Goal: Information Seeking & Learning: Compare options

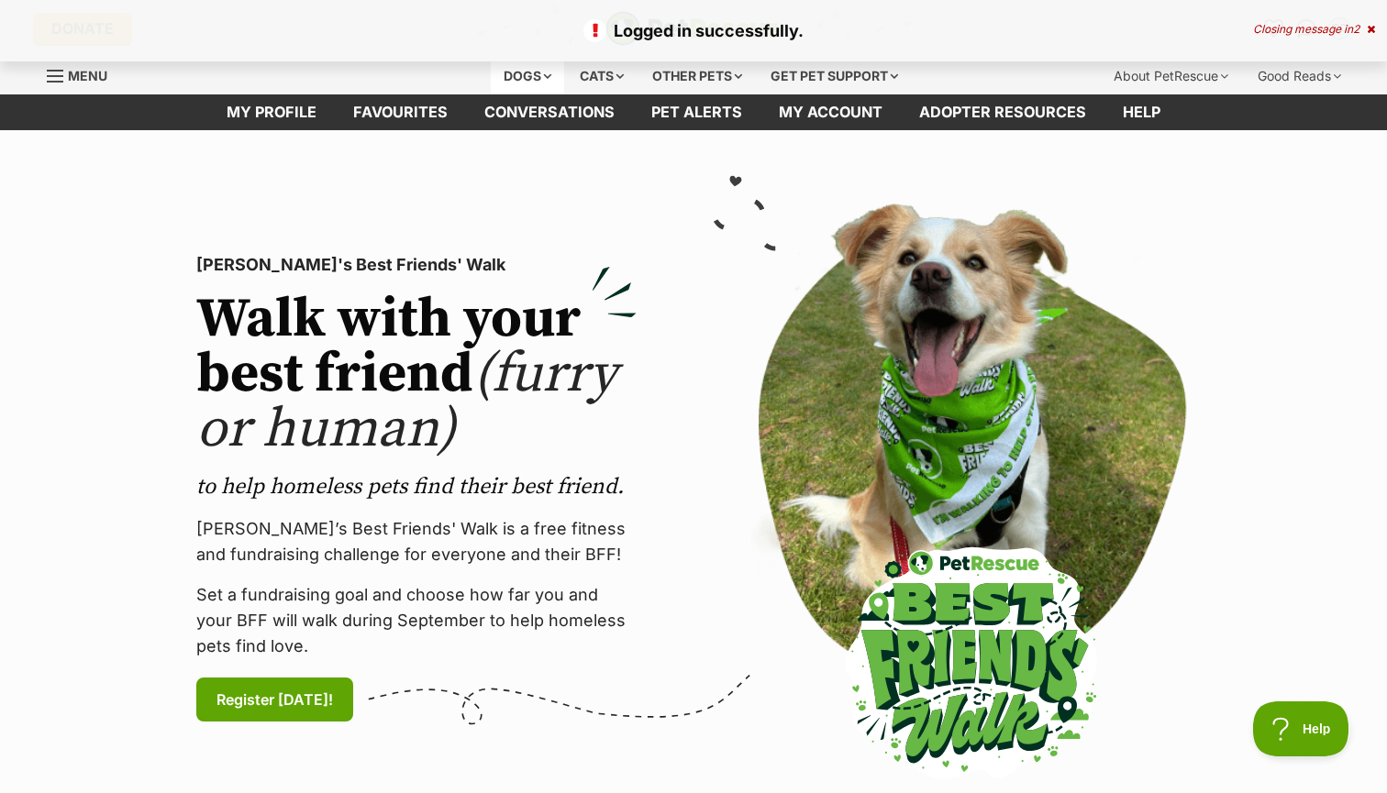
click at [524, 70] on div "Dogs" at bounding box center [527, 76] width 73 height 37
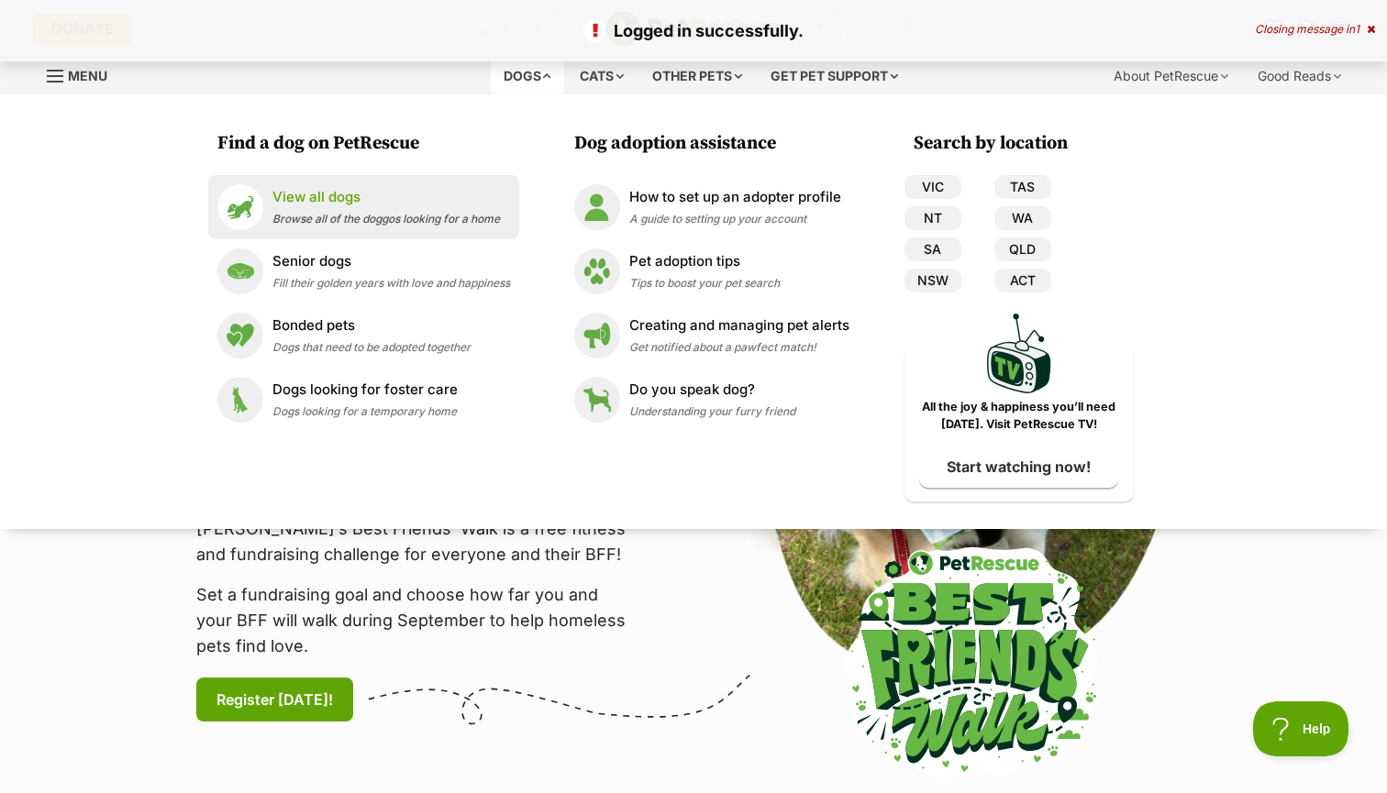
click at [333, 199] on p "View all dogs" at bounding box center [385, 197] width 227 height 21
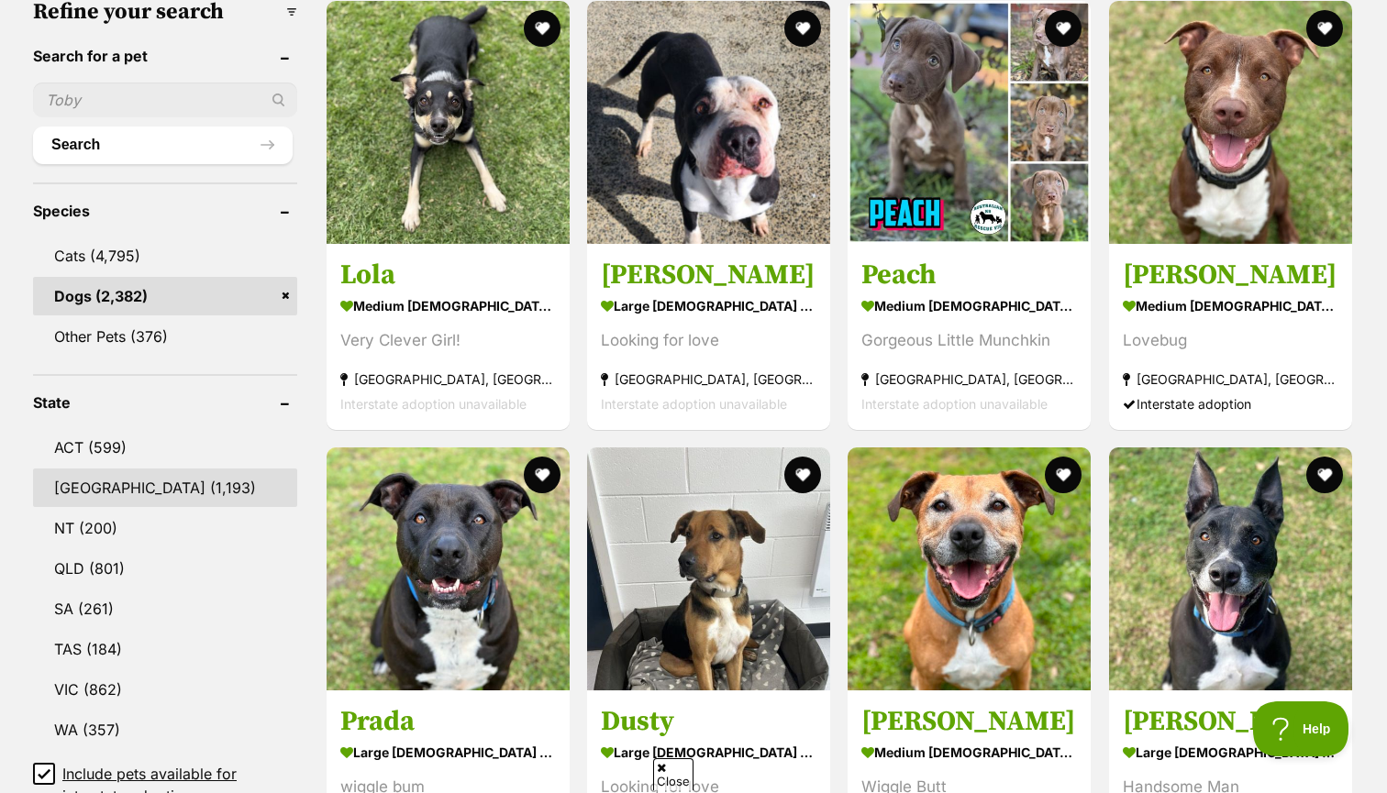
scroll to position [607, 0]
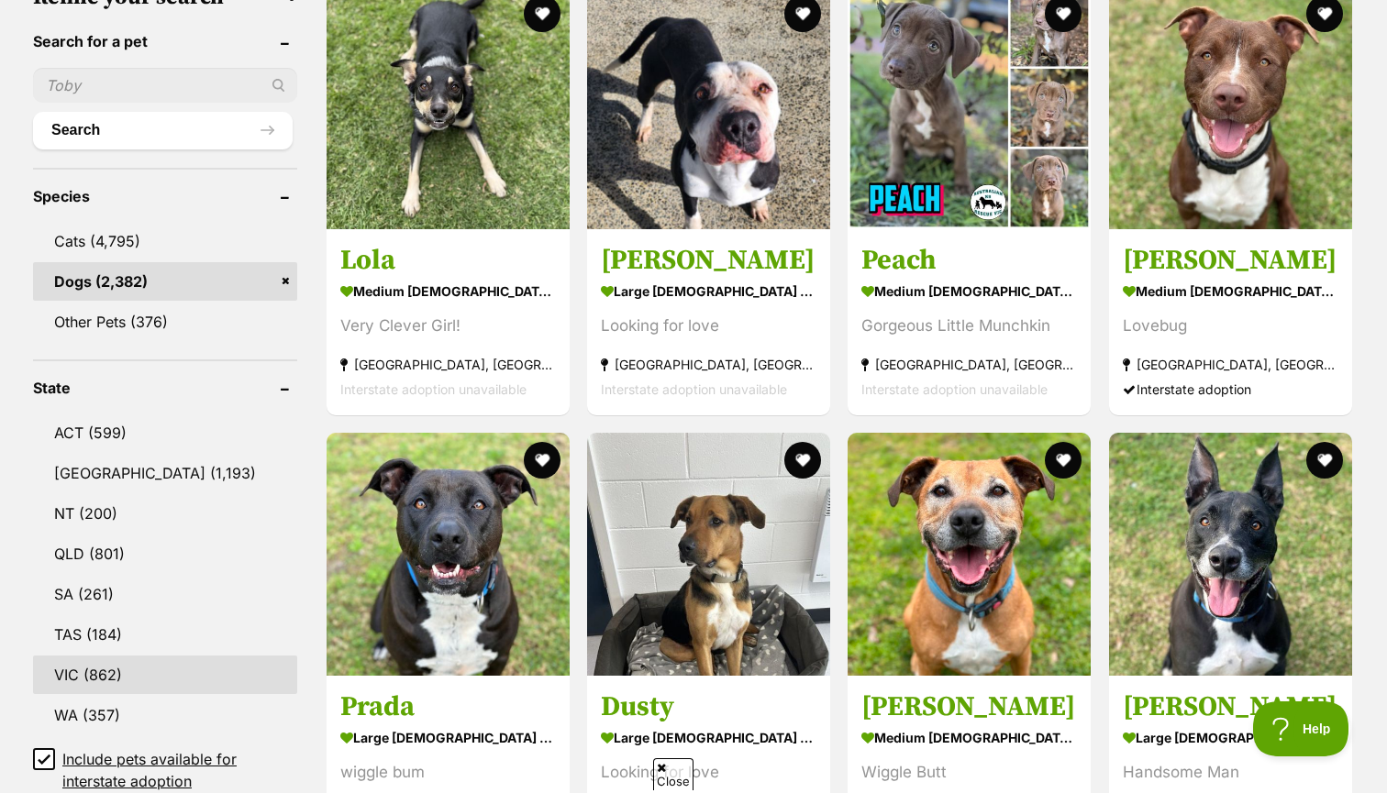
click at [117, 670] on link "VIC (862)" at bounding box center [165, 675] width 264 height 39
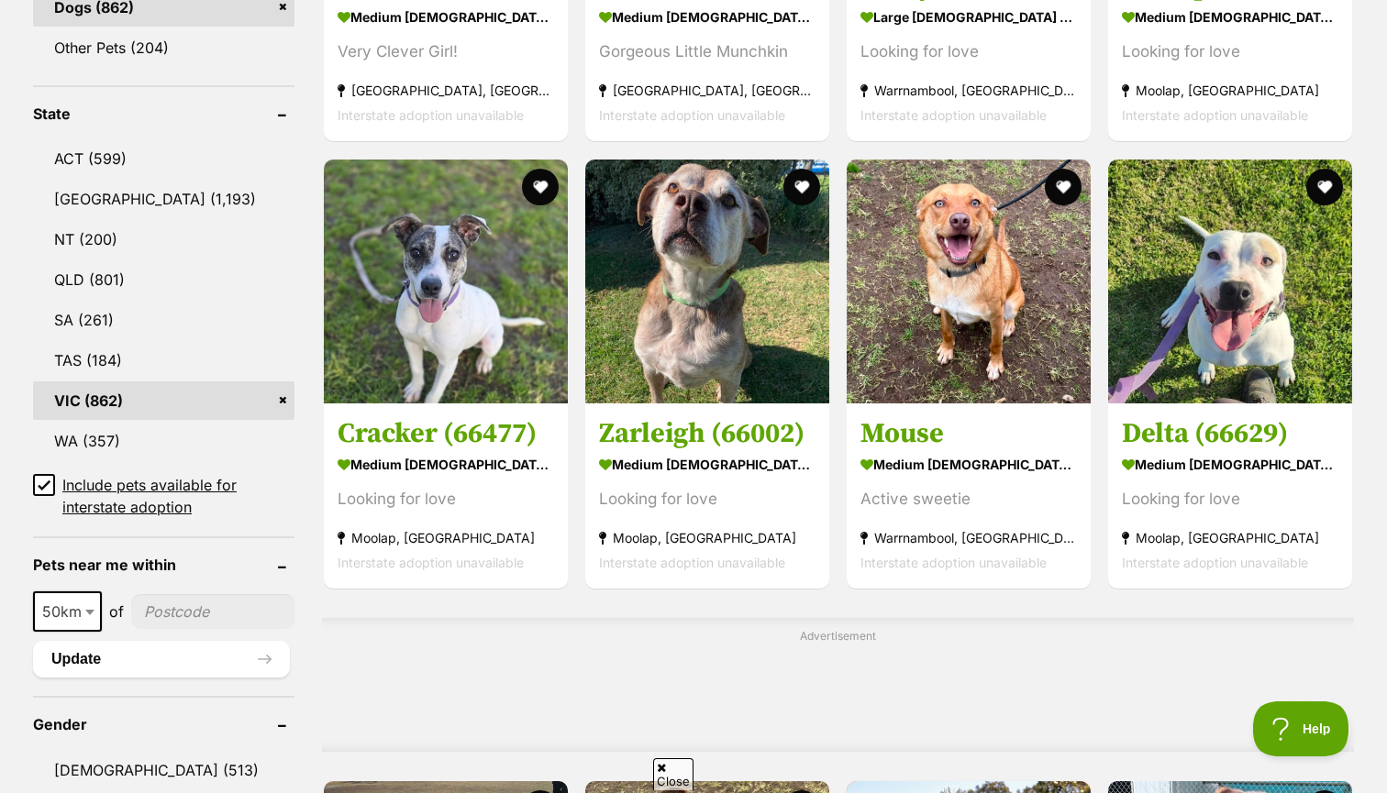
scroll to position [883, 0]
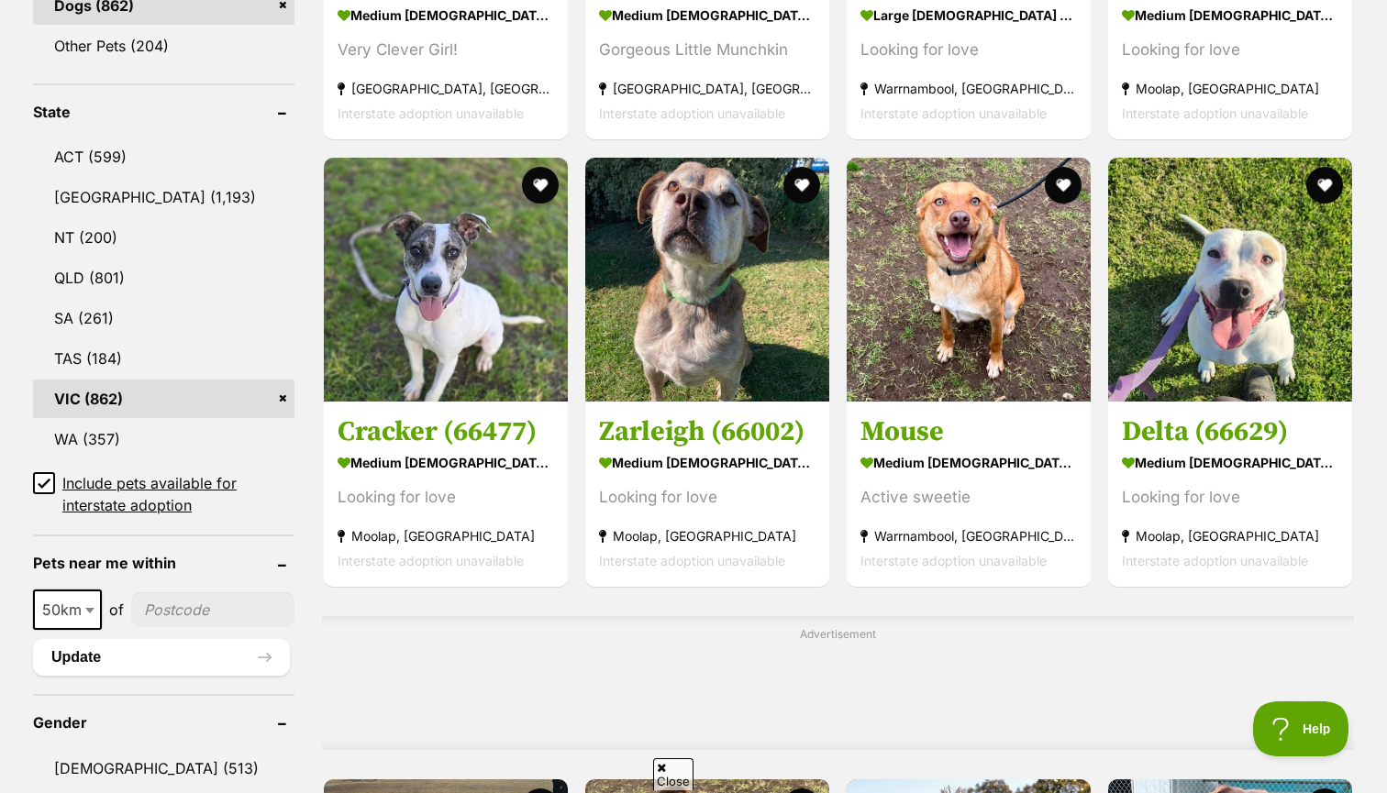
click at [41, 494] on span at bounding box center [44, 494] width 22 height 44
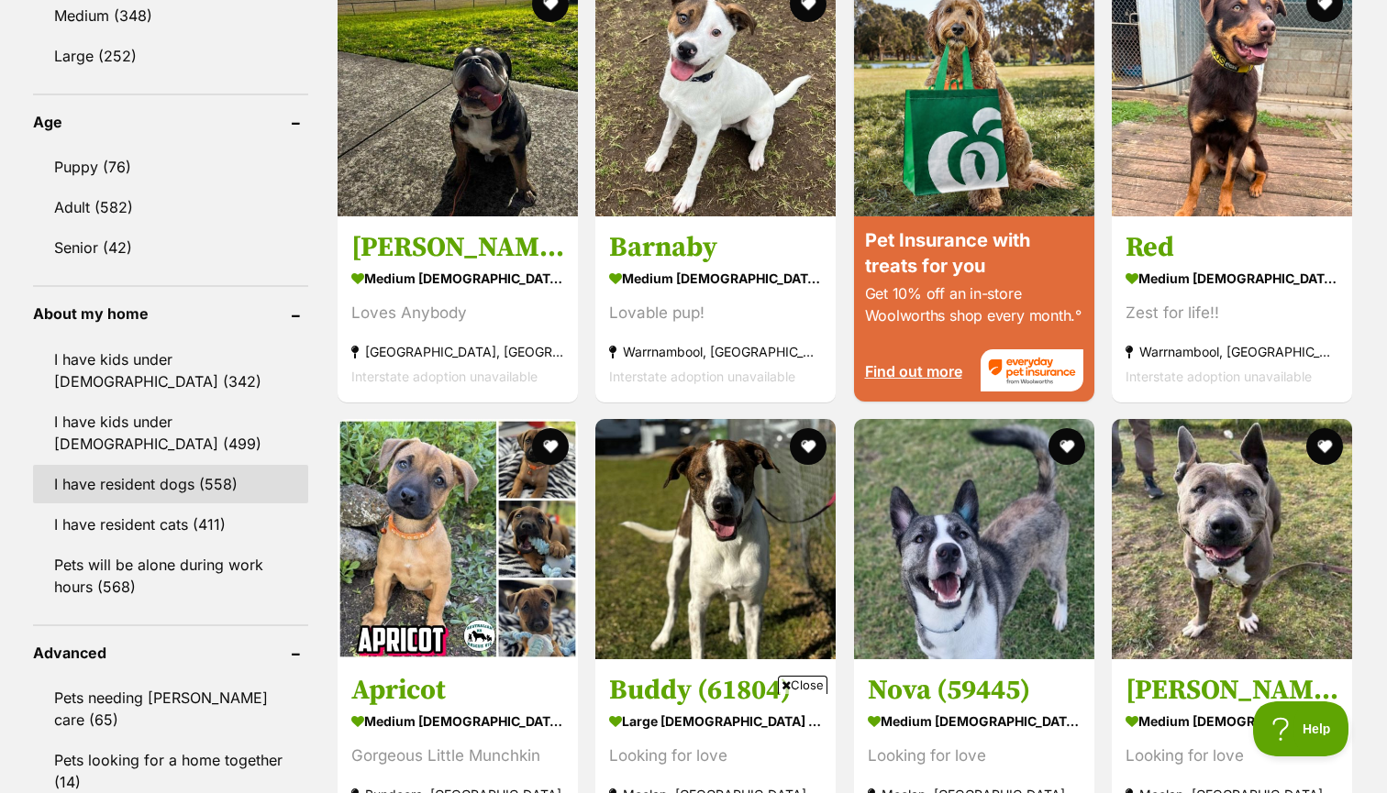
scroll to position [1794, 0]
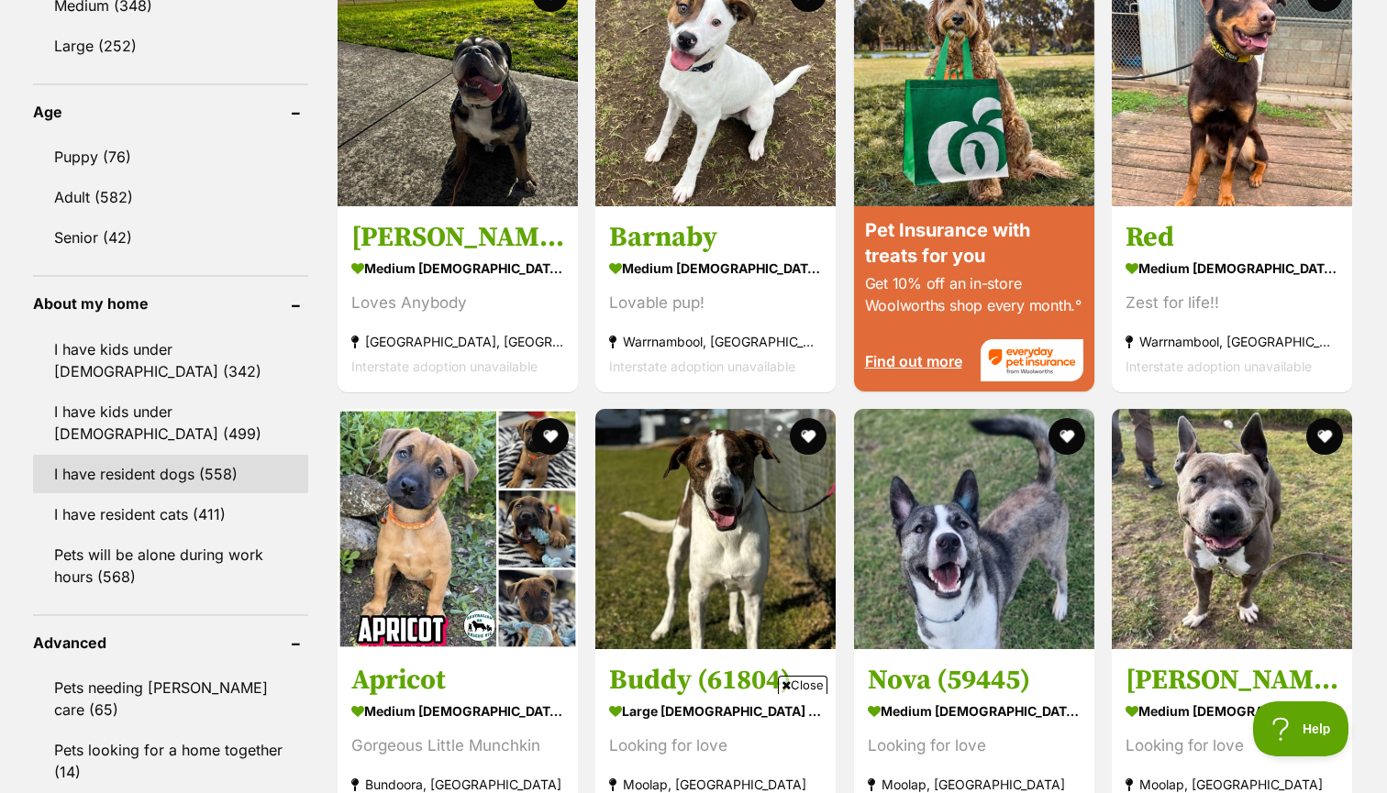
click at [149, 471] on link "I have resident dogs (558)" at bounding box center [170, 474] width 275 height 39
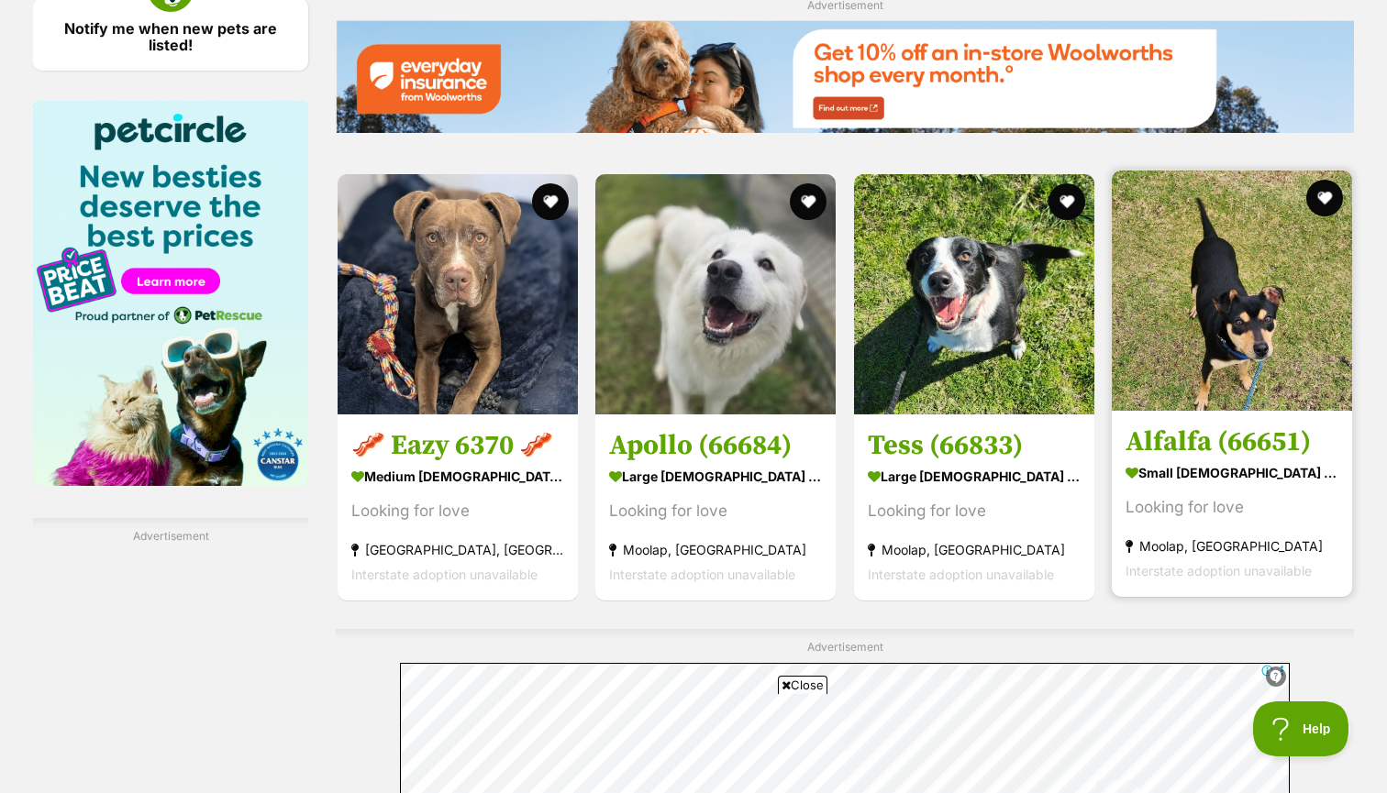
scroll to position [2729, 0]
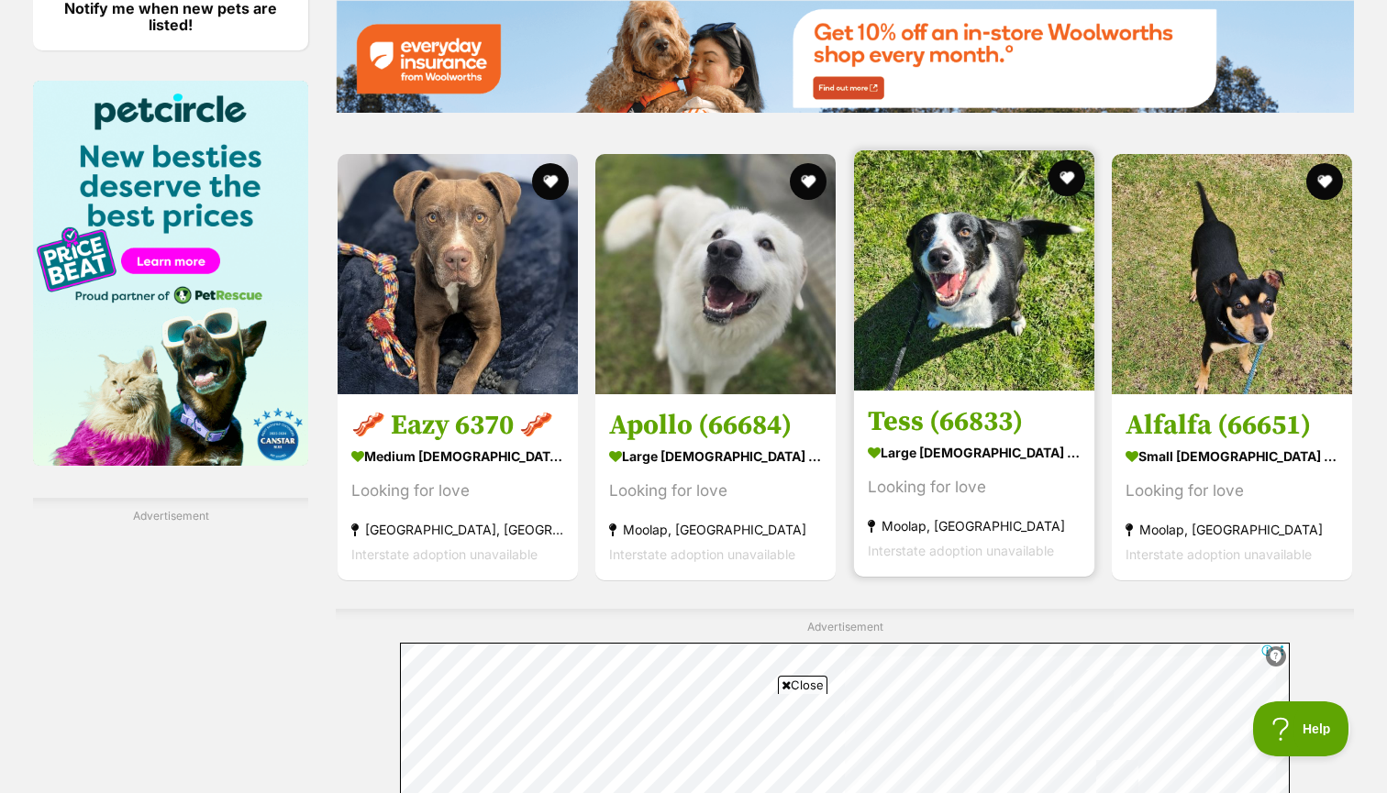
click at [980, 405] on h3 "Tess (66833)" at bounding box center [974, 421] width 213 height 35
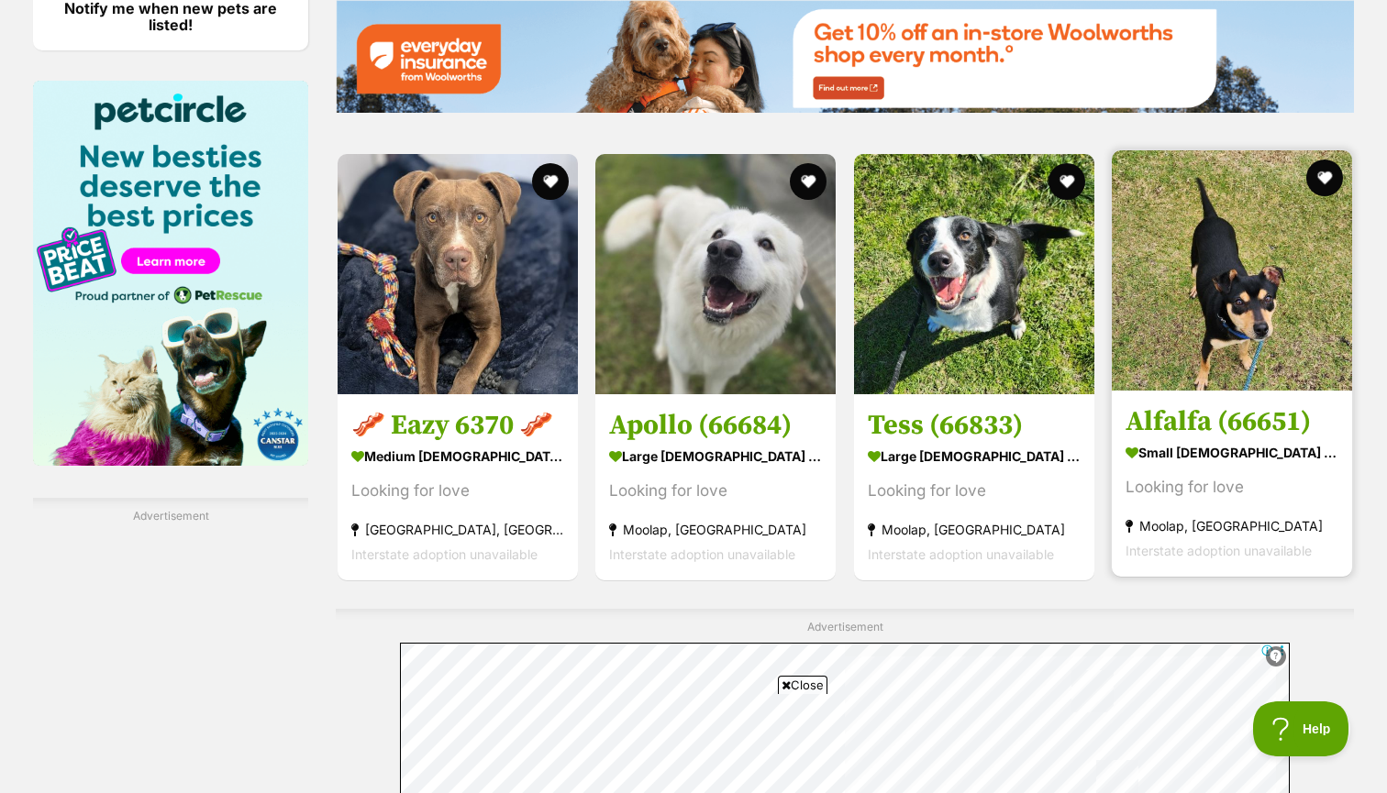
click at [1168, 419] on h3 "Alfalfa (66651)" at bounding box center [1231, 421] width 213 height 35
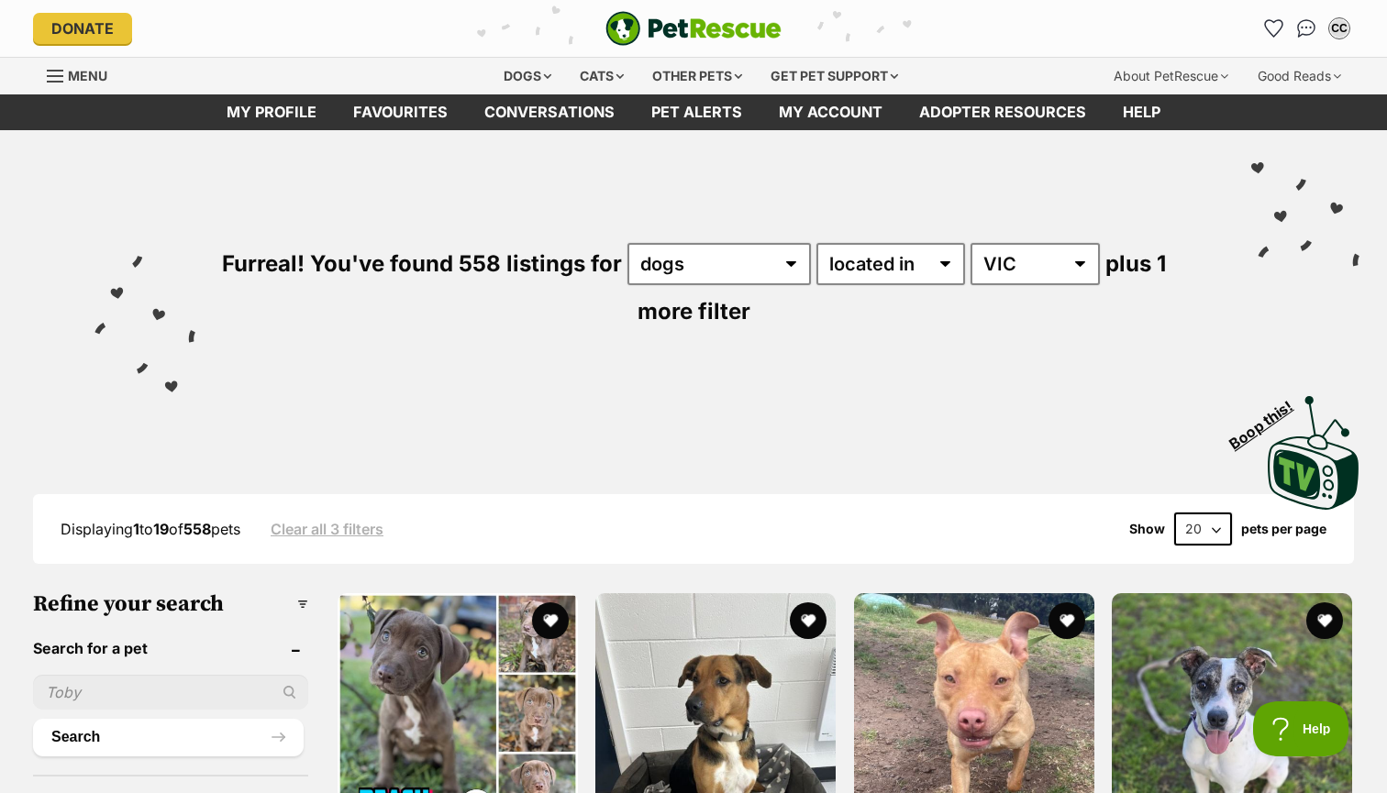
scroll to position [0, 0]
select select "60"
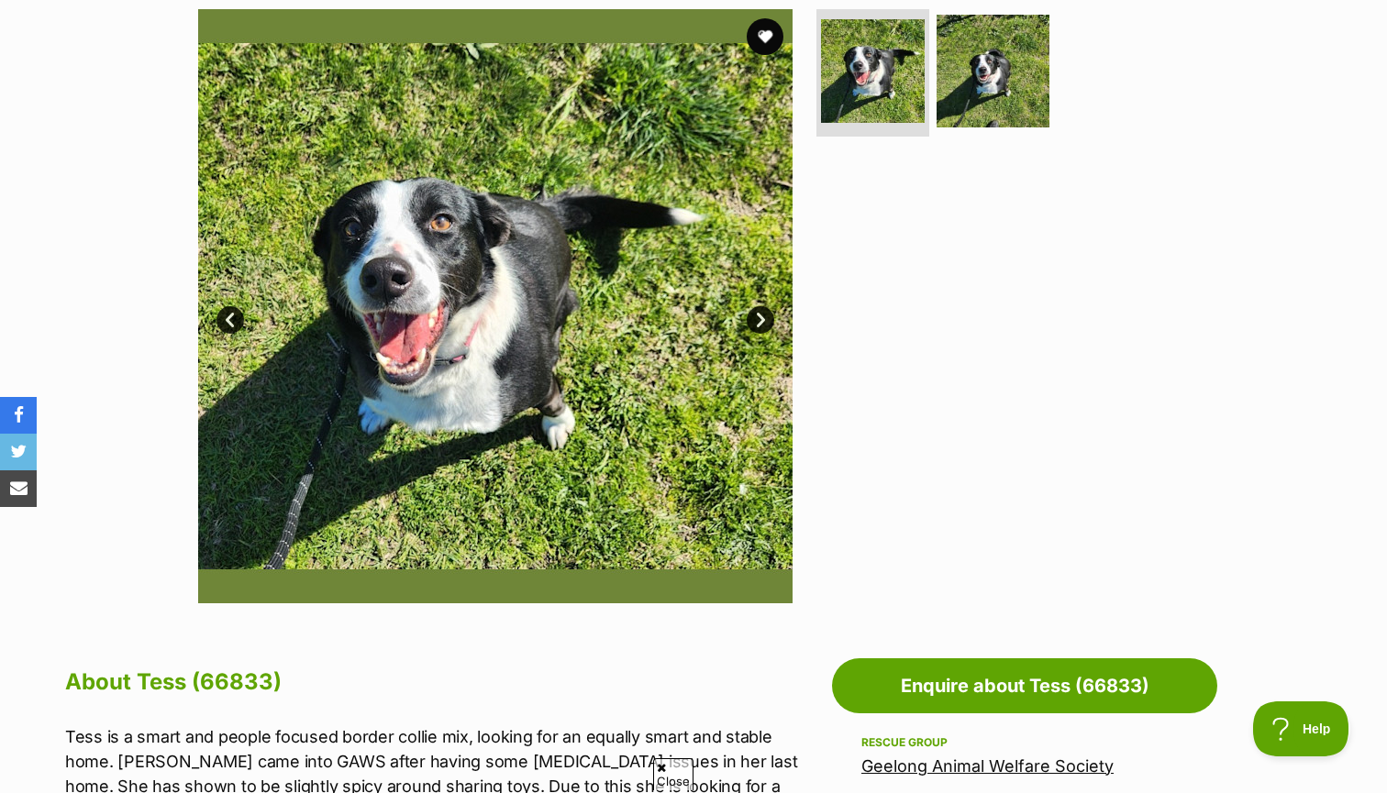
scroll to position [310, 0]
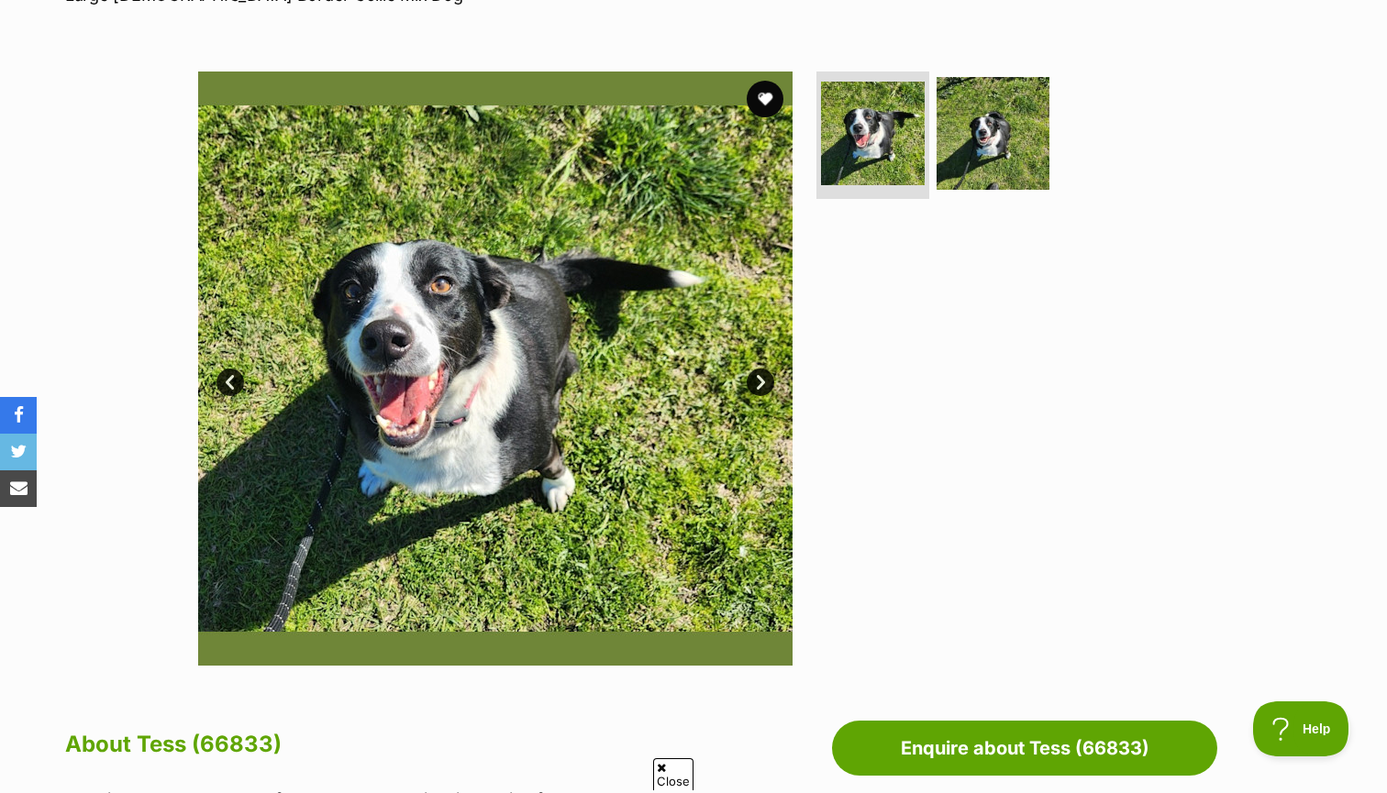
click at [760, 384] on link "Next" at bounding box center [761, 383] width 28 height 28
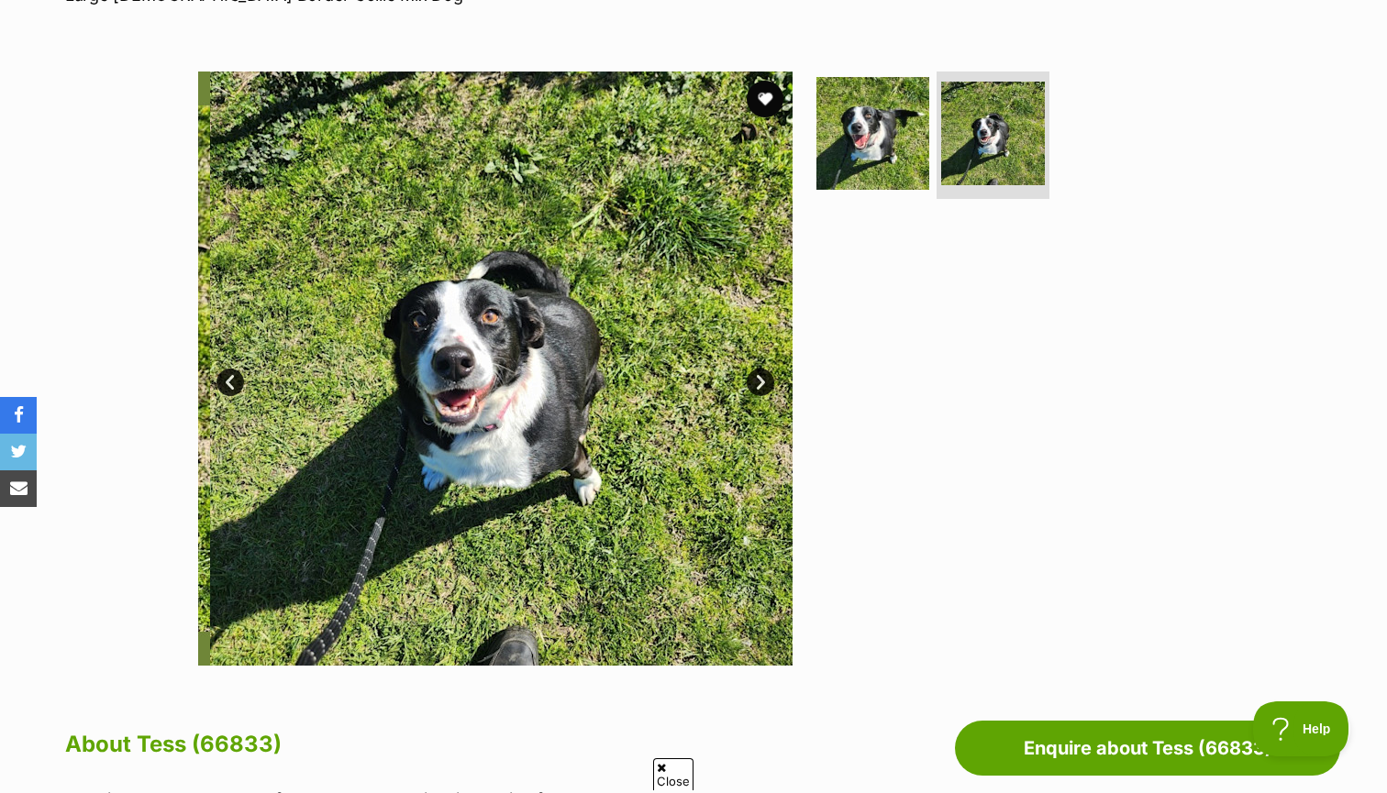
scroll to position [0, 0]
click at [760, 384] on link "Next" at bounding box center [761, 383] width 28 height 28
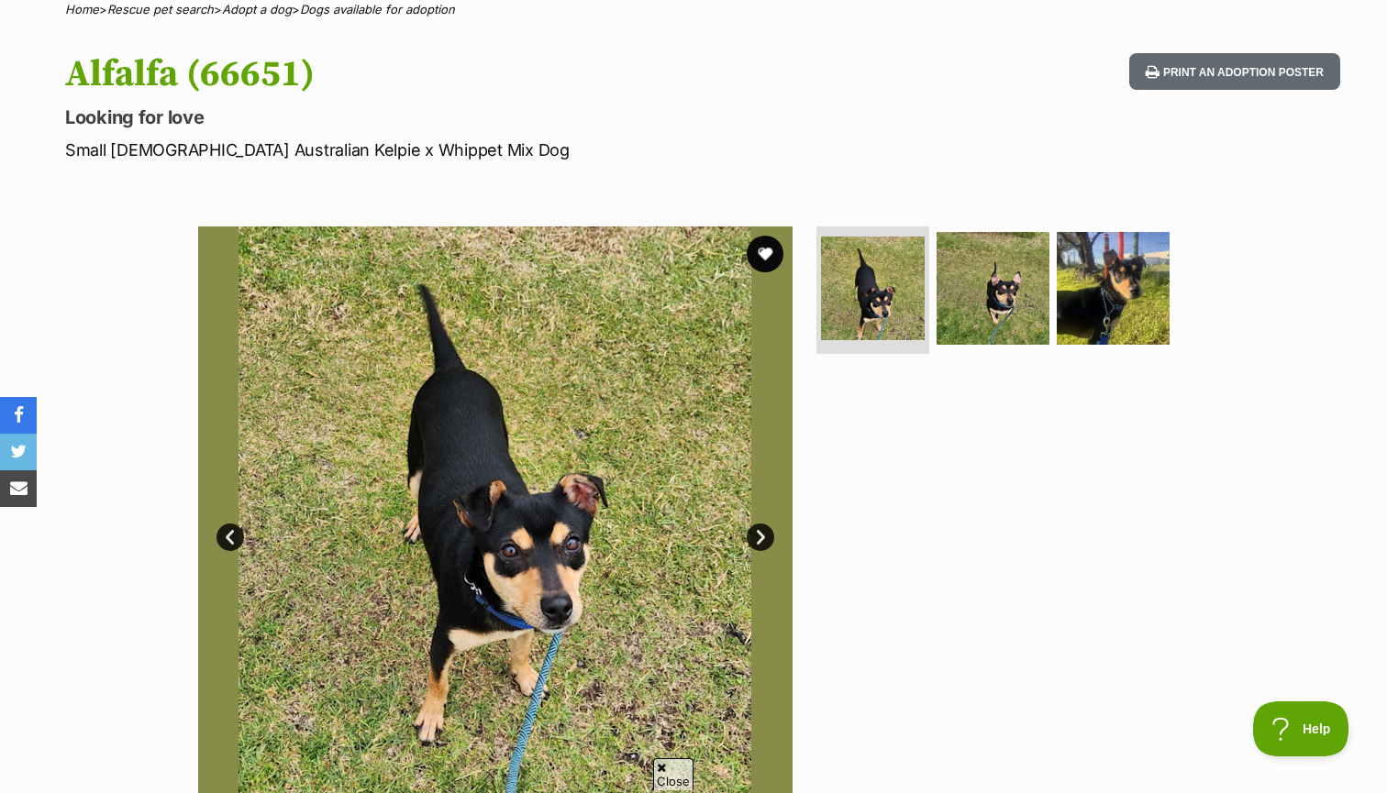
click at [748, 528] on link "Next" at bounding box center [761, 538] width 28 height 28
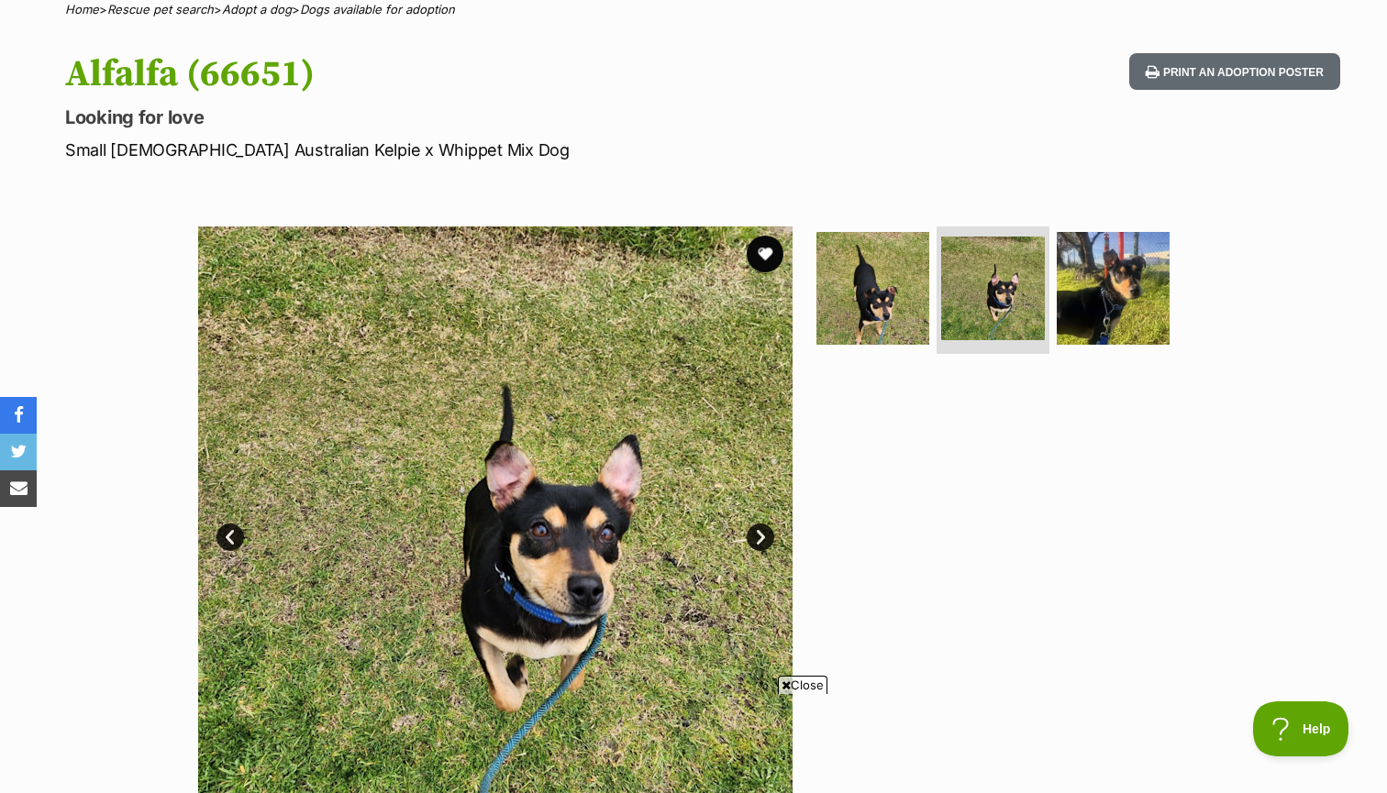
click at [753, 532] on link "Next" at bounding box center [761, 538] width 28 height 28
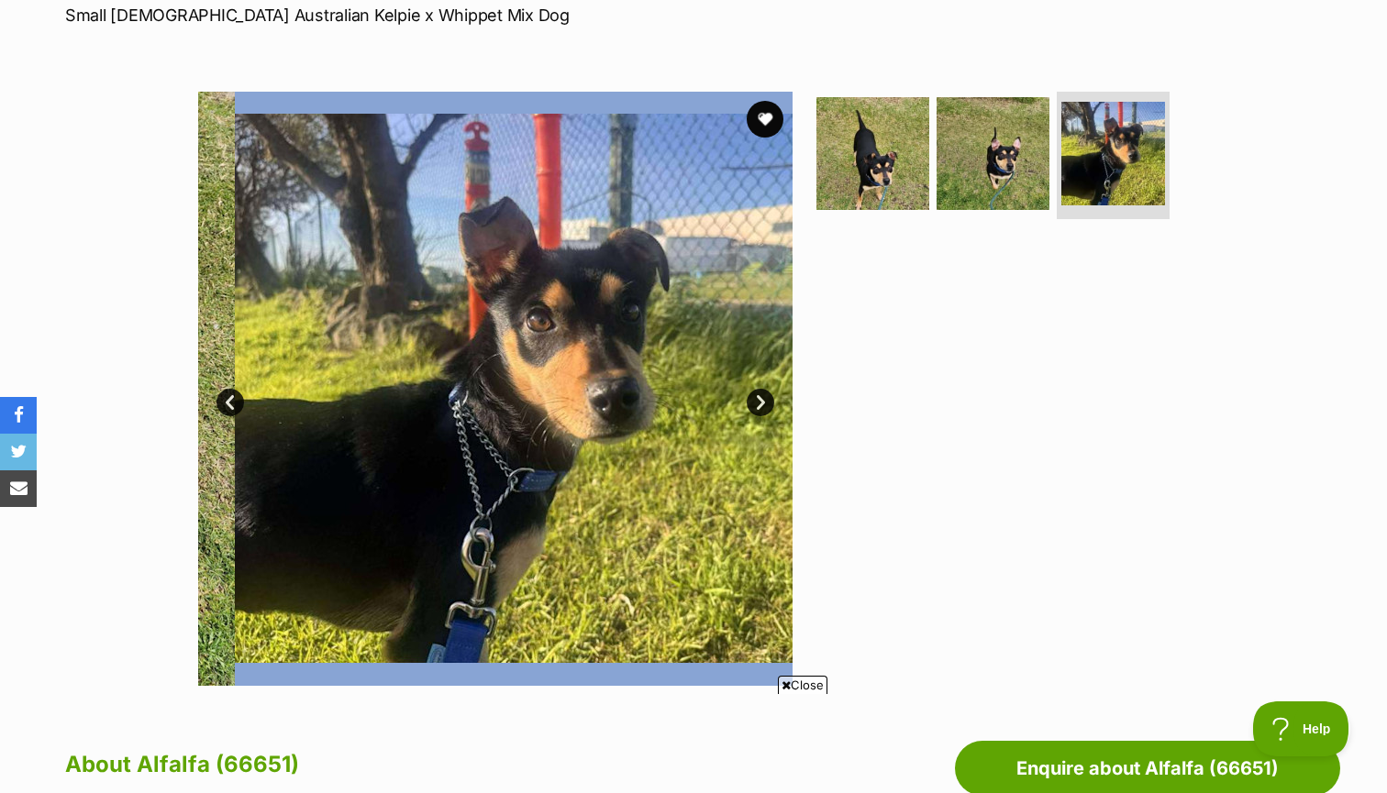
scroll to position [334, 0]
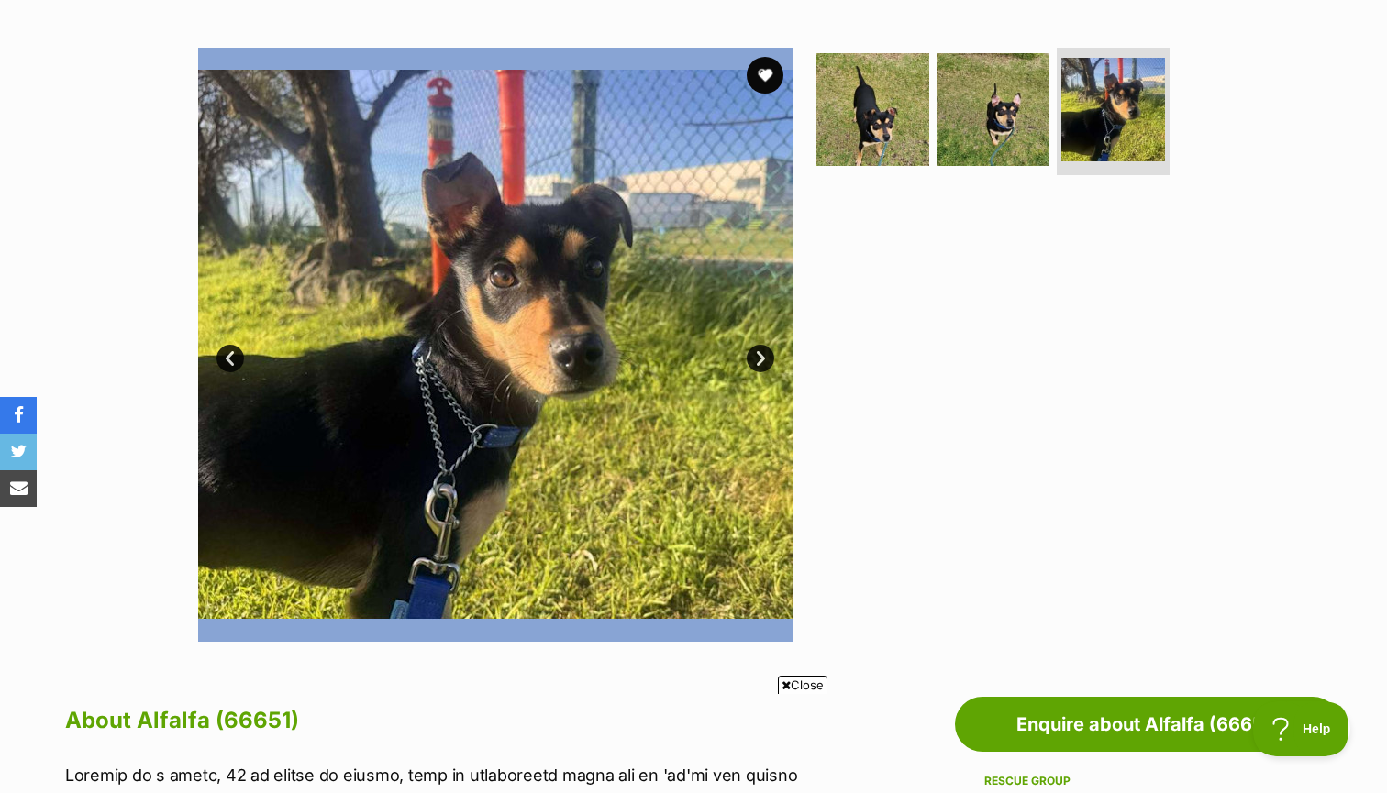
click at [770, 346] on link "Next" at bounding box center [761, 359] width 28 height 28
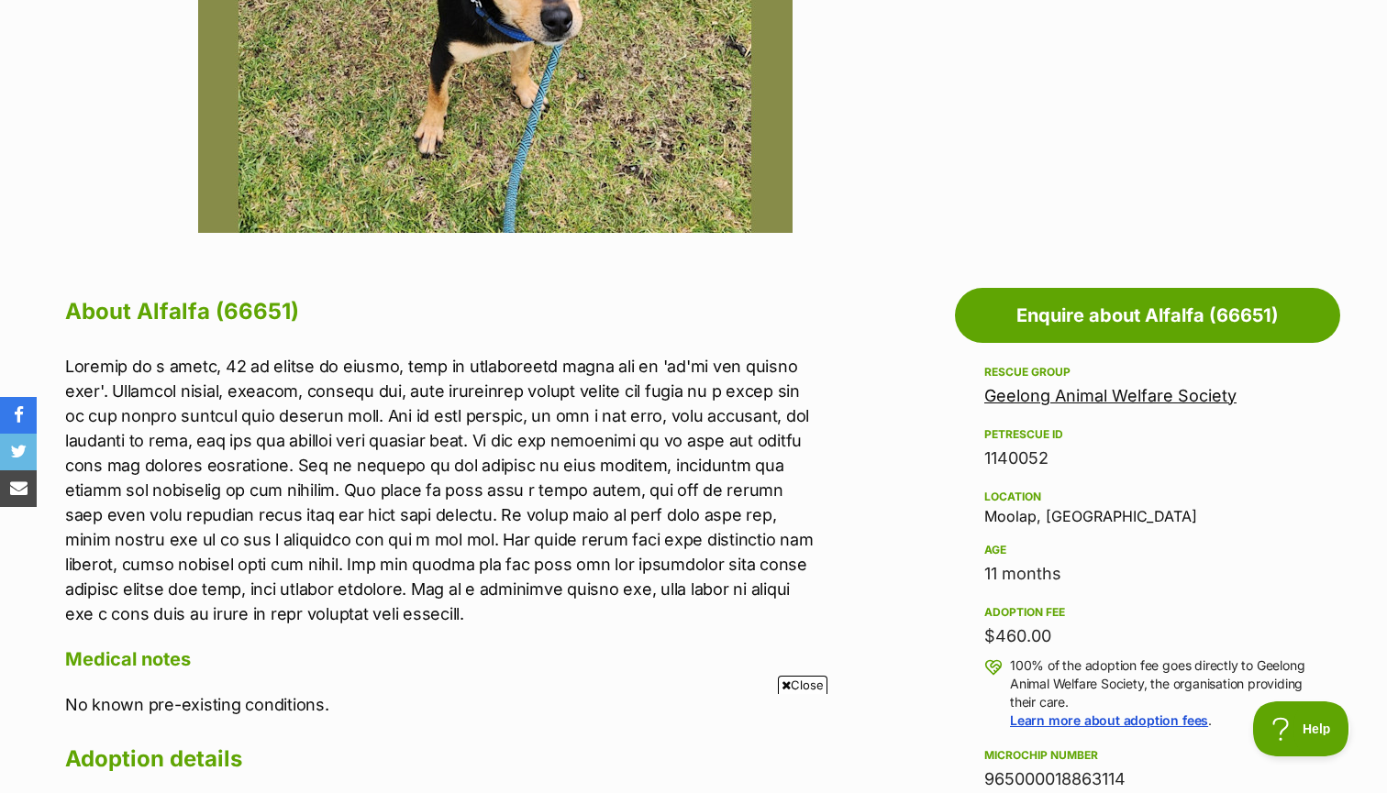
scroll to position [0, 0]
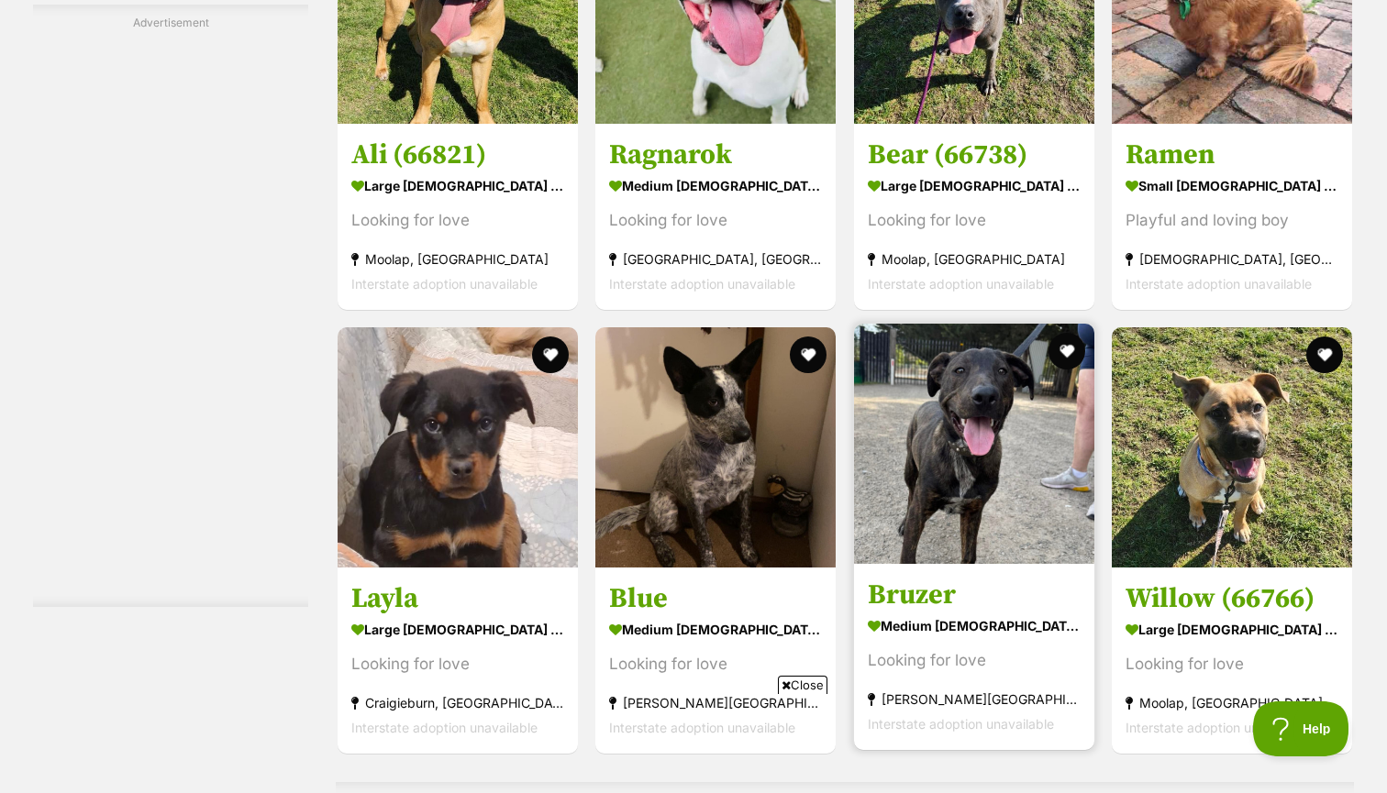
scroll to position [3770, 0]
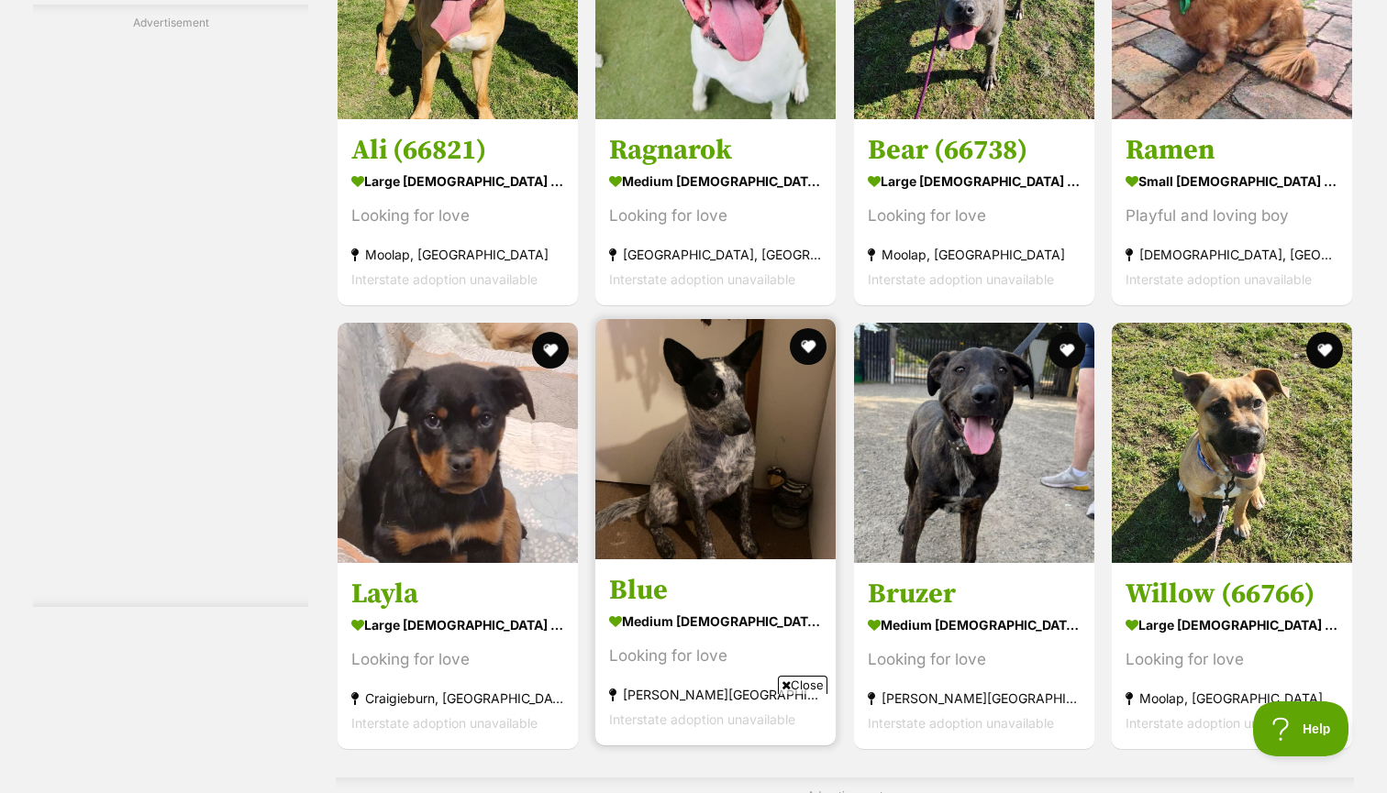
click at [656, 582] on h3 "Blue" at bounding box center [715, 589] width 213 height 35
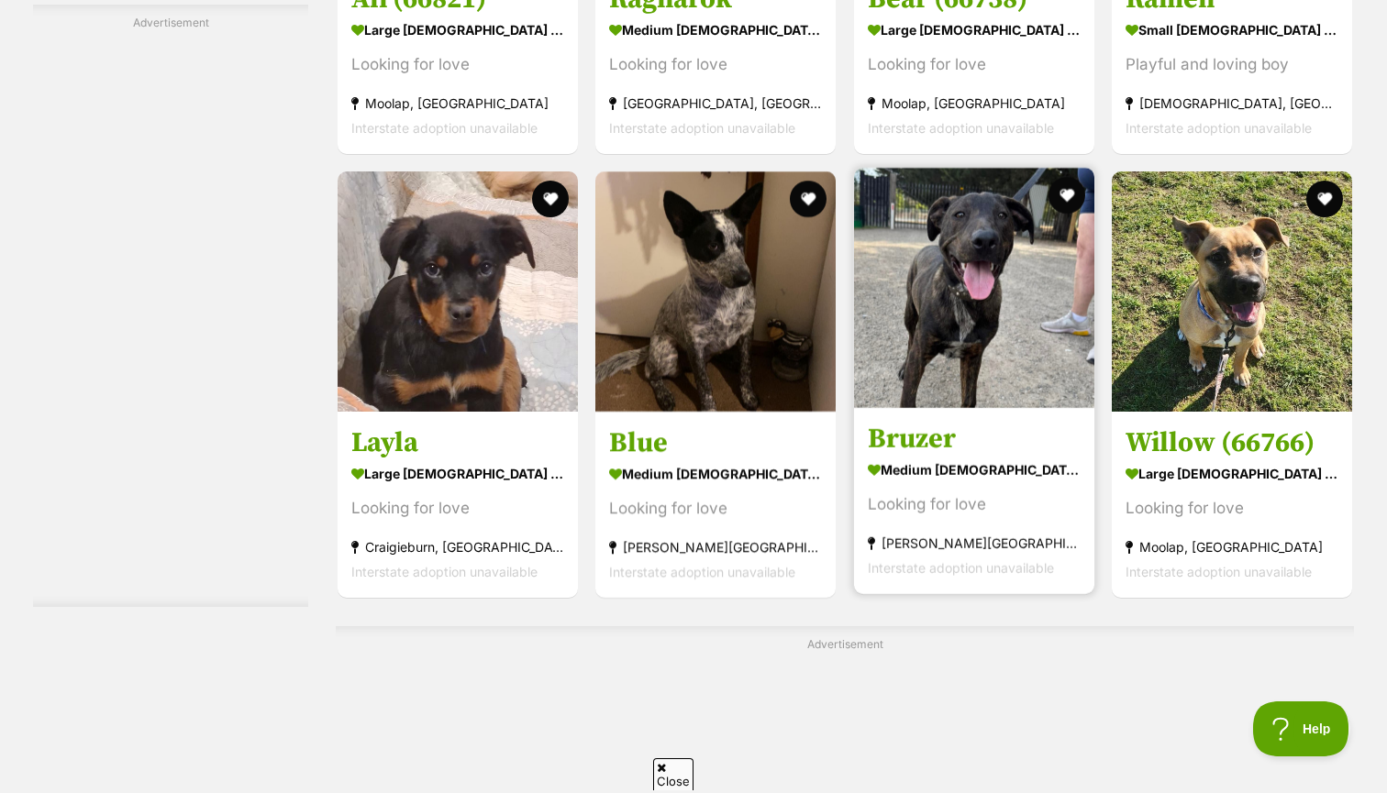
scroll to position [0, 0]
click at [949, 448] on h3 "Bruzer" at bounding box center [974, 438] width 213 height 35
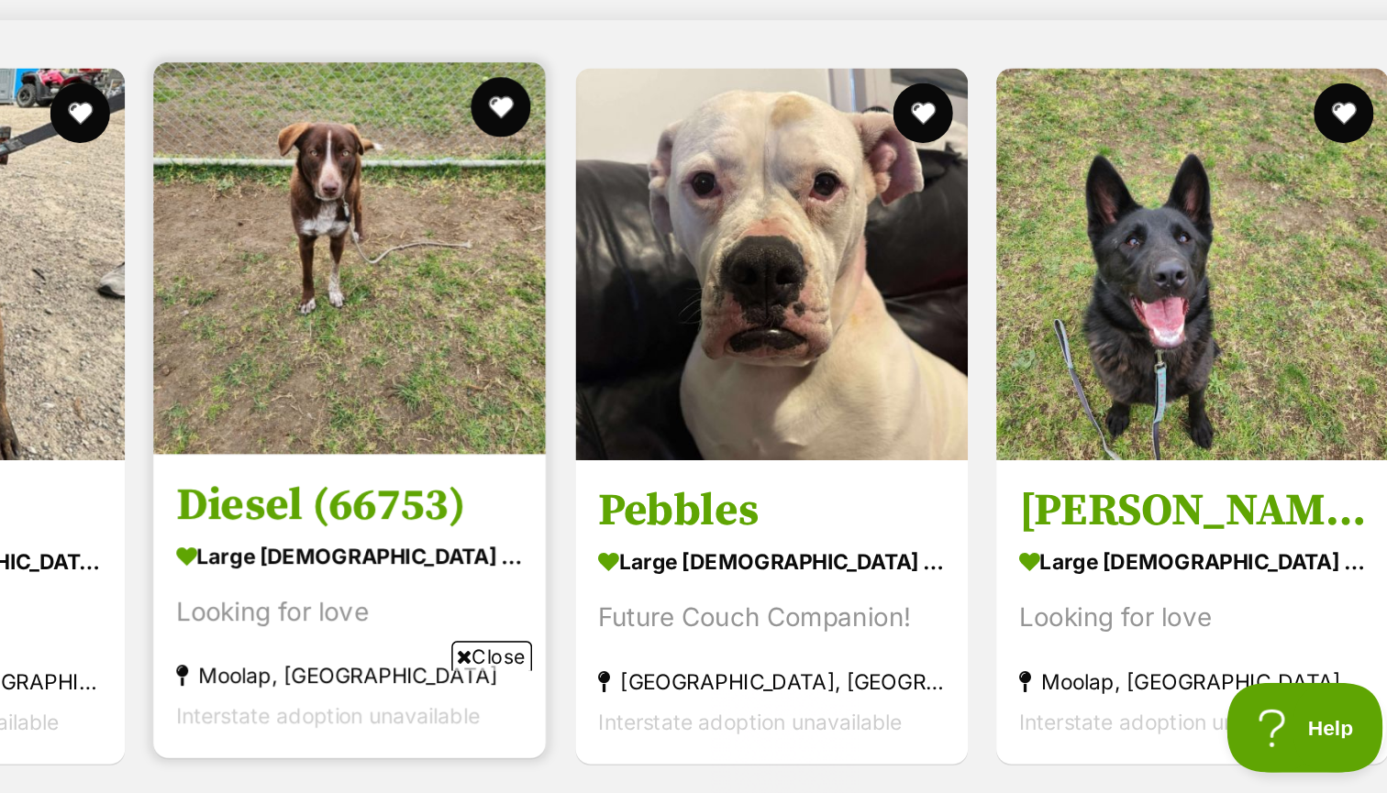
scroll to position [4651, 0]
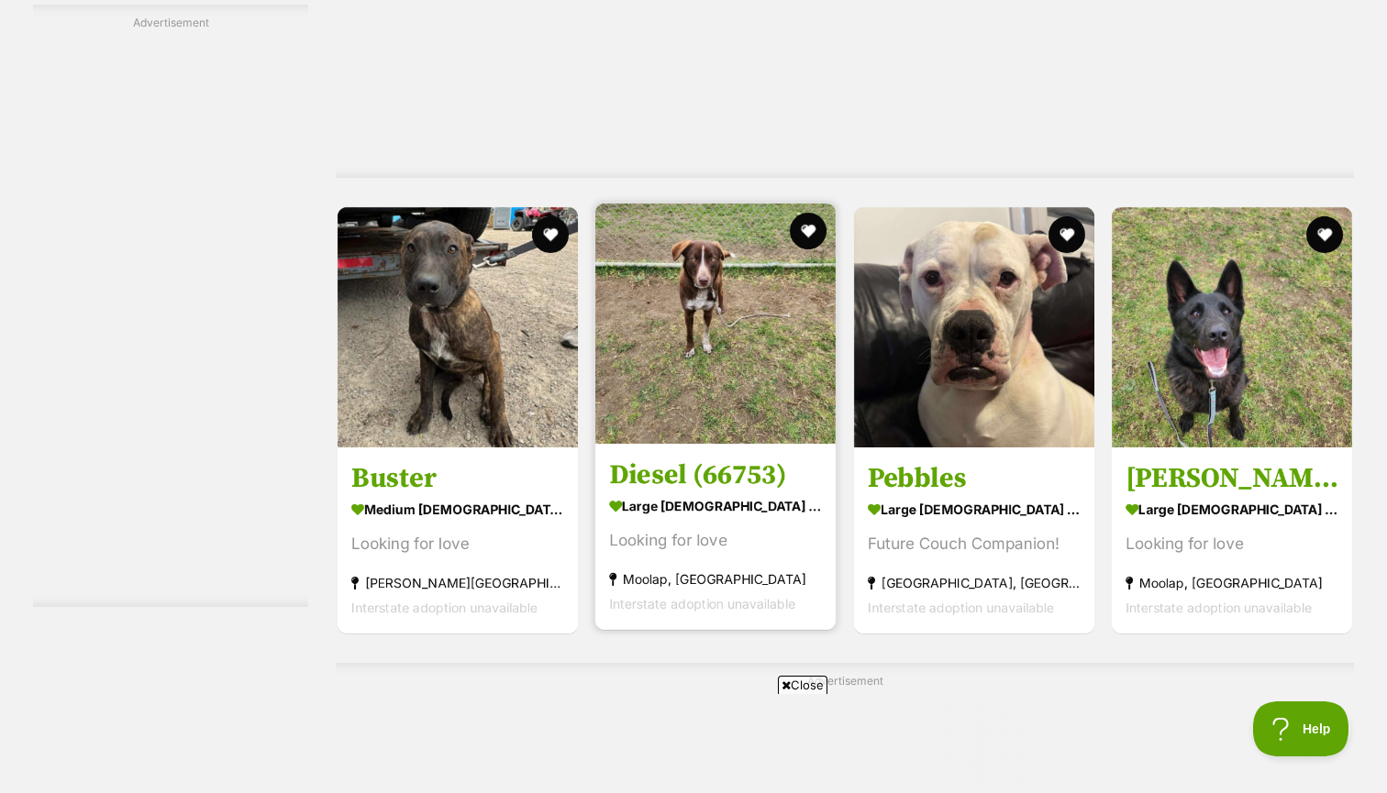
click at [709, 472] on h3 "Diesel (66753)" at bounding box center [715, 475] width 213 height 35
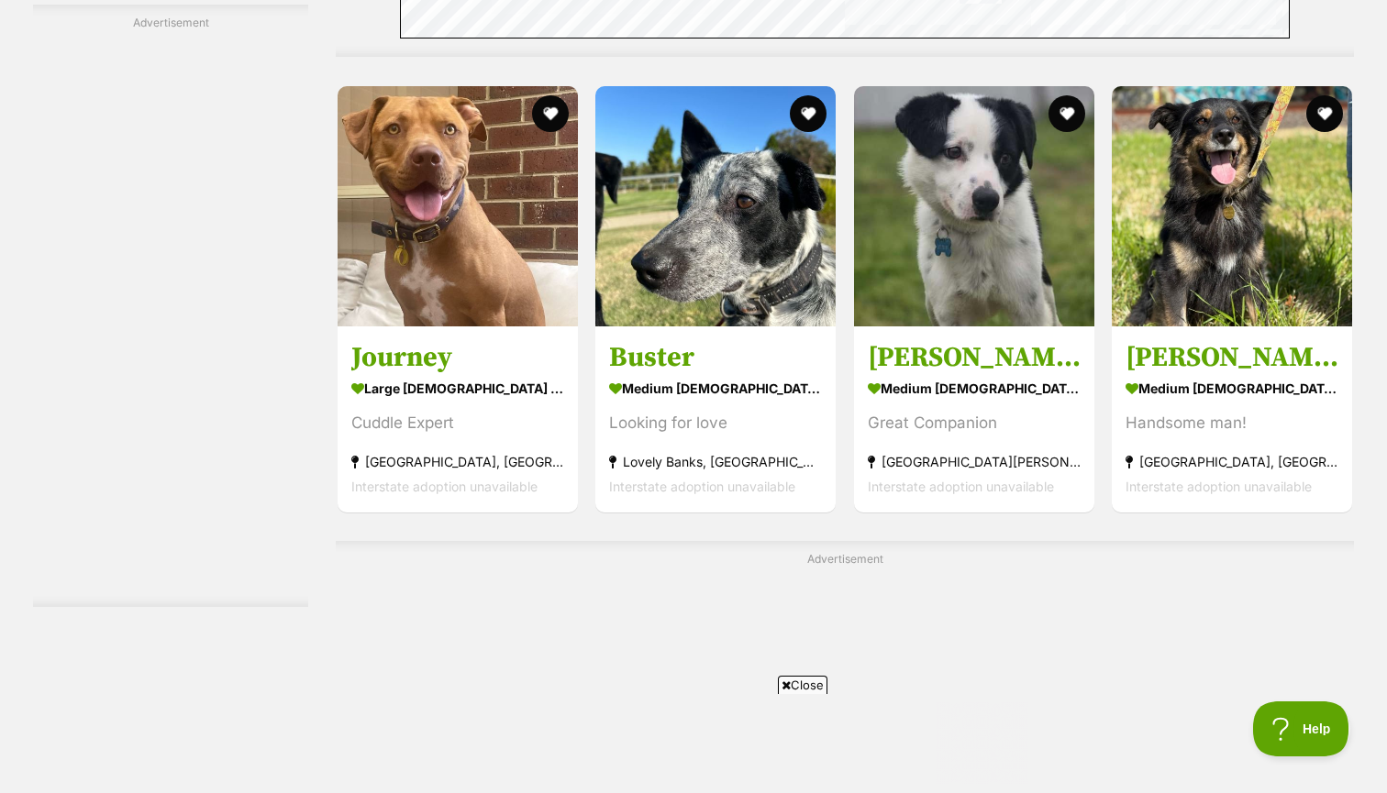
scroll to position [6740, 0]
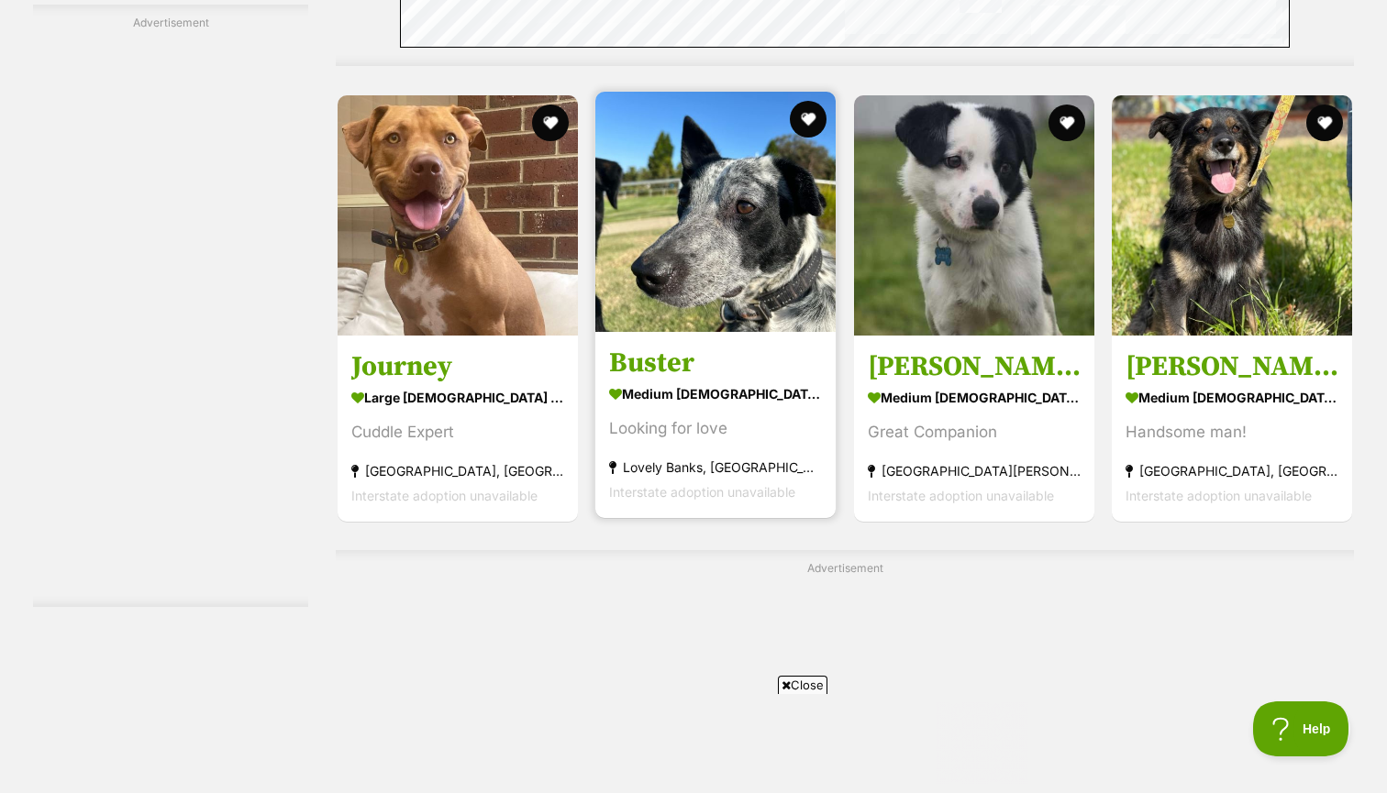
click at [696, 345] on h3 "Buster" at bounding box center [715, 362] width 213 height 35
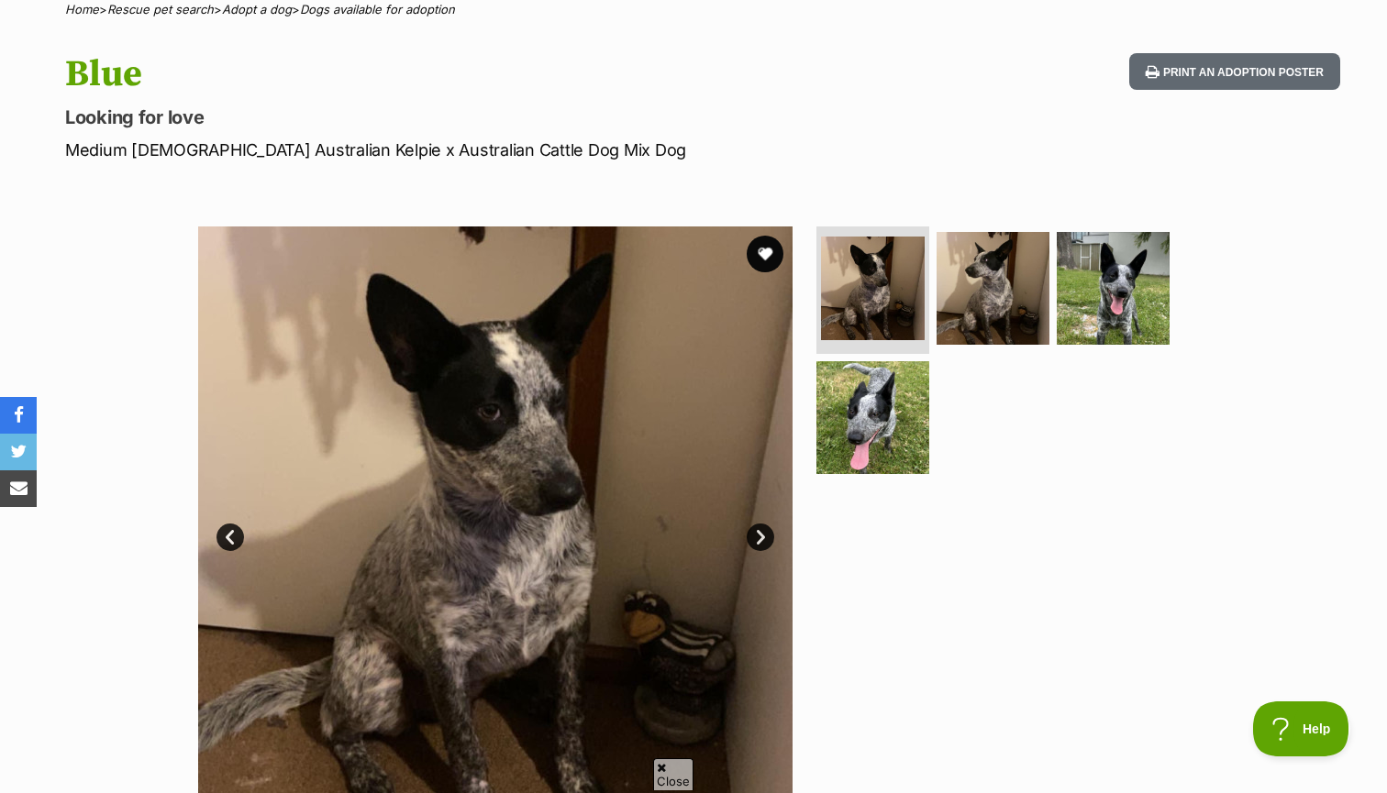
click at [766, 532] on link "Next" at bounding box center [761, 538] width 28 height 28
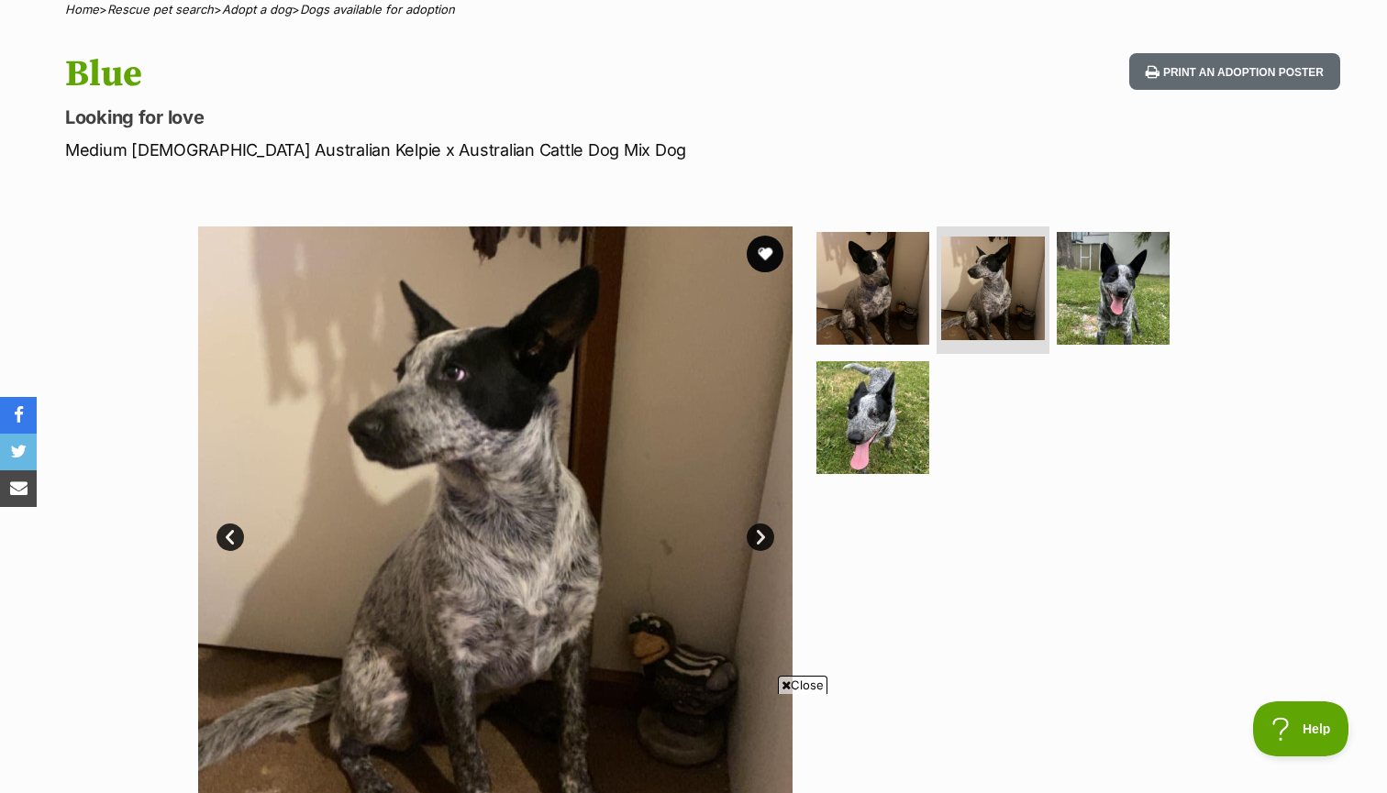
click at [766, 532] on link "Next" at bounding box center [761, 538] width 28 height 28
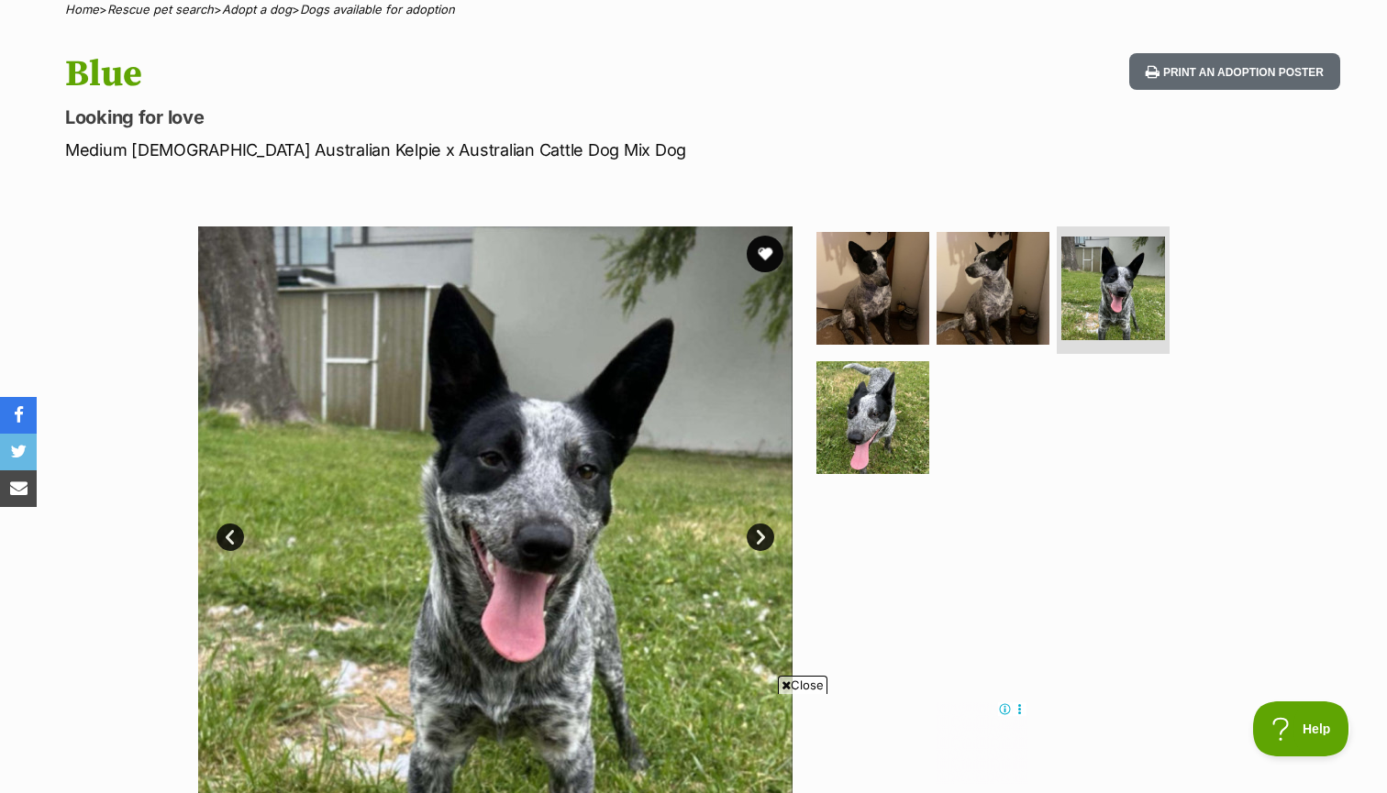
click at [766, 532] on link "Next" at bounding box center [761, 538] width 28 height 28
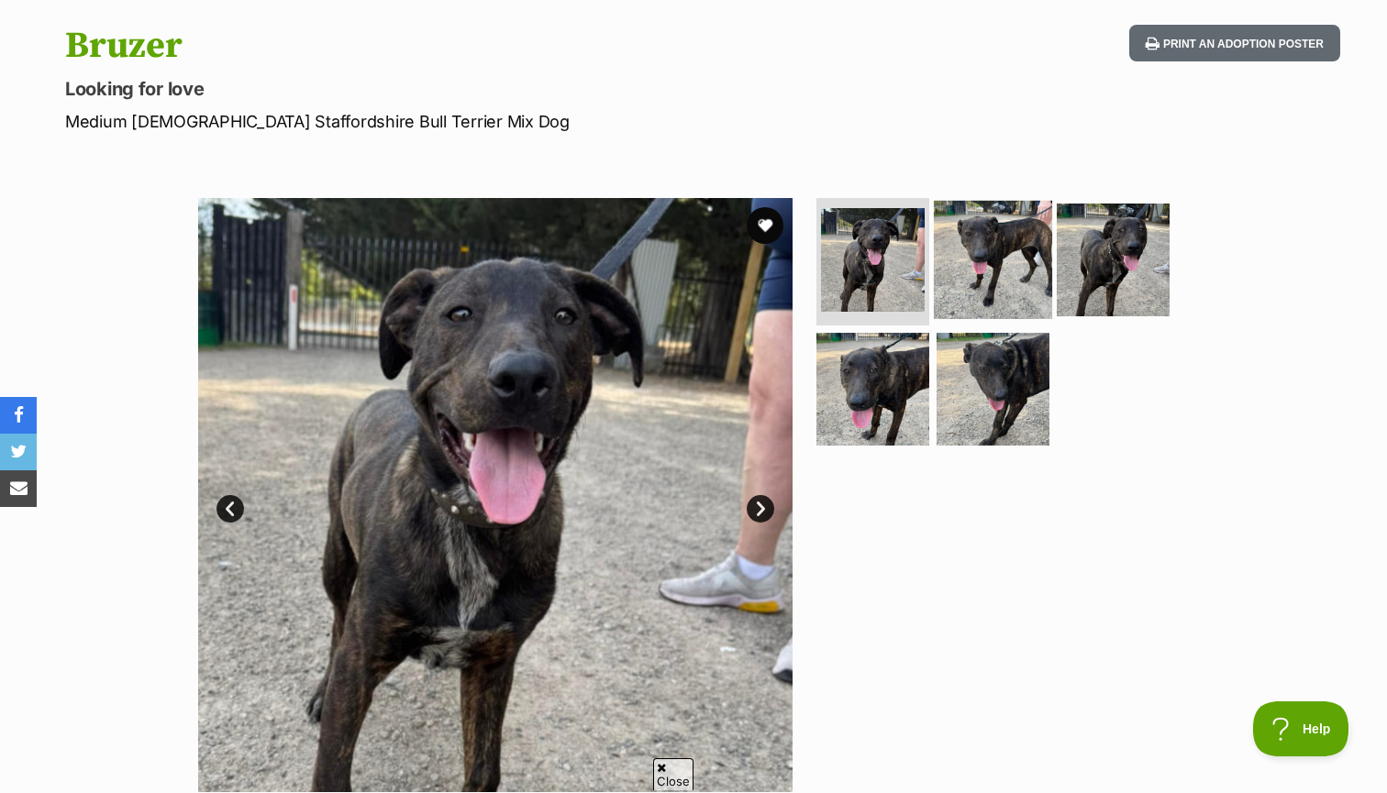
click at [971, 289] on img at bounding box center [993, 259] width 118 height 118
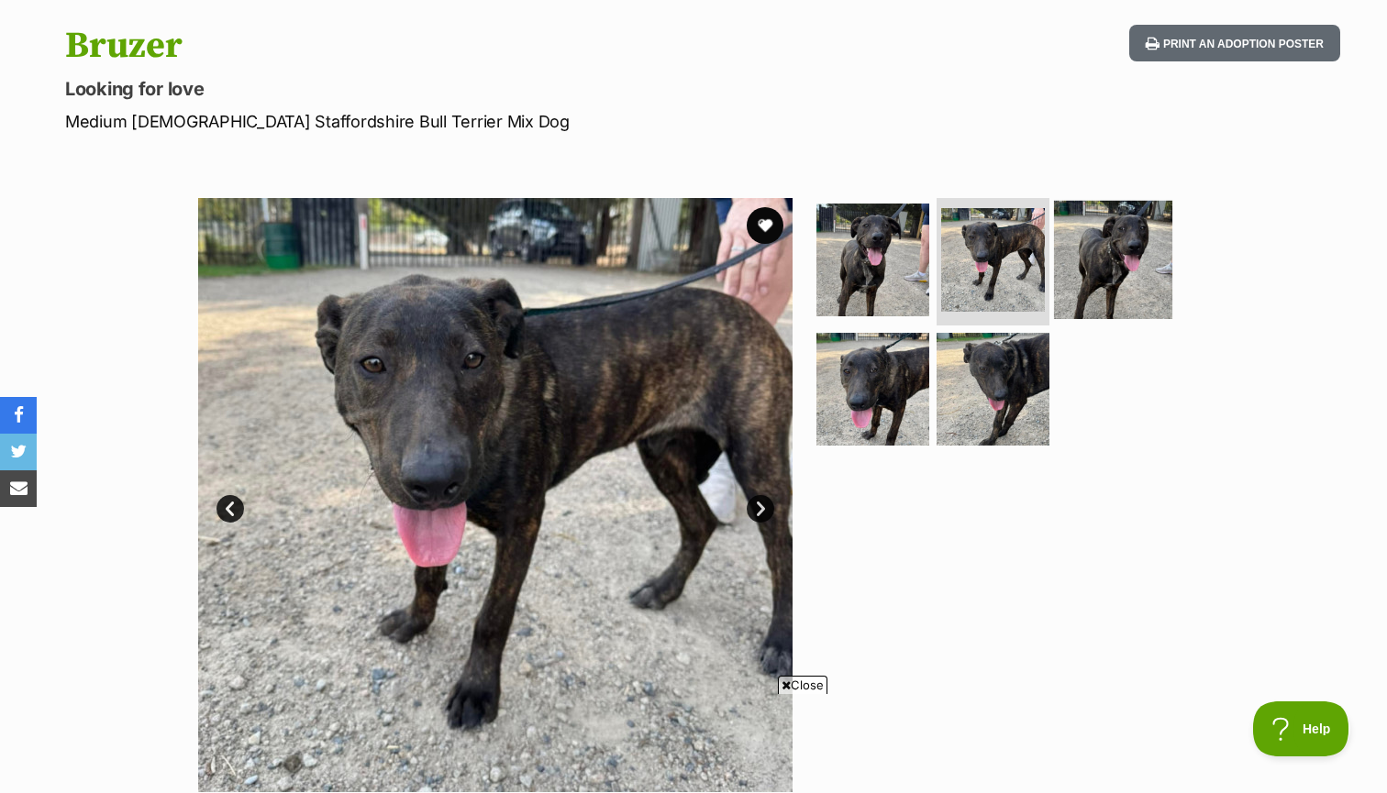
click at [1126, 257] on img at bounding box center [1113, 259] width 118 height 118
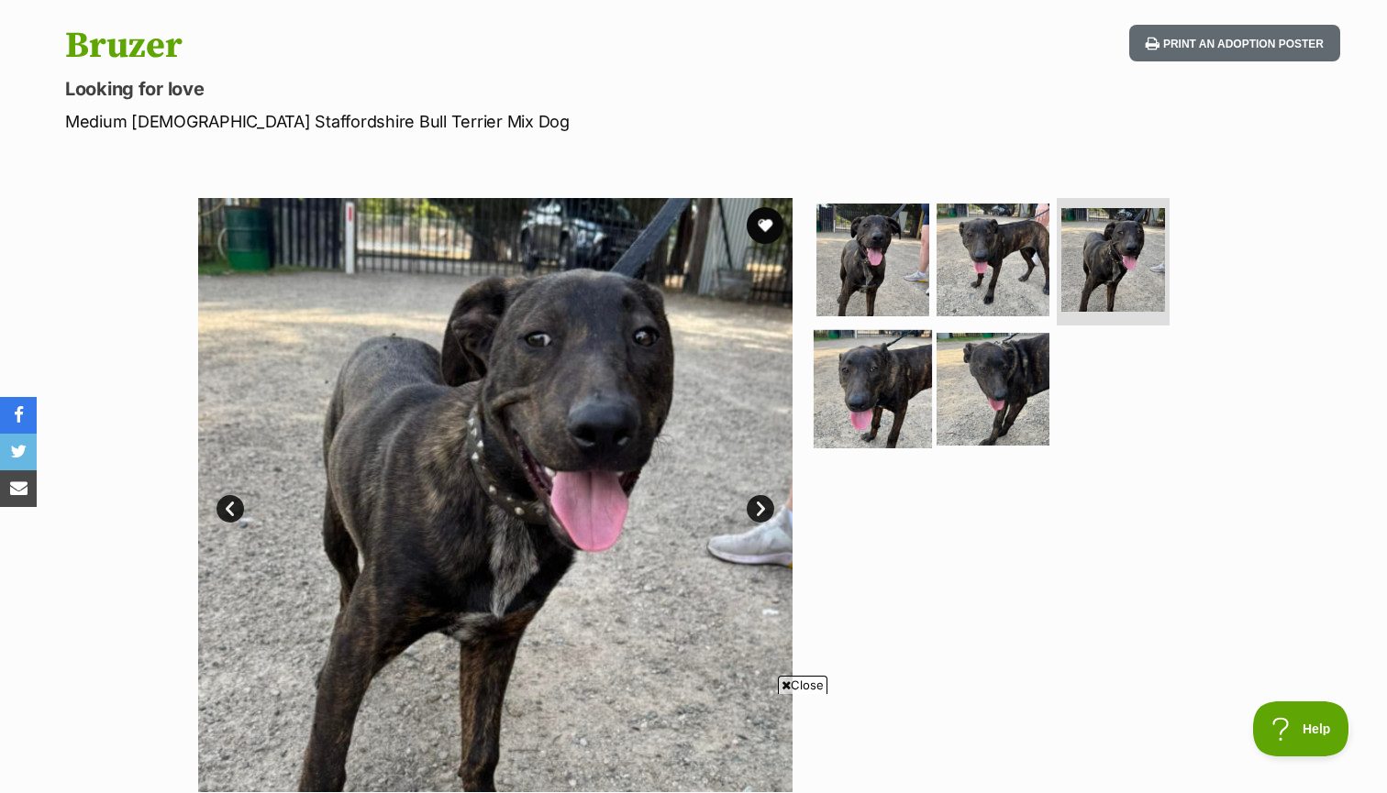
click at [909, 388] on img at bounding box center [873, 389] width 118 height 118
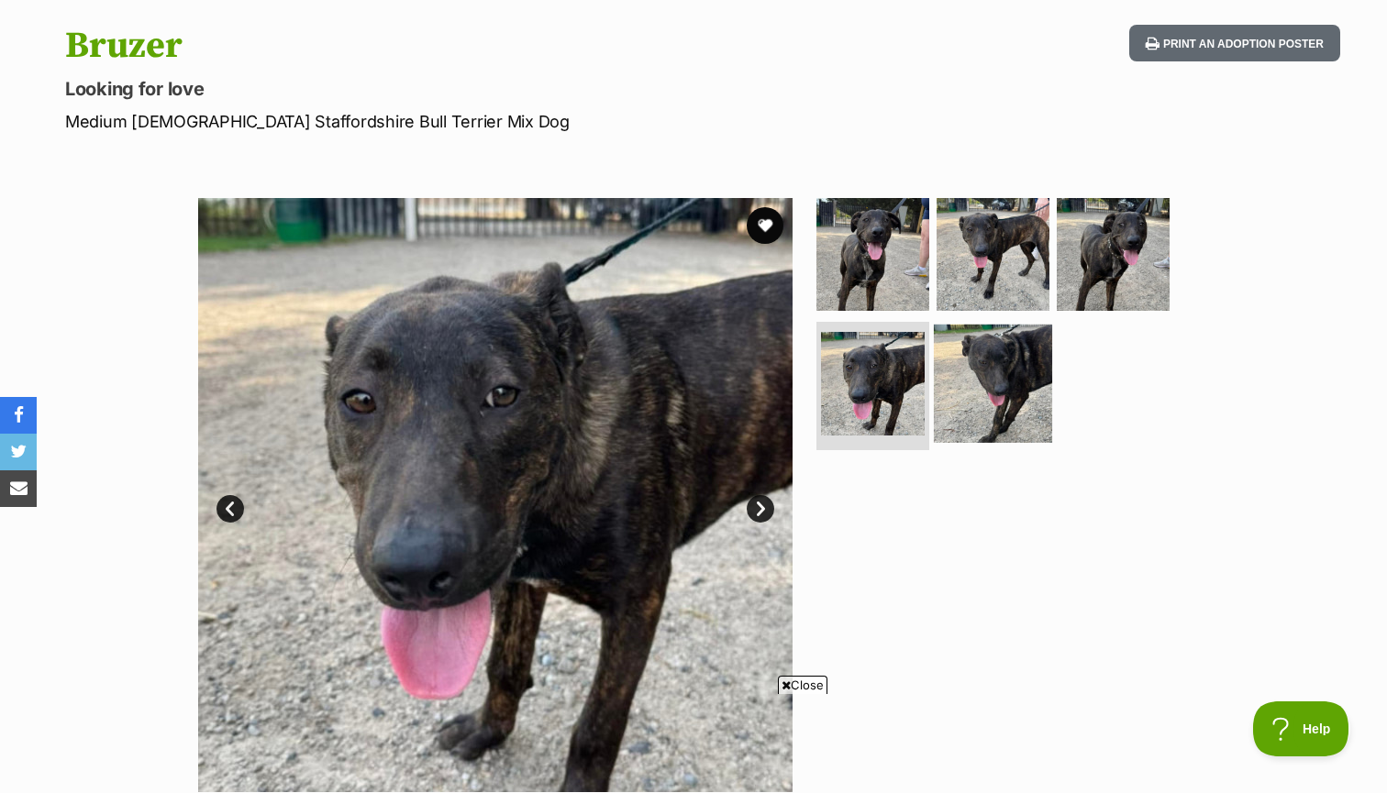
click at [997, 400] on img at bounding box center [993, 384] width 118 height 118
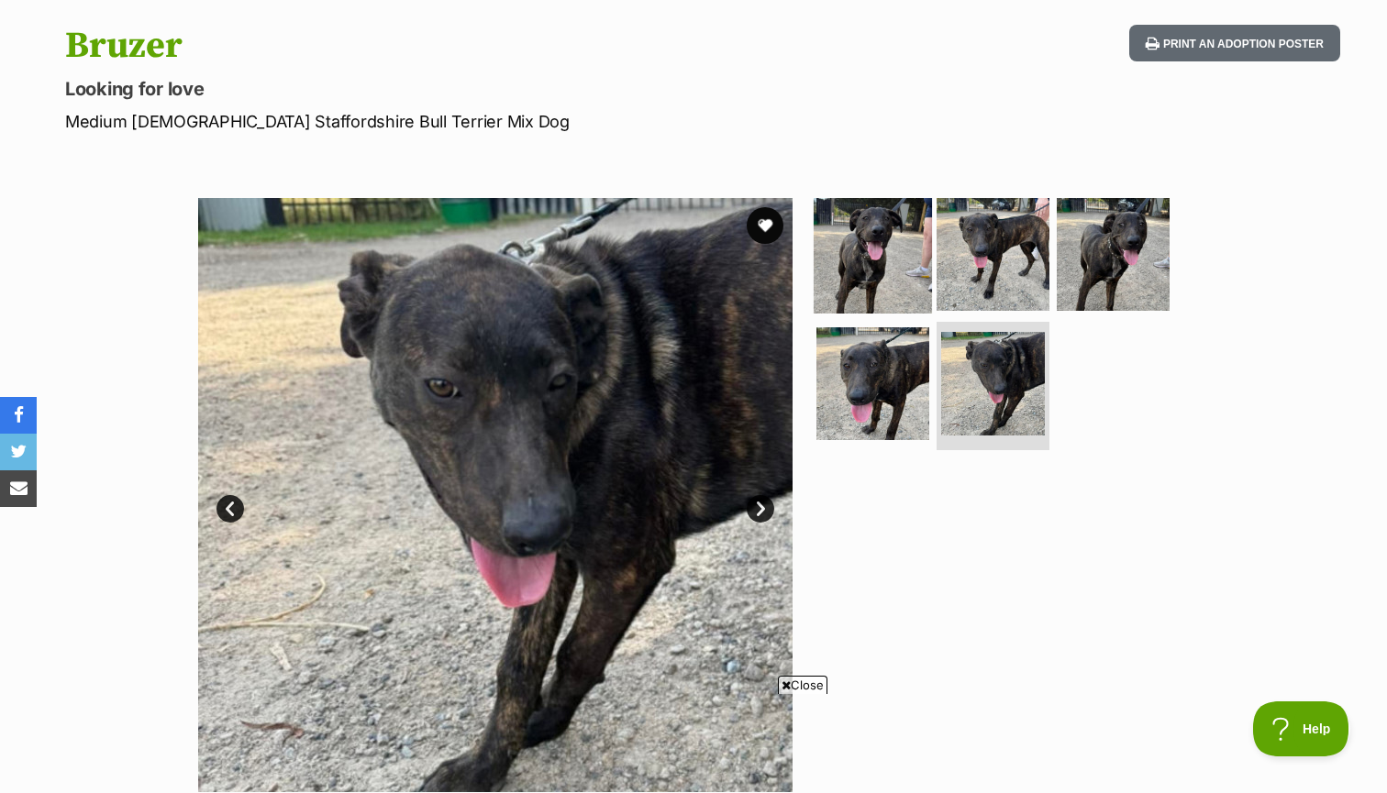
click at [899, 278] on img at bounding box center [873, 253] width 118 height 118
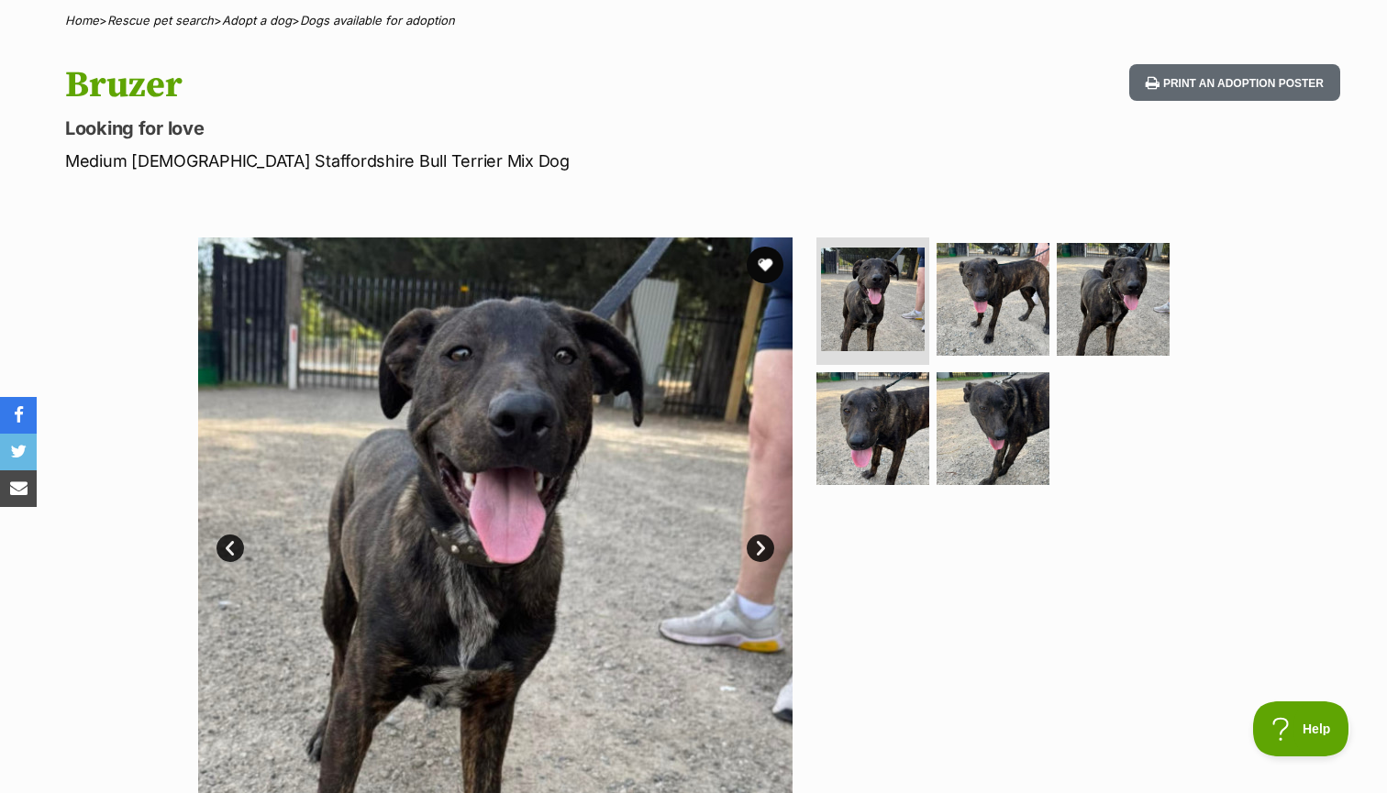
scroll to position [14, 0]
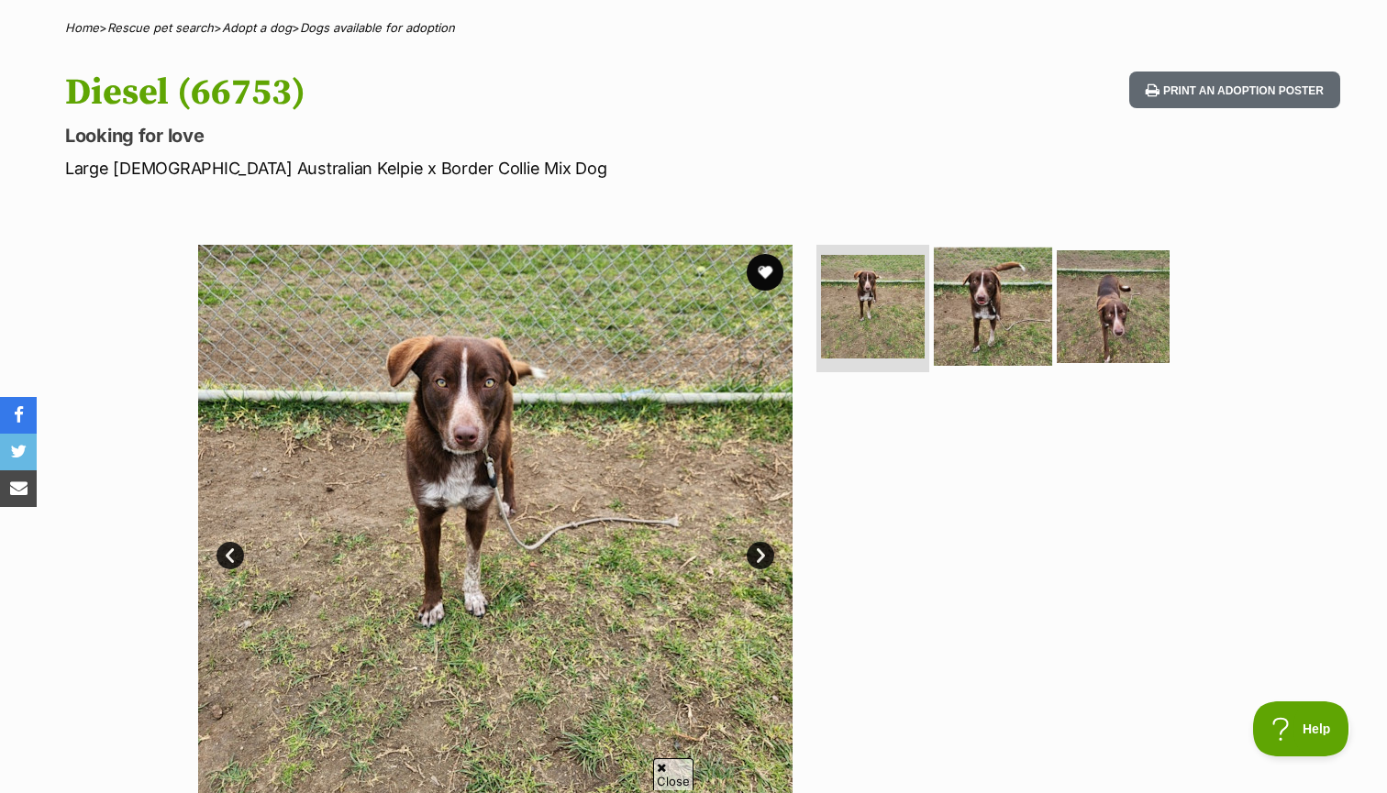
click at [975, 313] on img at bounding box center [993, 306] width 118 height 118
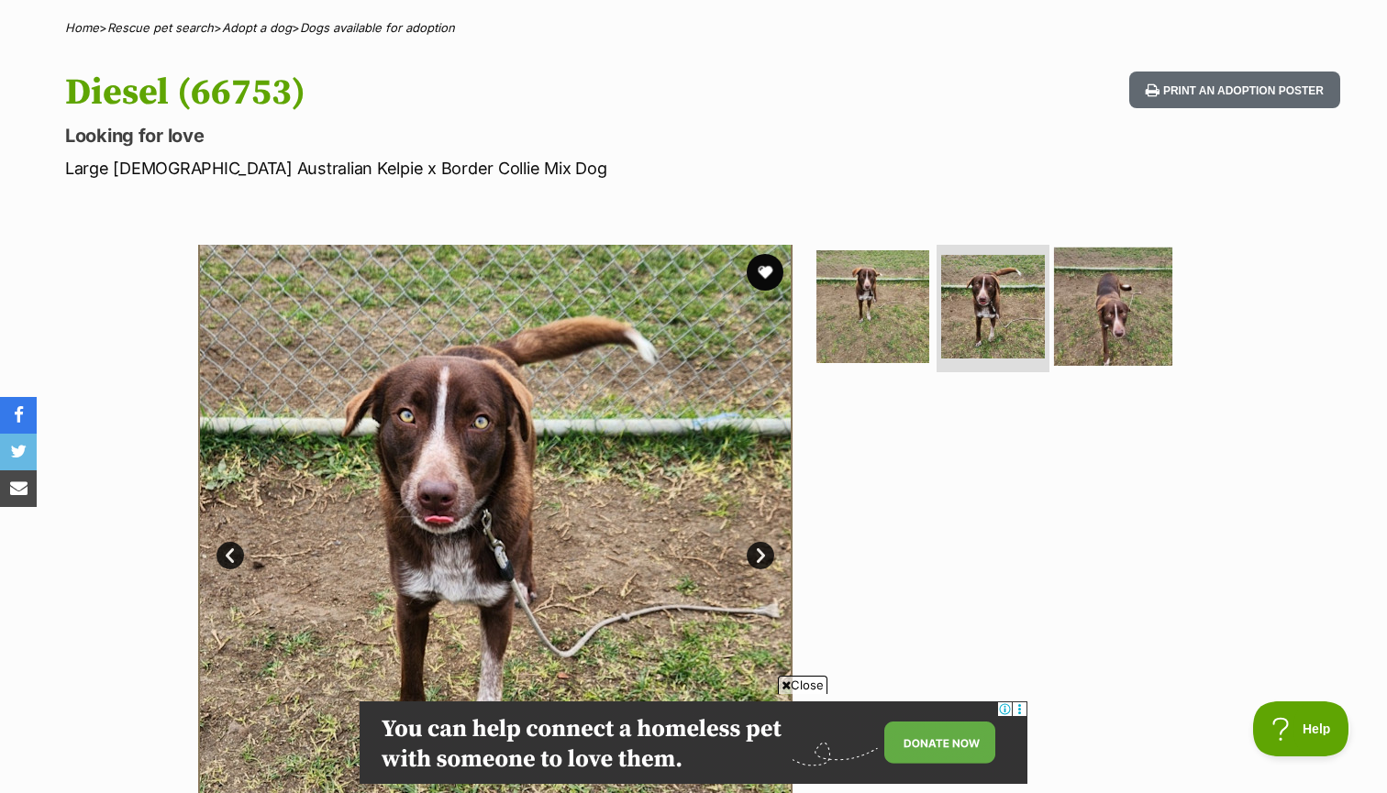
click at [1139, 312] on img at bounding box center [1113, 306] width 118 height 118
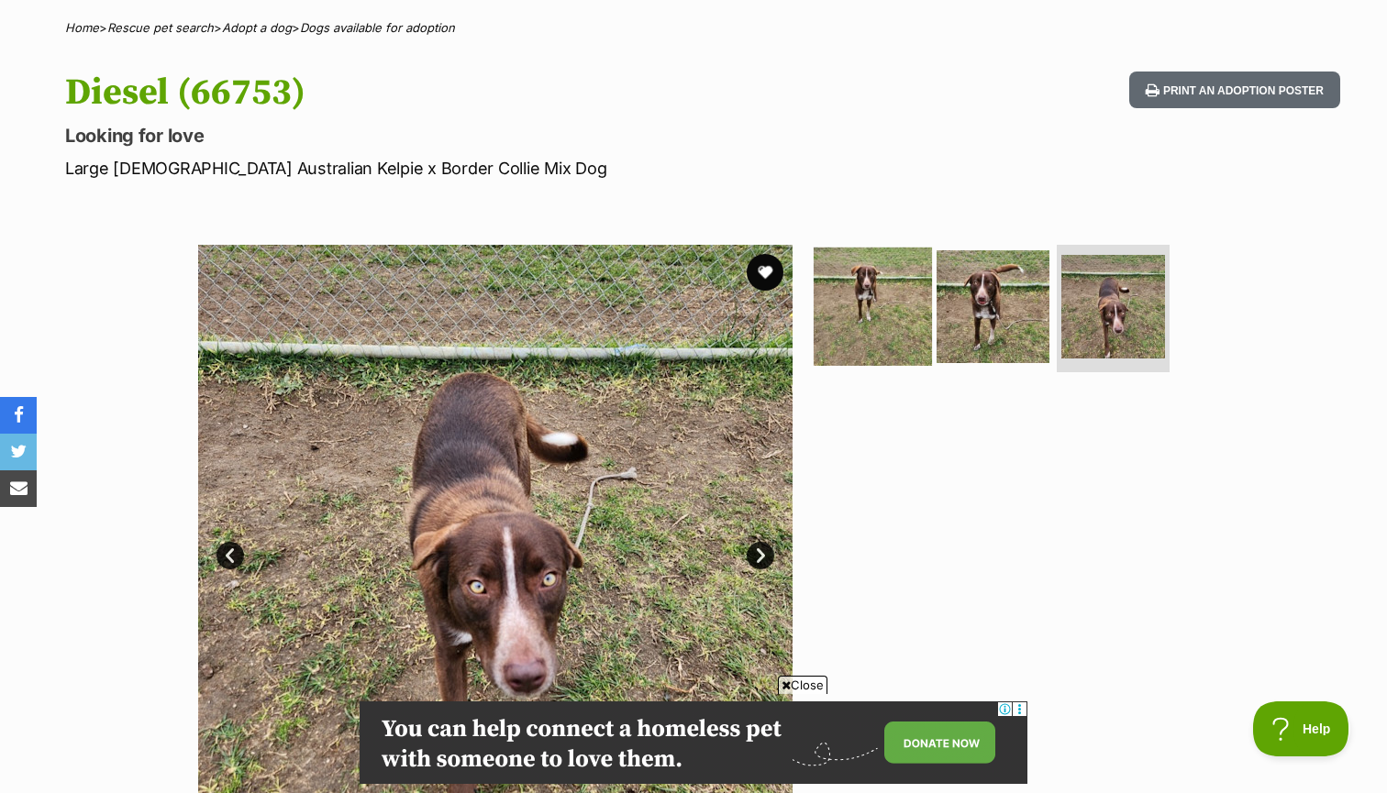
click at [889, 295] on img at bounding box center [873, 306] width 118 height 118
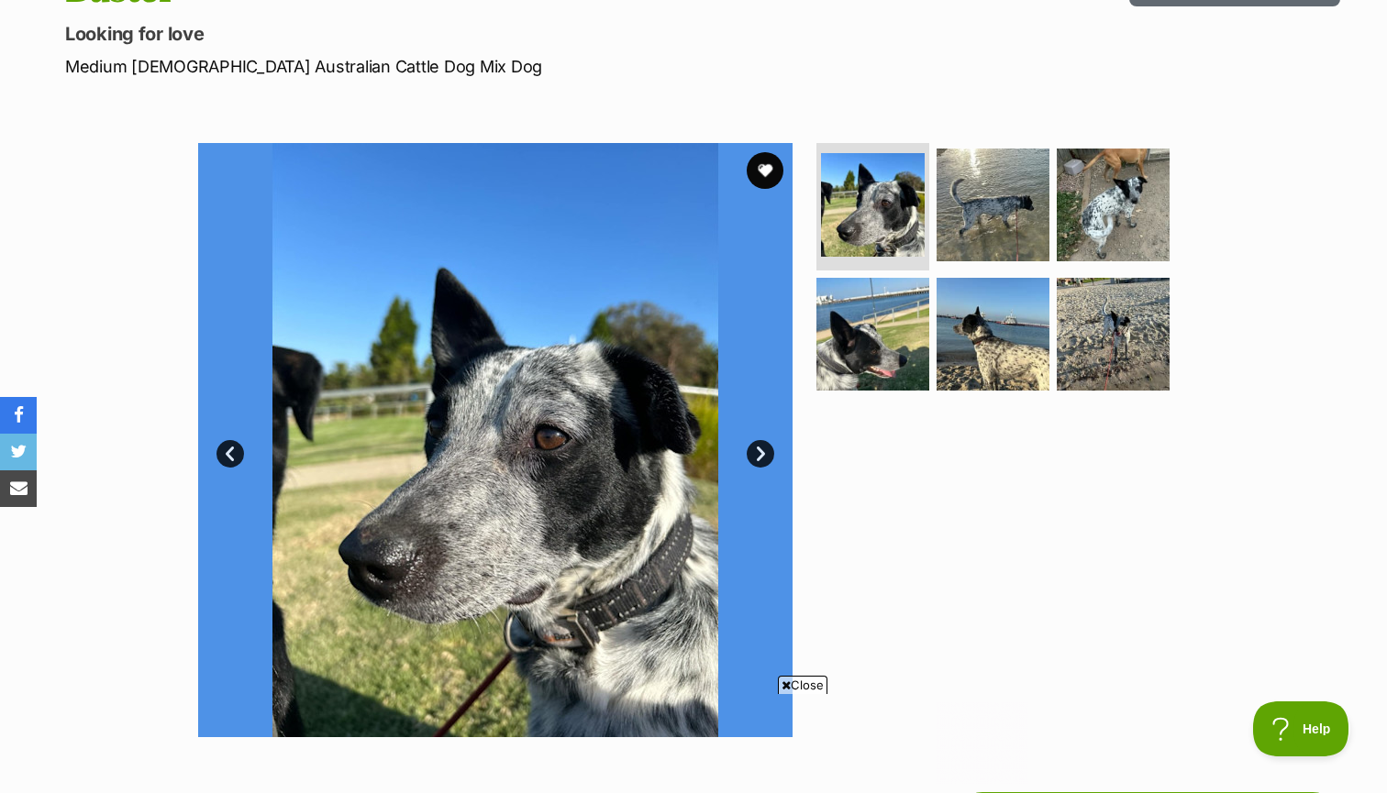
click at [761, 442] on link "Next" at bounding box center [761, 454] width 28 height 28
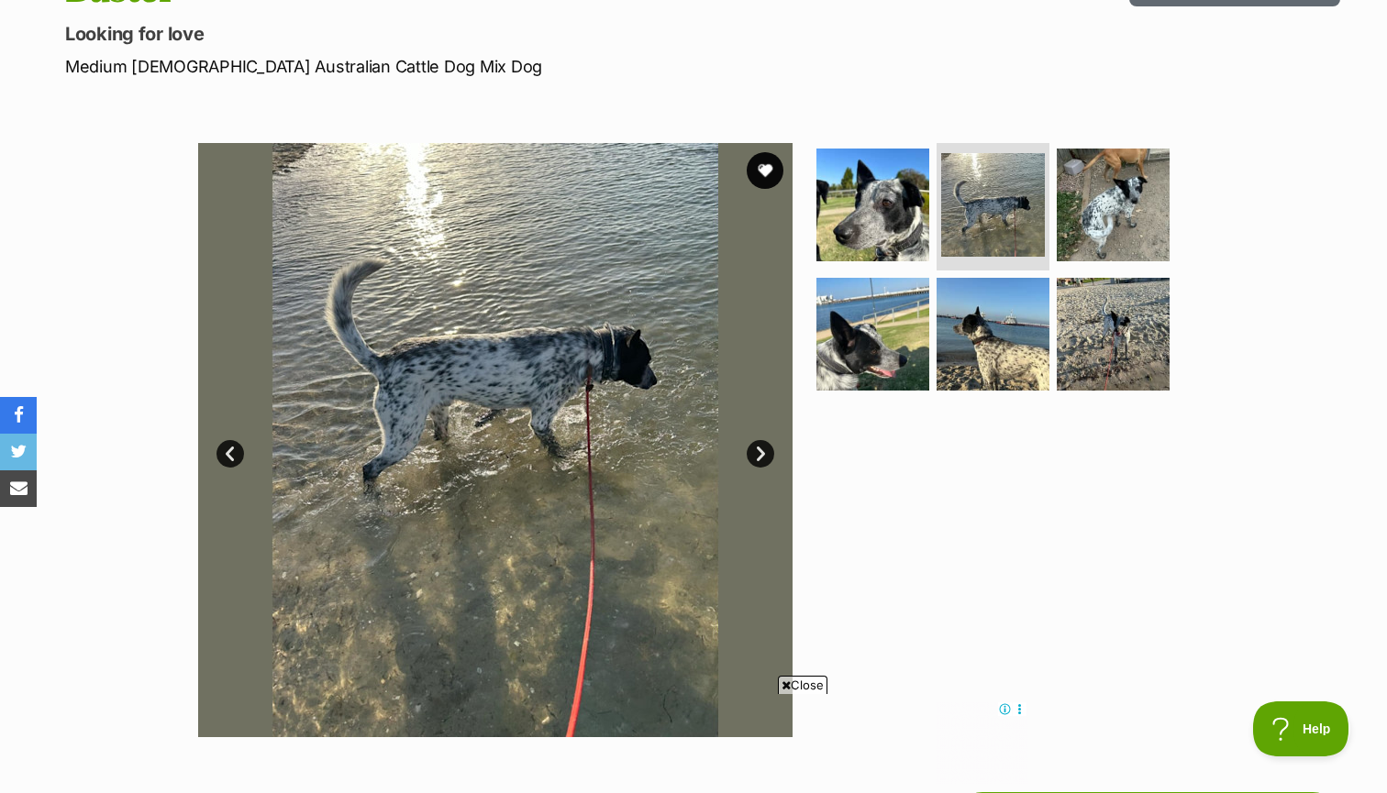
click at [761, 448] on link "Next" at bounding box center [761, 454] width 28 height 28
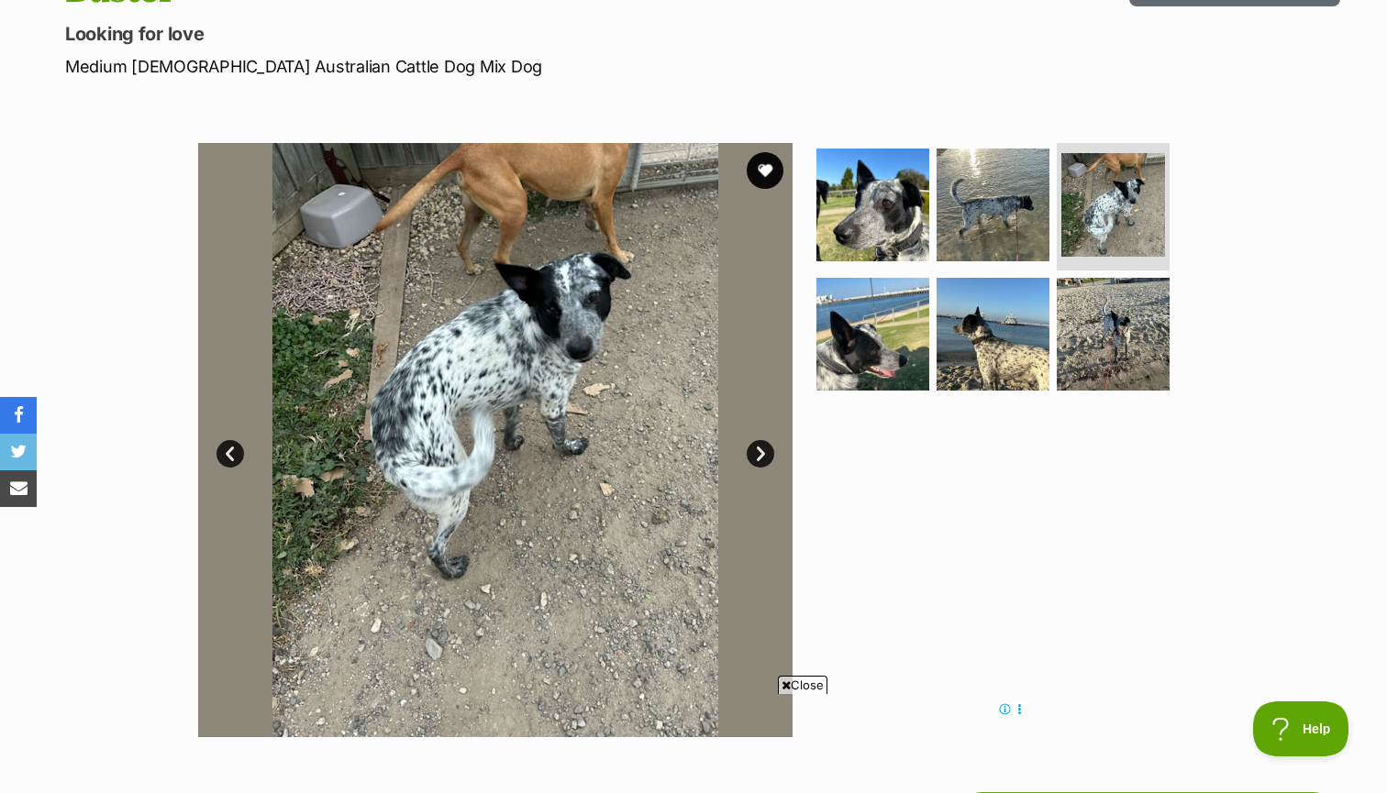
click at [761, 448] on link "Next" at bounding box center [761, 454] width 28 height 28
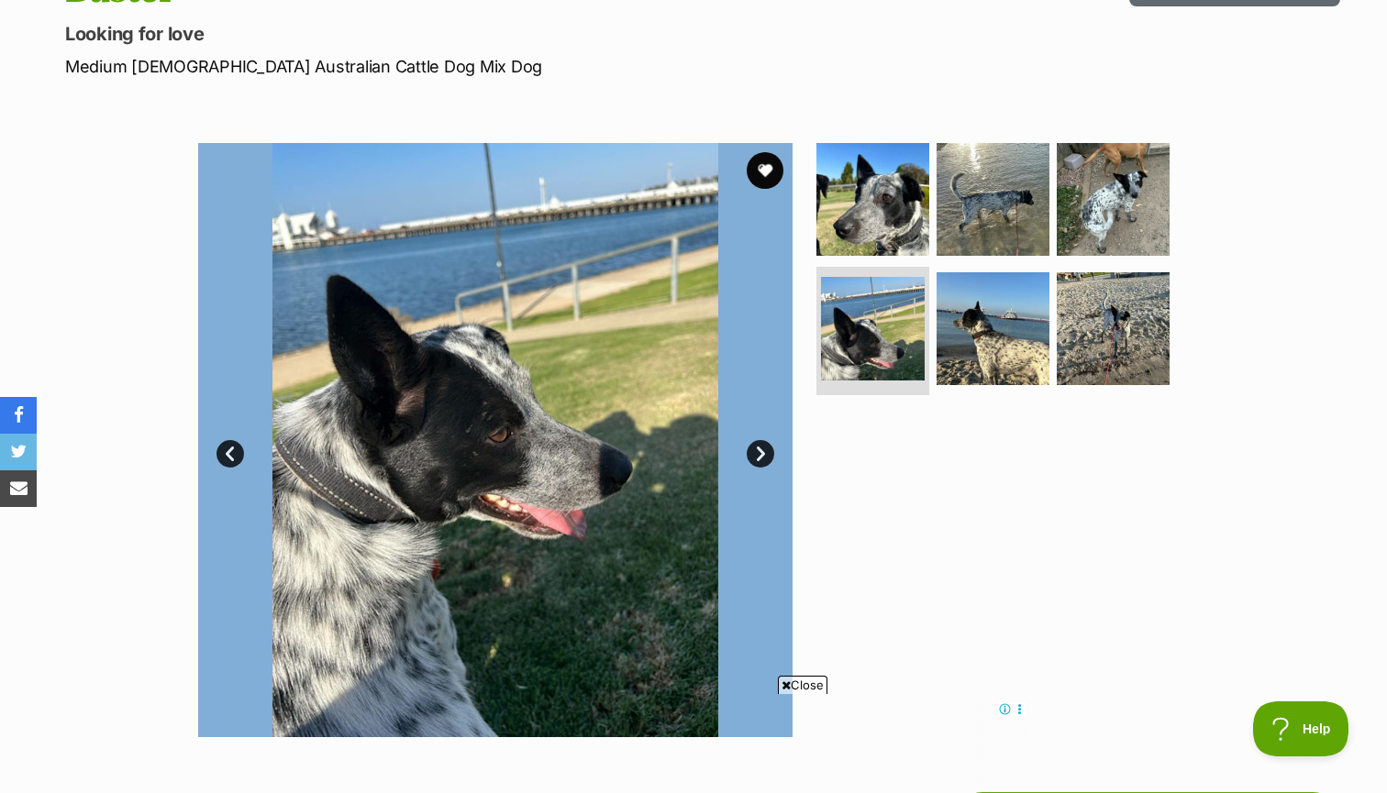
click at [761, 448] on link "Next" at bounding box center [761, 454] width 28 height 28
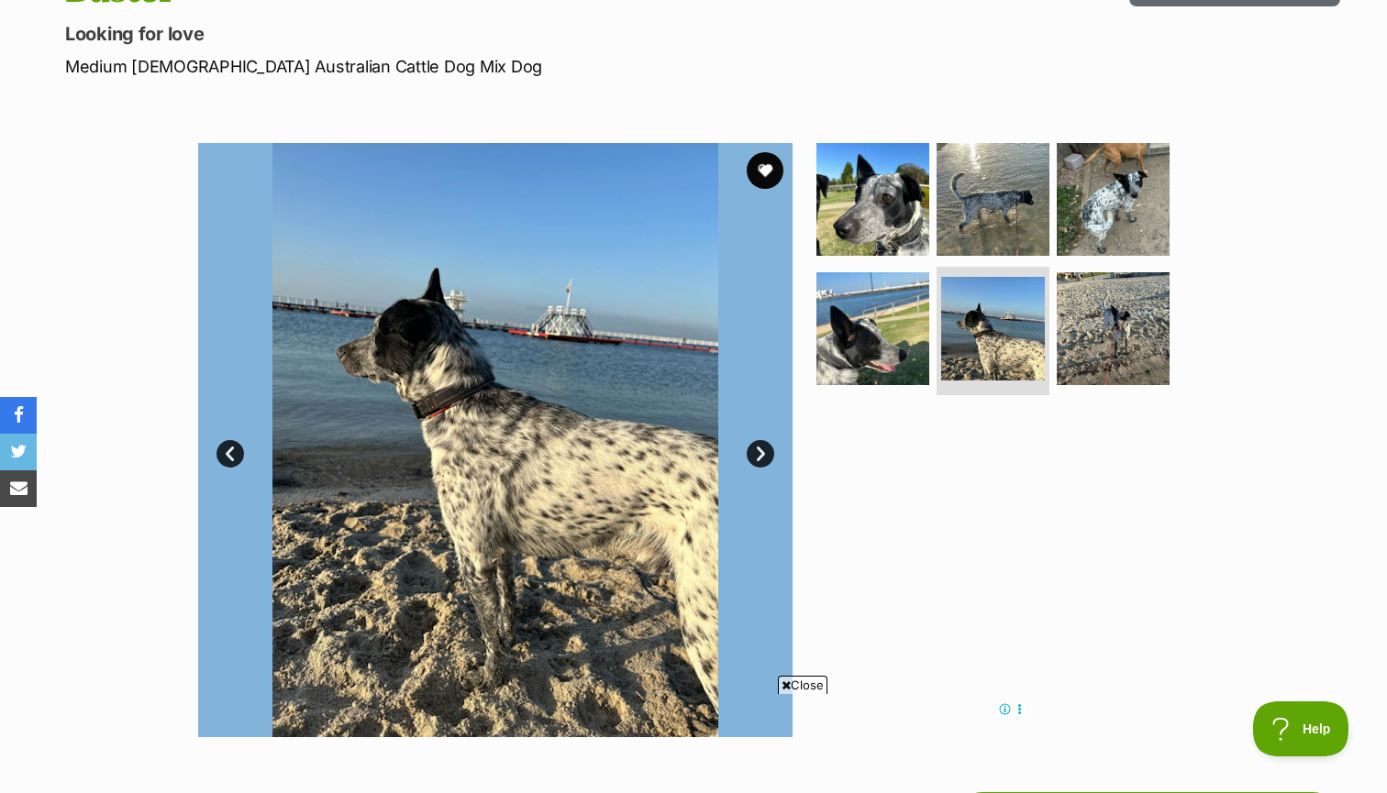
click at [761, 448] on link "Next" at bounding box center [761, 454] width 28 height 28
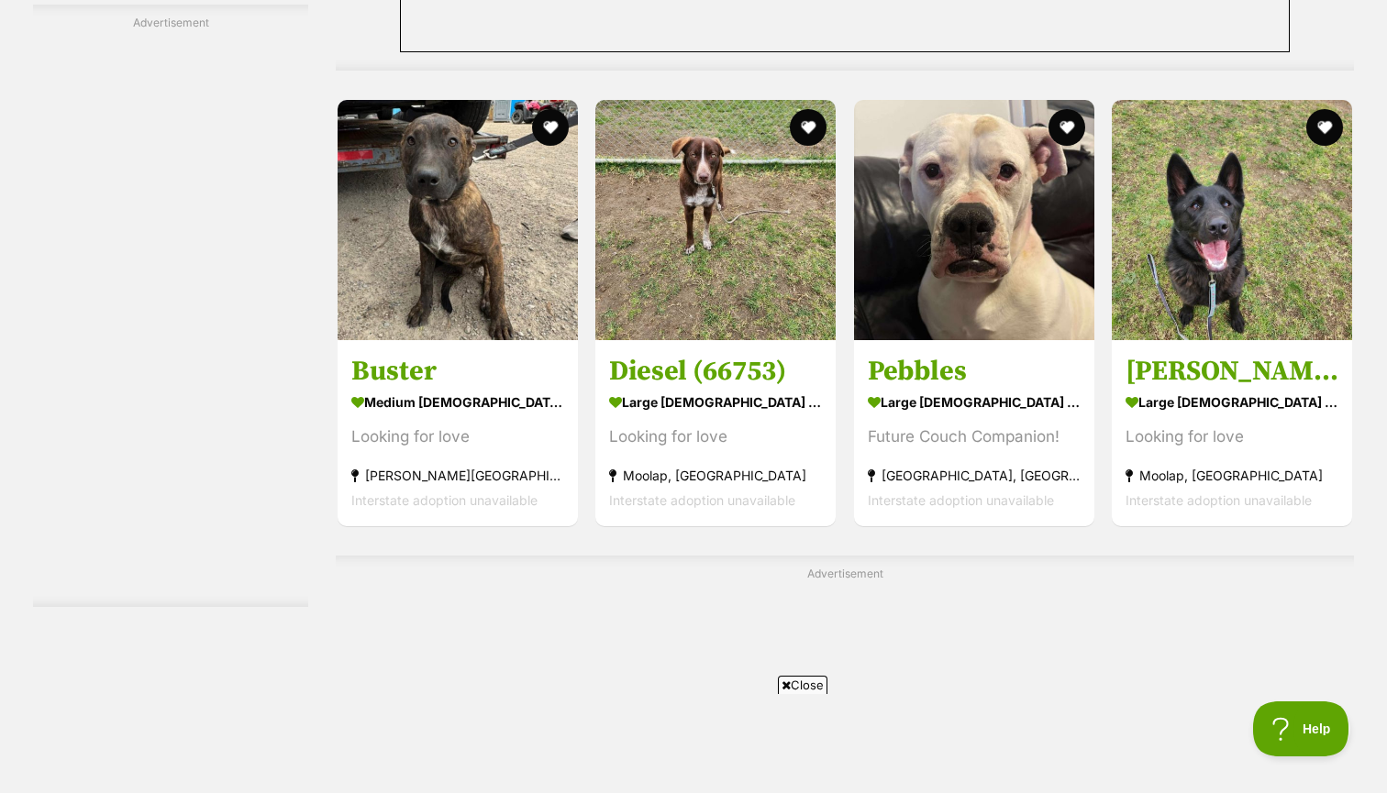
scroll to position [5035, 0]
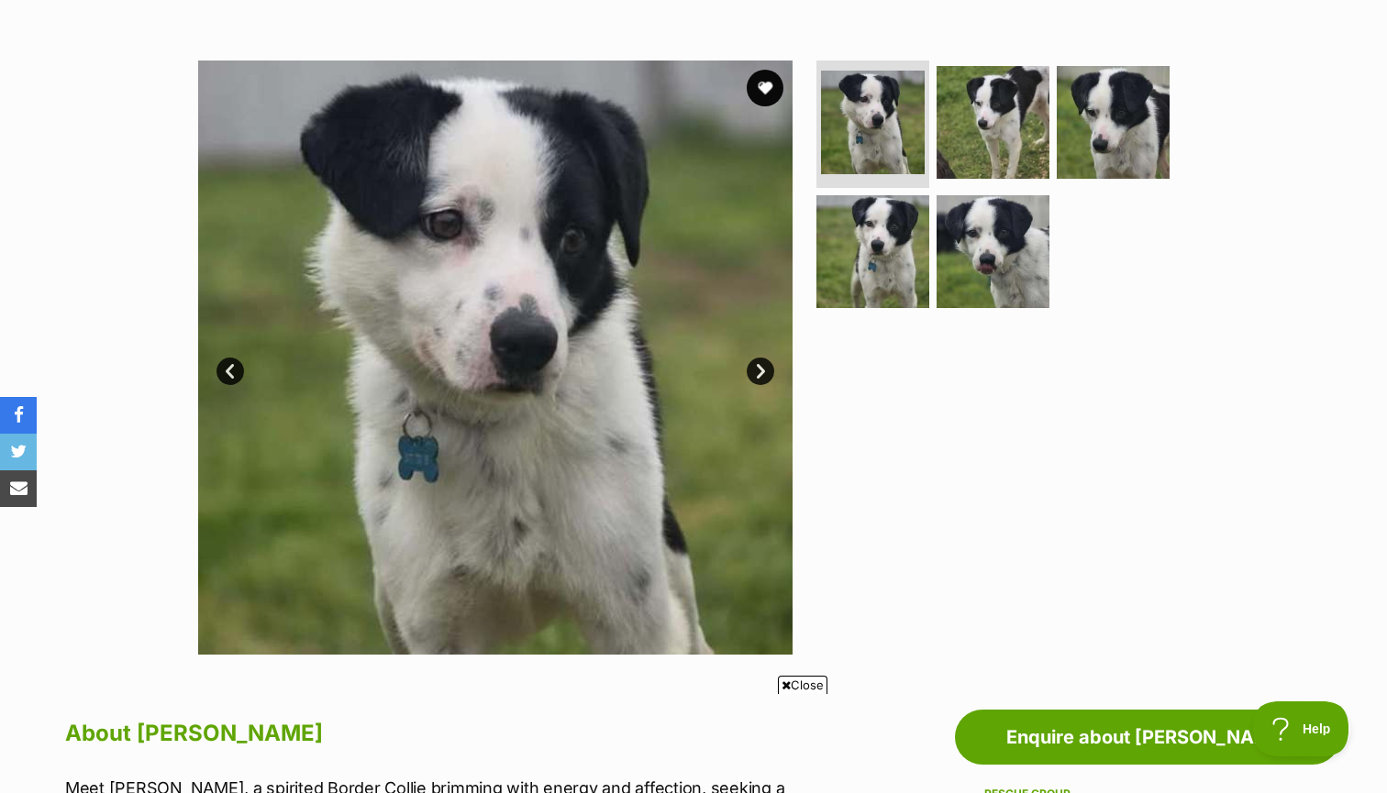
scroll to position [304, 0]
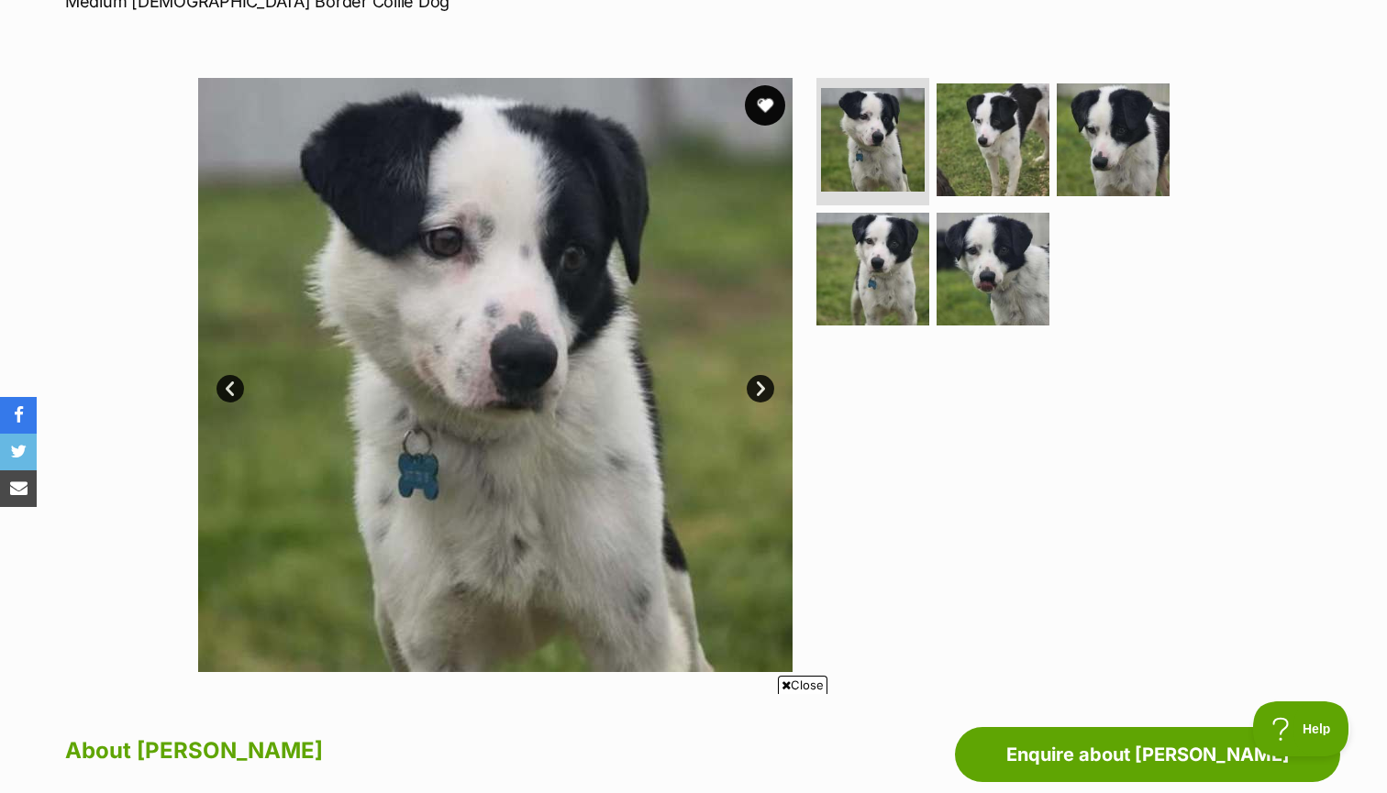
click at [766, 101] on button "favourite" at bounding box center [765, 105] width 40 height 40
click at [760, 394] on link "Next" at bounding box center [761, 389] width 28 height 28
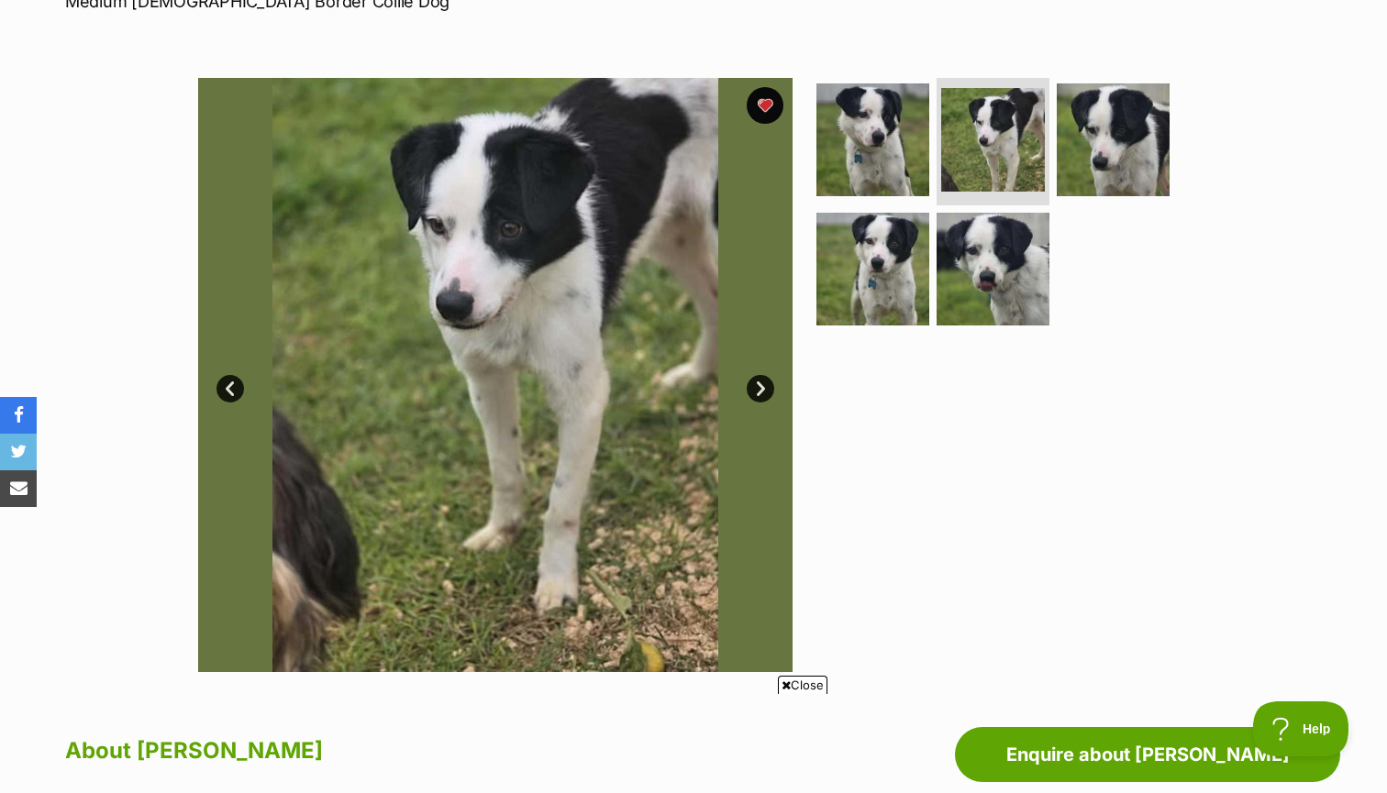
click at [760, 394] on link "Next" at bounding box center [761, 389] width 28 height 28
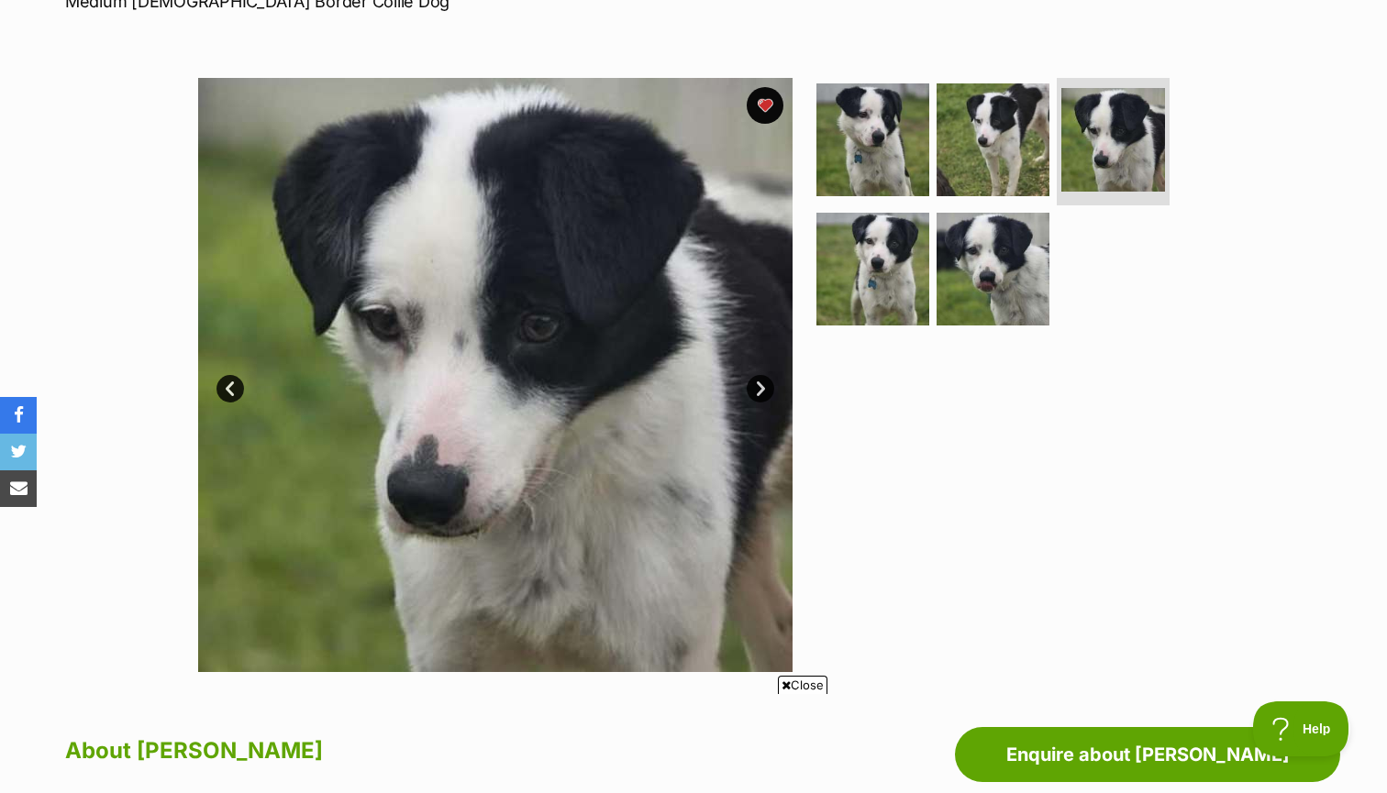
click at [760, 394] on link "Next" at bounding box center [761, 389] width 28 height 28
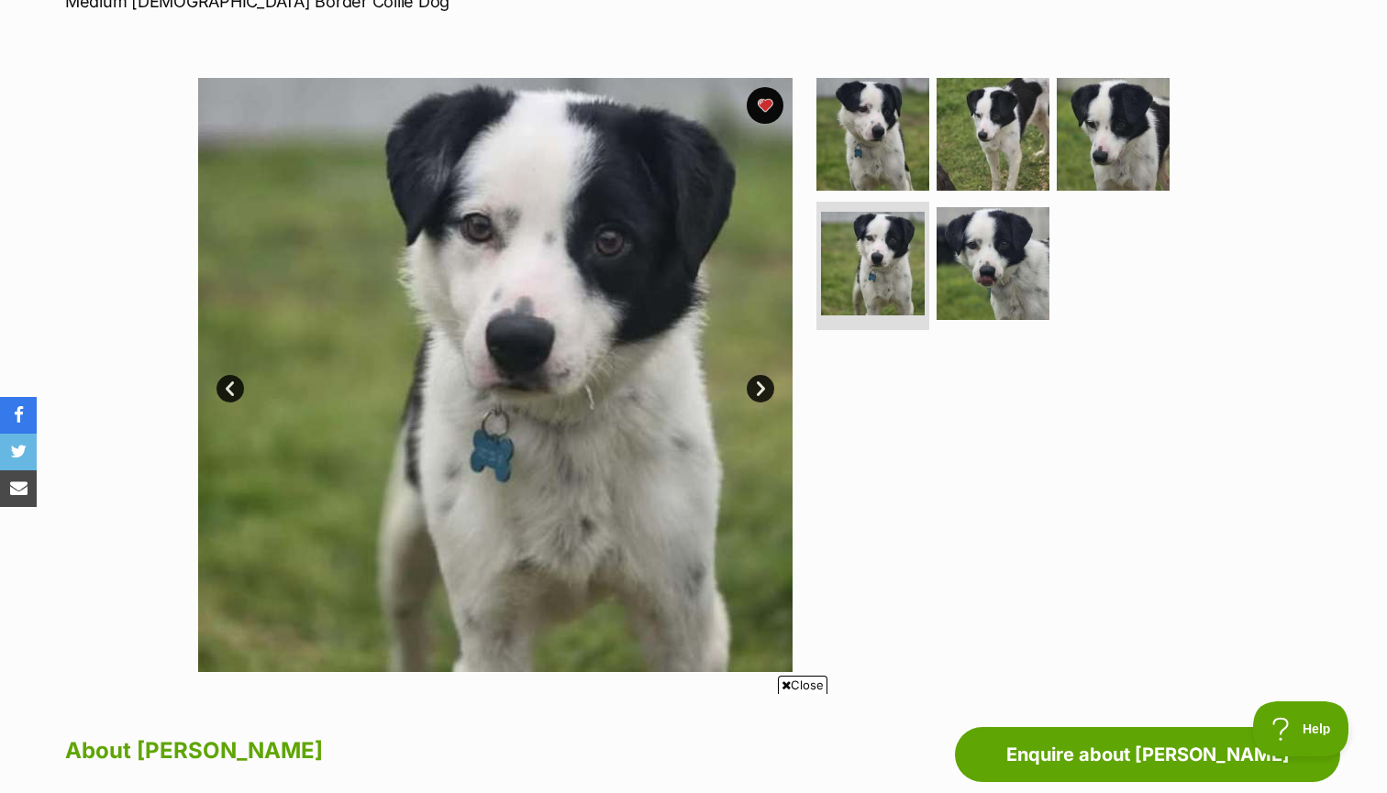
click at [760, 394] on link "Next" at bounding box center [761, 389] width 28 height 28
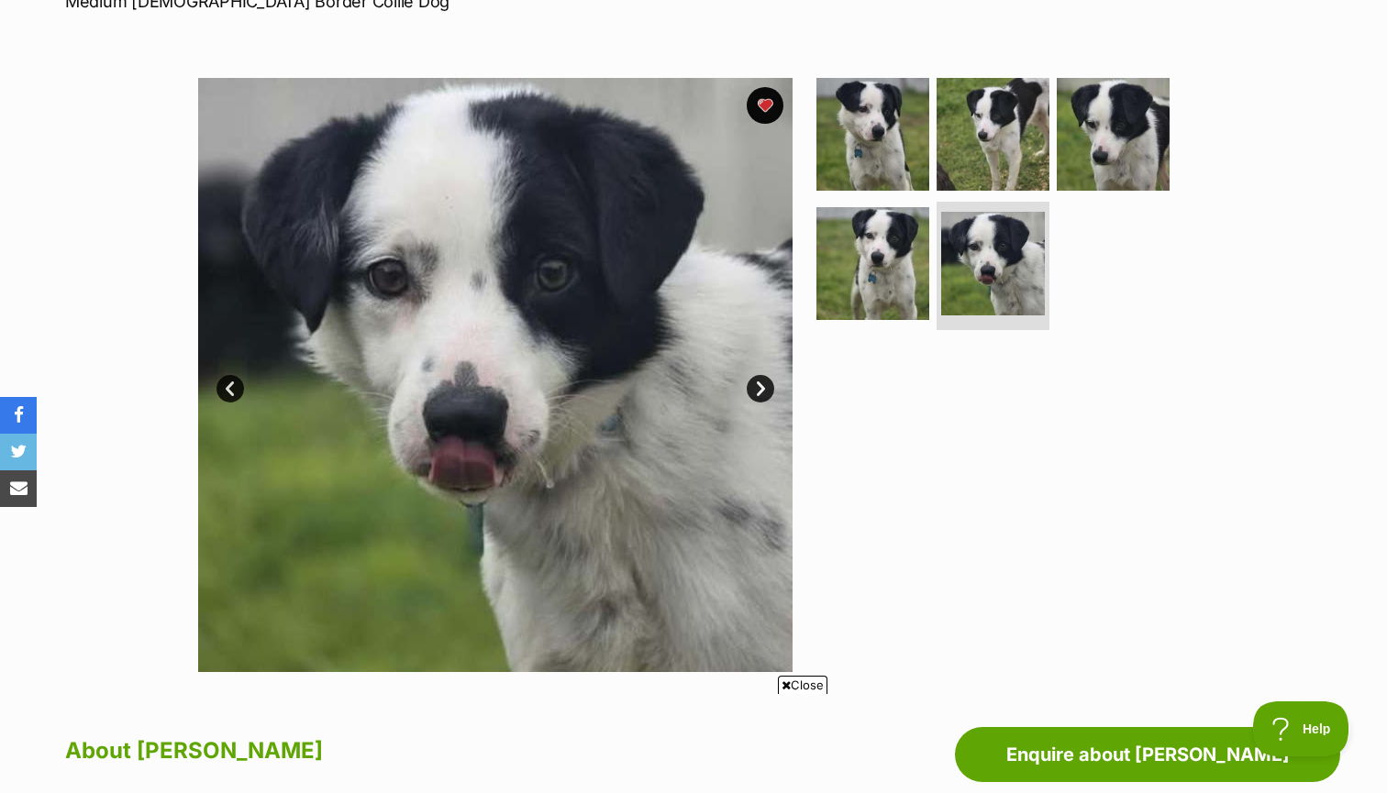
click at [752, 394] on link "Next" at bounding box center [761, 389] width 28 height 28
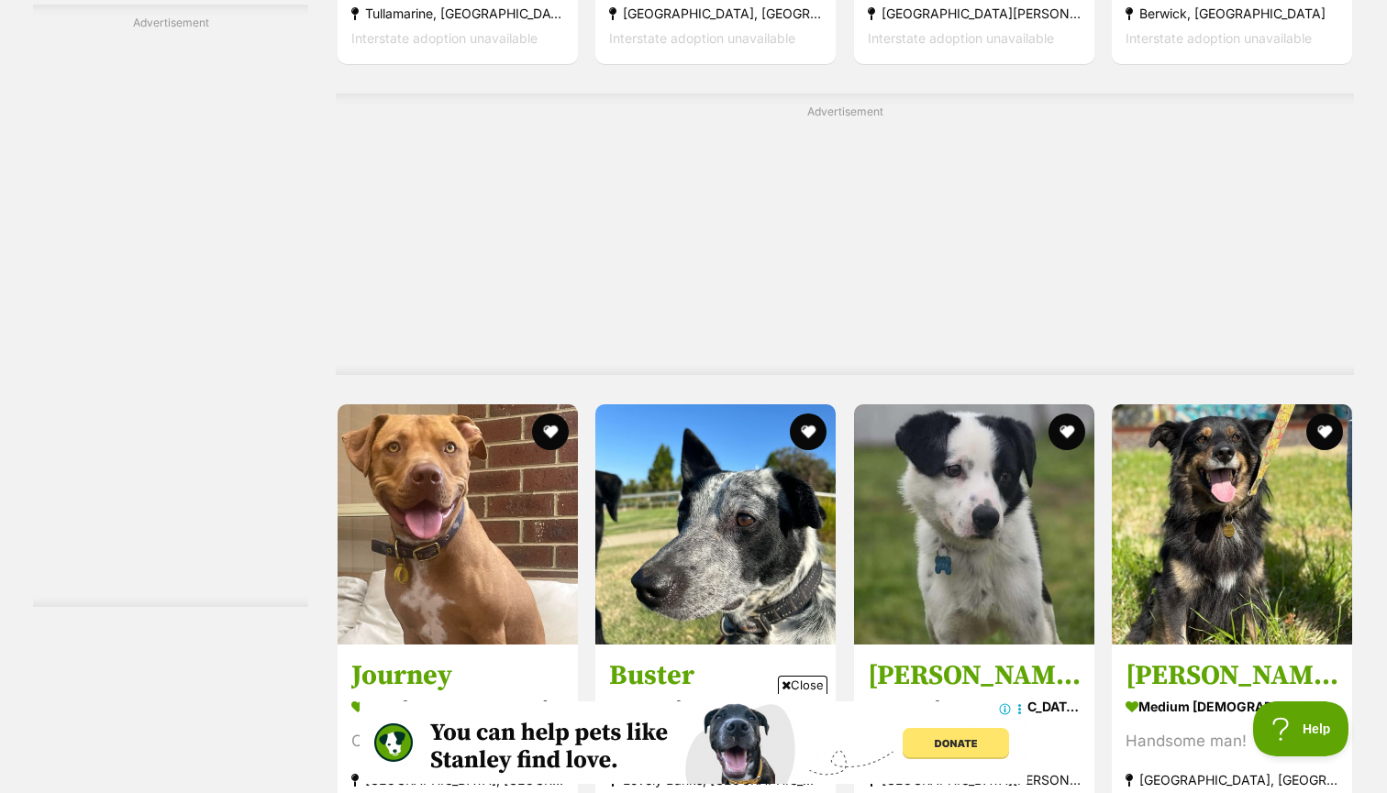
scroll to position [6440, 0]
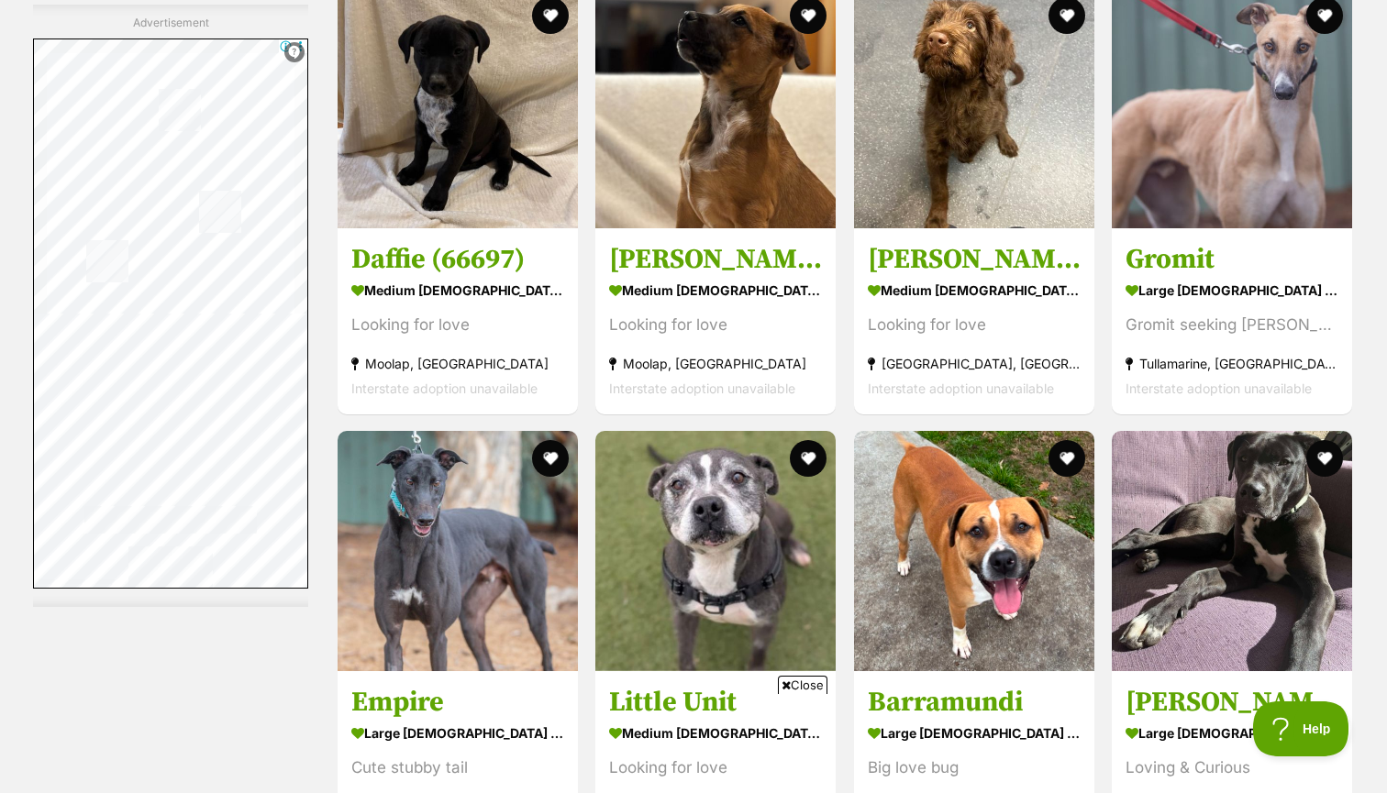
scroll to position [6006, 0]
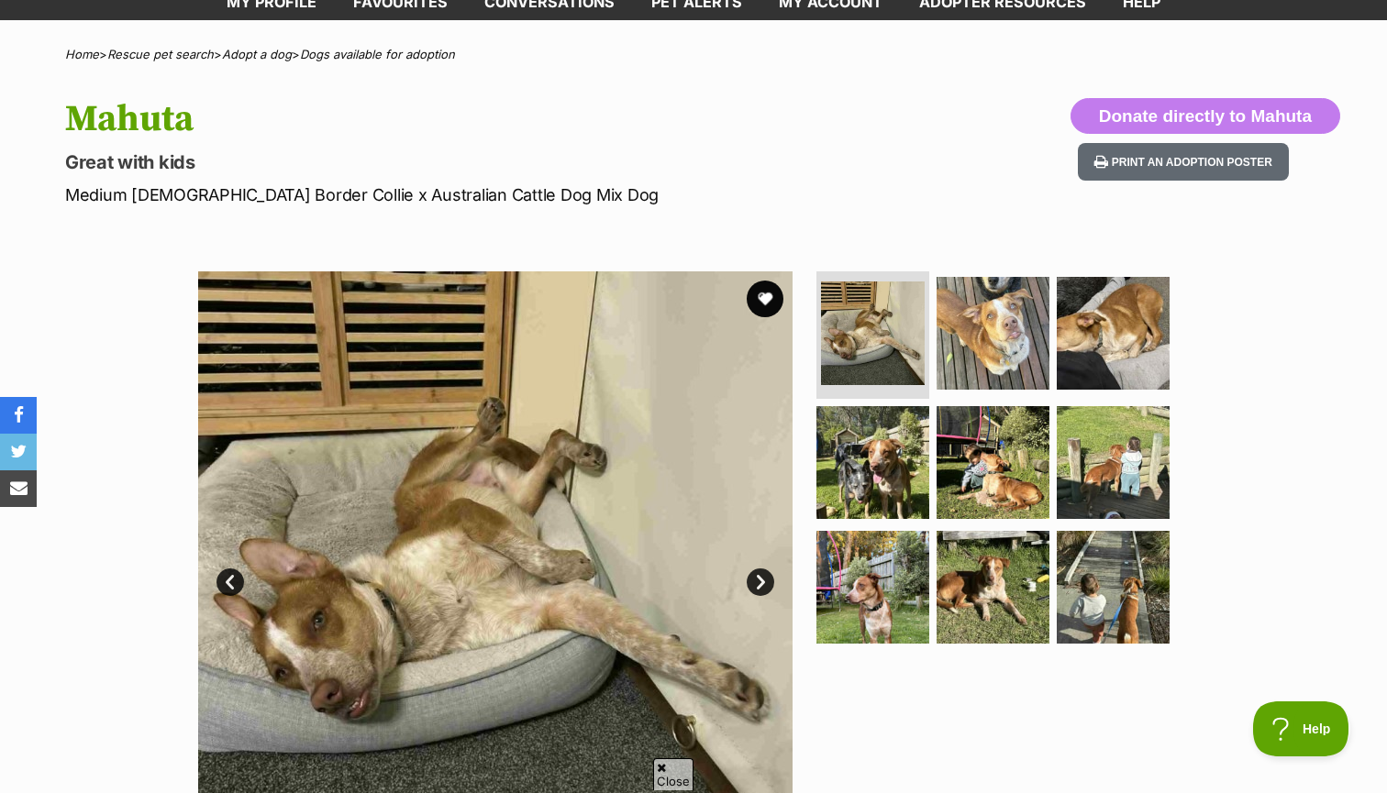
click at [751, 587] on link "Next" at bounding box center [761, 583] width 28 height 28
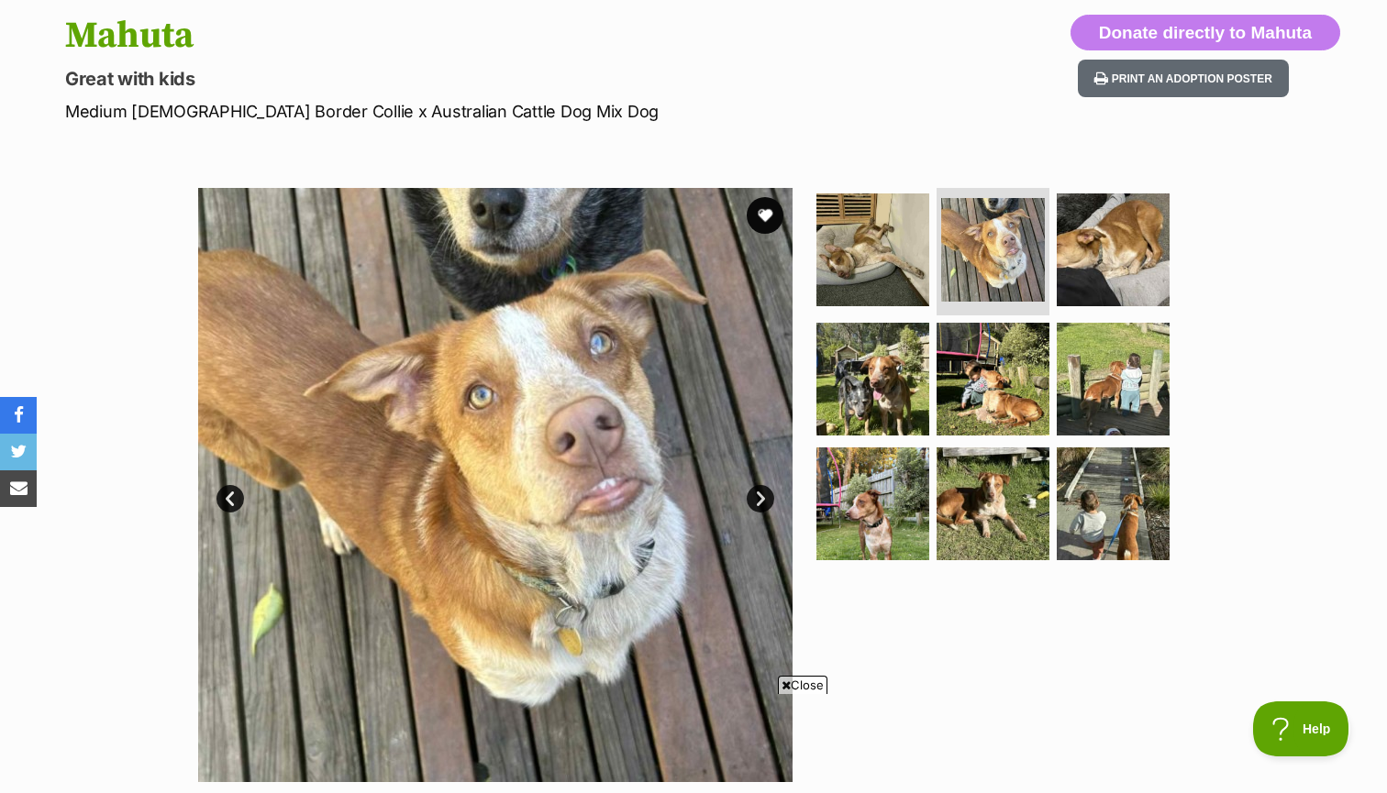
click at [763, 492] on link "Next" at bounding box center [761, 499] width 28 height 28
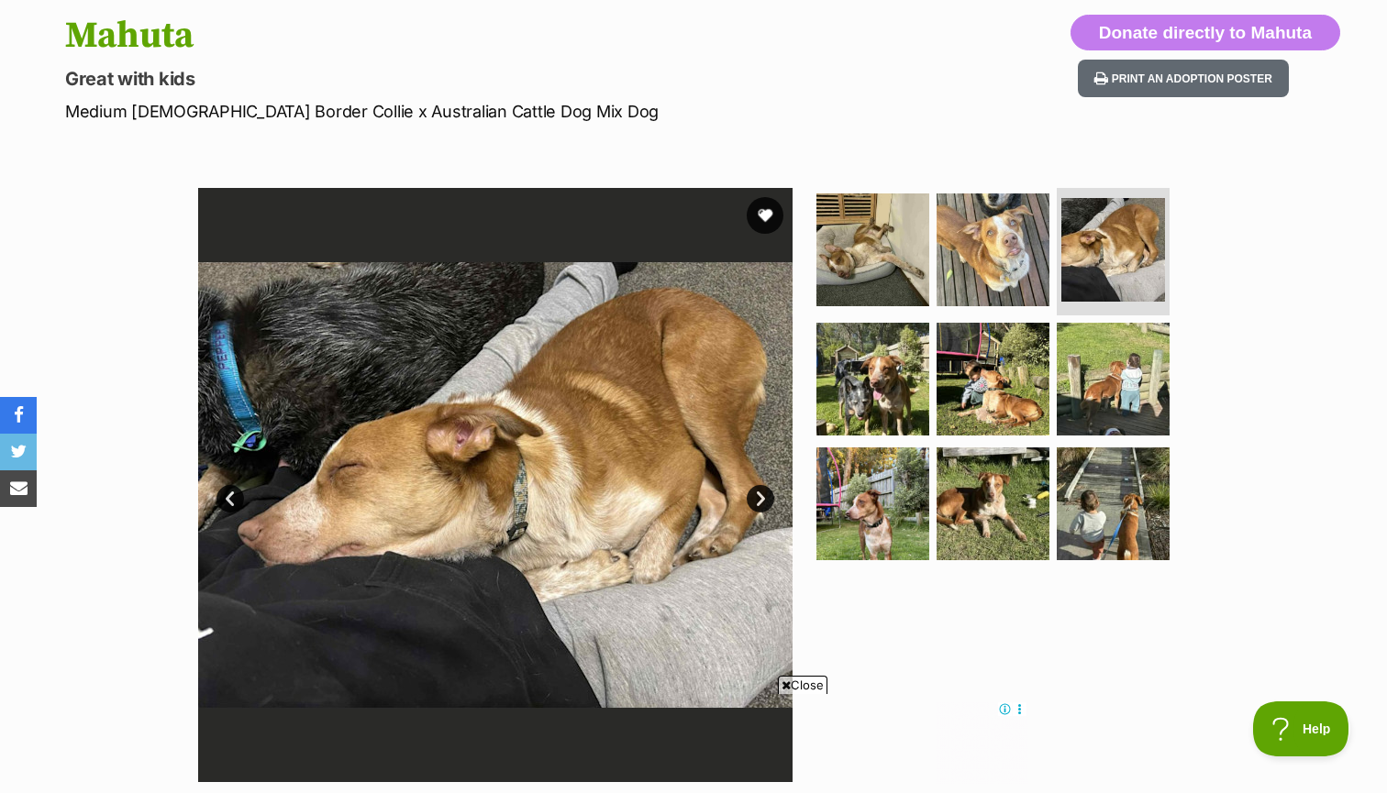
click at [763, 492] on link "Next" at bounding box center [761, 499] width 28 height 28
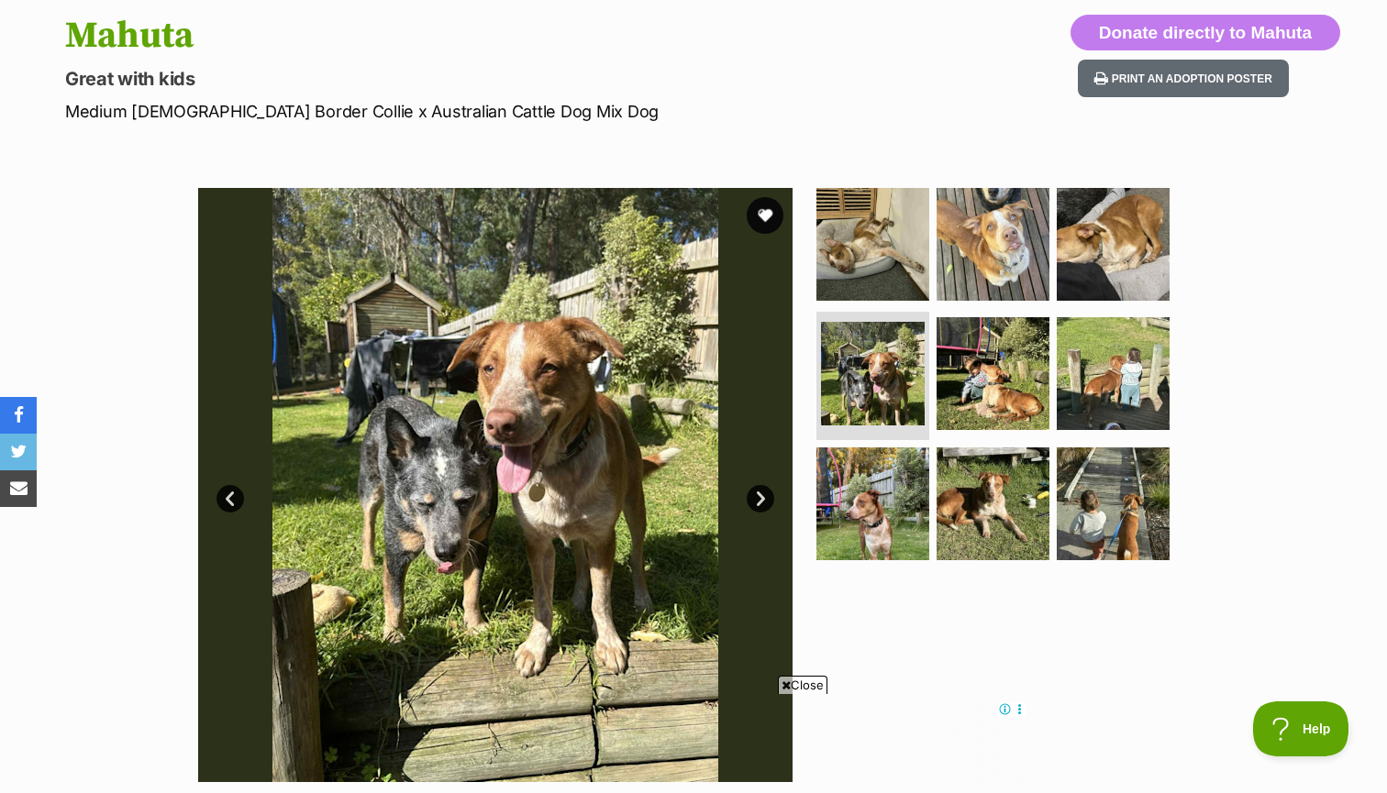
click at [763, 492] on link "Next" at bounding box center [761, 499] width 28 height 28
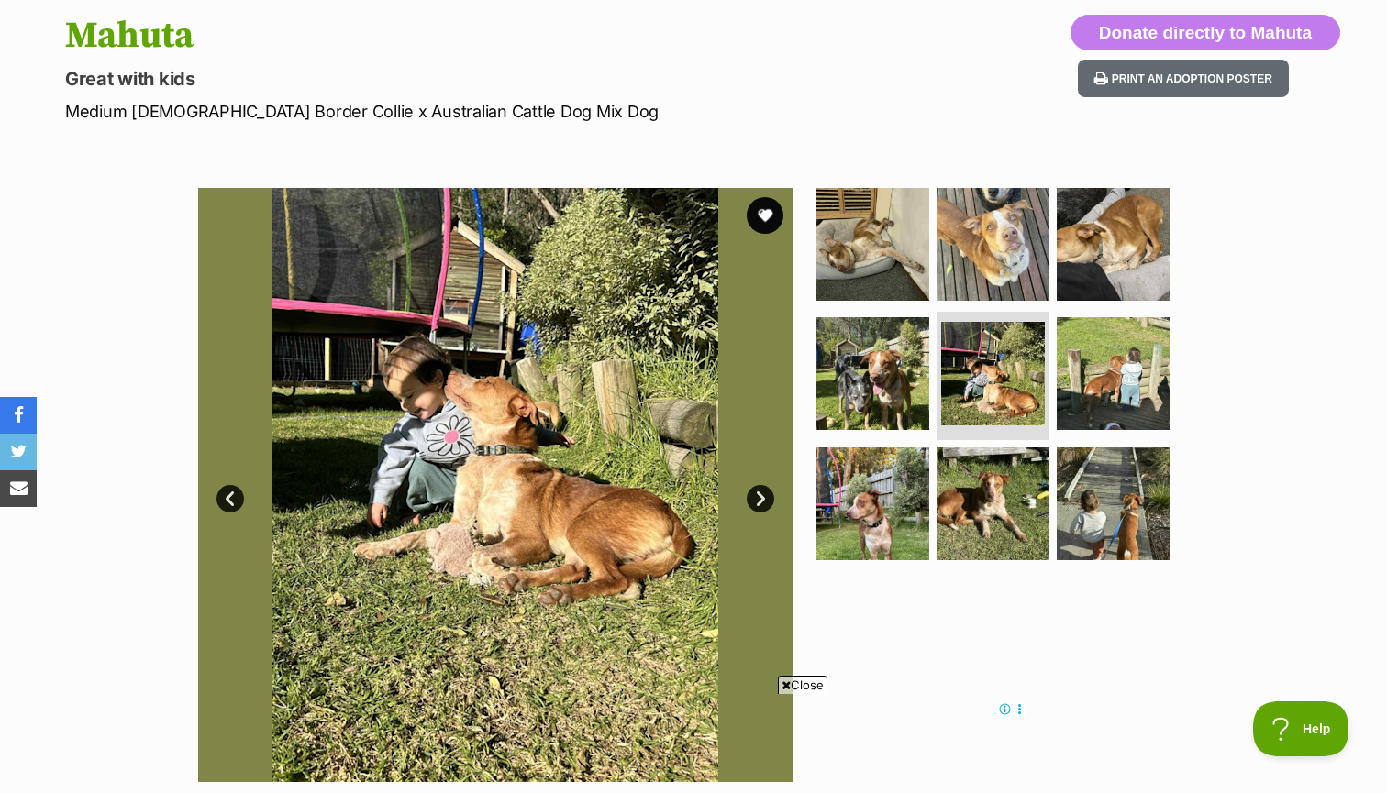
click at [763, 493] on link "Next" at bounding box center [761, 499] width 28 height 28
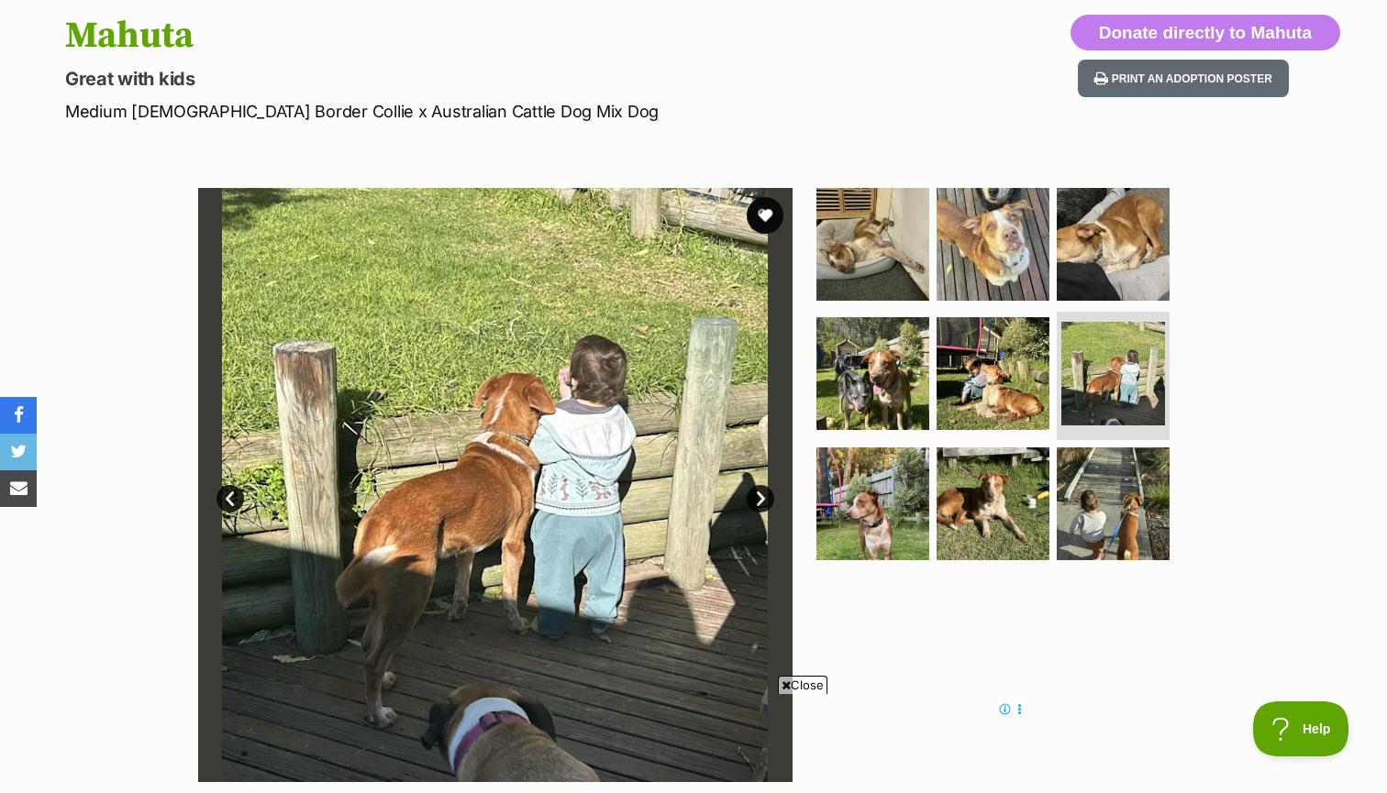
click at [763, 493] on link "Next" at bounding box center [761, 499] width 28 height 28
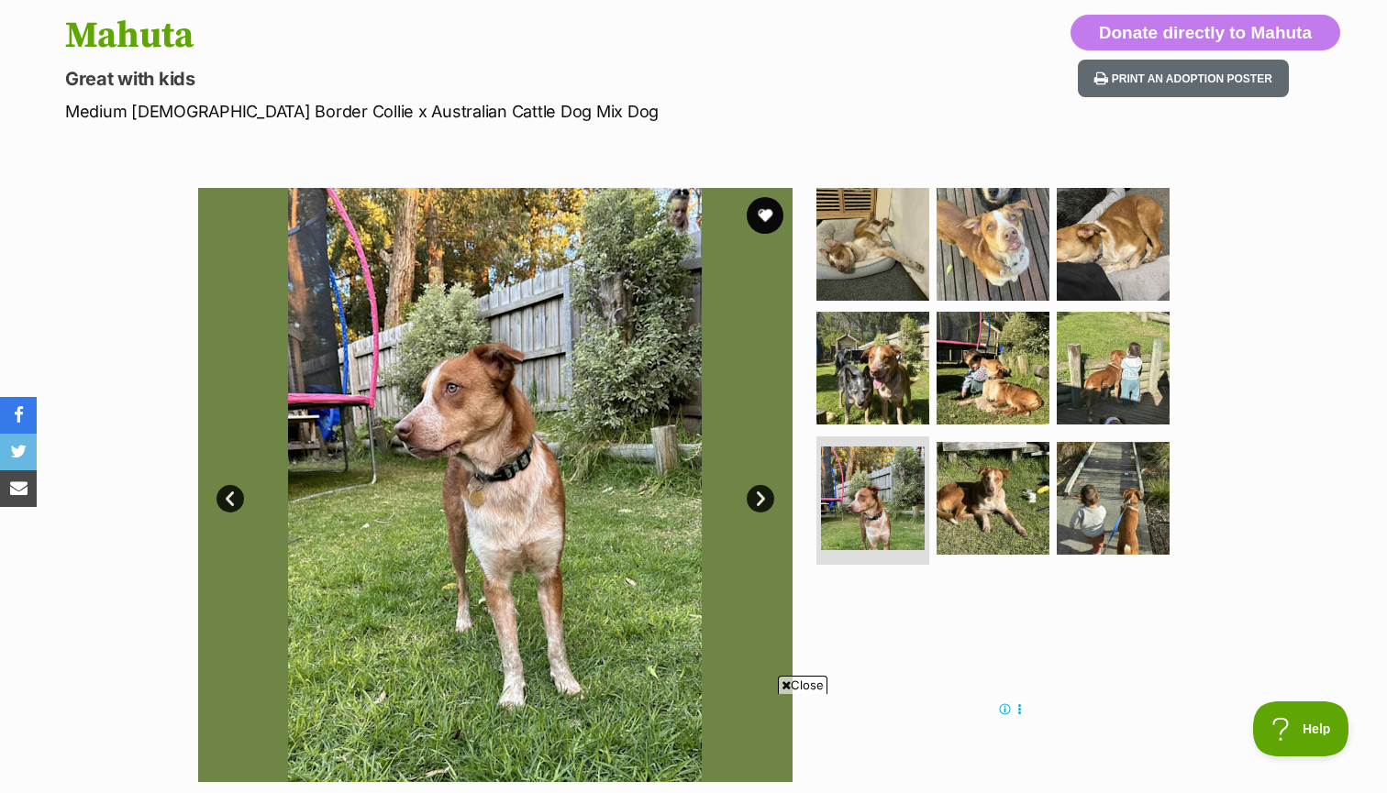
click at [763, 493] on link "Next" at bounding box center [761, 499] width 28 height 28
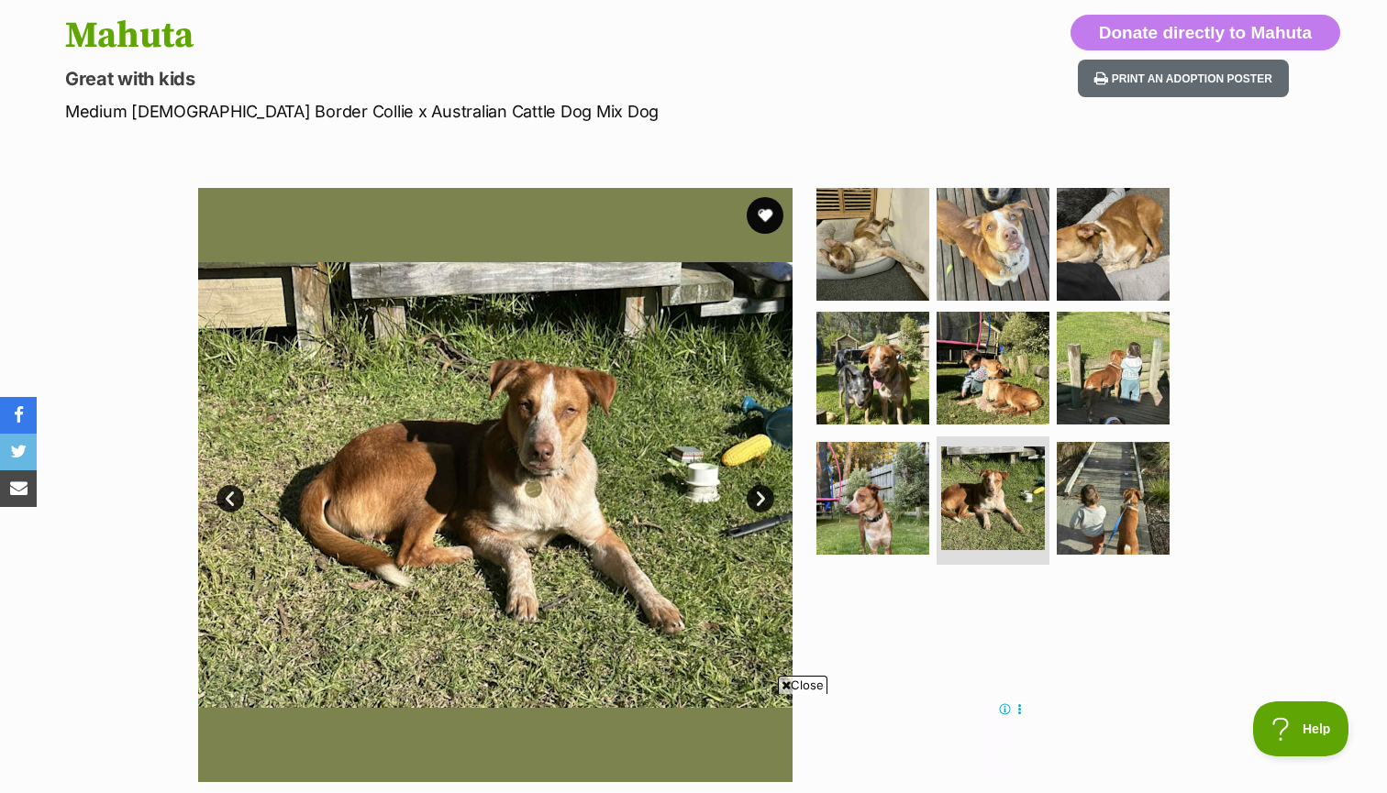
click at [763, 493] on link "Next" at bounding box center [761, 499] width 28 height 28
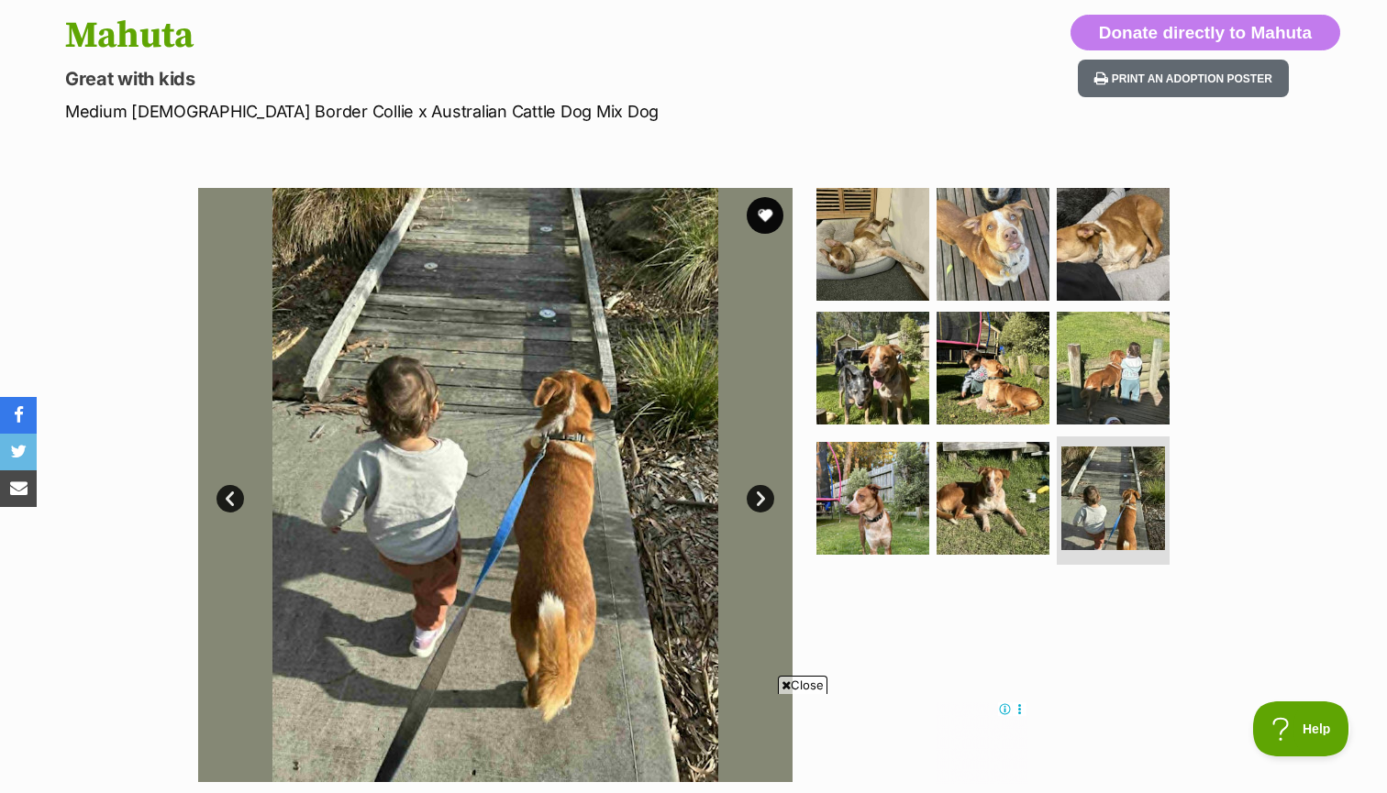
click at [763, 493] on link "Next" at bounding box center [761, 499] width 28 height 28
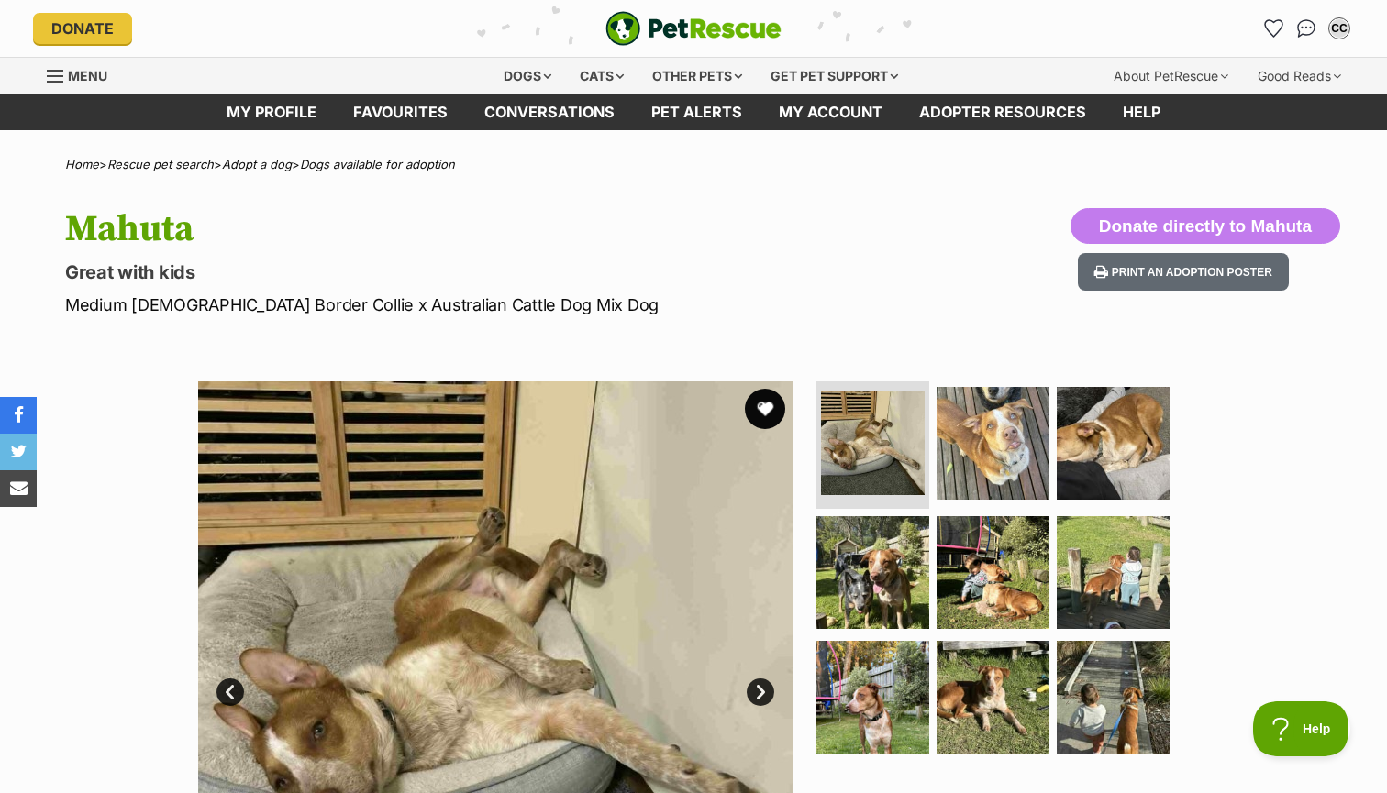
click at [766, 407] on button "favourite" at bounding box center [765, 409] width 40 height 40
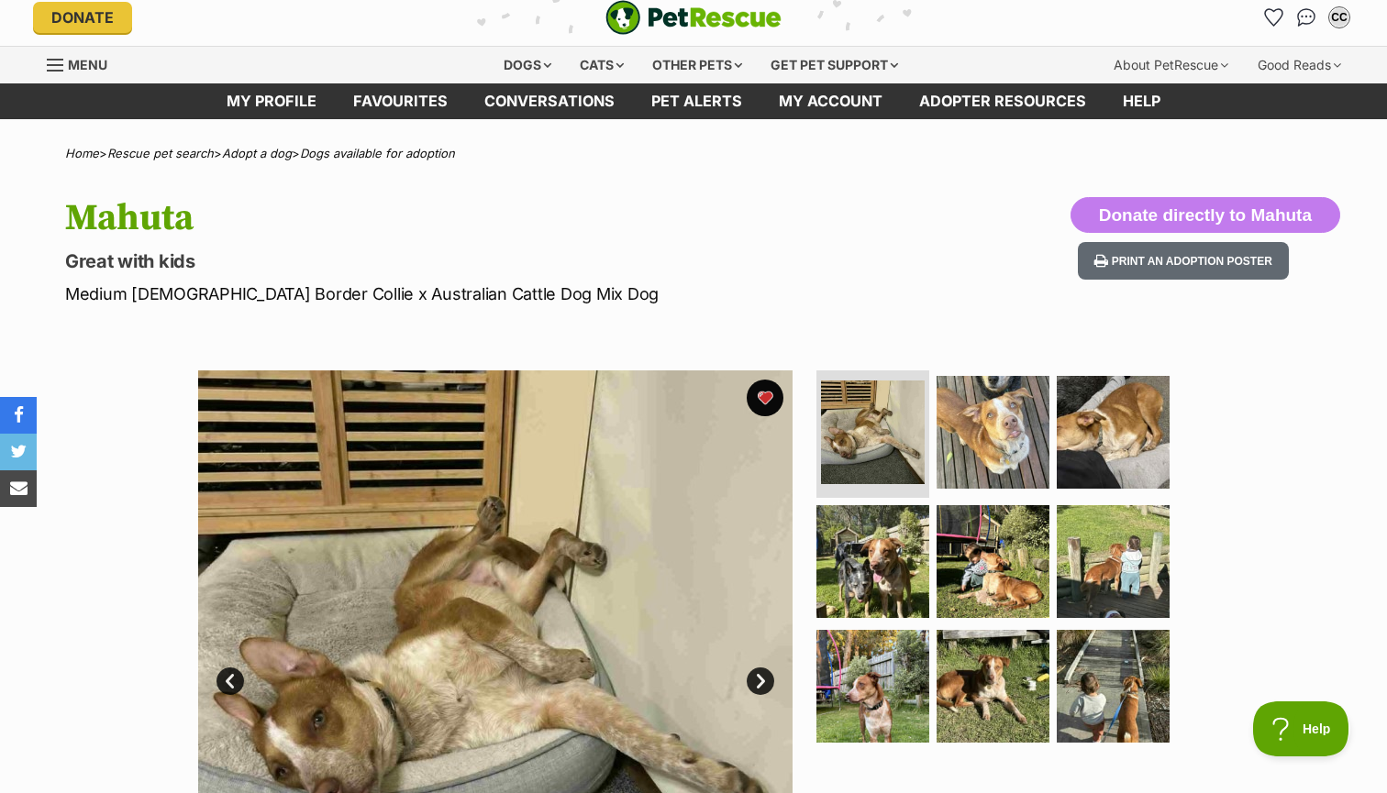
scroll to position [93, 0]
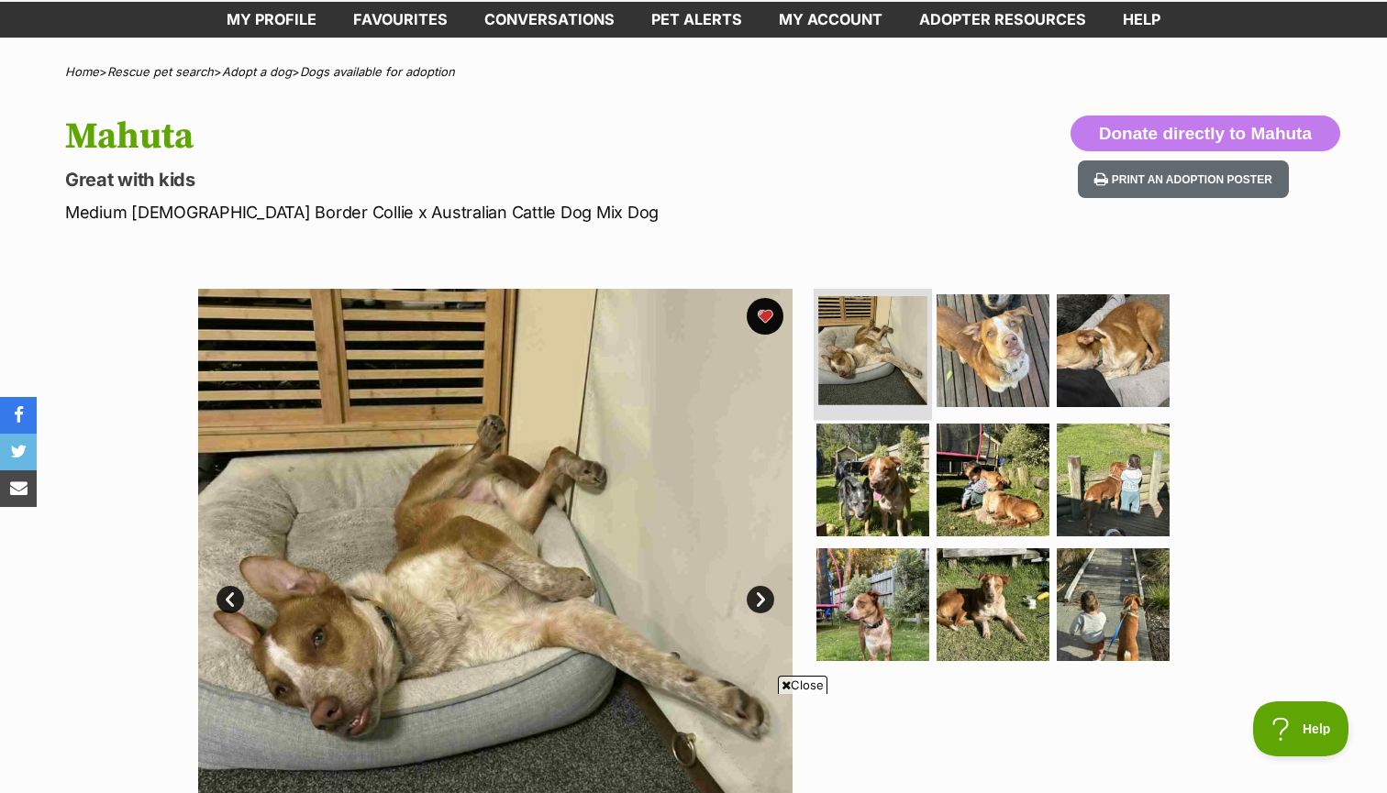
click at [914, 369] on img at bounding box center [872, 350] width 109 height 109
click at [988, 373] on img at bounding box center [993, 350] width 118 height 118
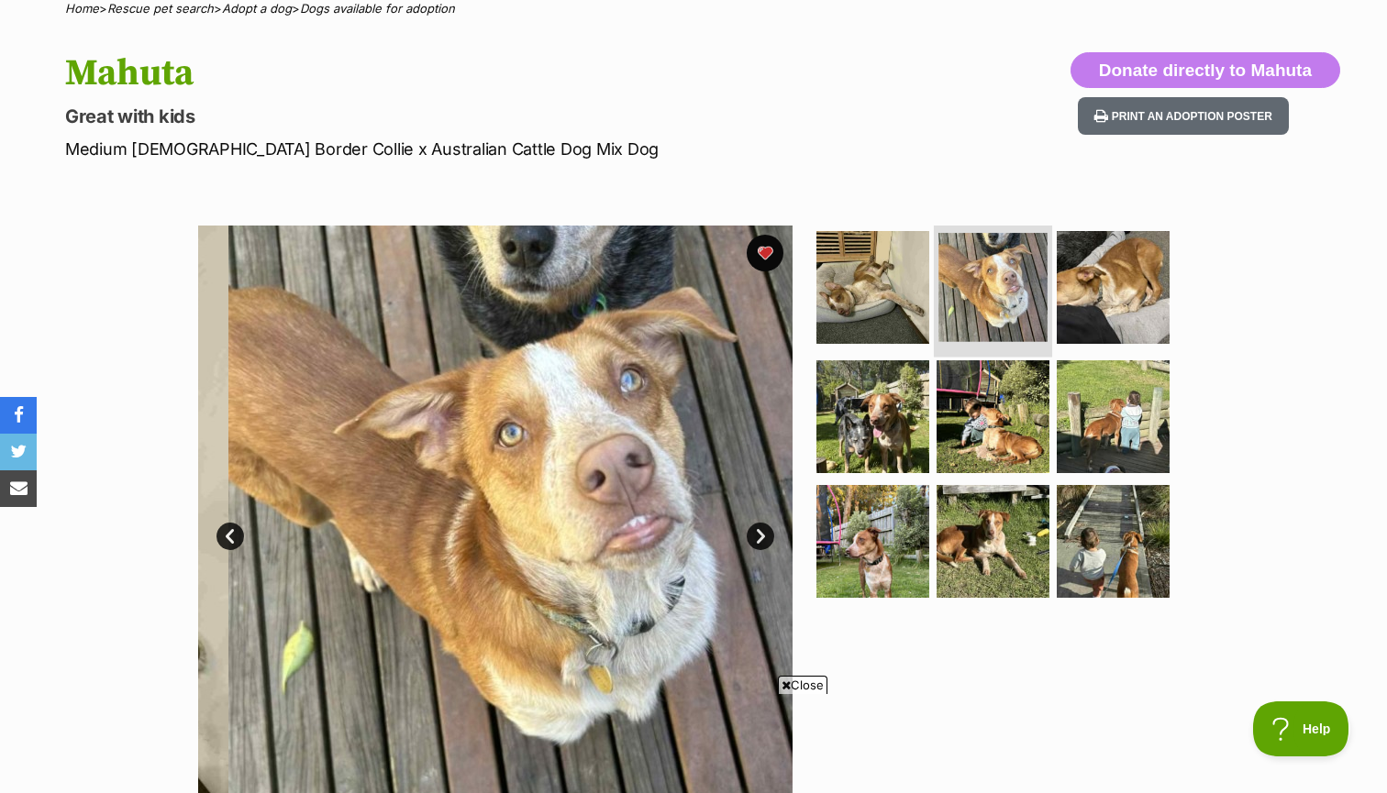
scroll to position [162, 0]
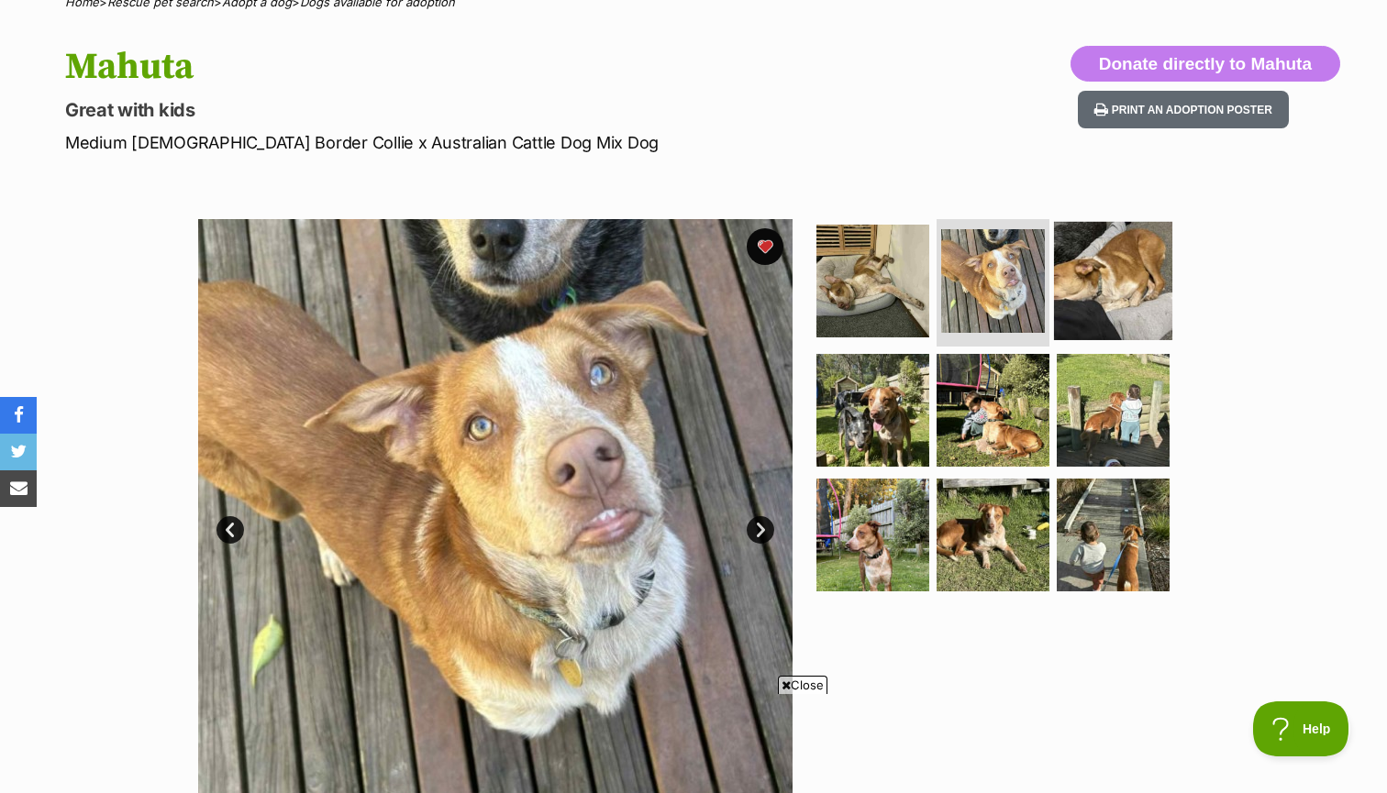
click at [1130, 311] on img at bounding box center [1113, 280] width 118 height 118
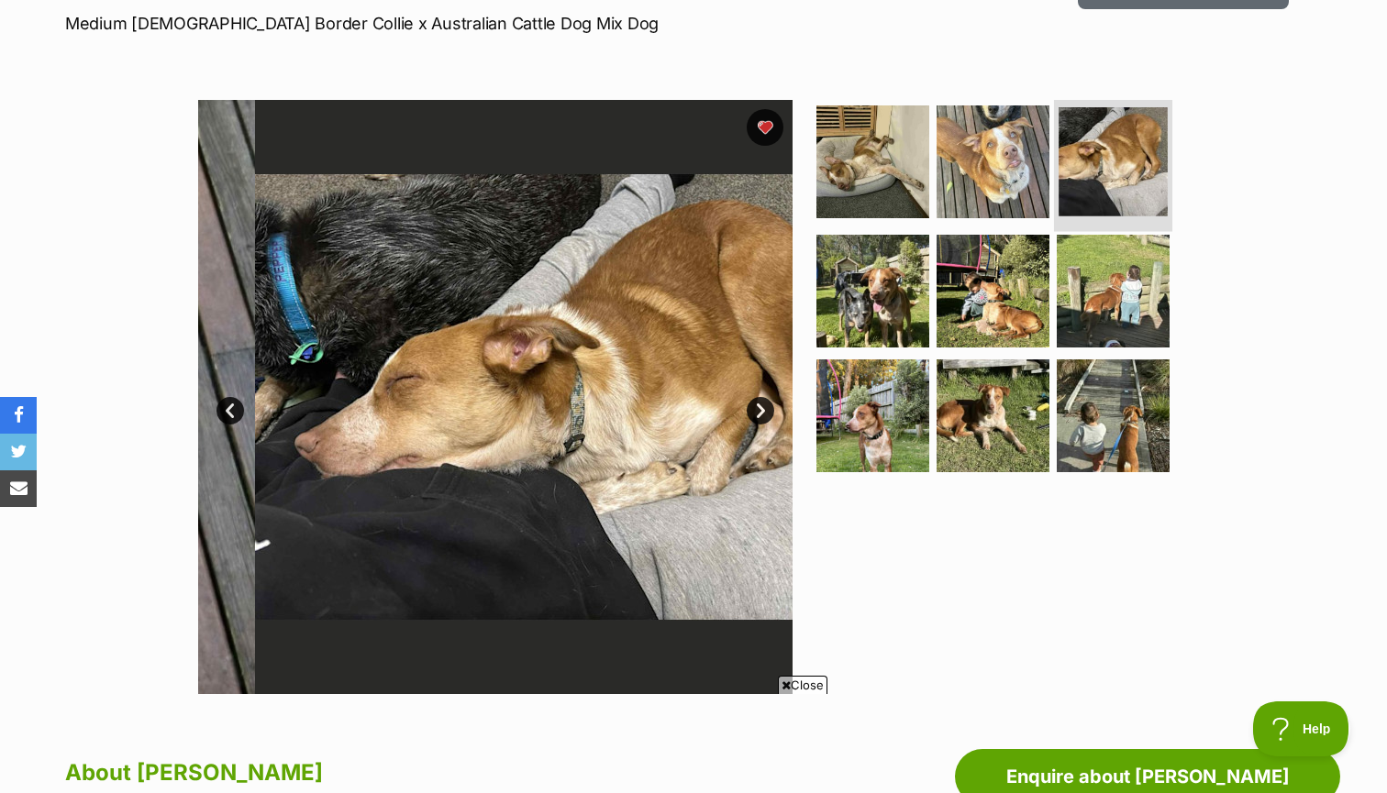
scroll to position [0, 0]
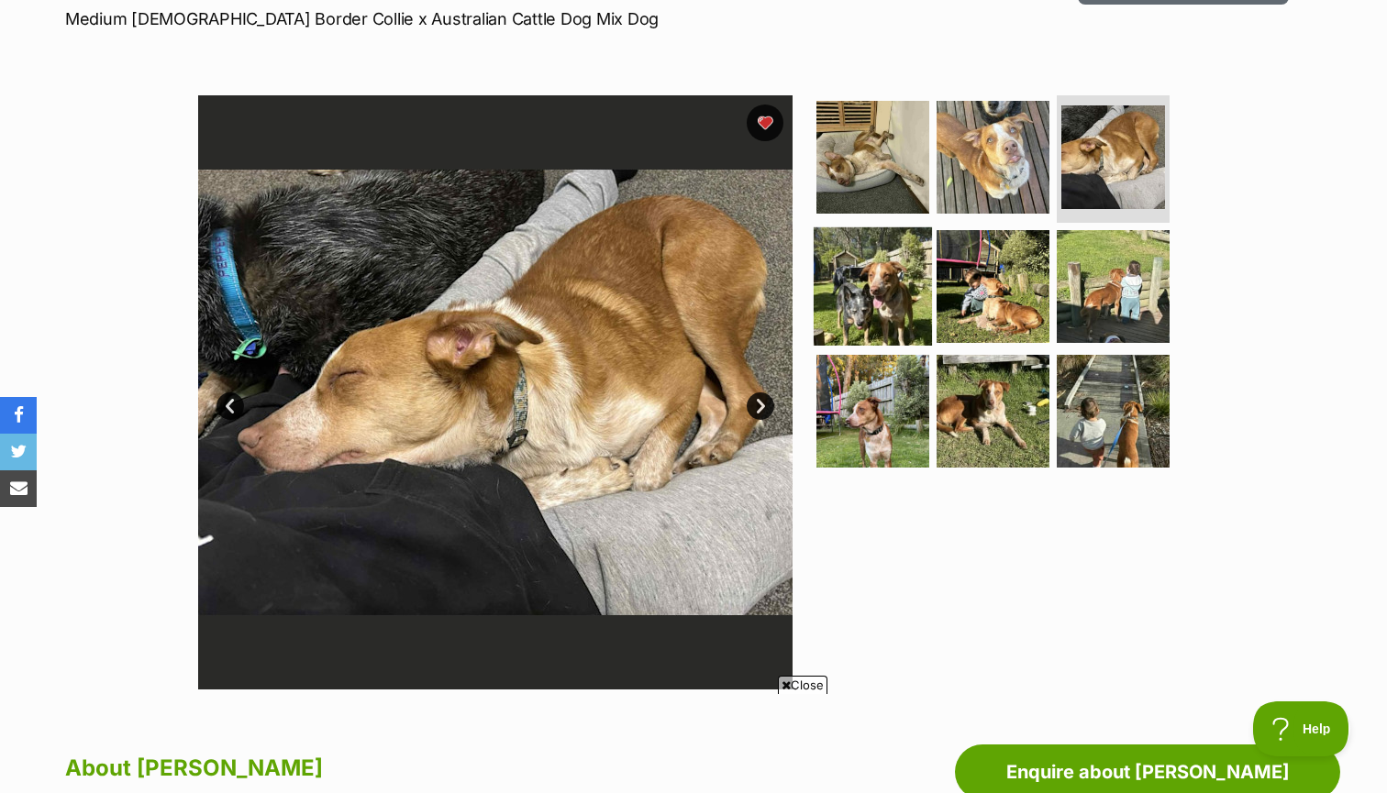
click at [888, 304] on img at bounding box center [873, 286] width 118 height 118
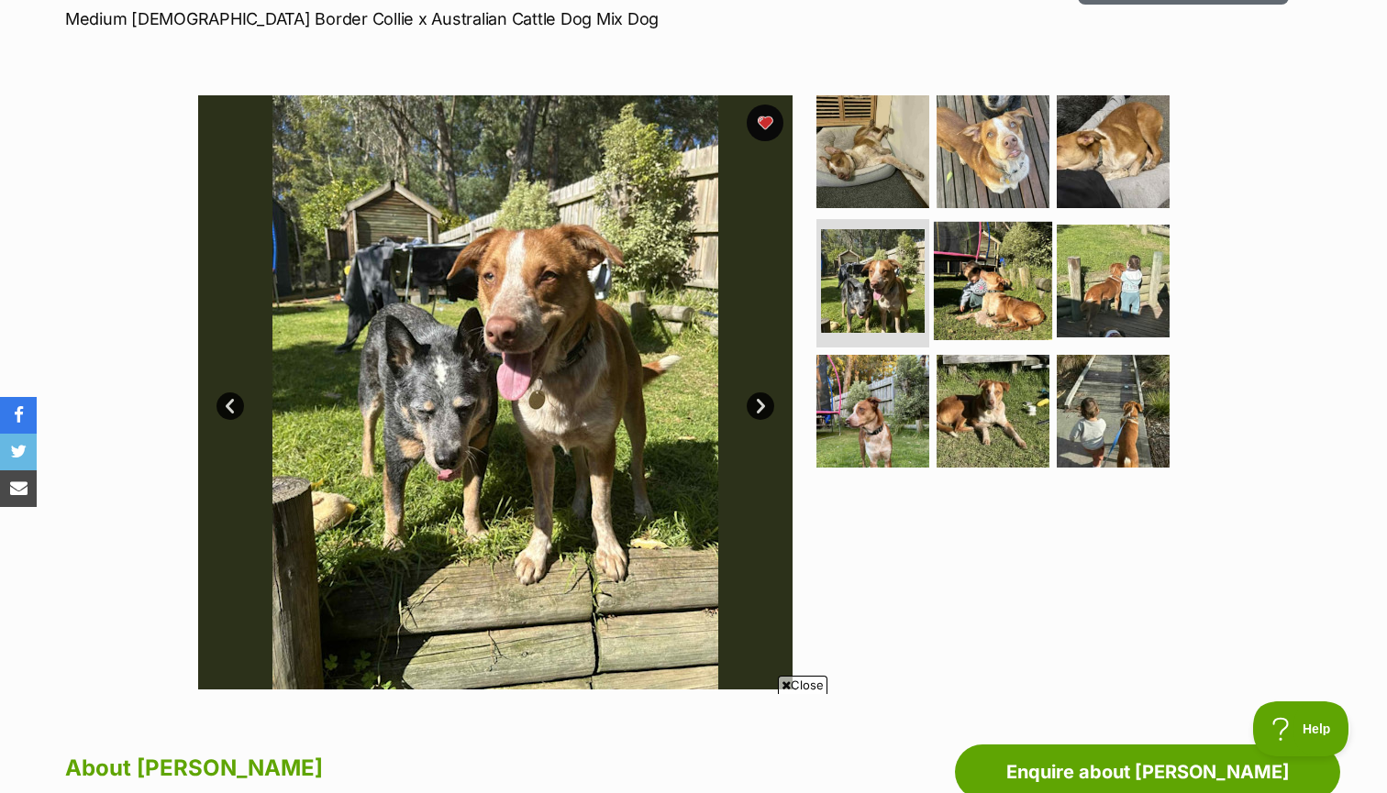
click at [982, 293] on img at bounding box center [993, 281] width 118 height 118
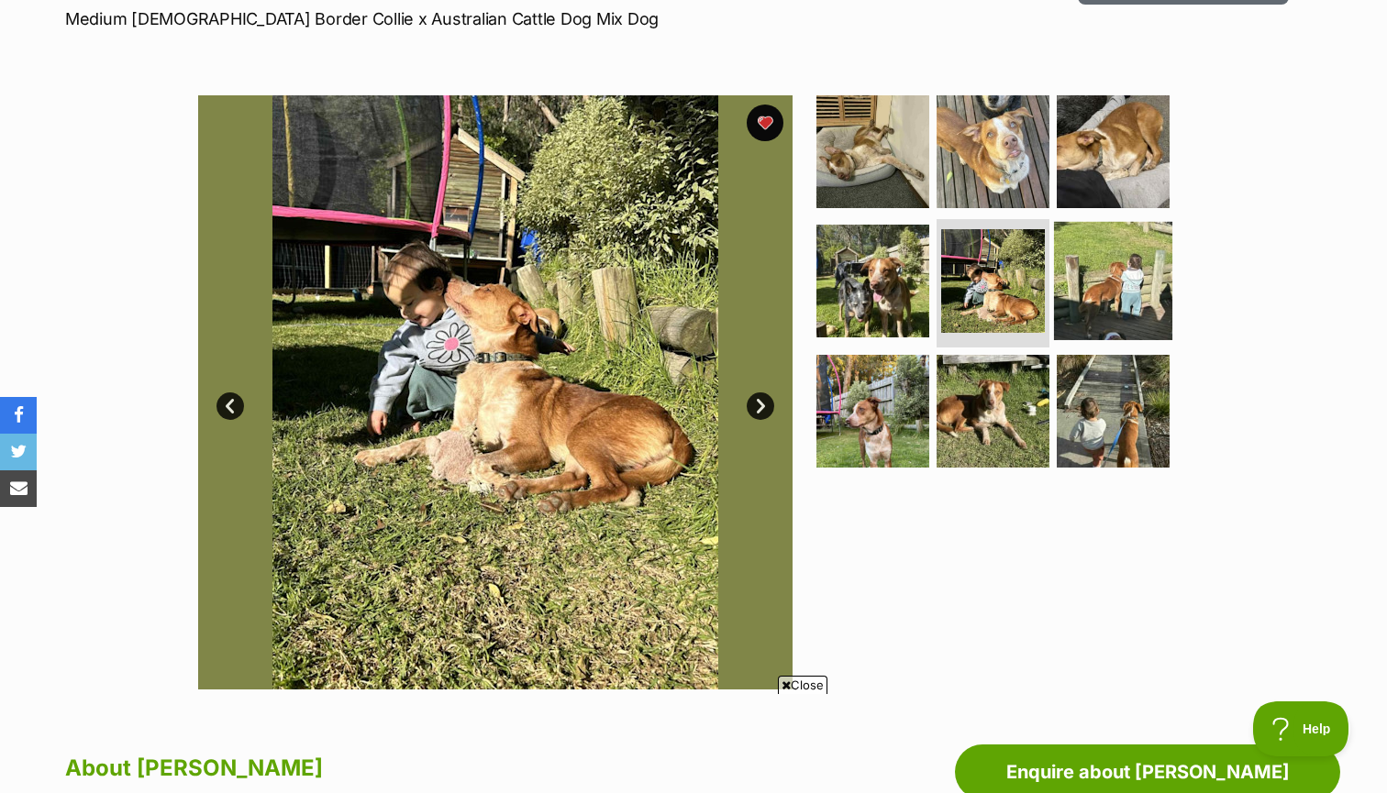
click at [1122, 302] on img at bounding box center [1113, 281] width 118 height 118
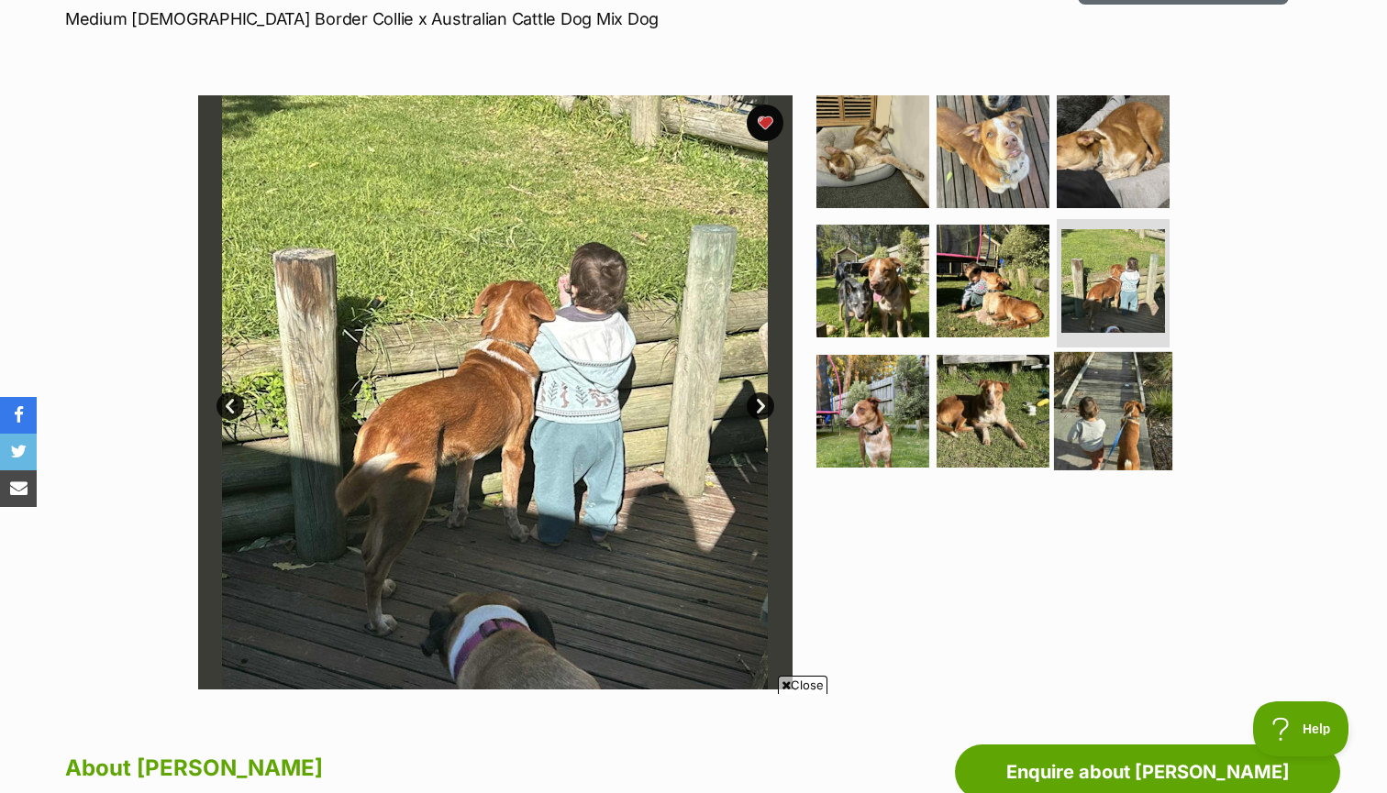
click at [1121, 389] on img at bounding box center [1113, 411] width 118 height 118
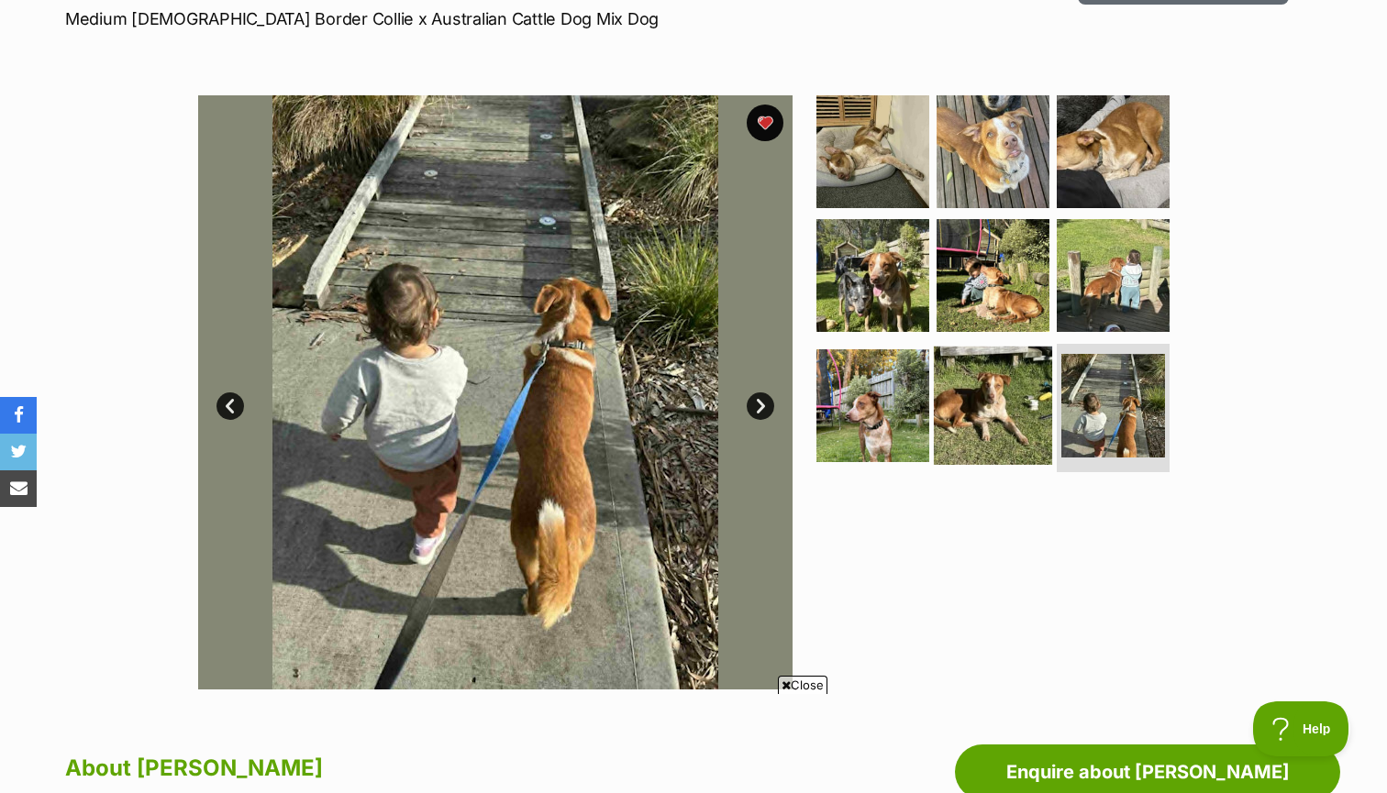
click at [990, 403] on img at bounding box center [993, 406] width 118 height 118
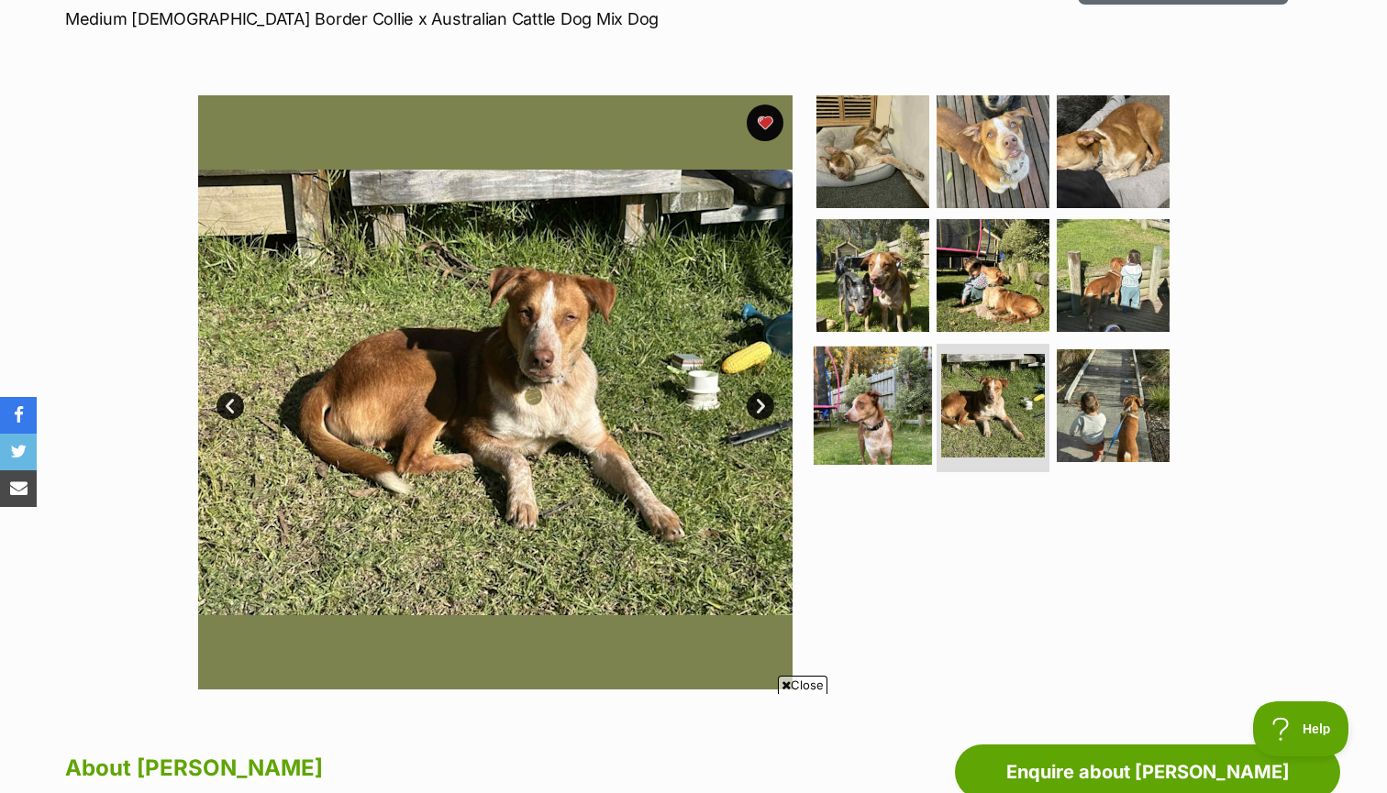
click at [866, 400] on img at bounding box center [873, 406] width 118 height 118
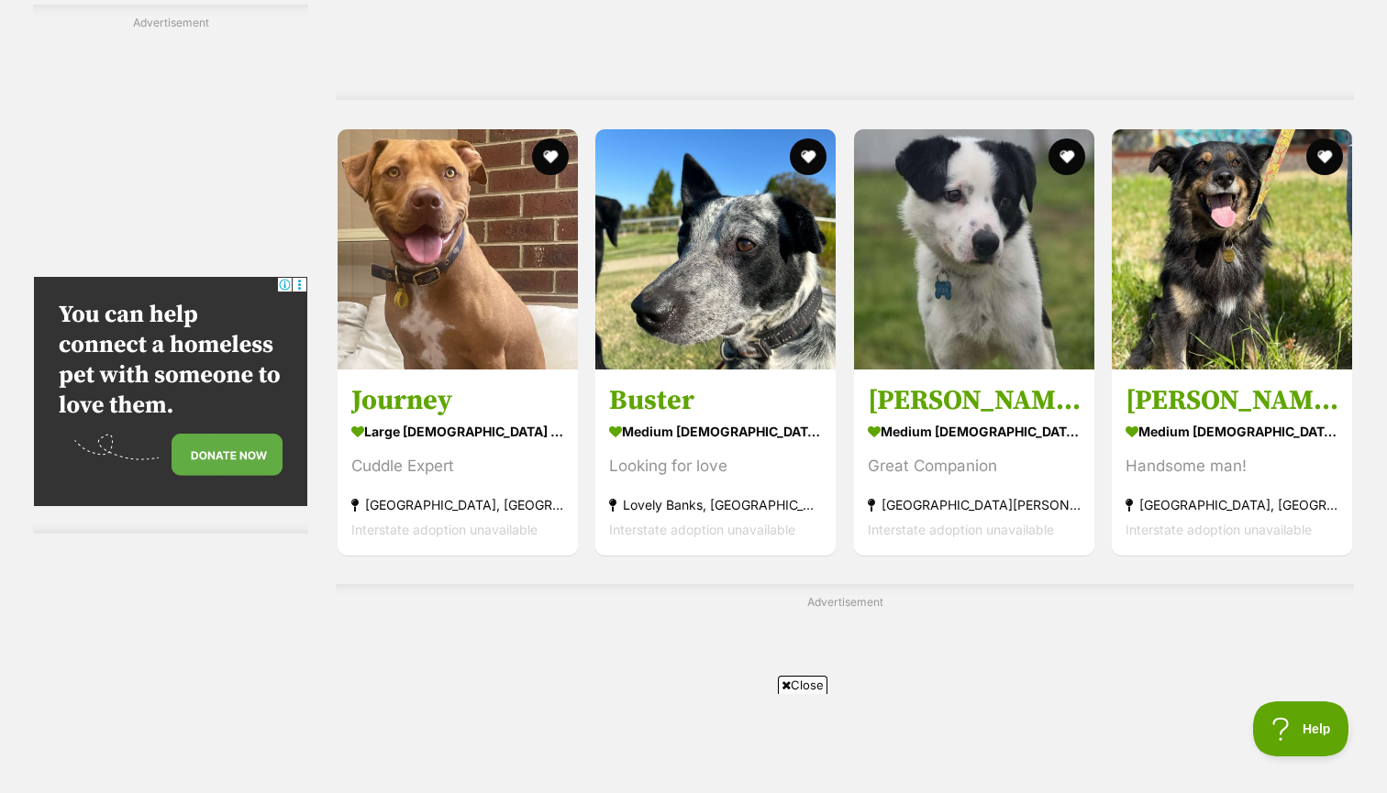
scroll to position [6701, 0]
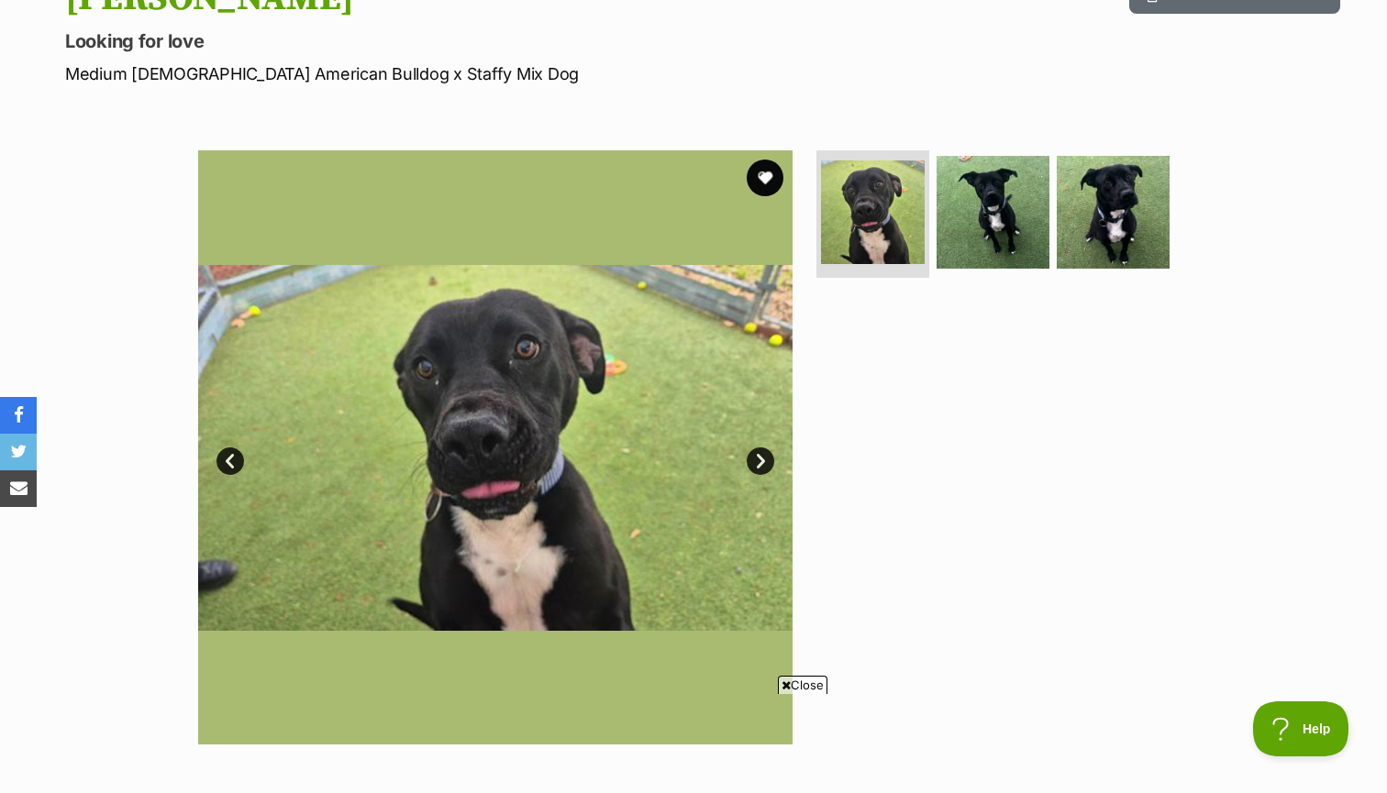
scroll to position [226, 0]
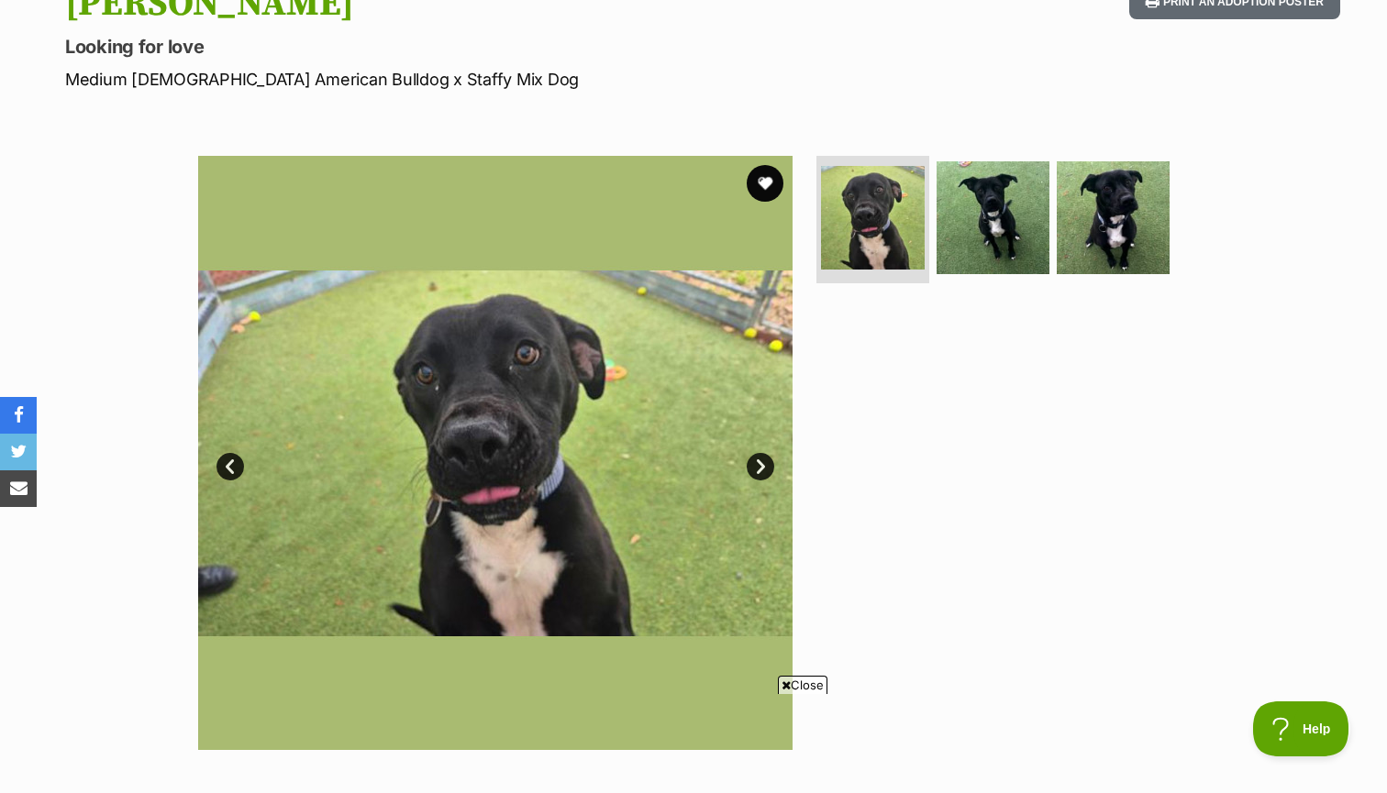
click at [768, 460] on link "Next" at bounding box center [761, 467] width 28 height 28
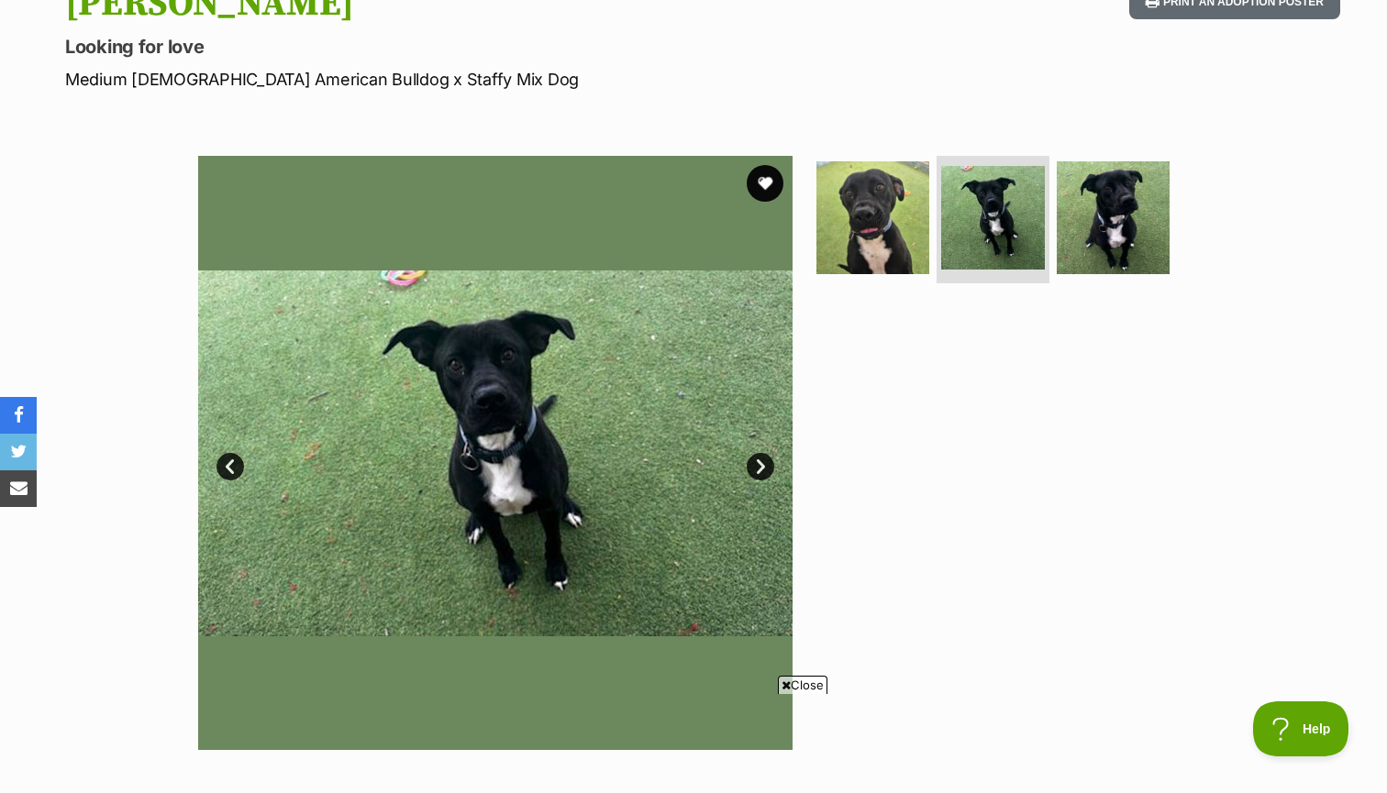
click at [766, 460] on link "Next" at bounding box center [761, 467] width 28 height 28
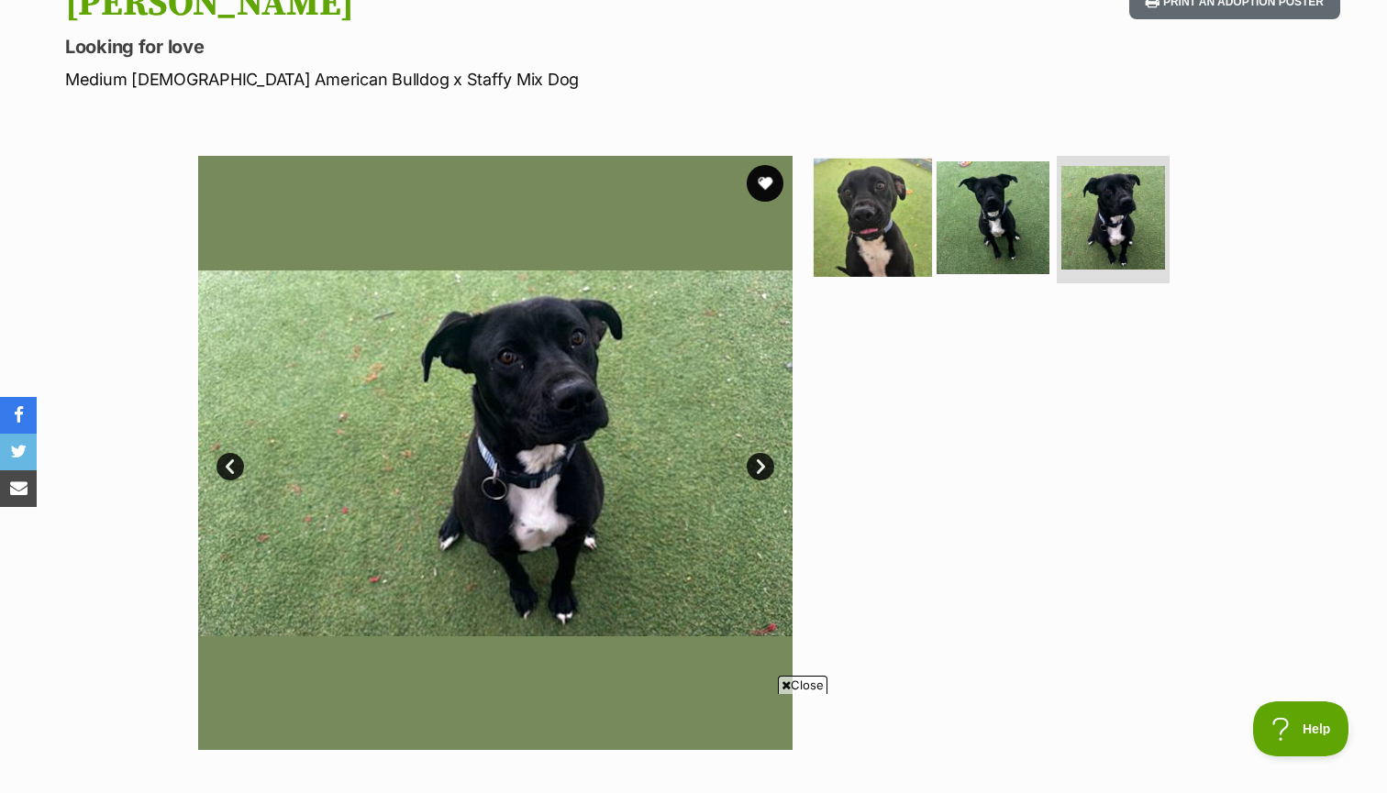
click at [849, 218] on img at bounding box center [873, 217] width 118 height 118
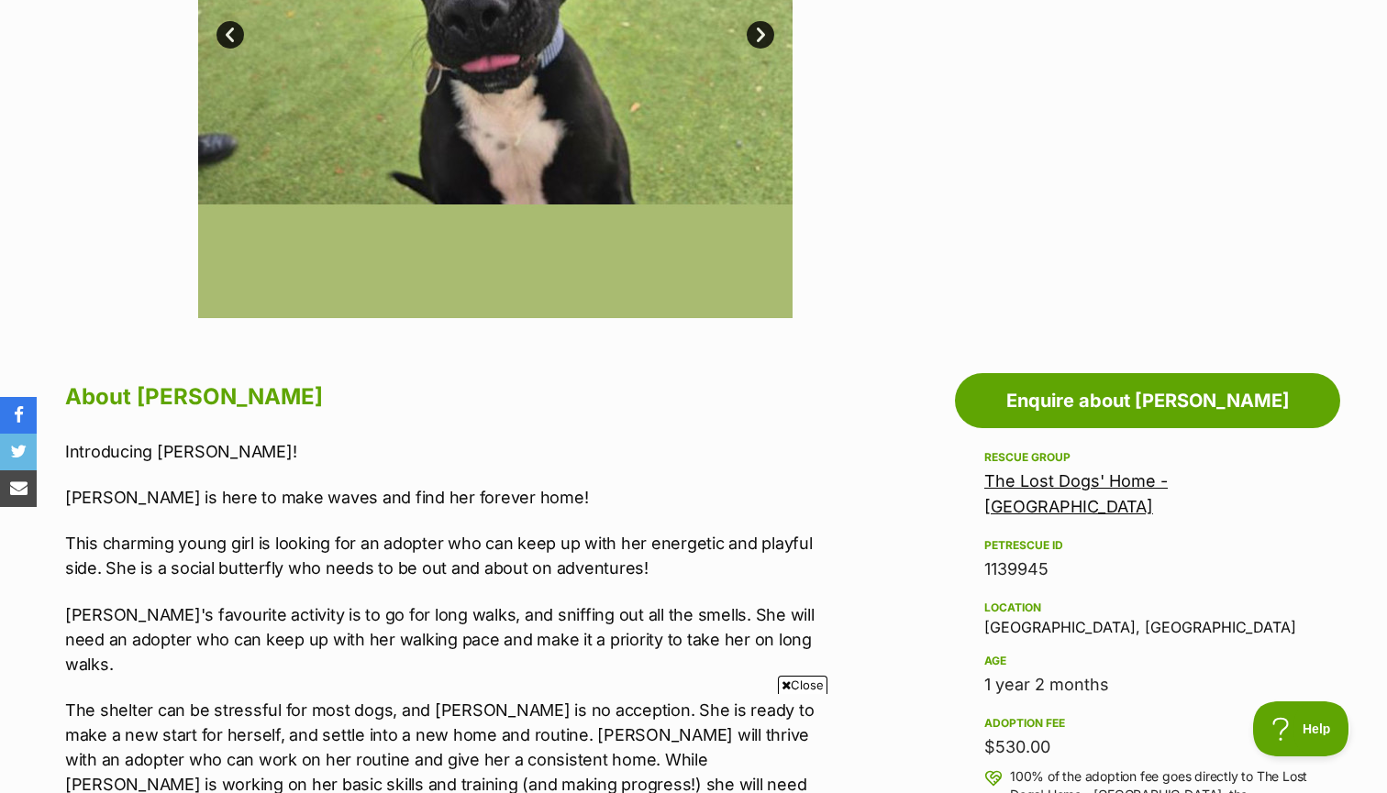
scroll to position [203, 0]
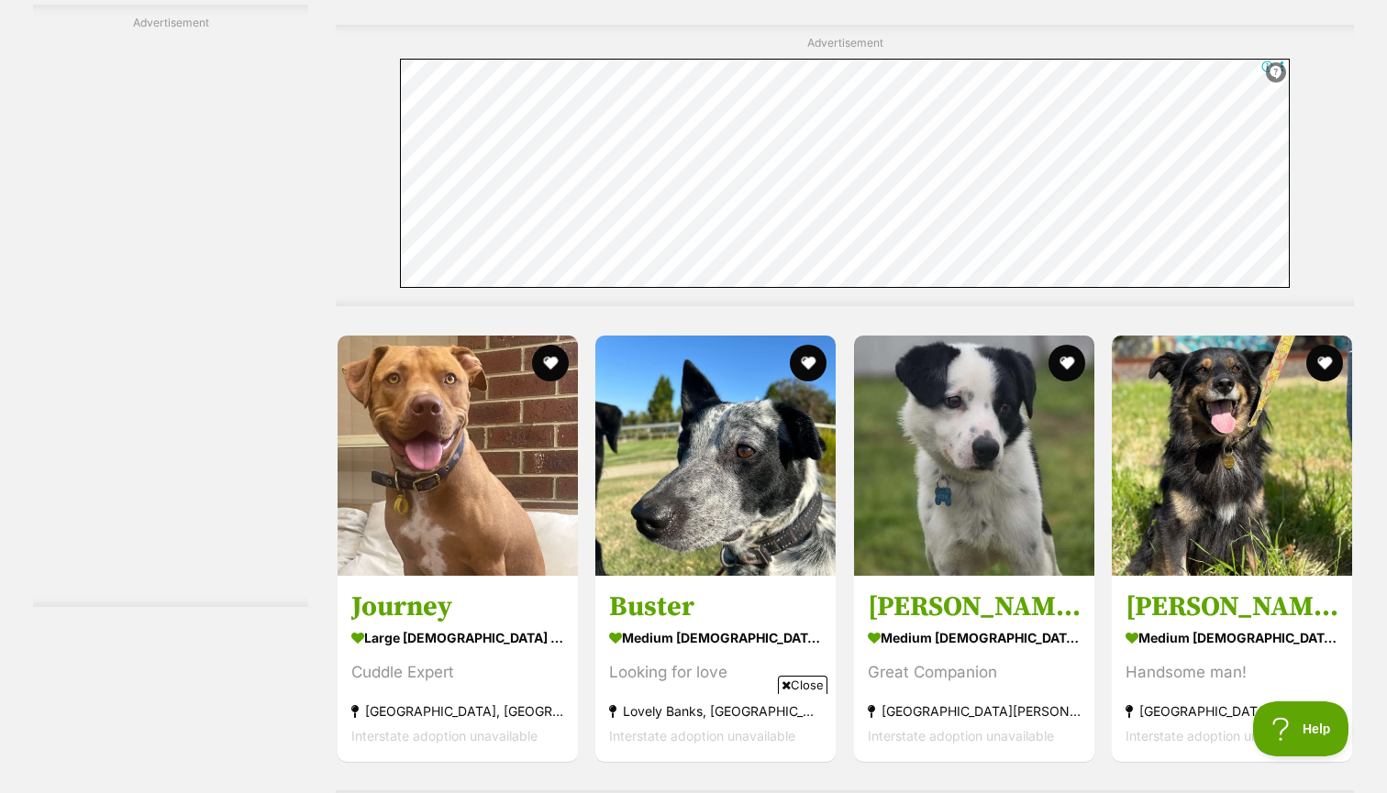
scroll to position [7268, 0]
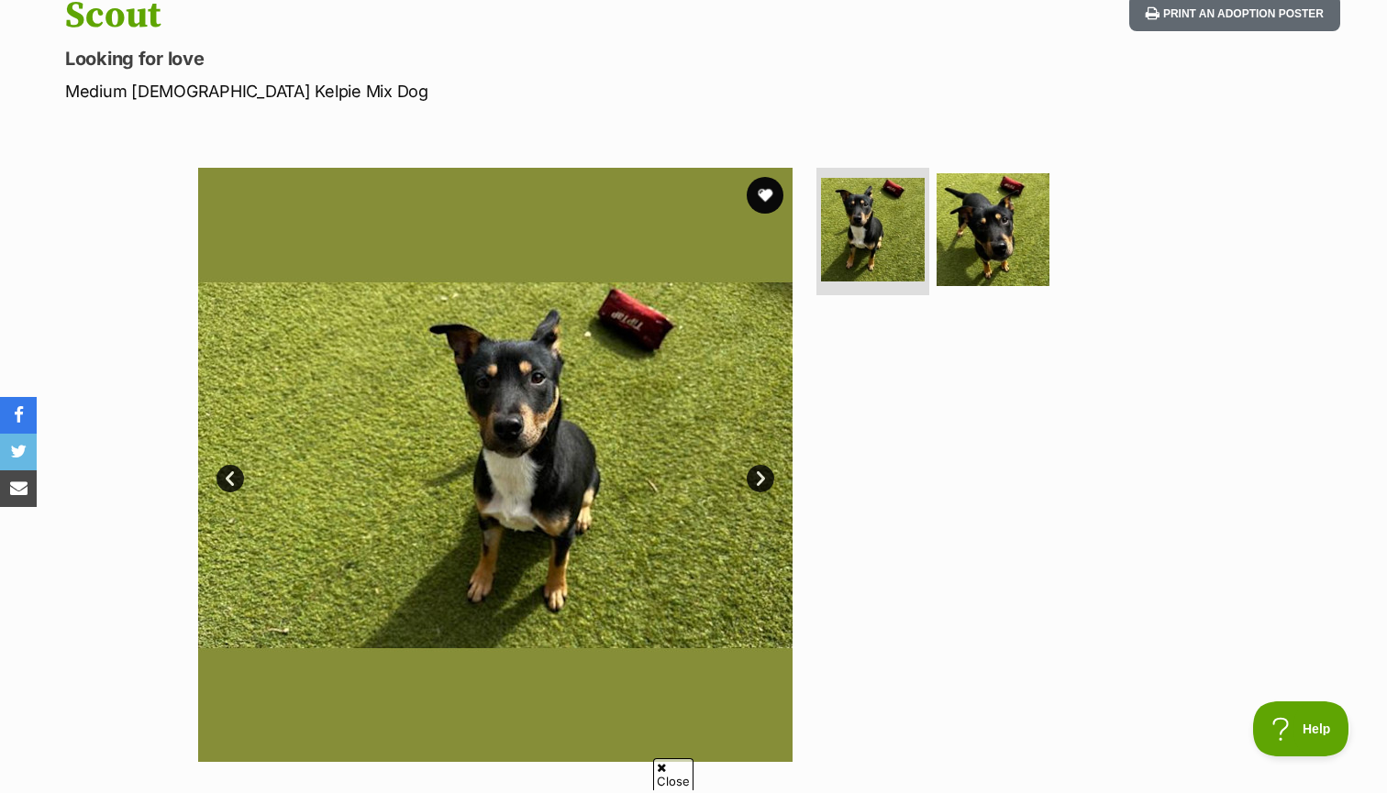
scroll to position [224, 0]
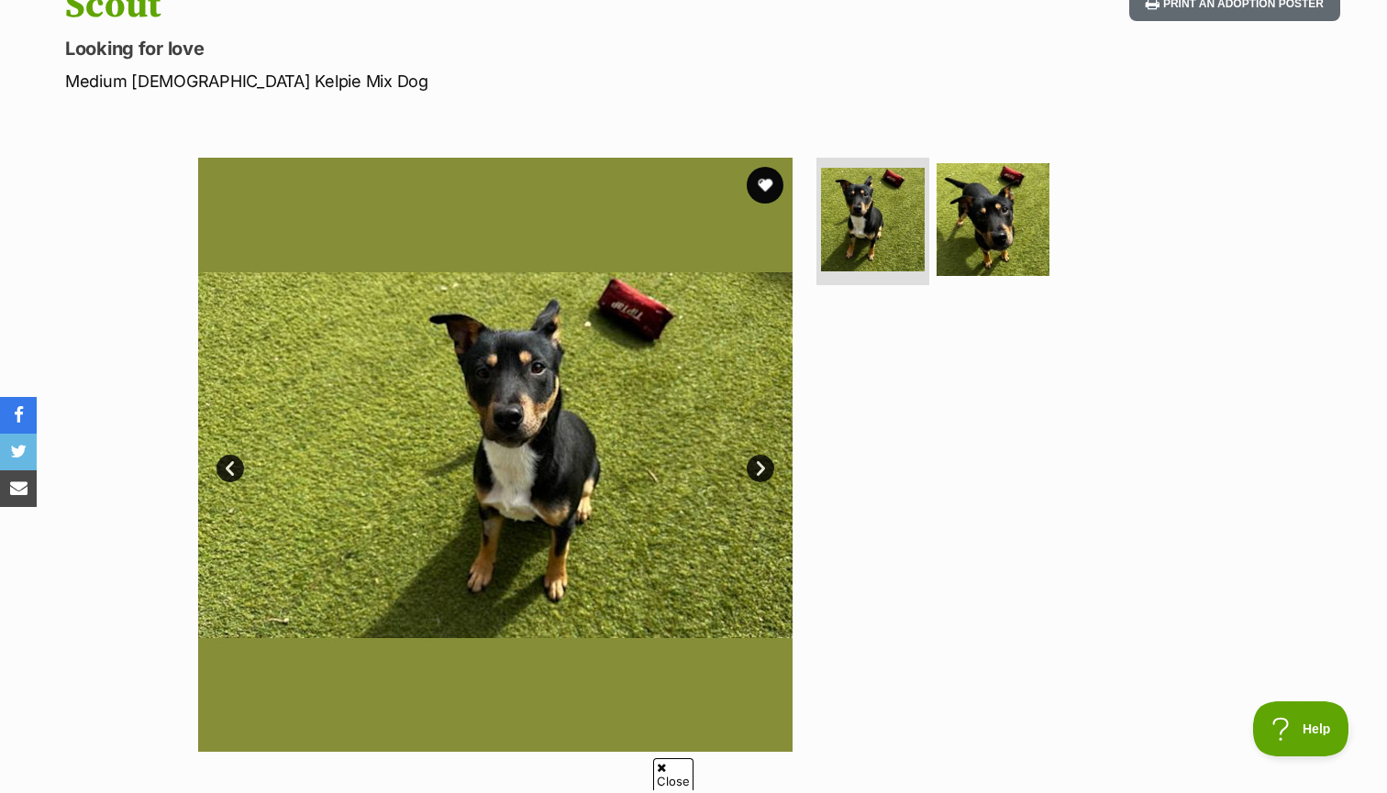
click at [762, 464] on link "Next" at bounding box center [761, 469] width 28 height 28
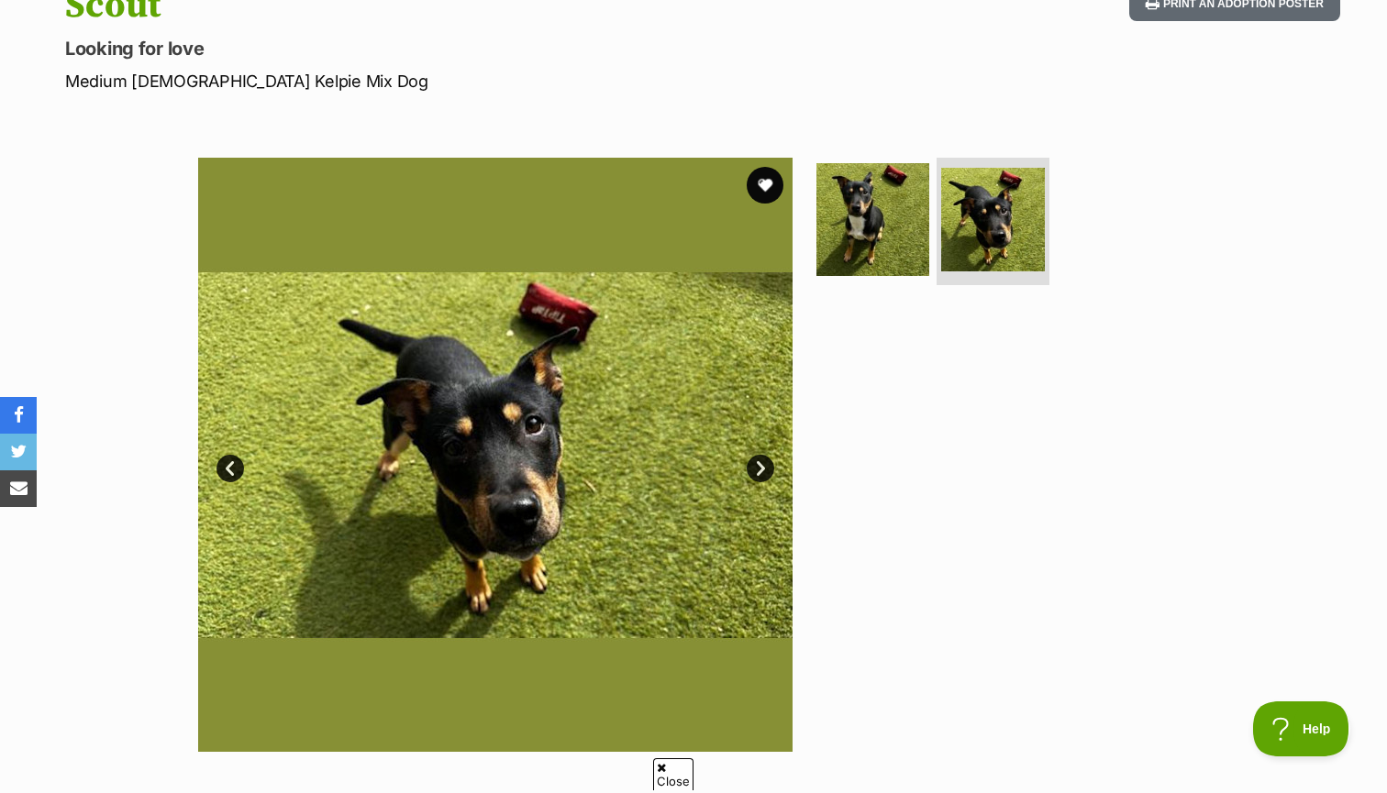
scroll to position [0, 0]
click at [244, 473] on img at bounding box center [495, 455] width 594 height 594
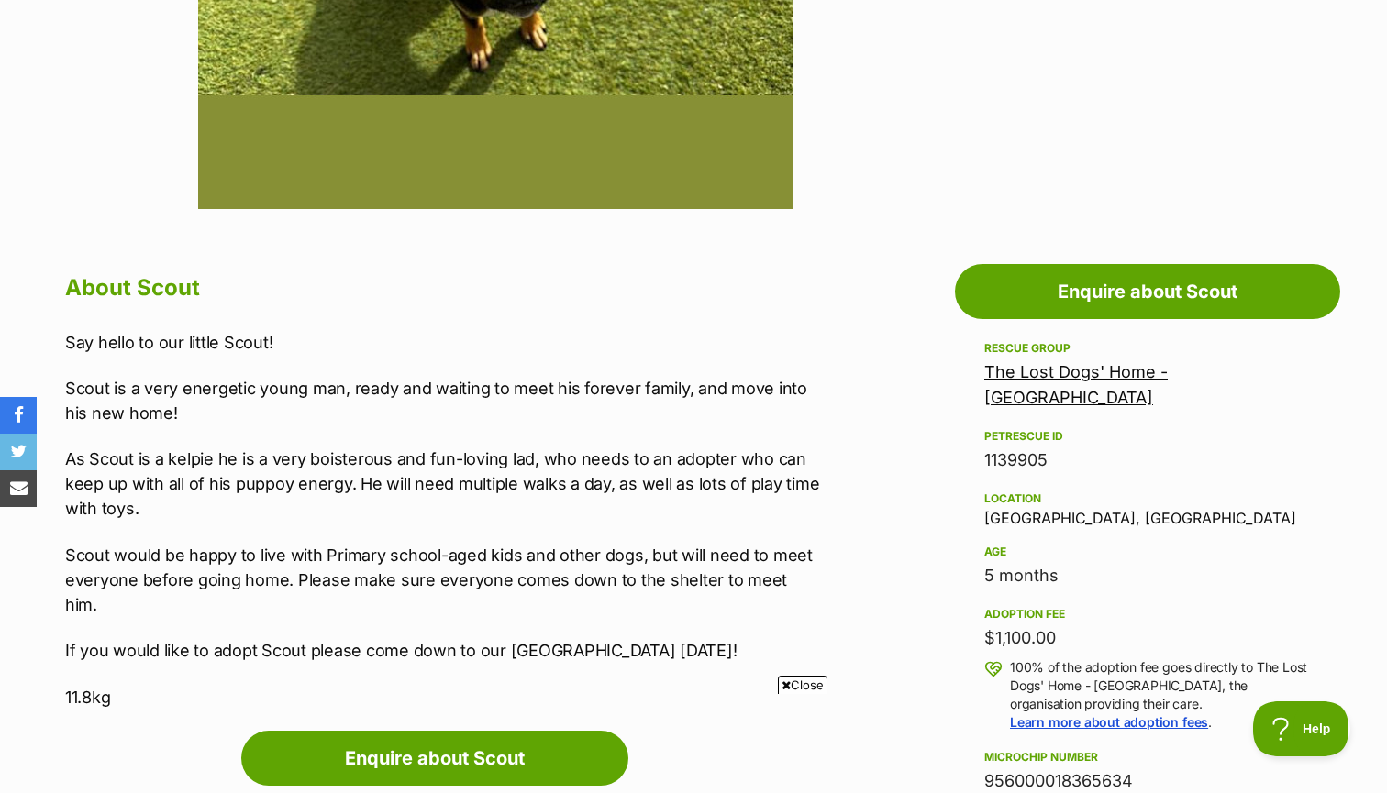
scroll to position [778, 0]
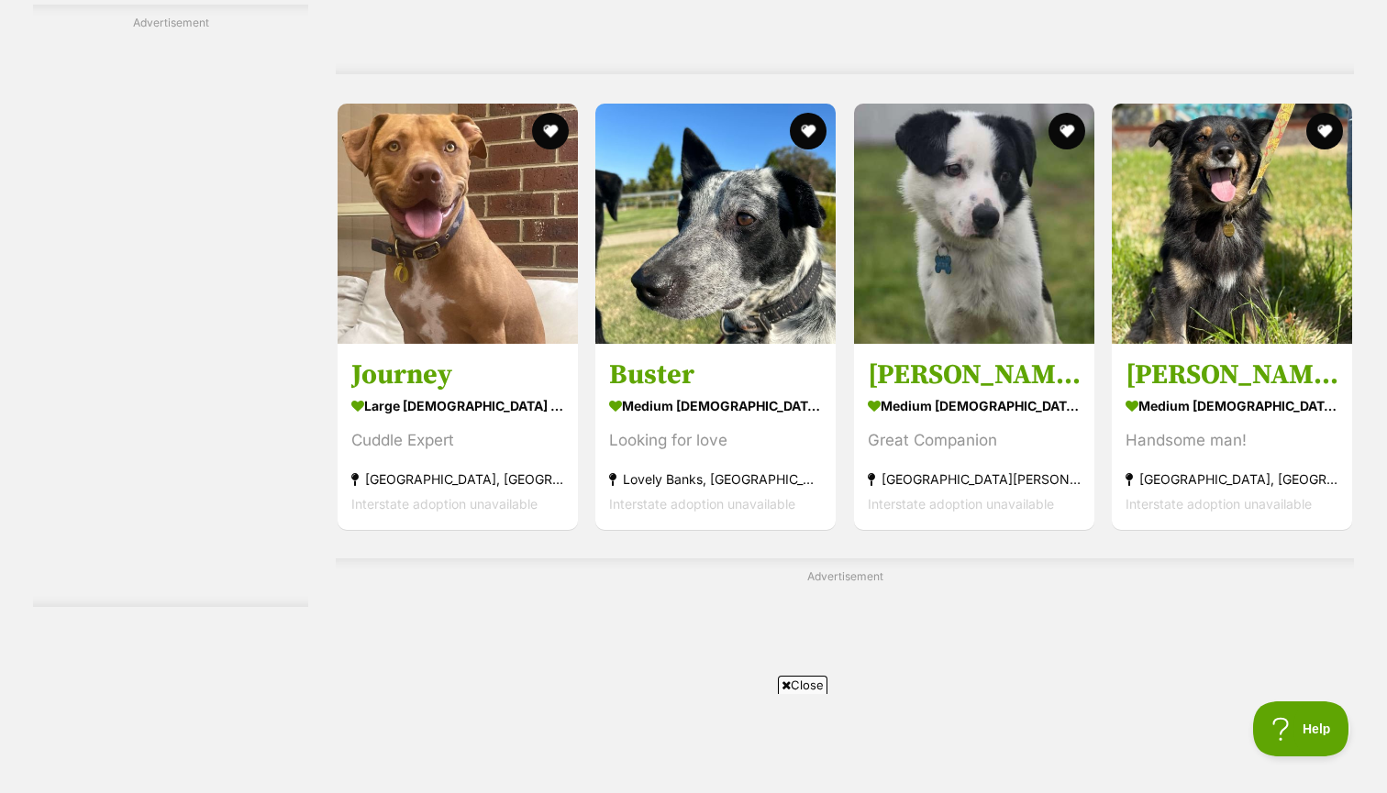
scroll to position [7192, 0]
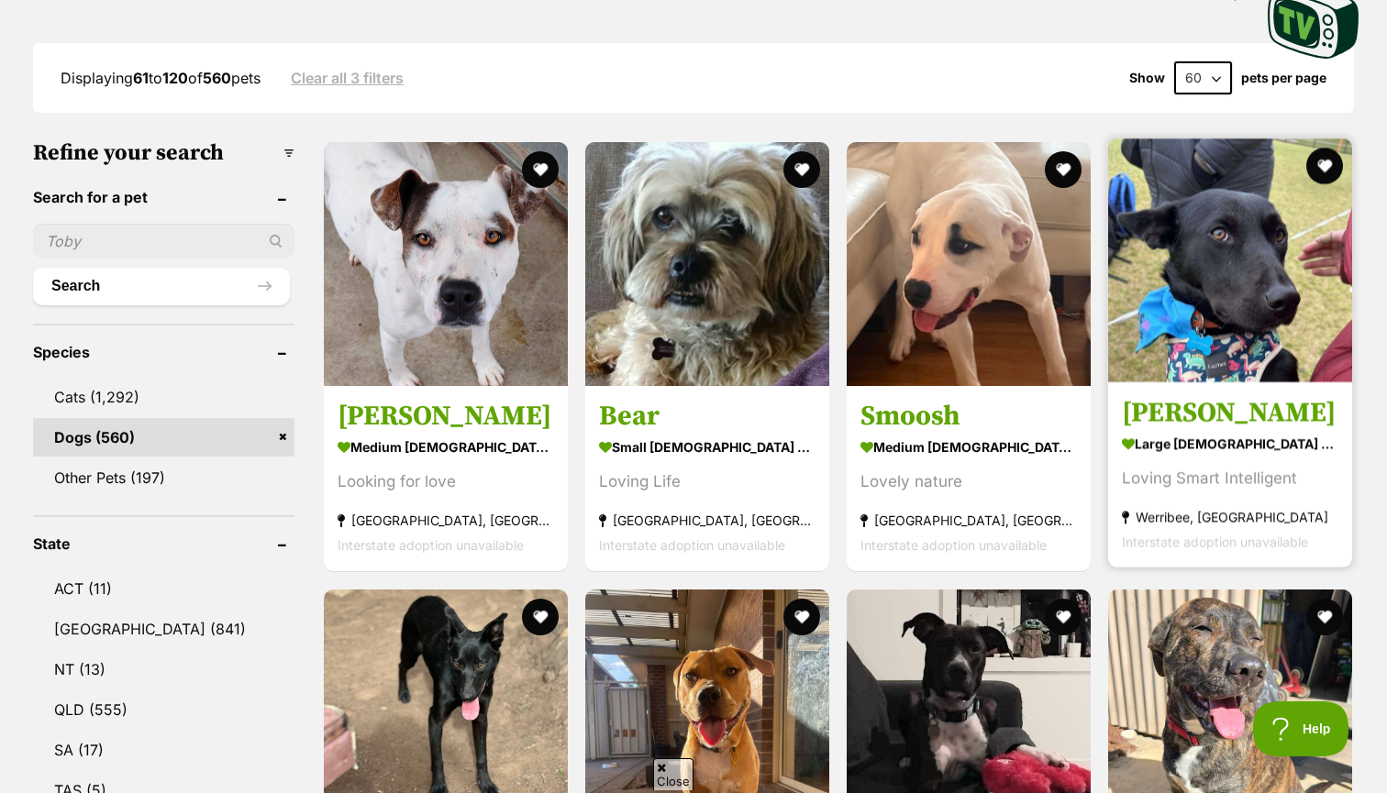
click at [1162, 431] on h3 "[PERSON_NAME]" at bounding box center [1230, 413] width 216 height 35
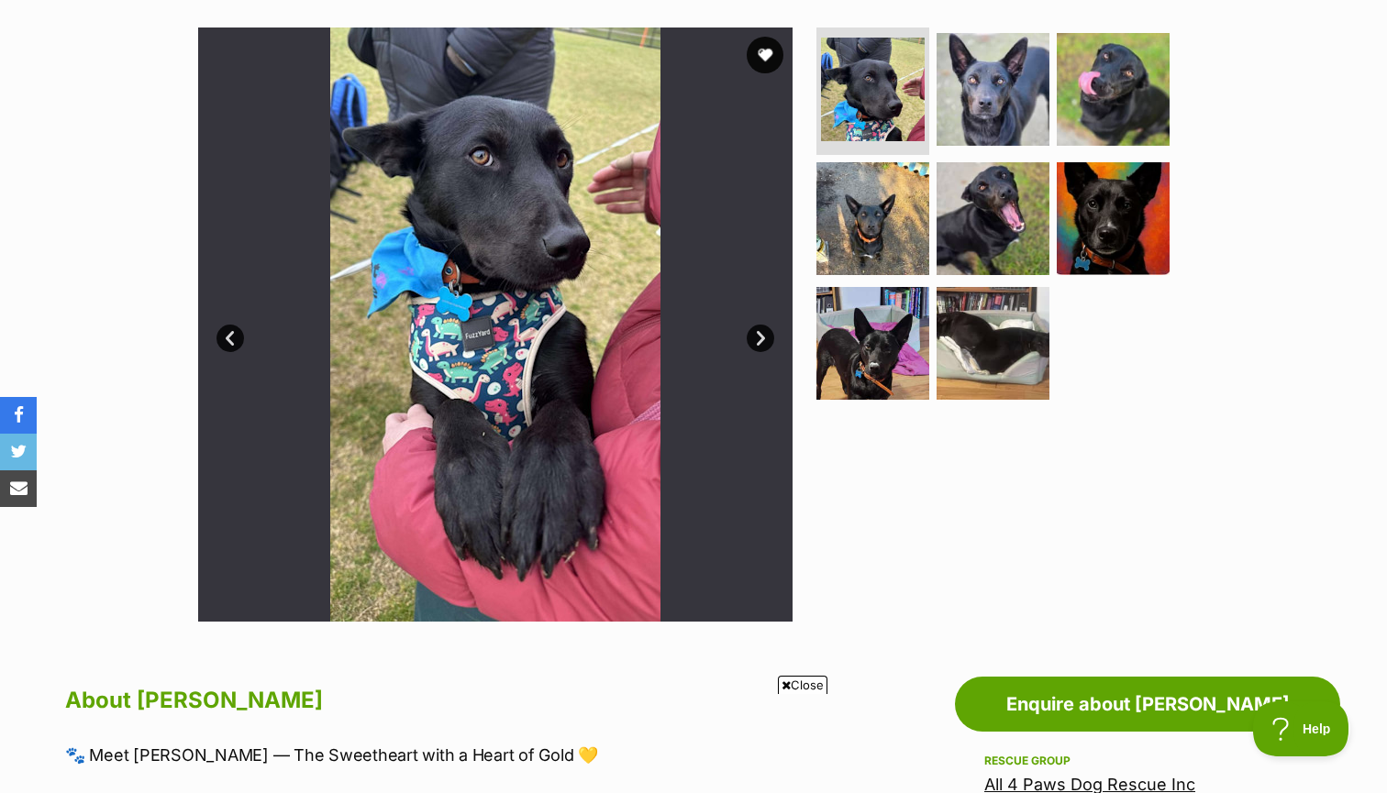
click at [770, 346] on link "Next" at bounding box center [761, 339] width 28 height 28
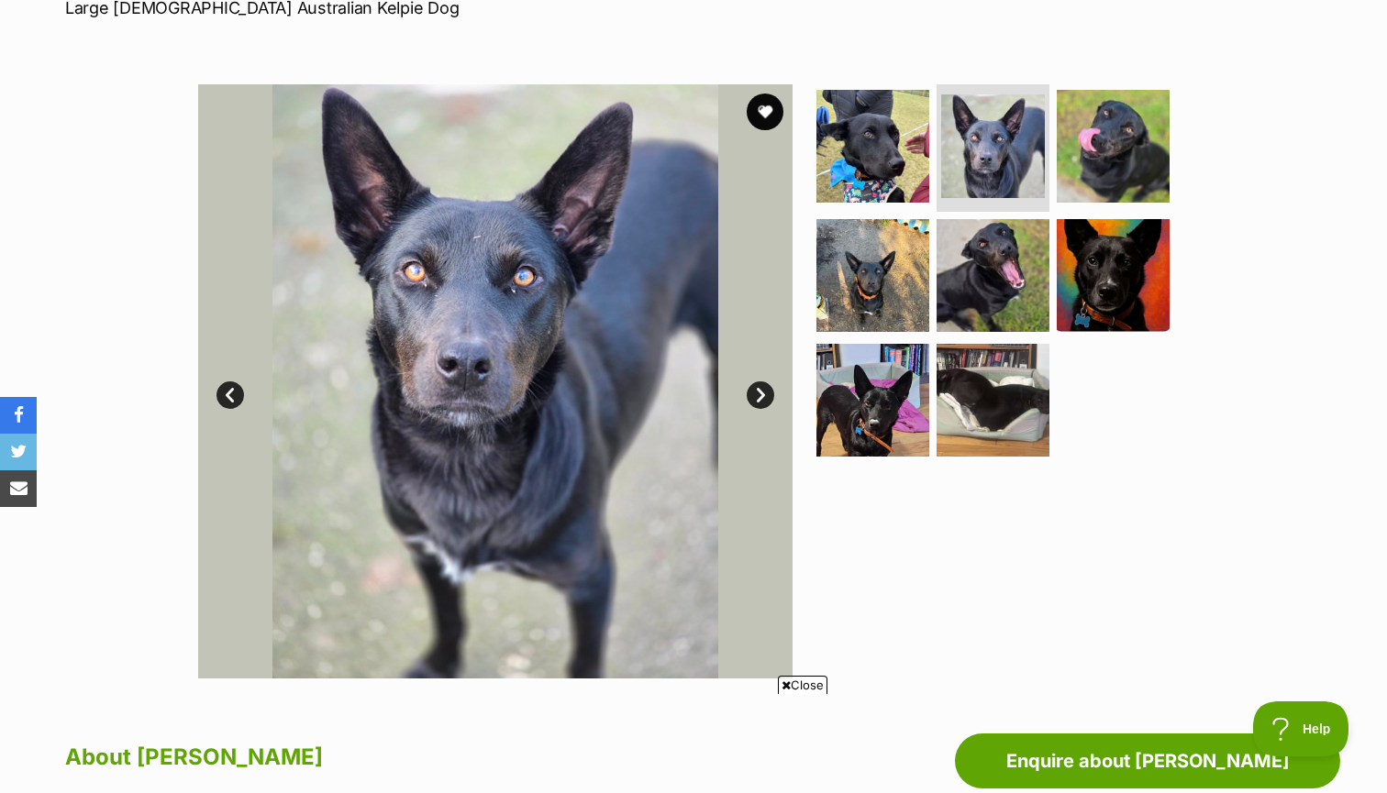
click at [758, 391] on link "Next" at bounding box center [761, 396] width 28 height 28
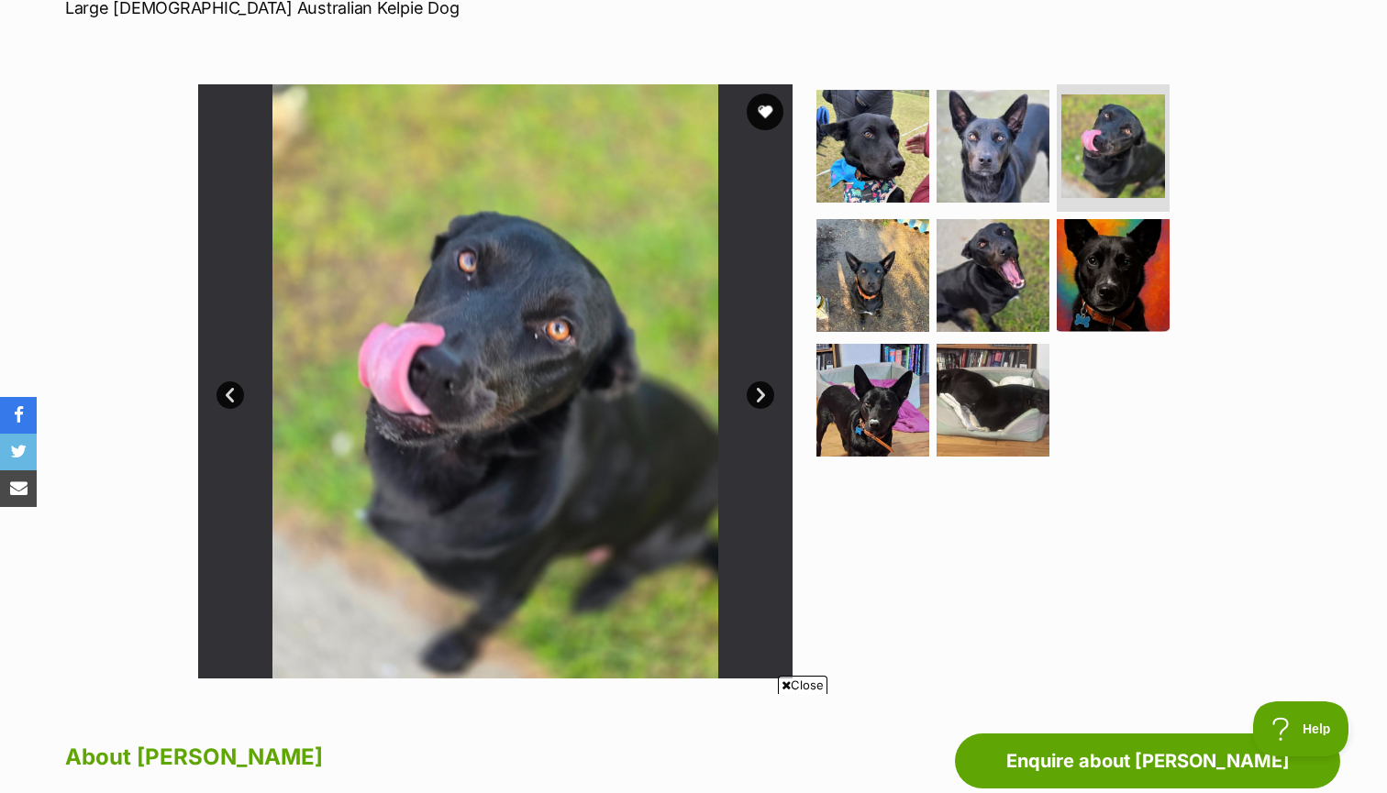
click at [758, 391] on link "Next" at bounding box center [761, 396] width 28 height 28
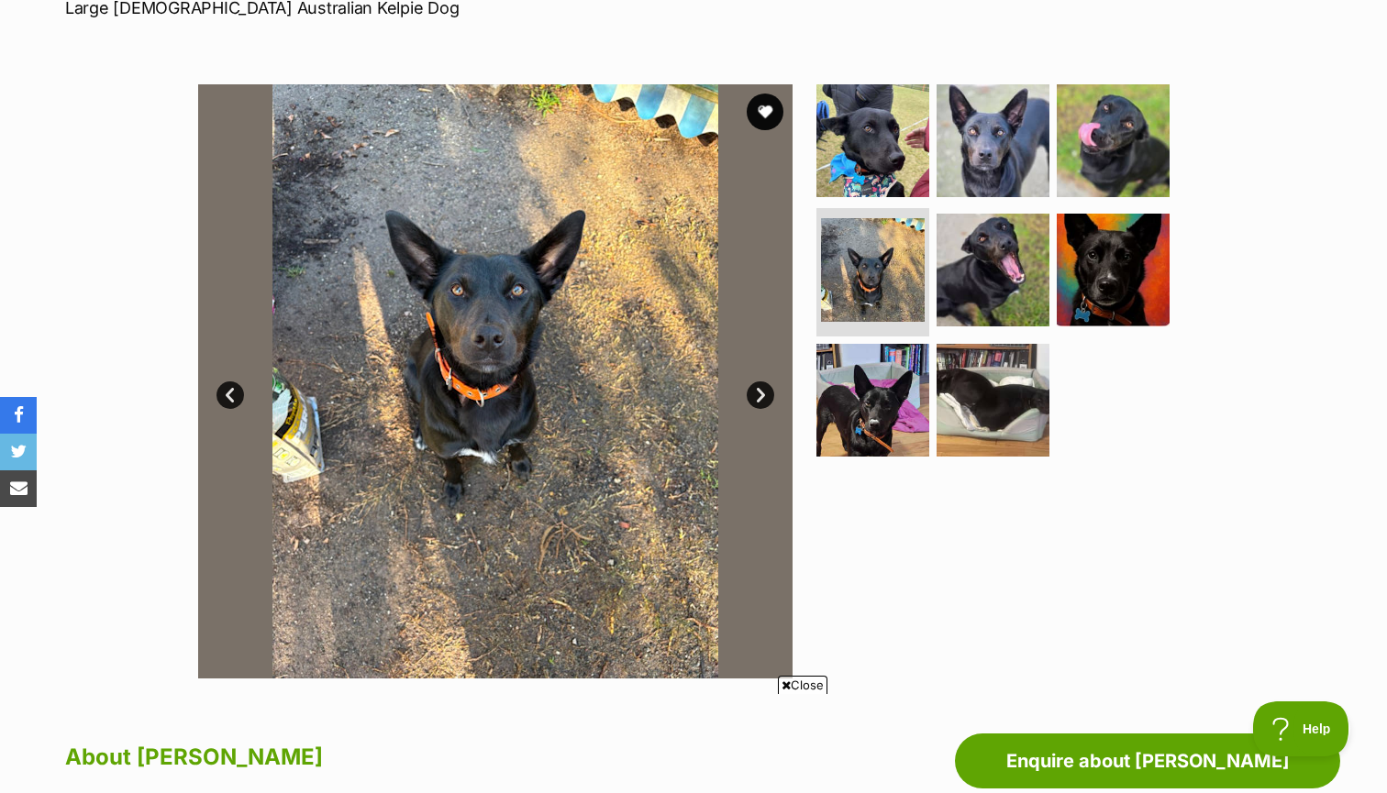
click at [758, 391] on link "Next" at bounding box center [761, 396] width 28 height 28
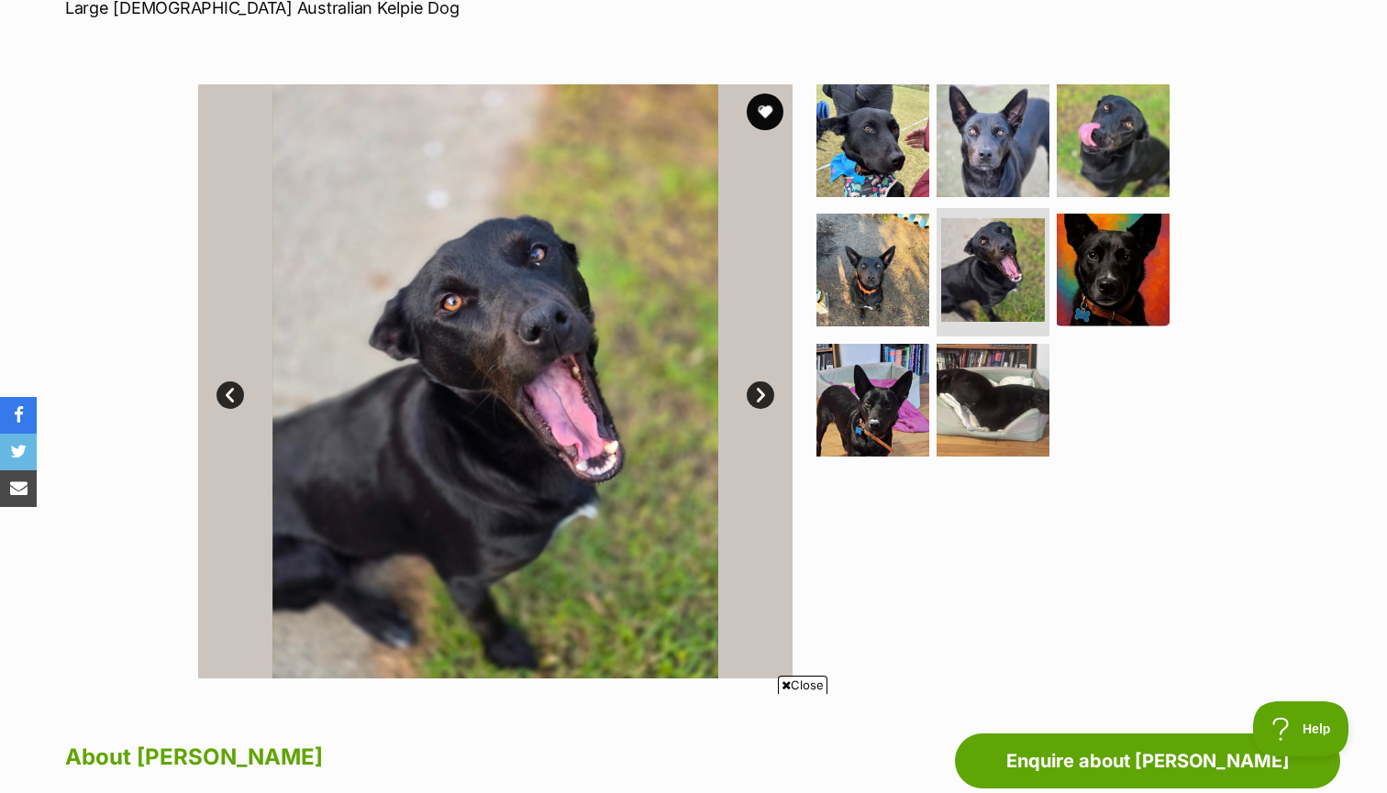
click at [758, 391] on link "Next" at bounding box center [761, 396] width 28 height 28
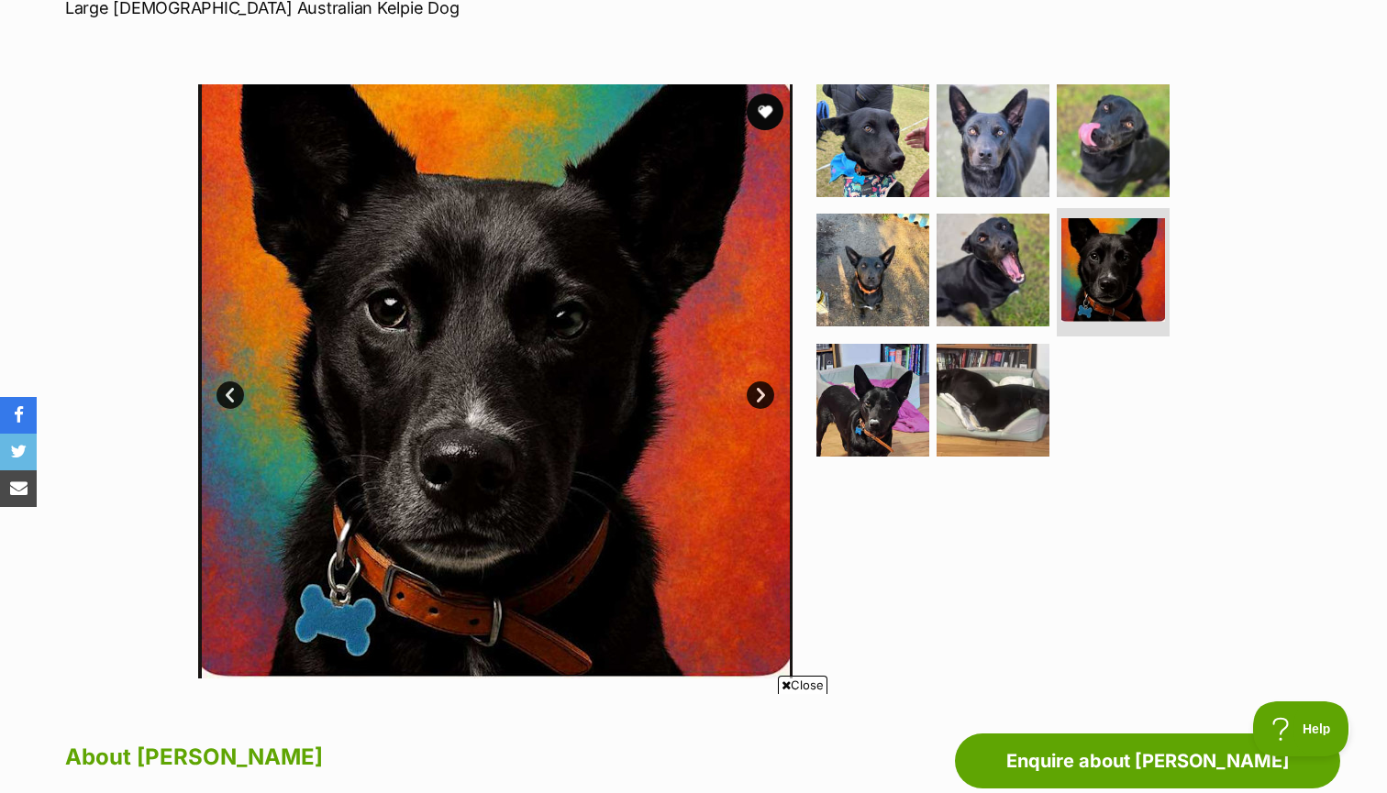
click at [758, 391] on link "Next" at bounding box center [761, 396] width 28 height 28
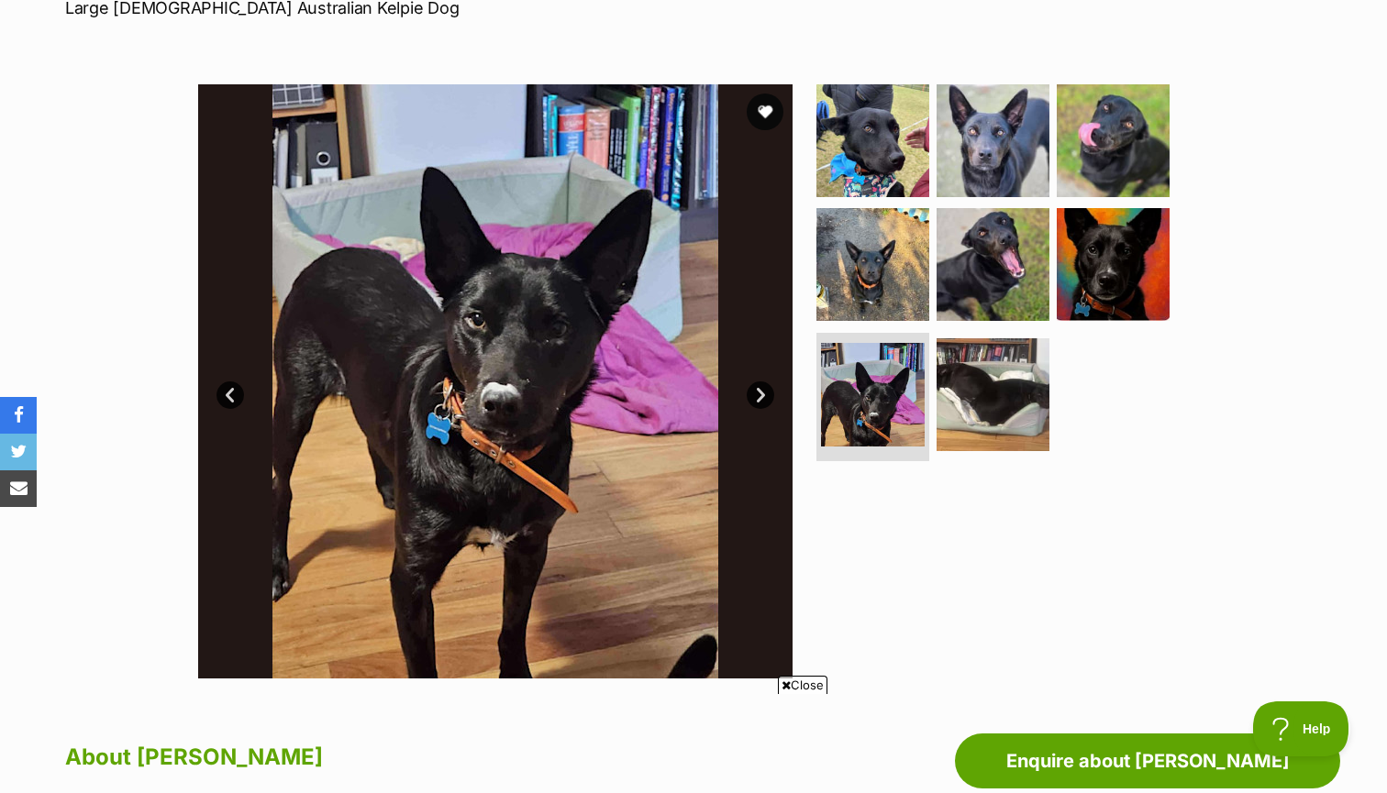
click at [758, 391] on link "Next" at bounding box center [761, 396] width 28 height 28
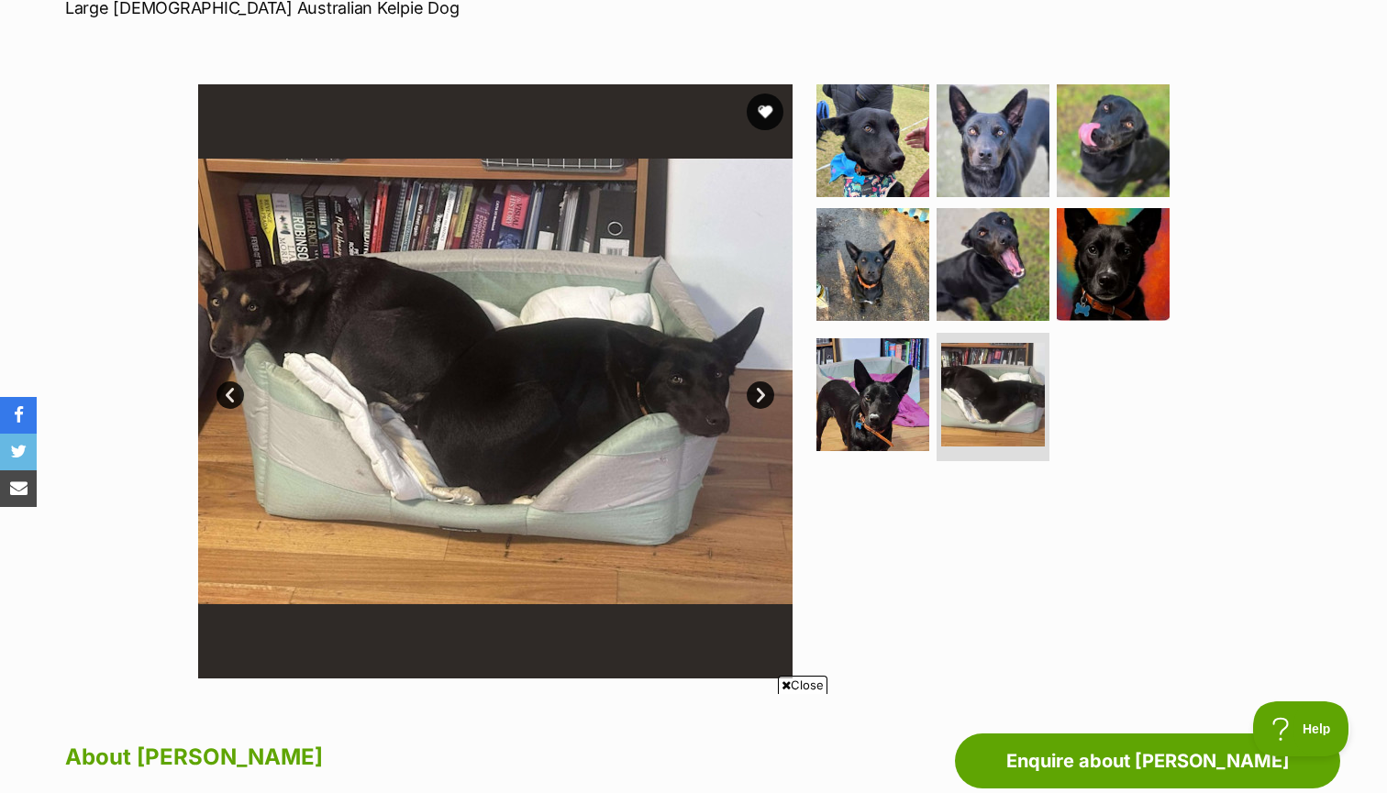
click at [758, 391] on link "Next" at bounding box center [761, 396] width 28 height 28
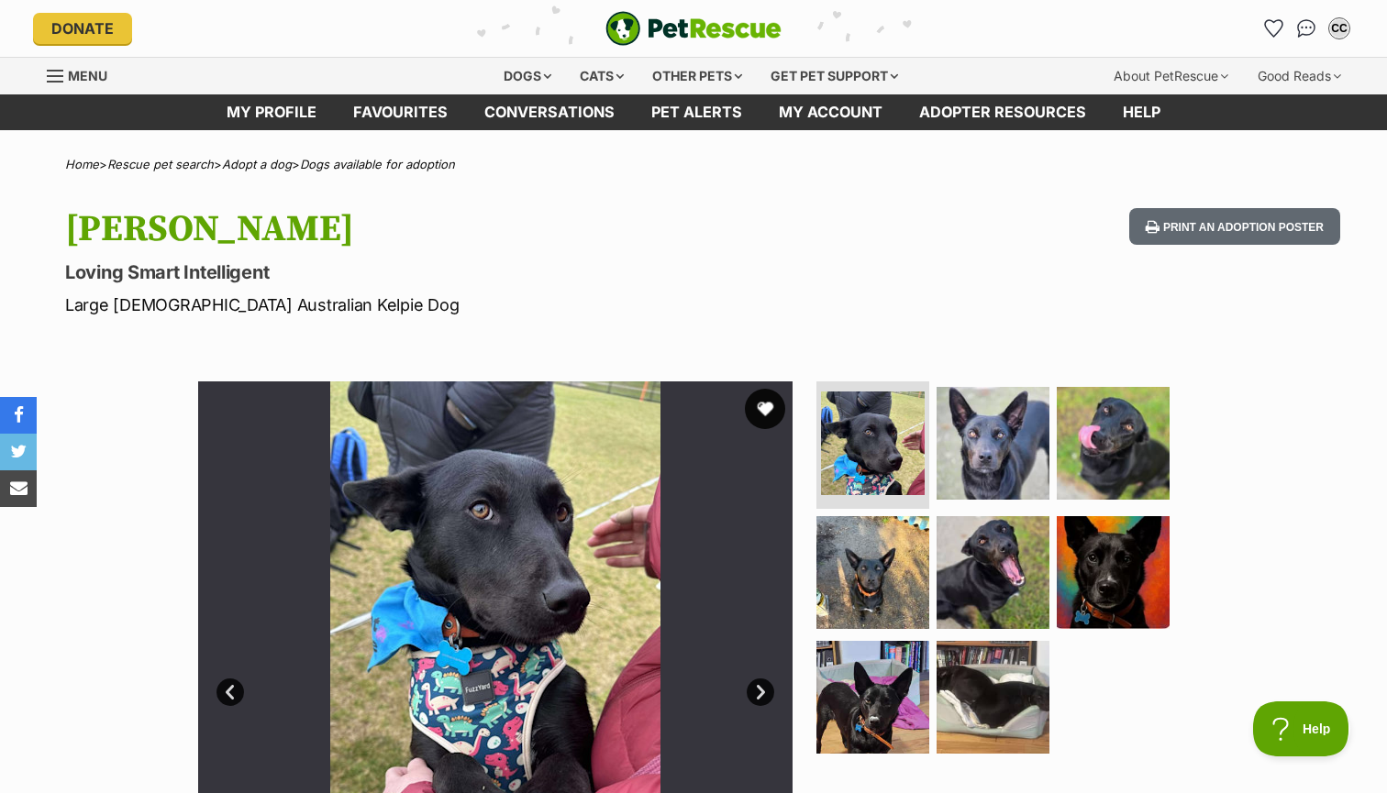
click at [766, 409] on button "favourite" at bounding box center [765, 409] width 40 height 40
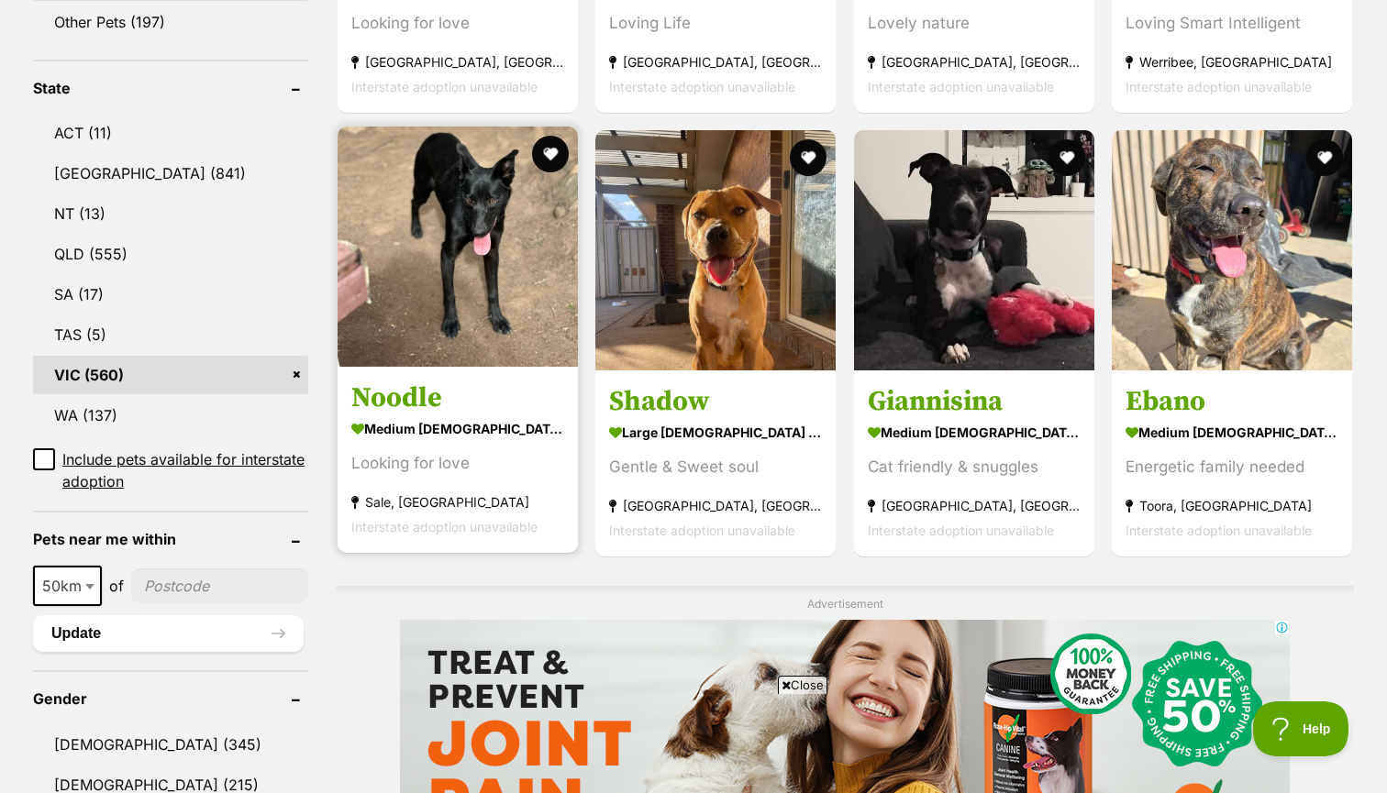
click at [415, 400] on h3 "Noodle" at bounding box center [457, 398] width 213 height 35
click at [412, 400] on h3 "Noodle" at bounding box center [457, 398] width 213 height 35
click at [426, 399] on h3 "Noodle" at bounding box center [457, 398] width 213 height 35
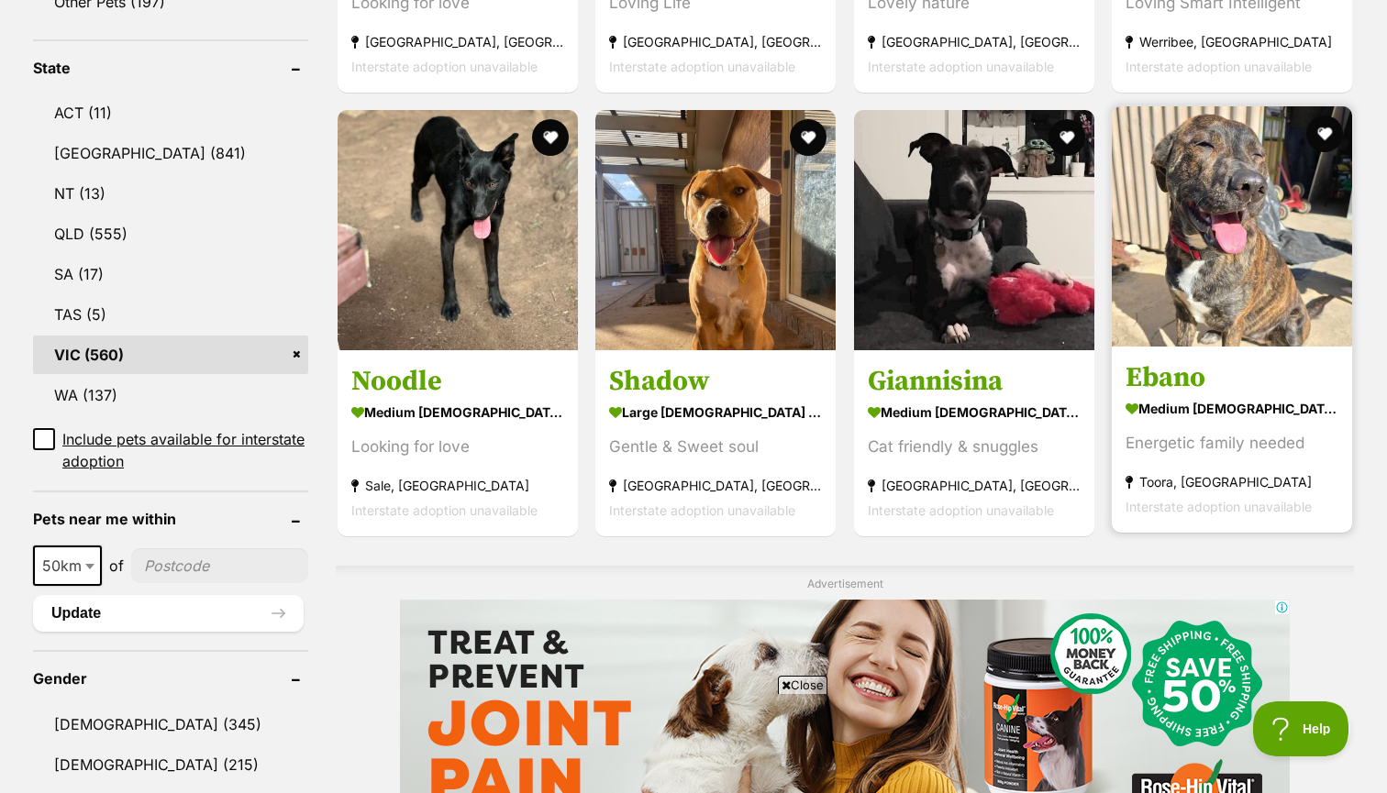
scroll to position [1592, 0]
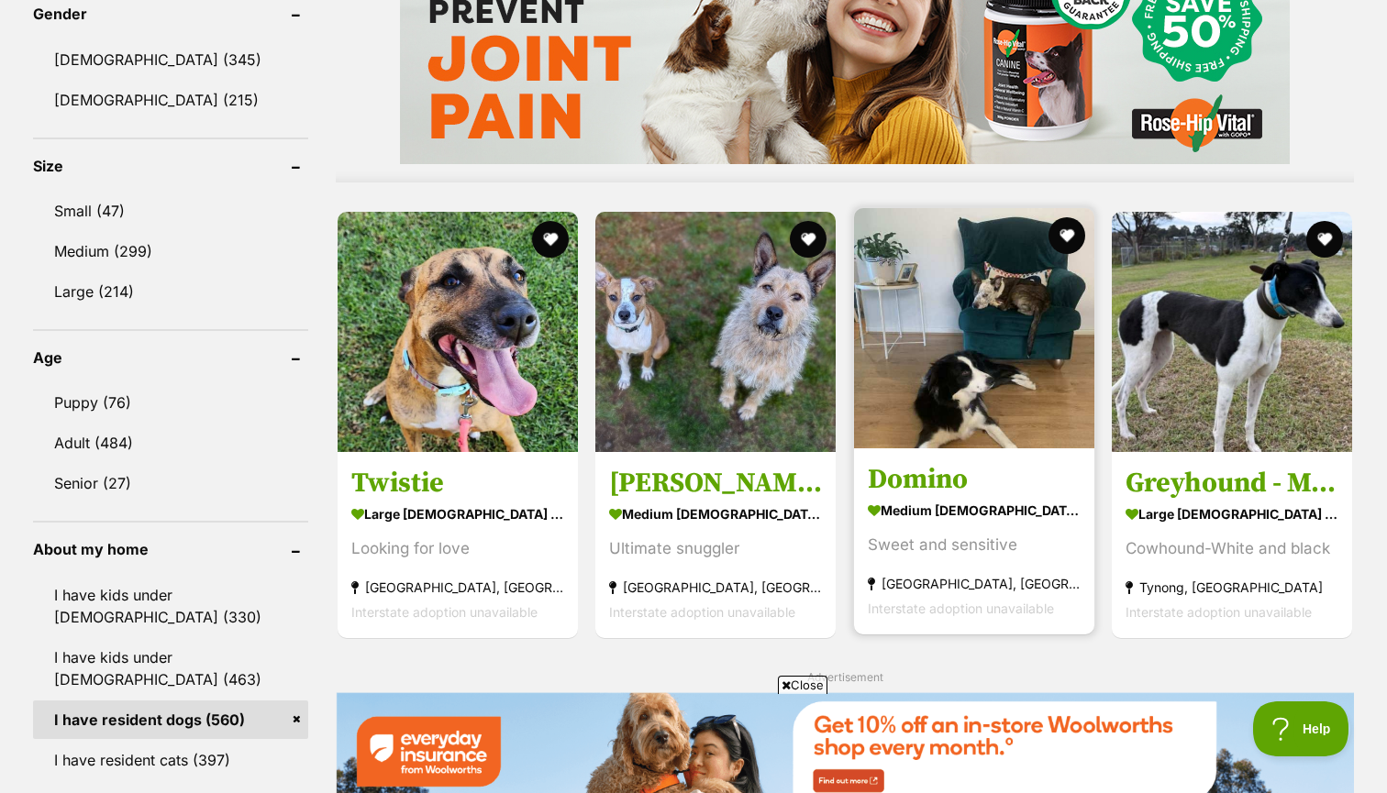
click at [909, 479] on h3 "Domino" at bounding box center [974, 478] width 213 height 35
click at [908, 477] on h3 "Domino" at bounding box center [974, 478] width 213 height 35
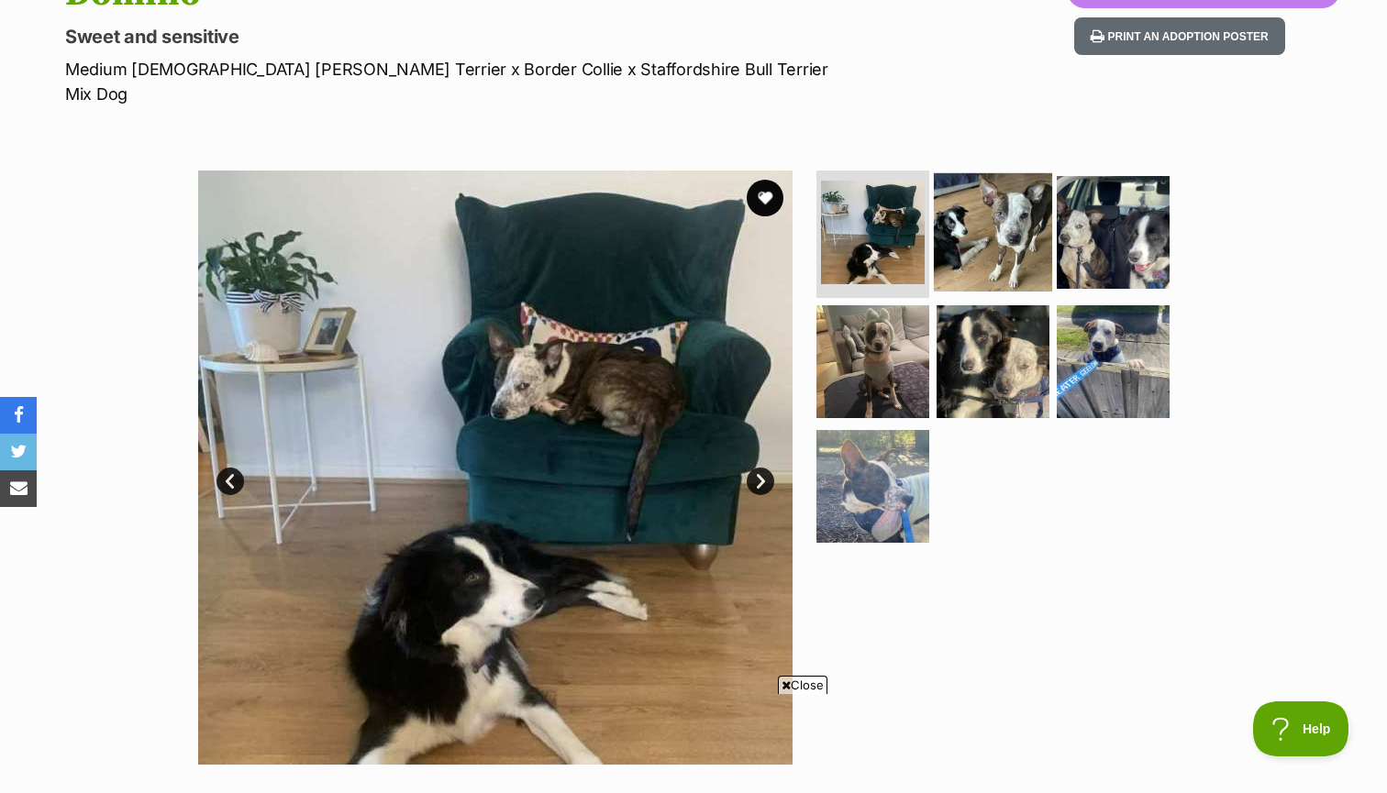
scroll to position [243, 0]
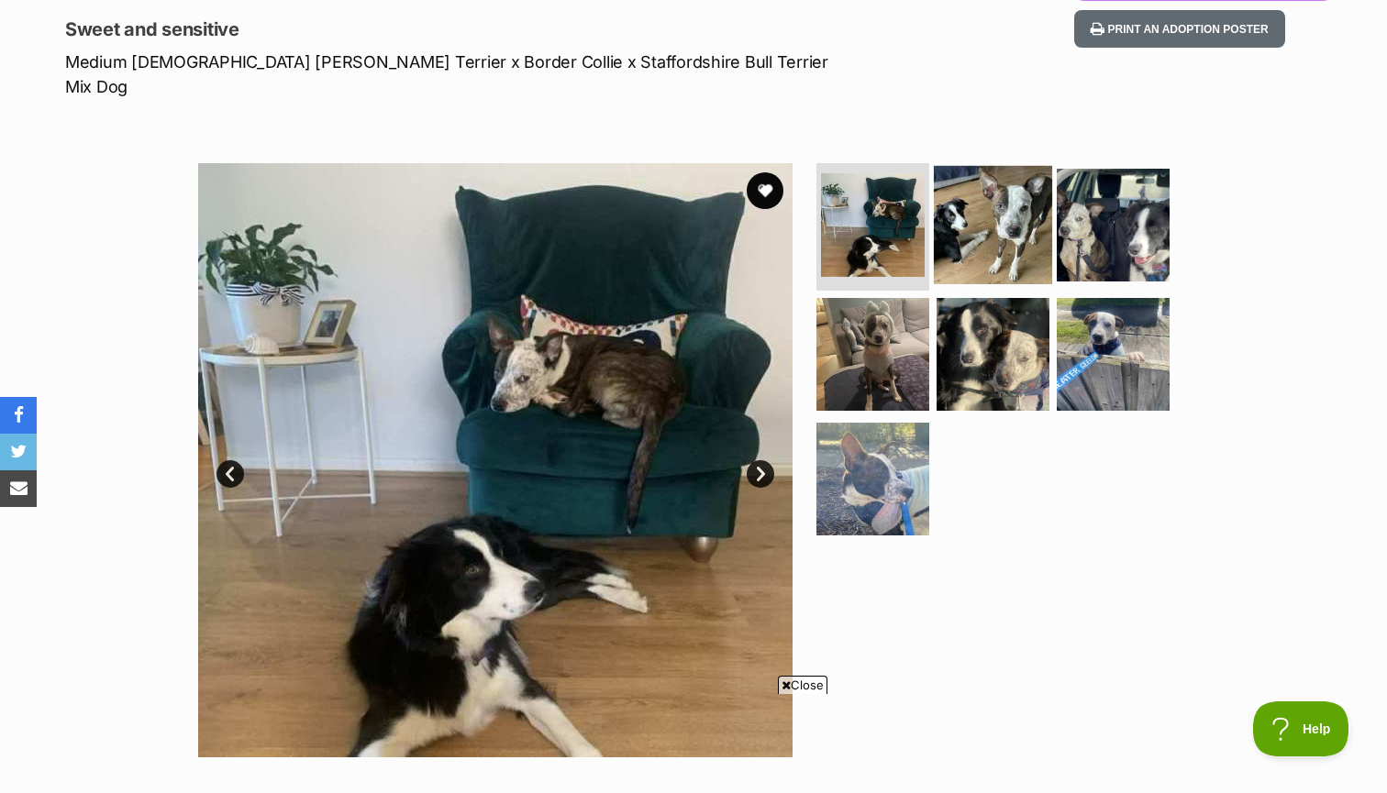
click at [986, 223] on img at bounding box center [993, 224] width 118 height 118
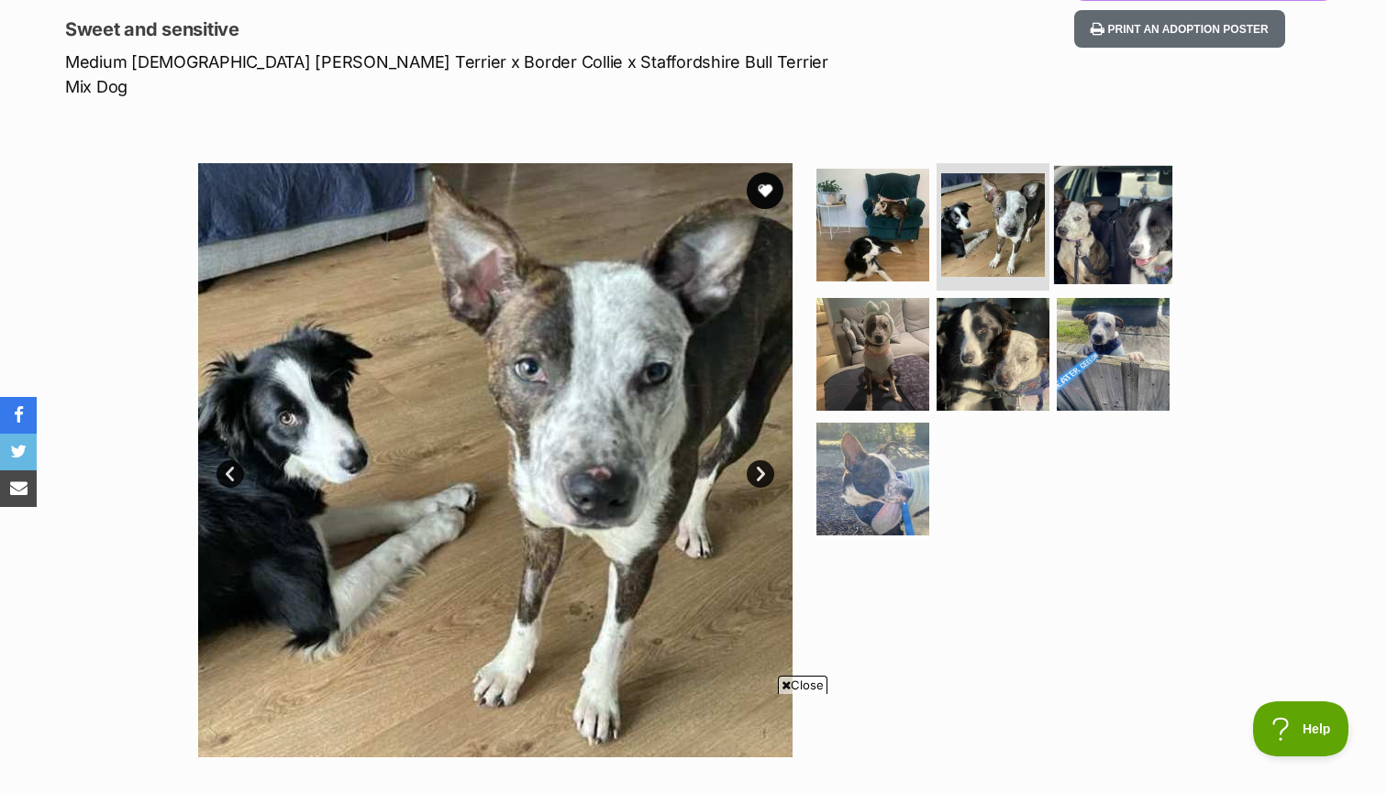
click at [1091, 216] on img at bounding box center [1113, 224] width 118 height 118
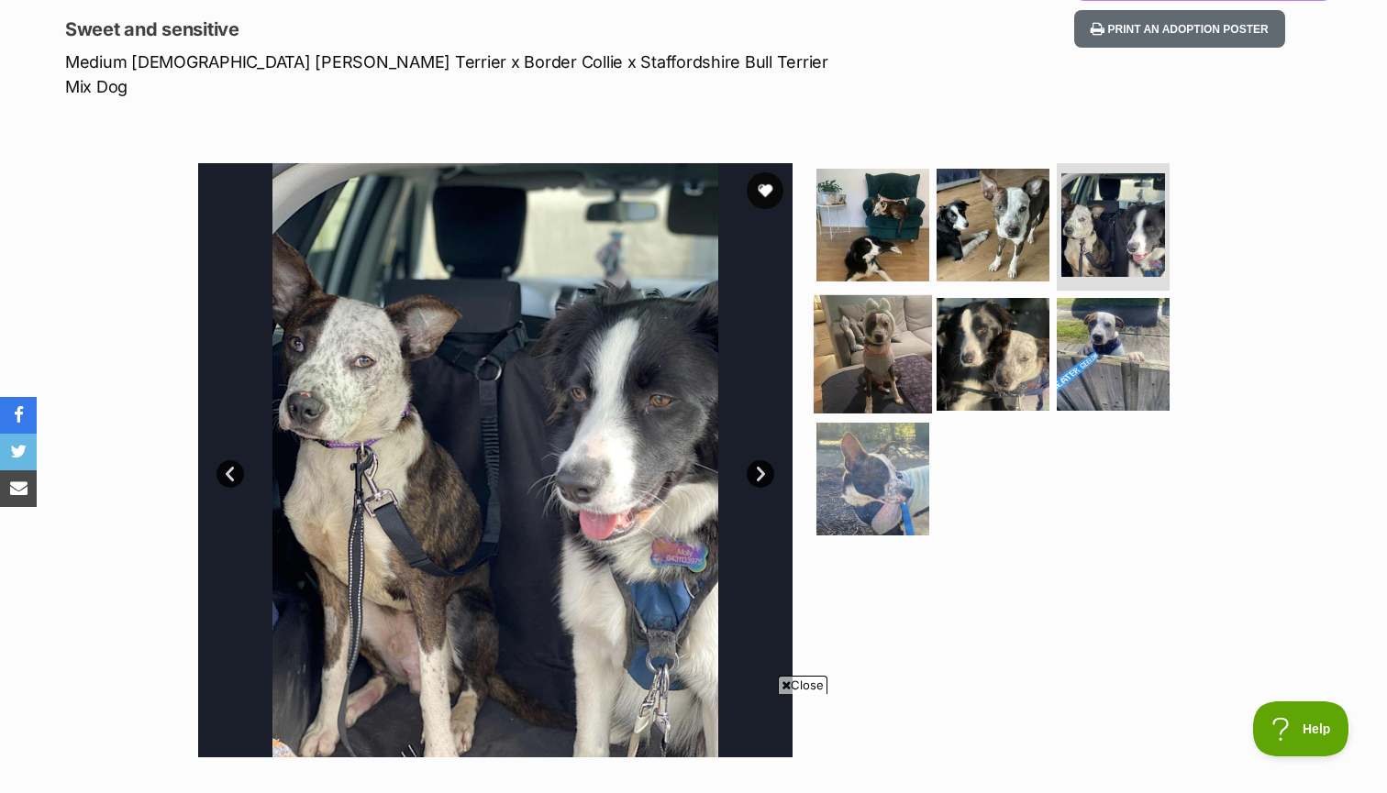
click at [881, 304] on img at bounding box center [873, 354] width 118 height 118
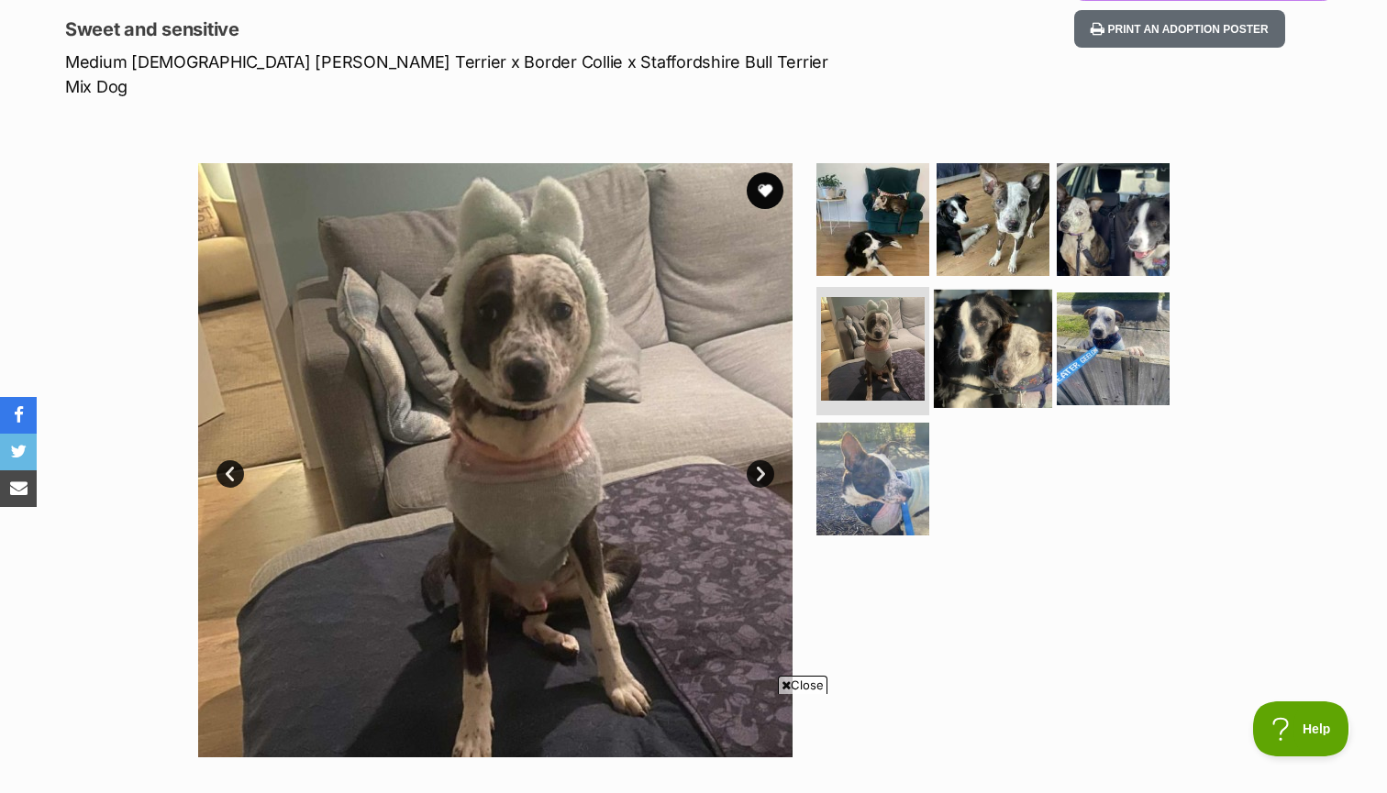
click at [954, 329] on img at bounding box center [993, 349] width 118 height 118
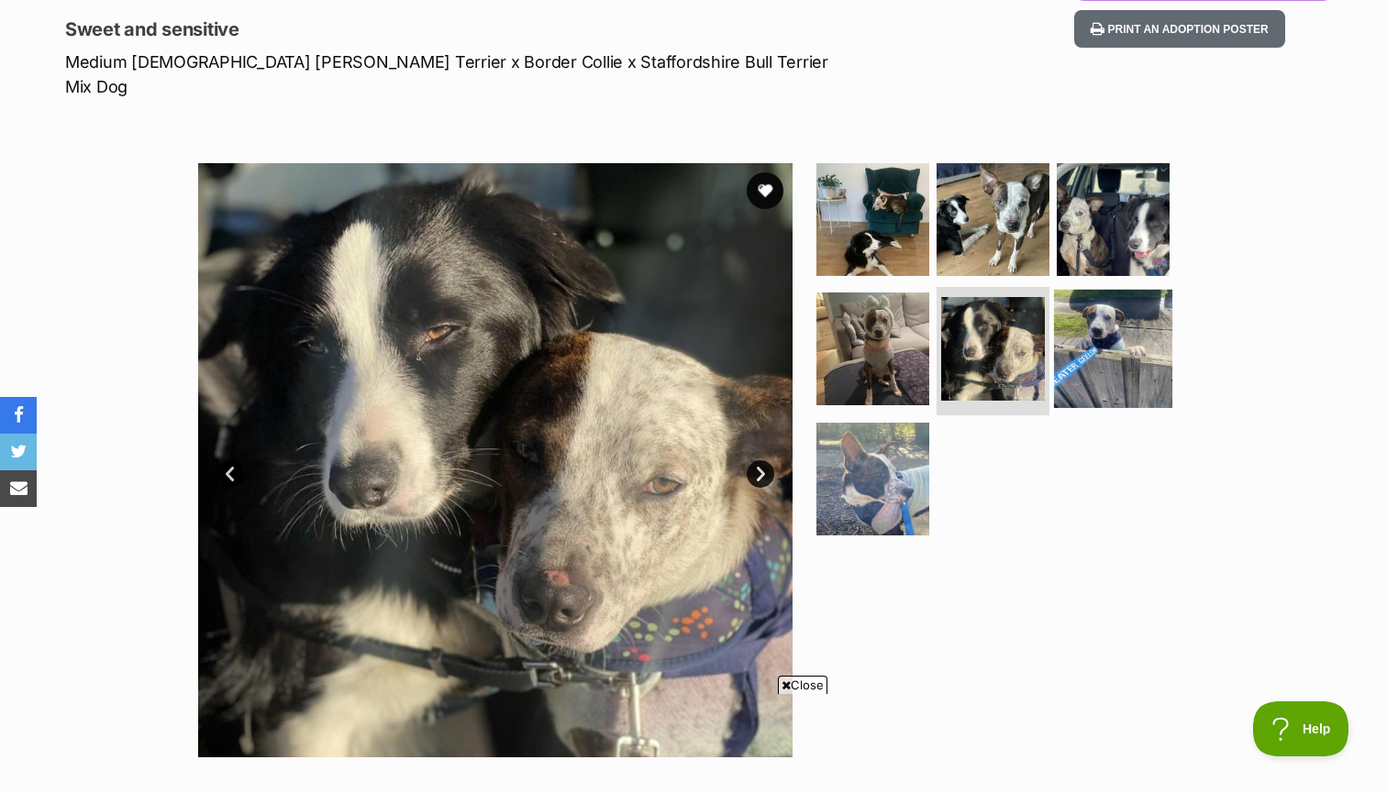
click at [1062, 335] on img at bounding box center [1113, 349] width 118 height 118
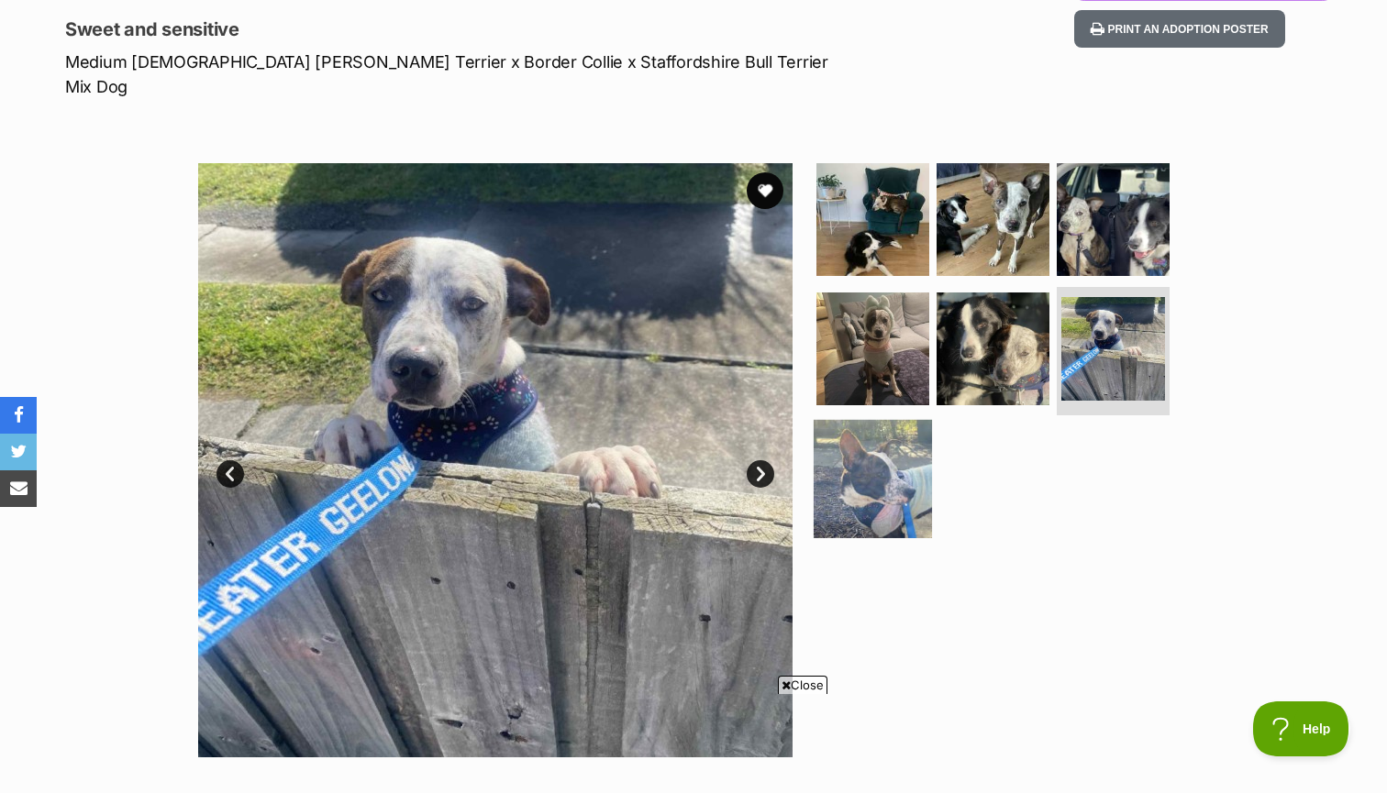
click at [861, 438] on img at bounding box center [873, 479] width 118 height 118
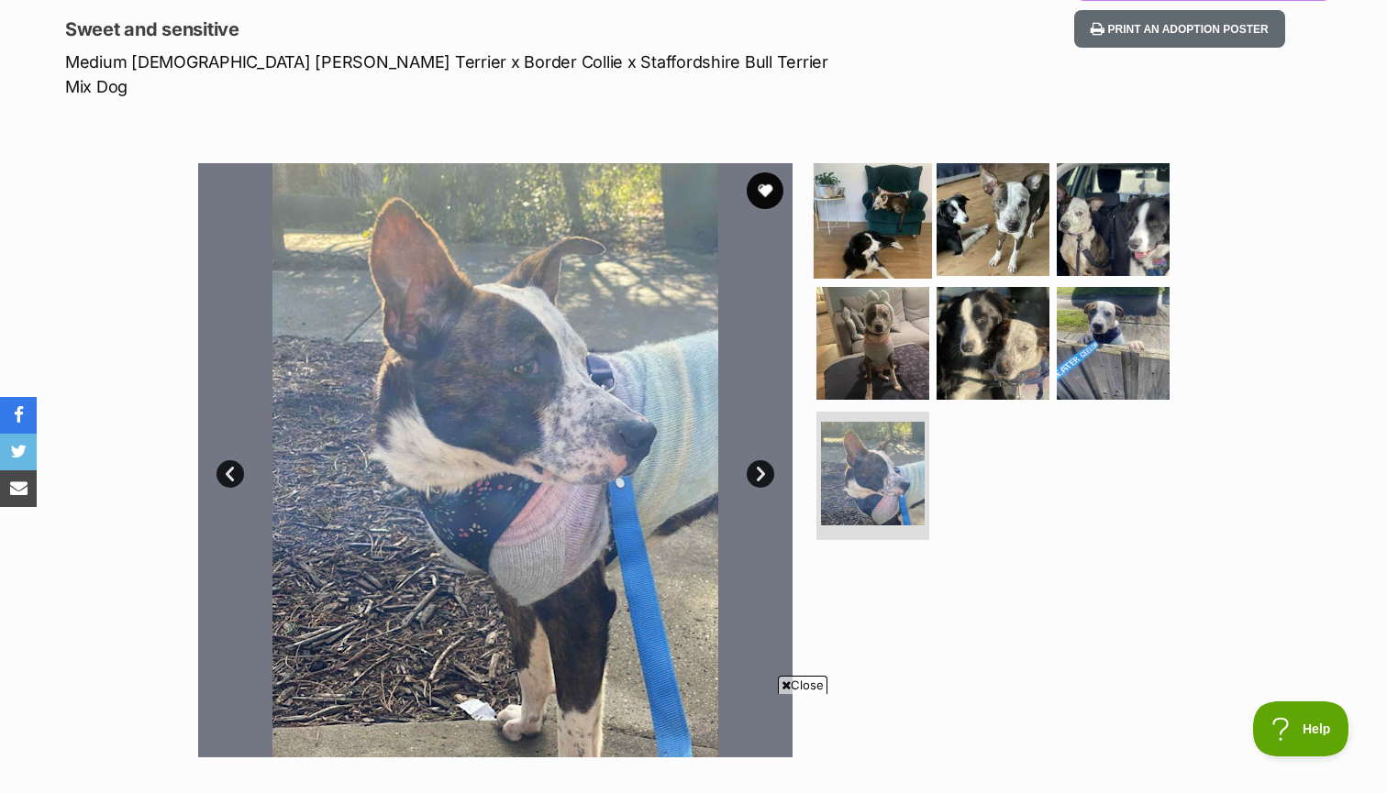
click at [856, 203] on img at bounding box center [873, 219] width 118 height 118
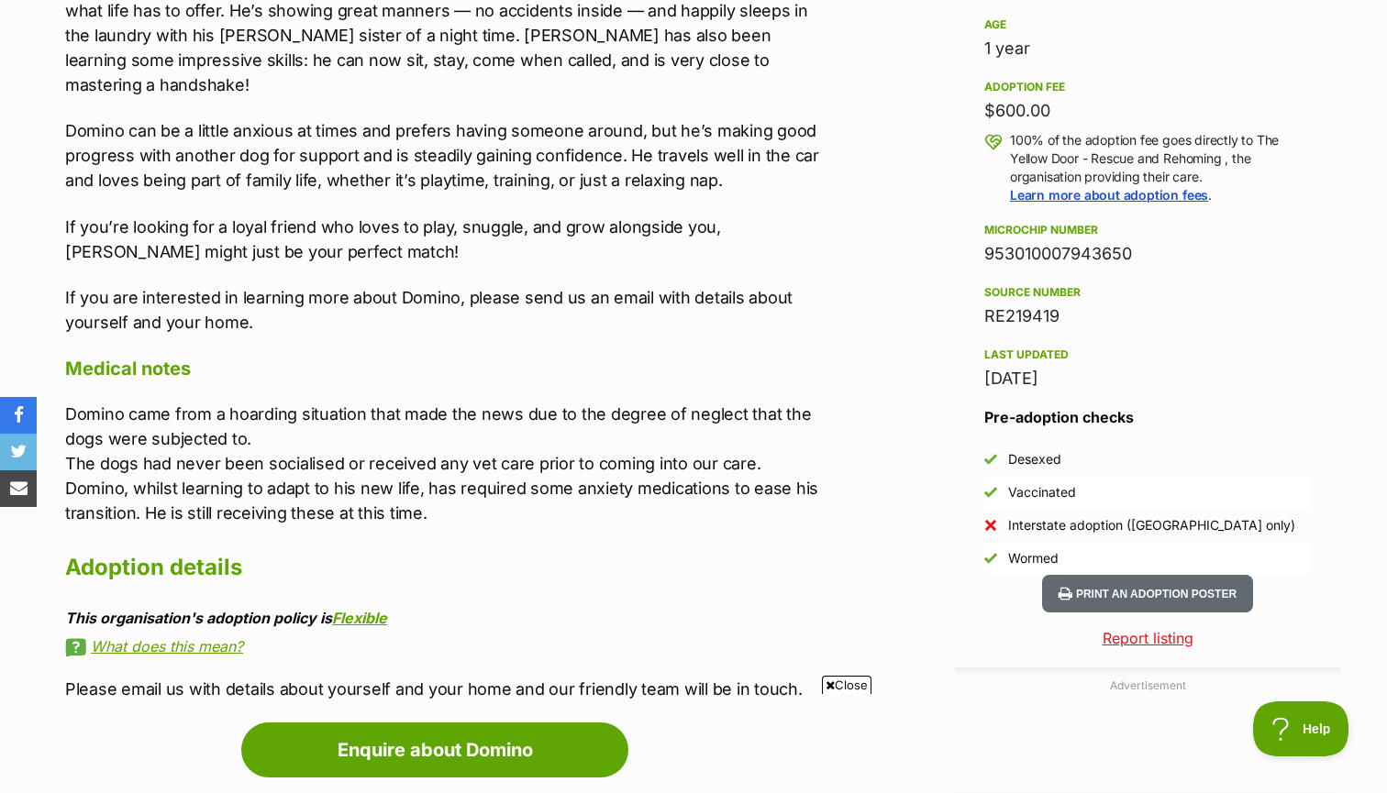
scroll to position [0, 0]
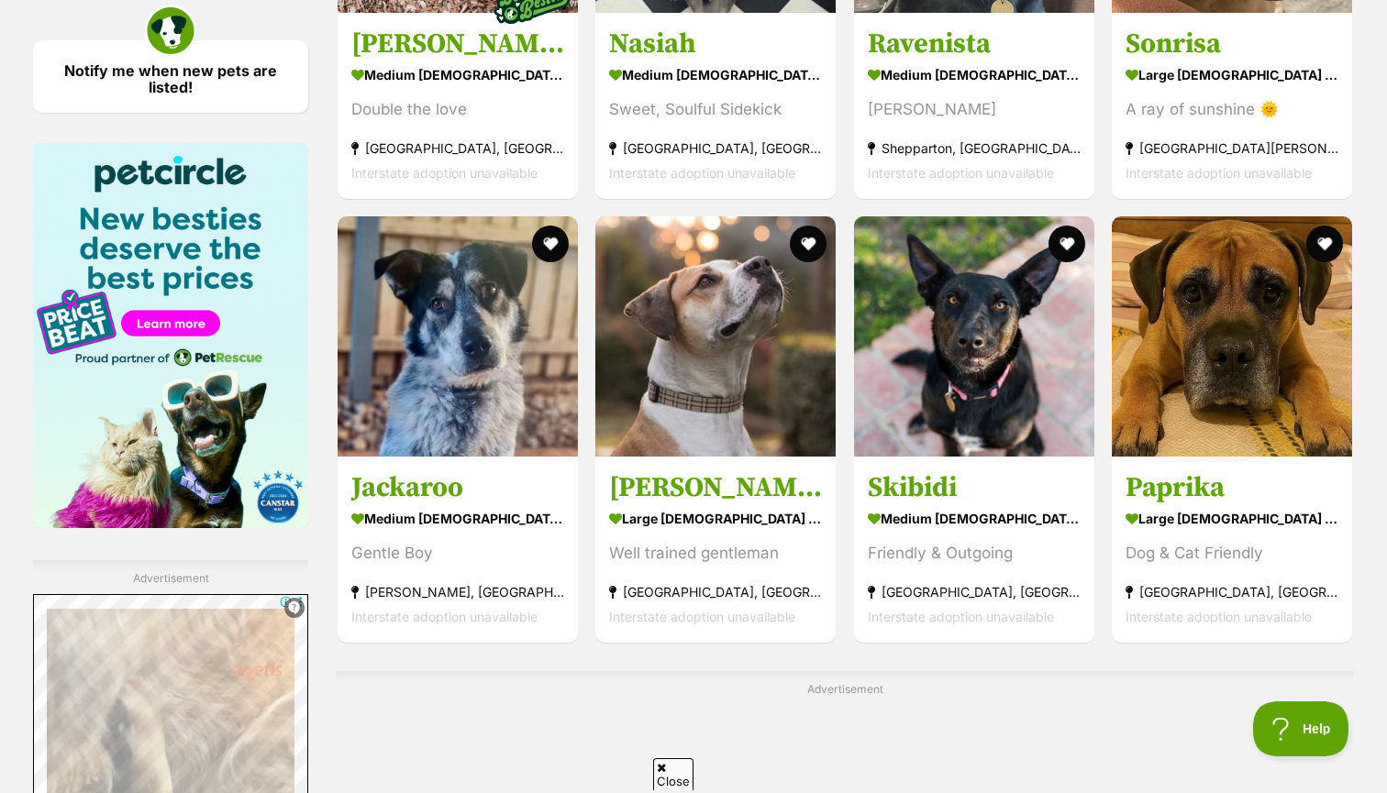
scroll to position [2681, 0]
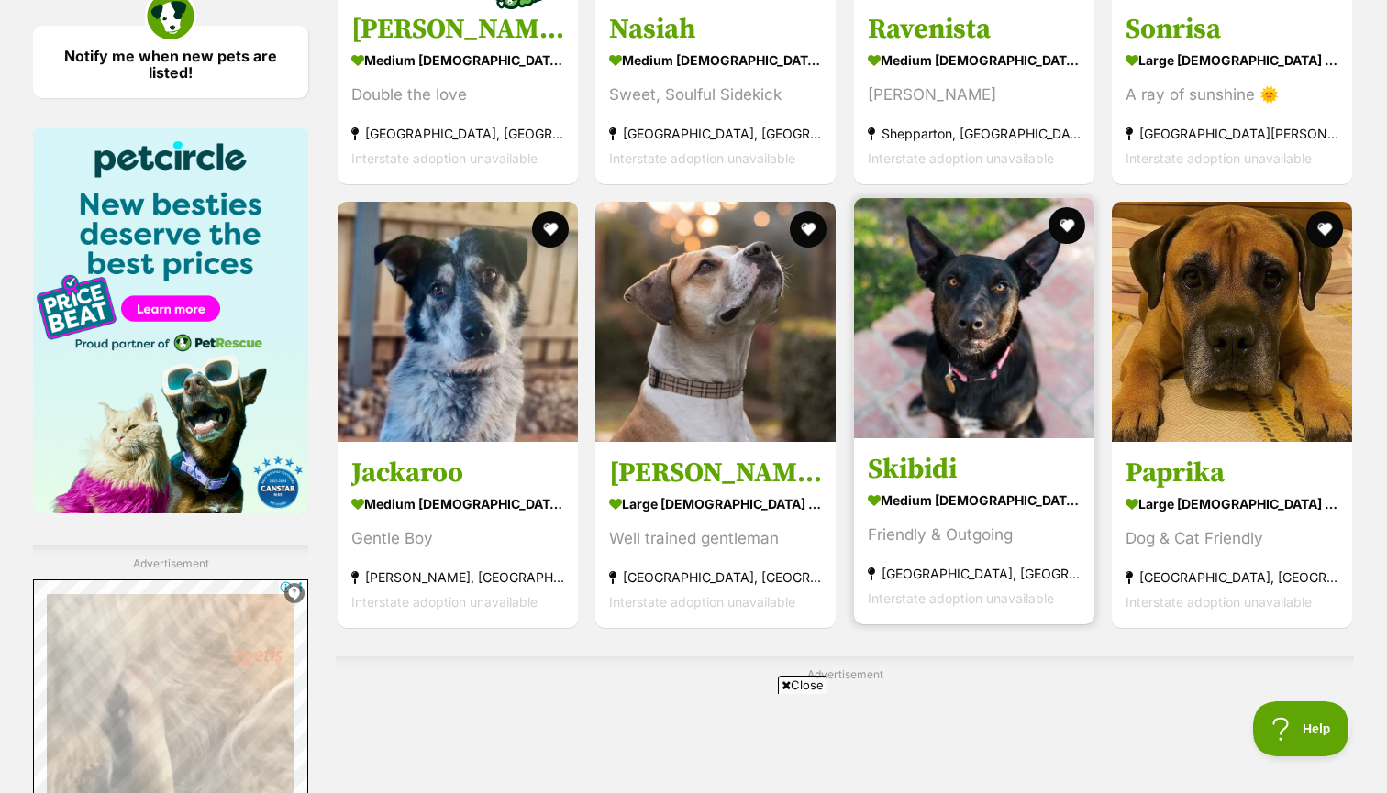
click at [929, 471] on h3 "Skibidi" at bounding box center [974, 468] width 213 height 35
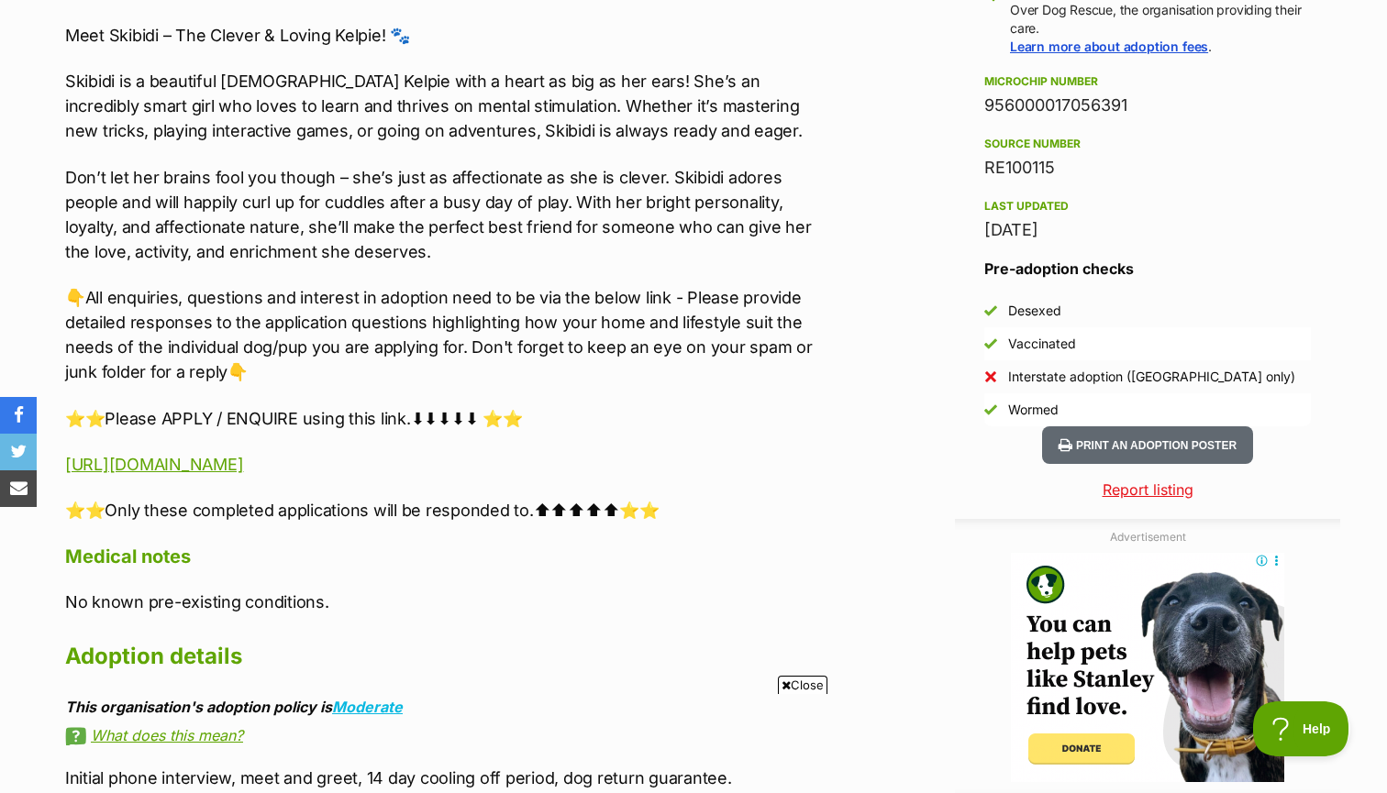
scroll to position [1433, 0]
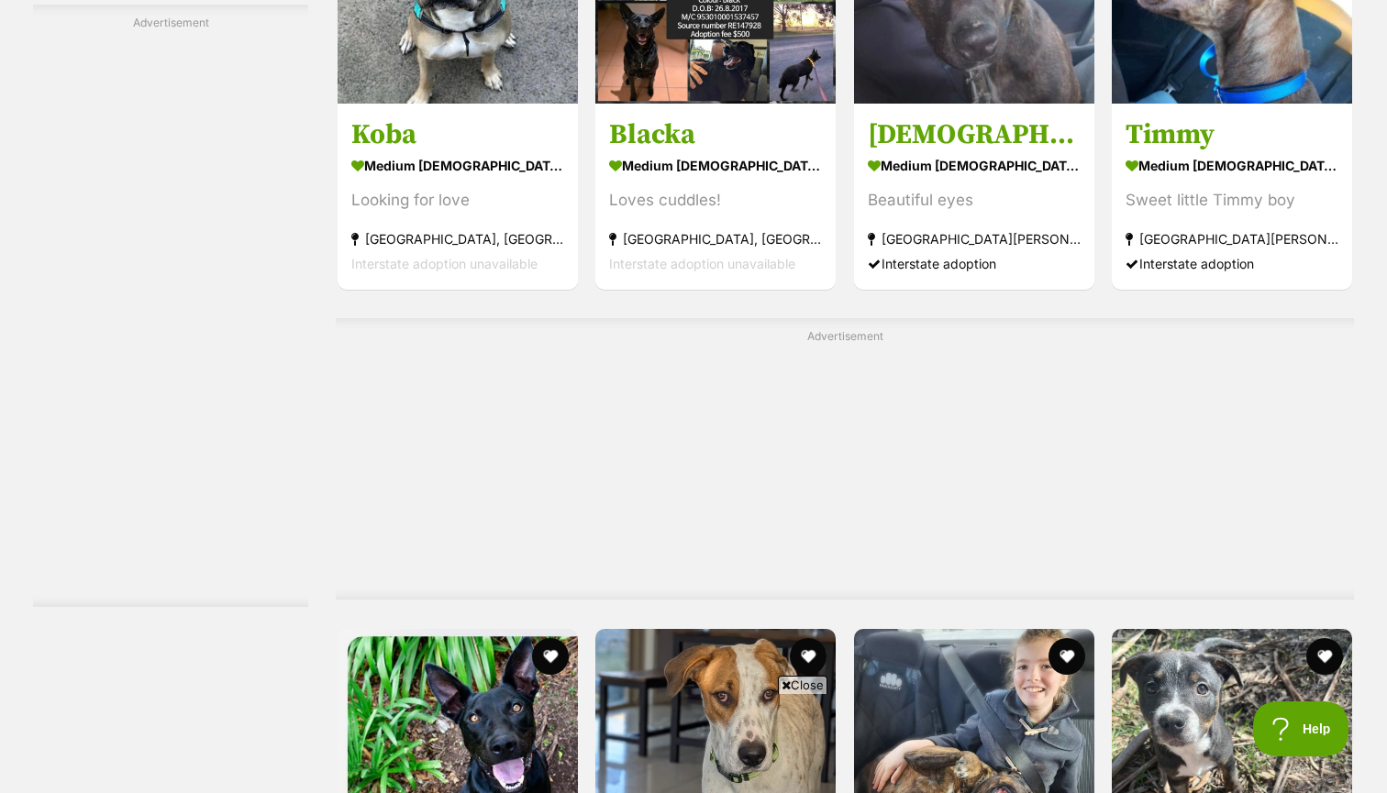
scroll to position [5765, 0]
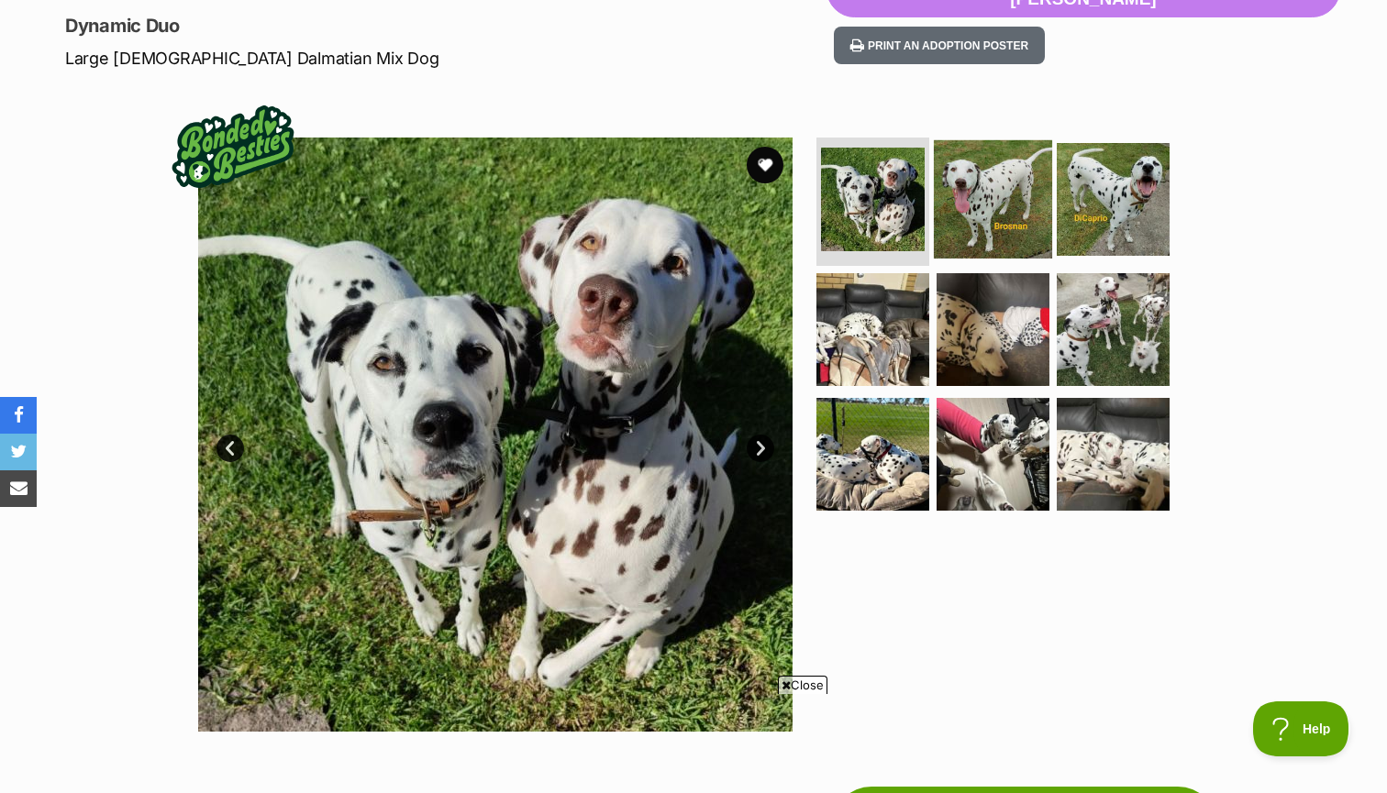
click at [987, 213] on img at bounding box center [993, 199] width 118 height 118
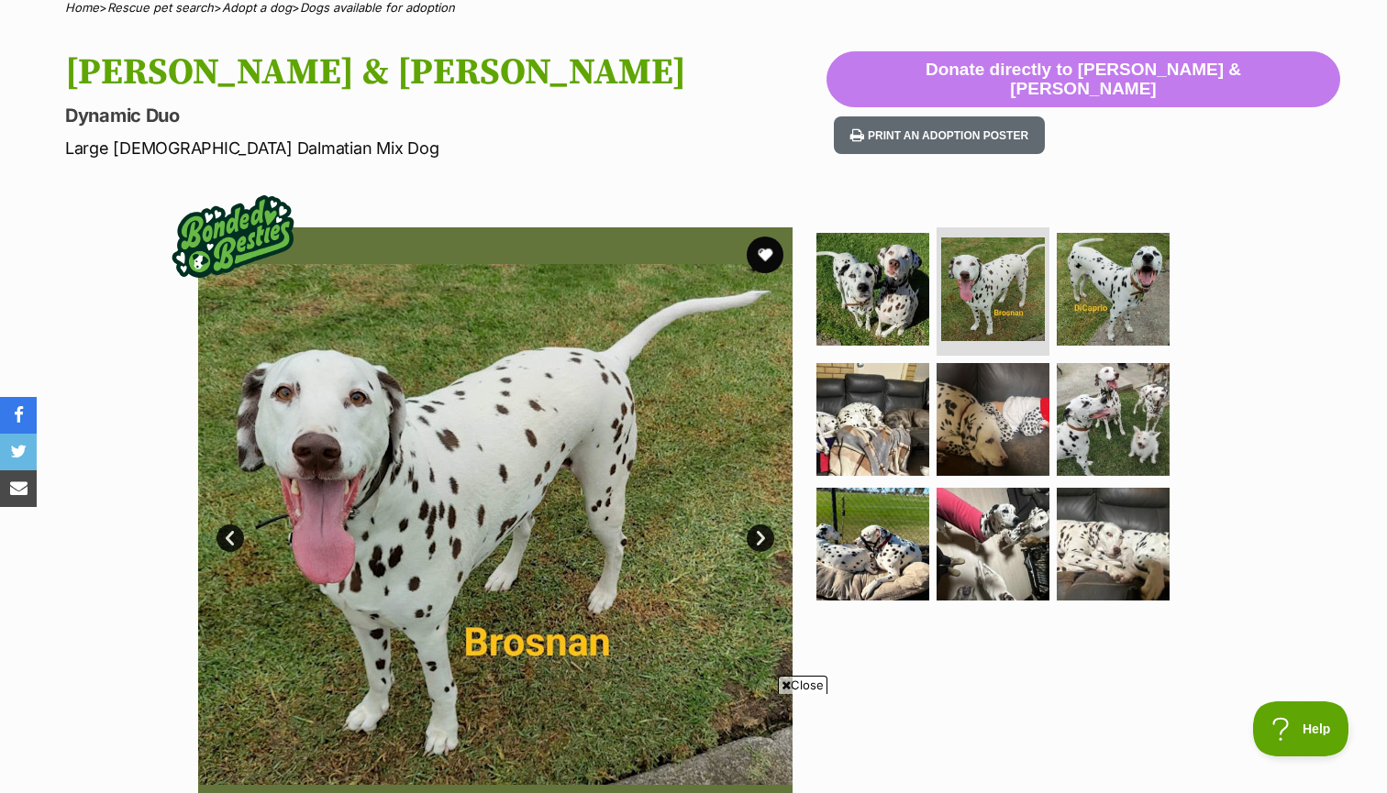
scroll to position [172, 0]
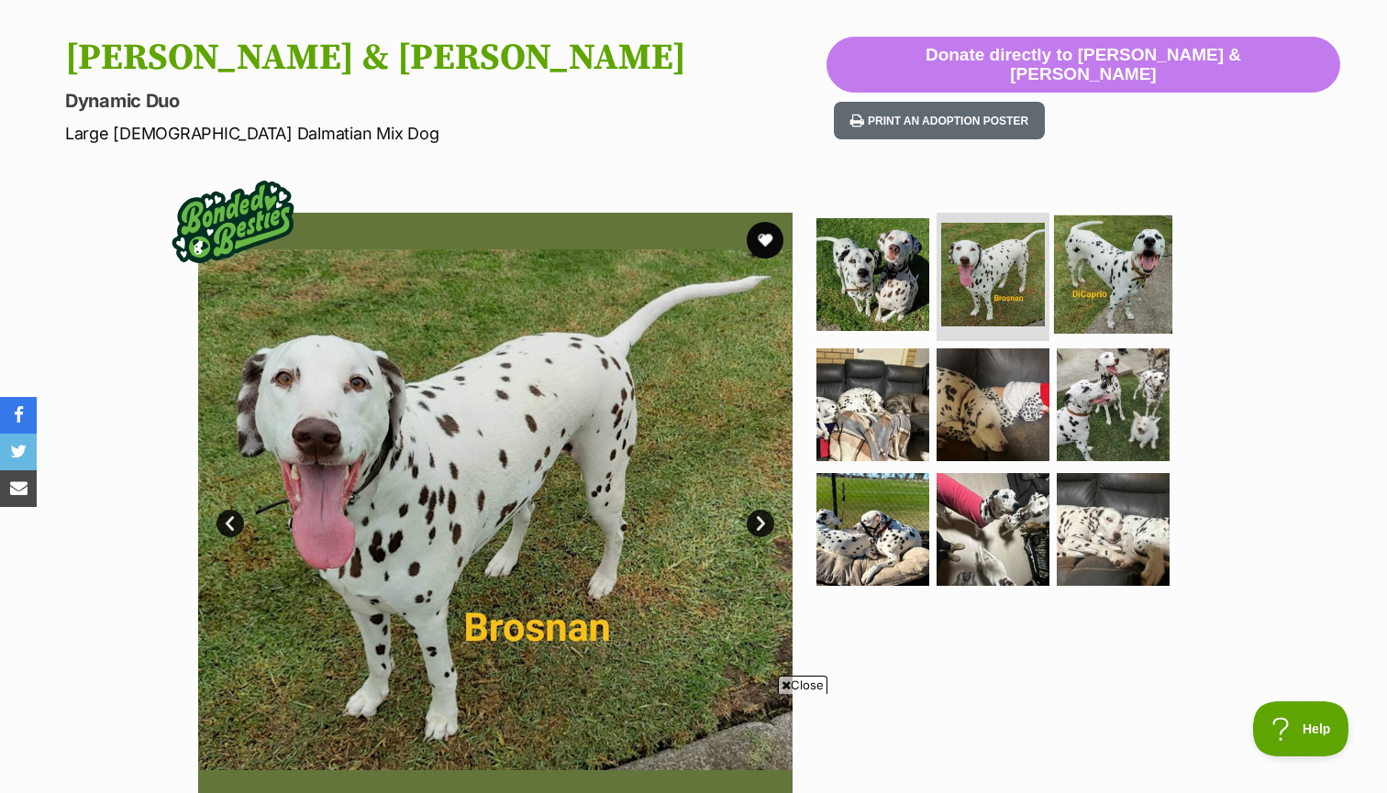
click at [1116, 239] on img at bounding box center [1113, 275] width 118 height 118
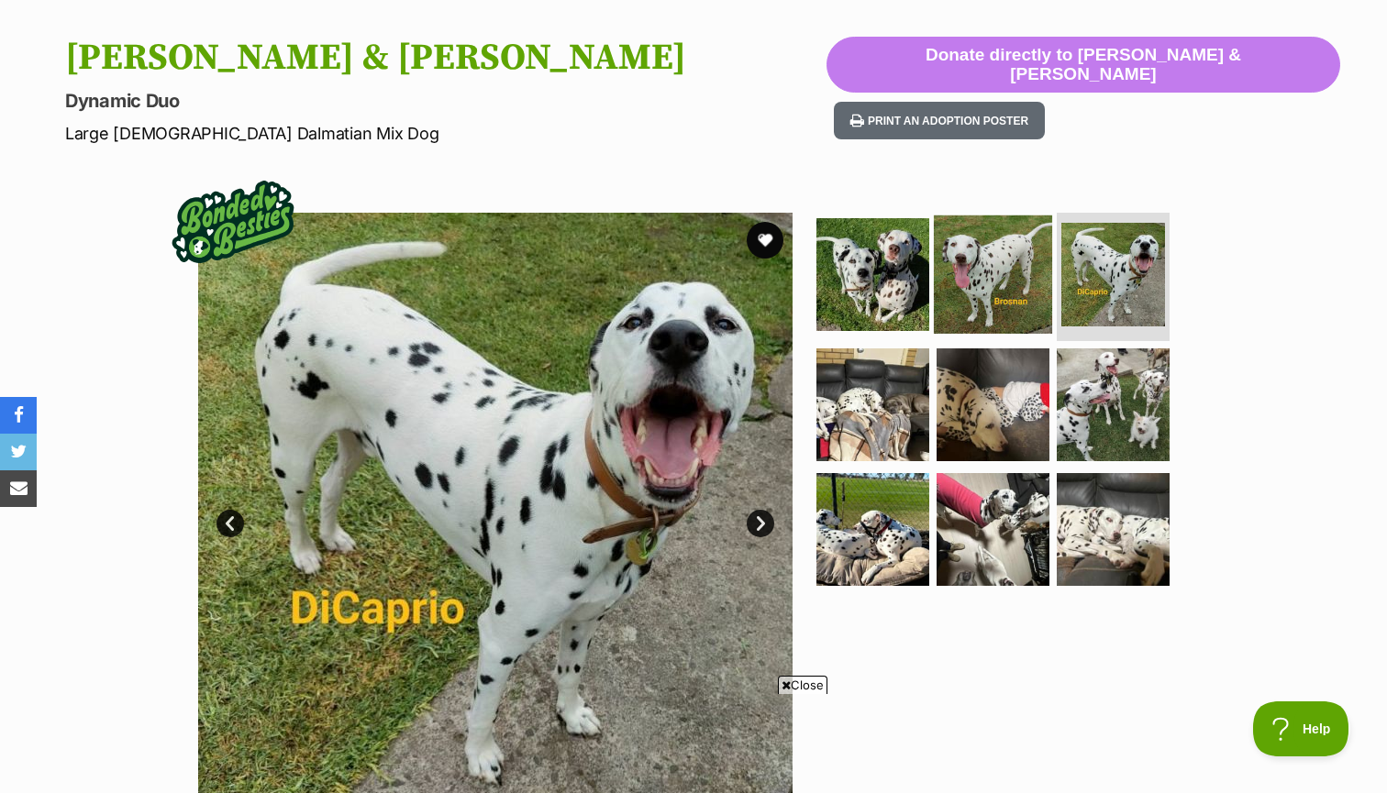
click at [1044, 275] on img at bounding box center [993, 275] width 118 height 118
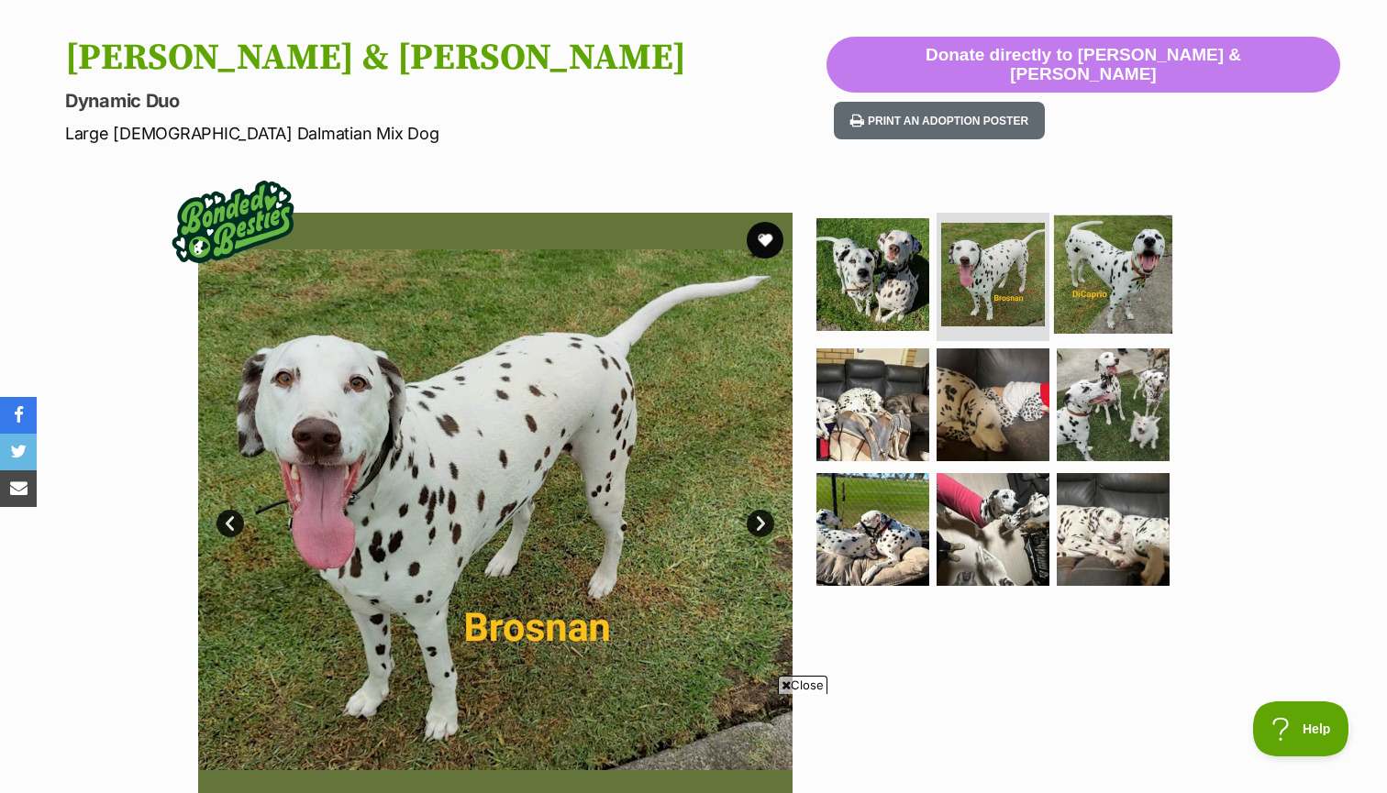
click at [1068, 273] on img at bounding box center [1113, 275] width 118 height 118
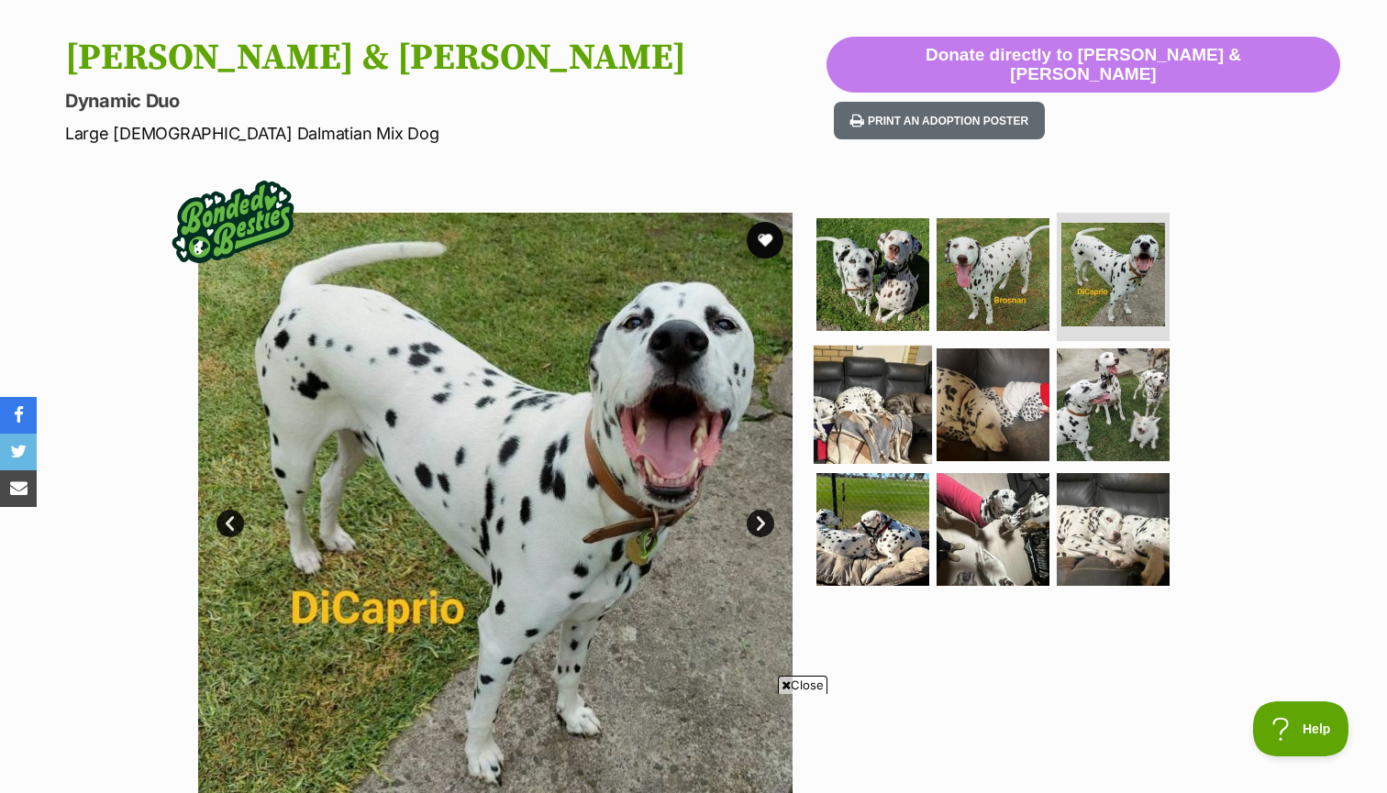
click at [846, 371] on img at bounding box center [873, 405] width 118 height 118
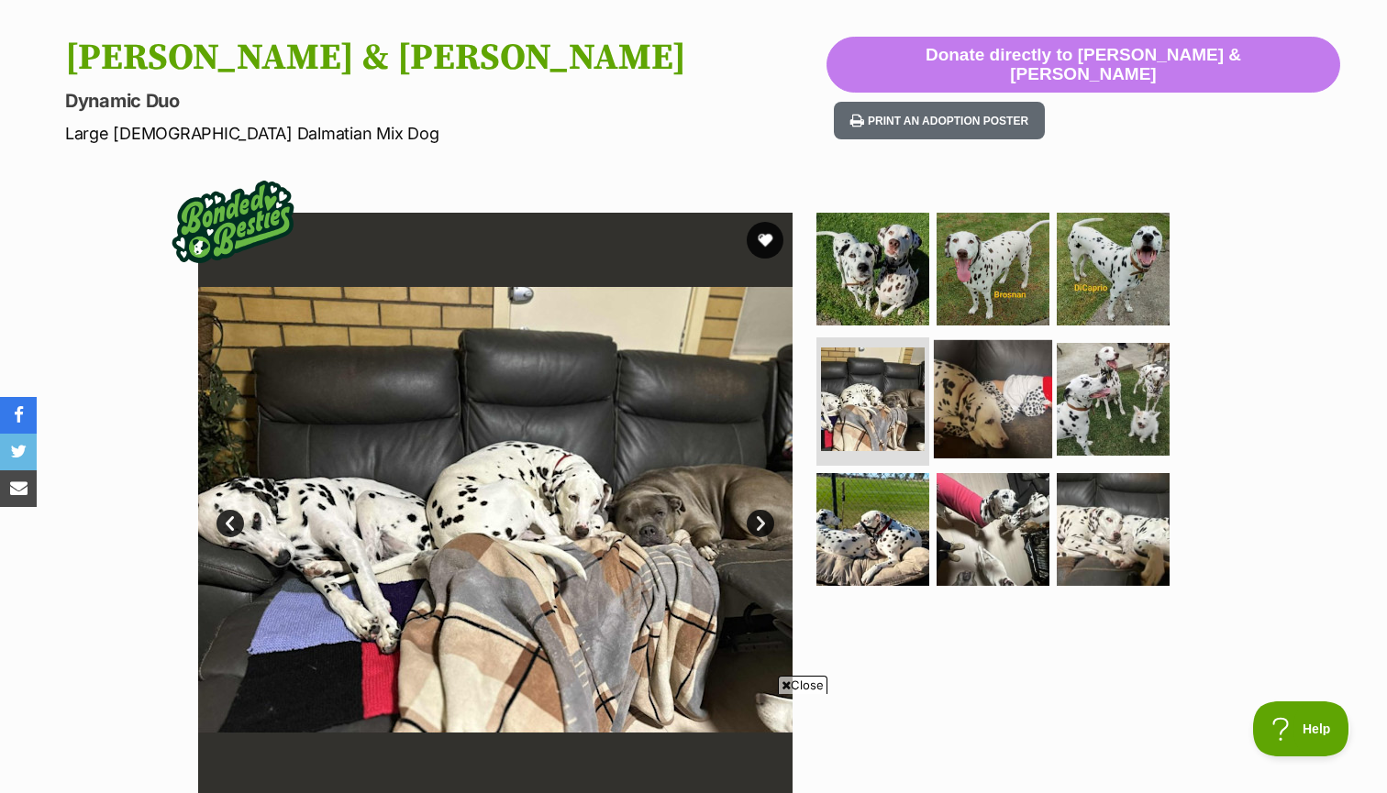
click at [1003, 399] on img at bounding box center [993, 399] width 118 height 118
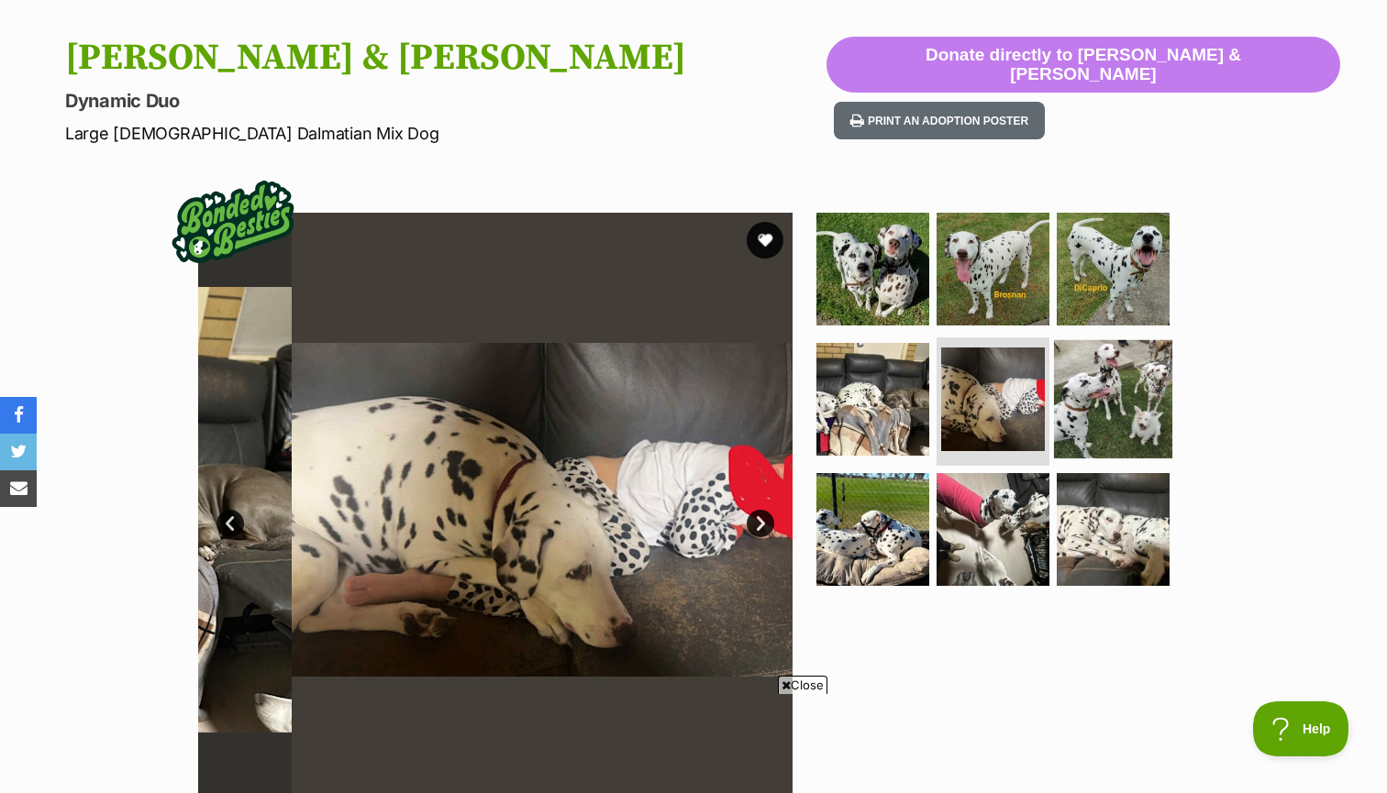
scroll to position [0, 0]
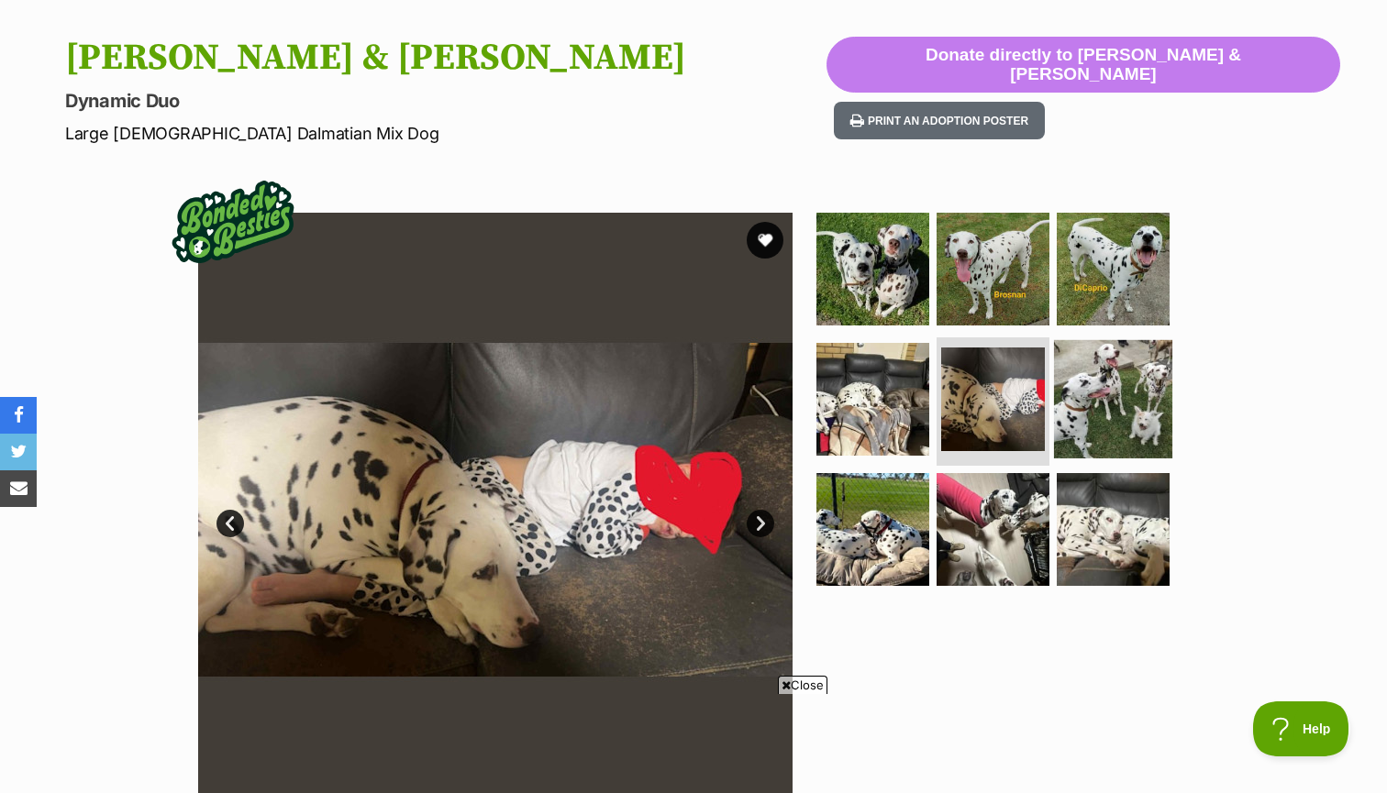
click at [1097, 418] on img at bounding box center [1113, 399] width 118 height 118
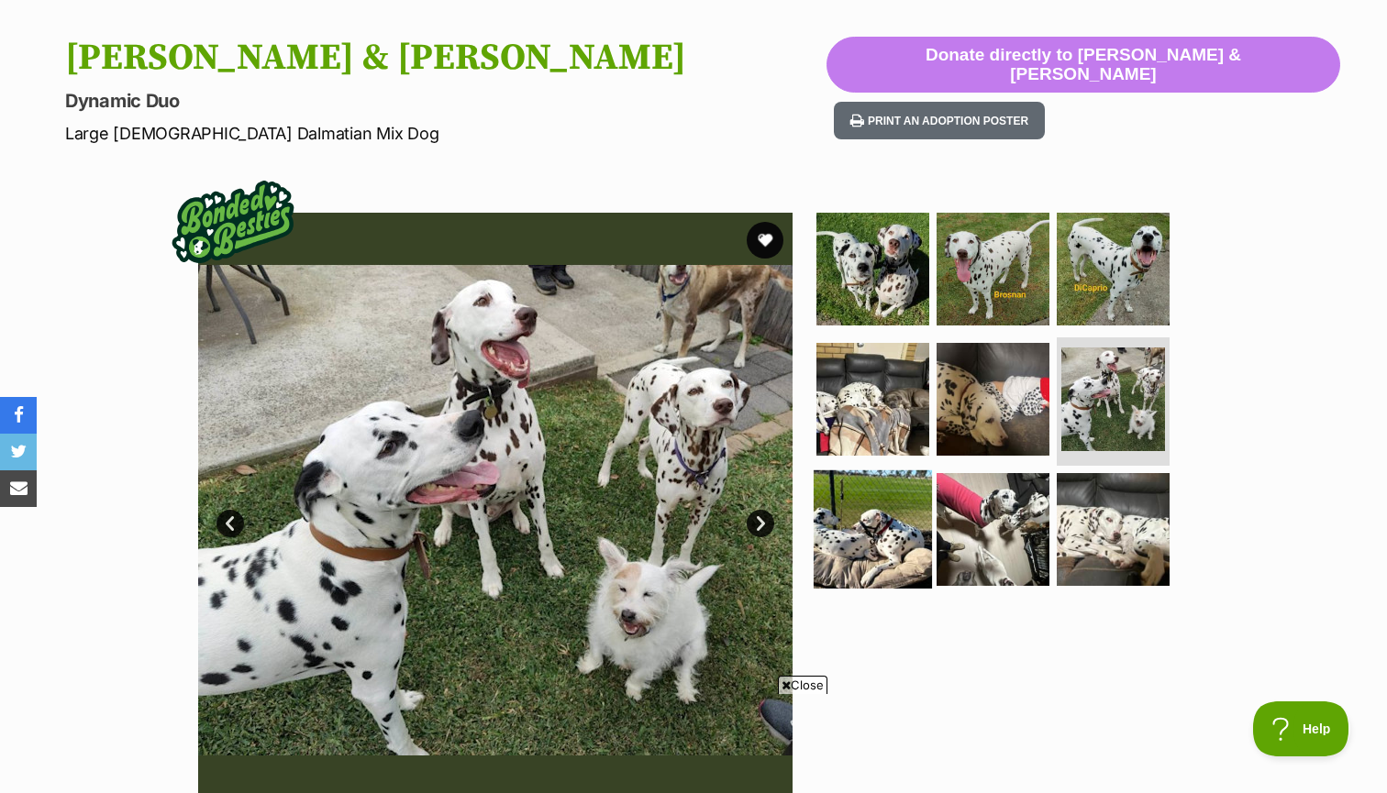
click at [882, 516] on img at bounding box center [873, 529] width 118 height 118
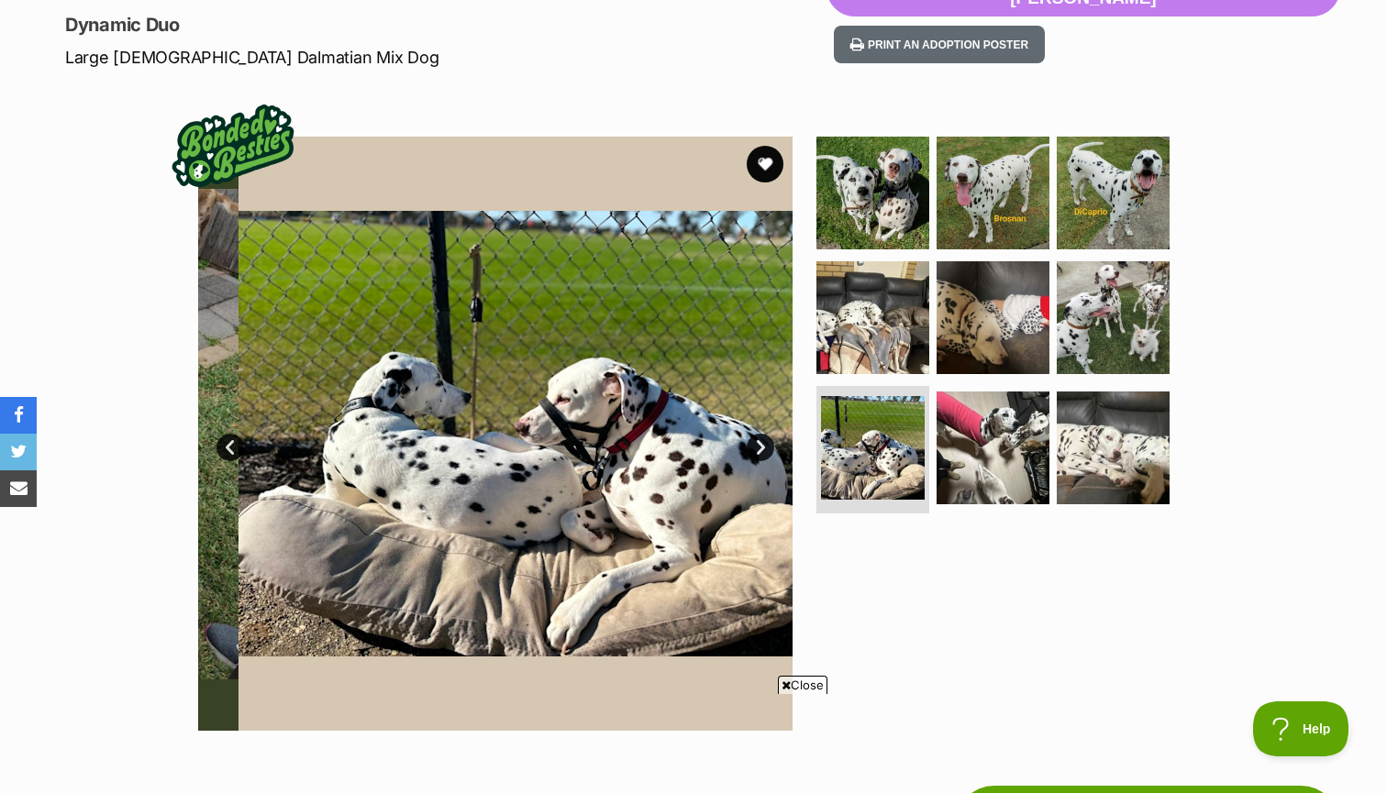
scroll to position [252, 0]
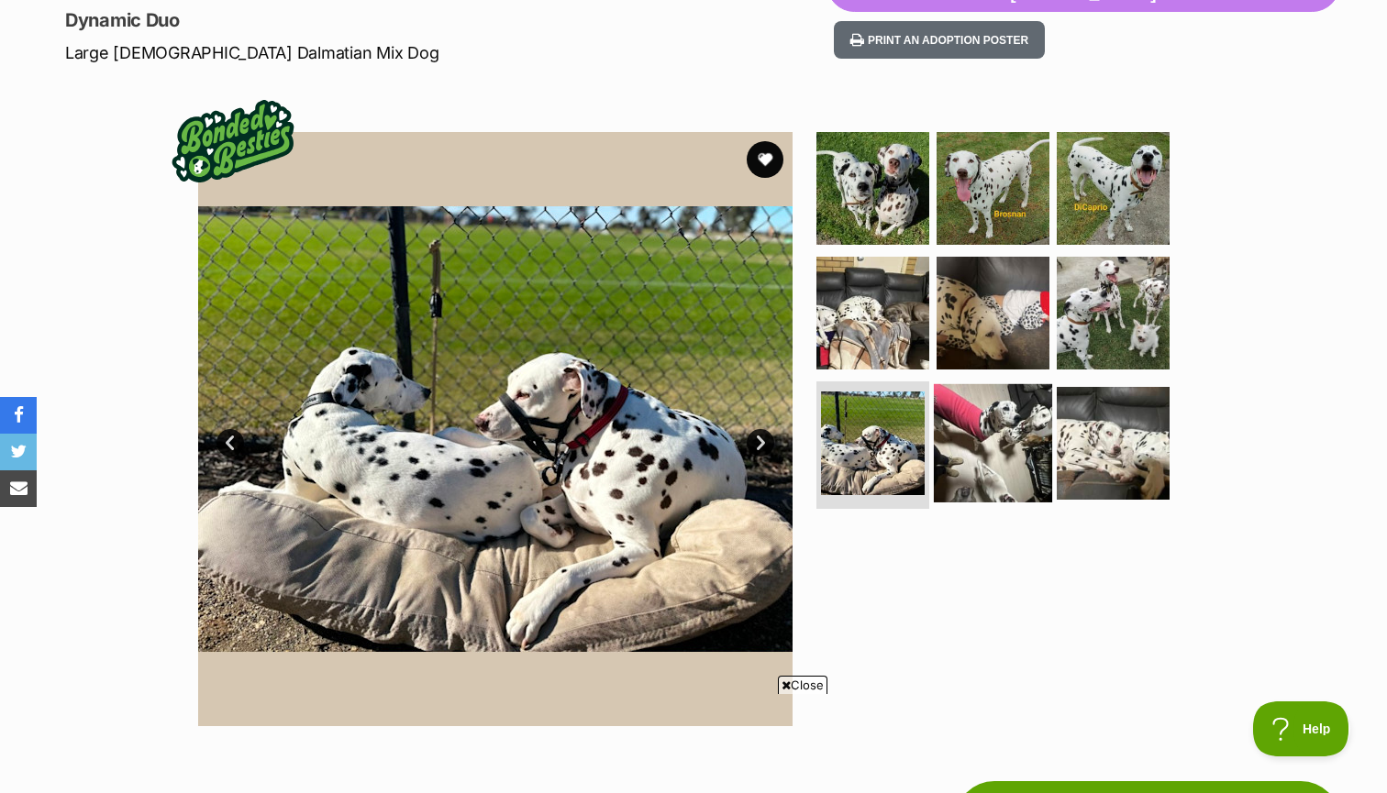
click at [1009, 438] on img at bounding box center [993, 442] width 118 height 118
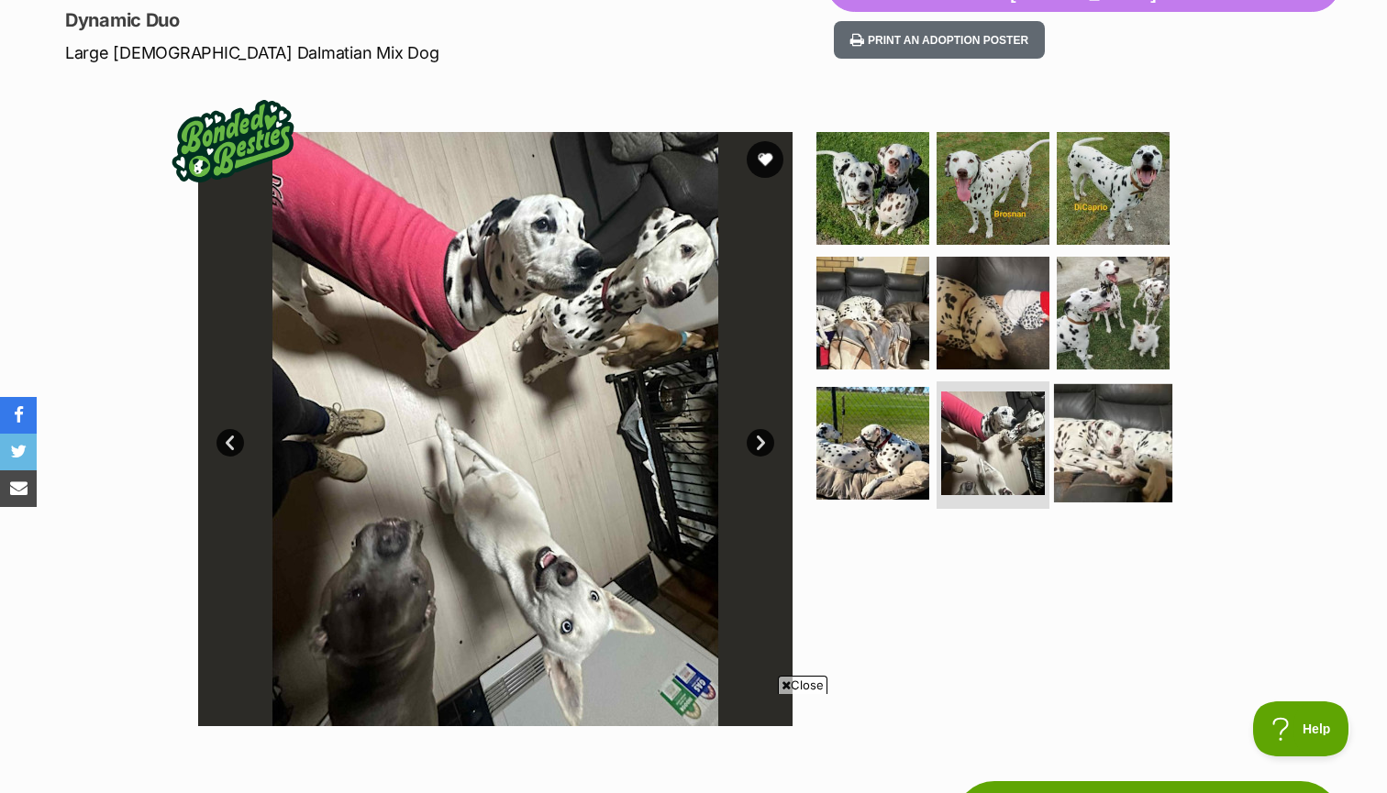
click at [1098, 446] on img at bounding box center [1113, 442] width 118 height 118
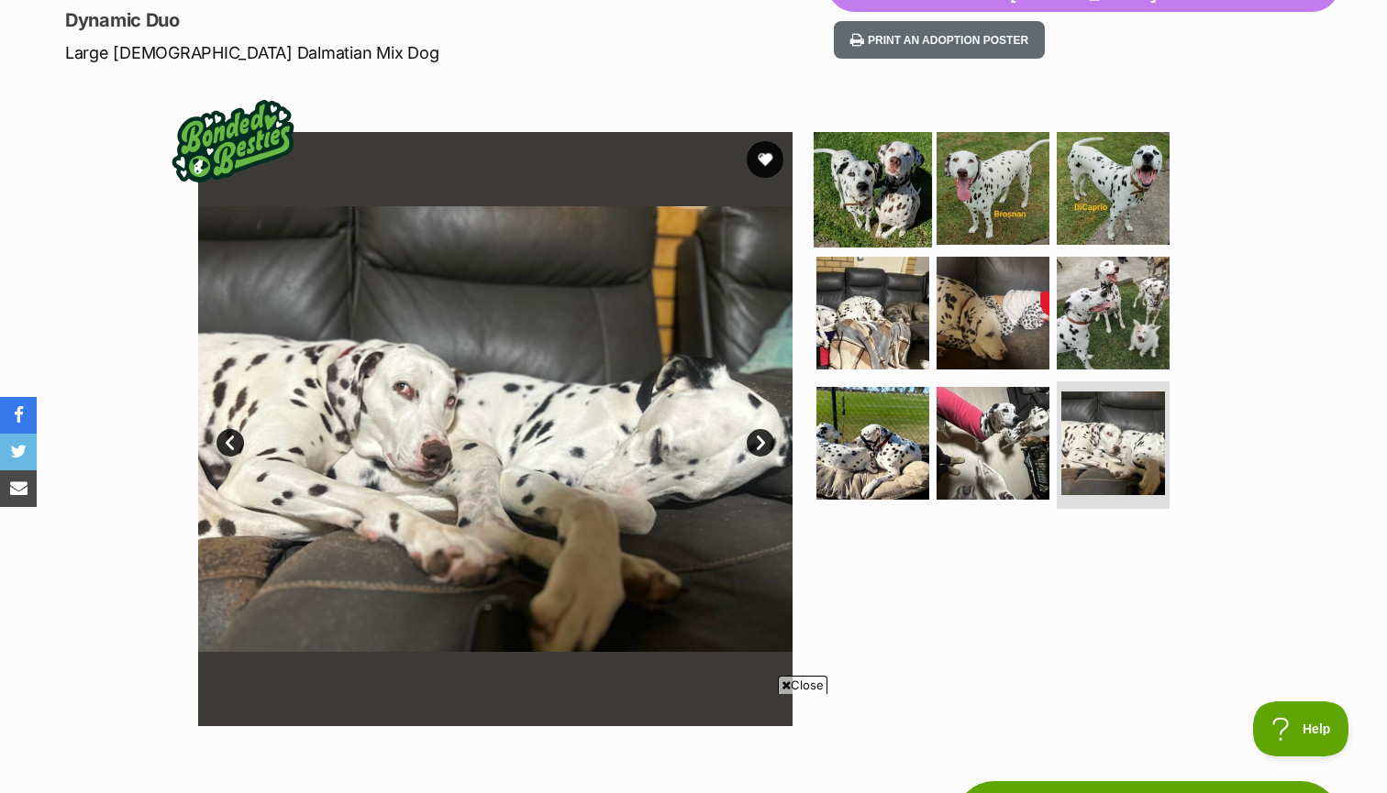
click at [870, 208] on img at bounding box center [873, 188] width 118 height 118
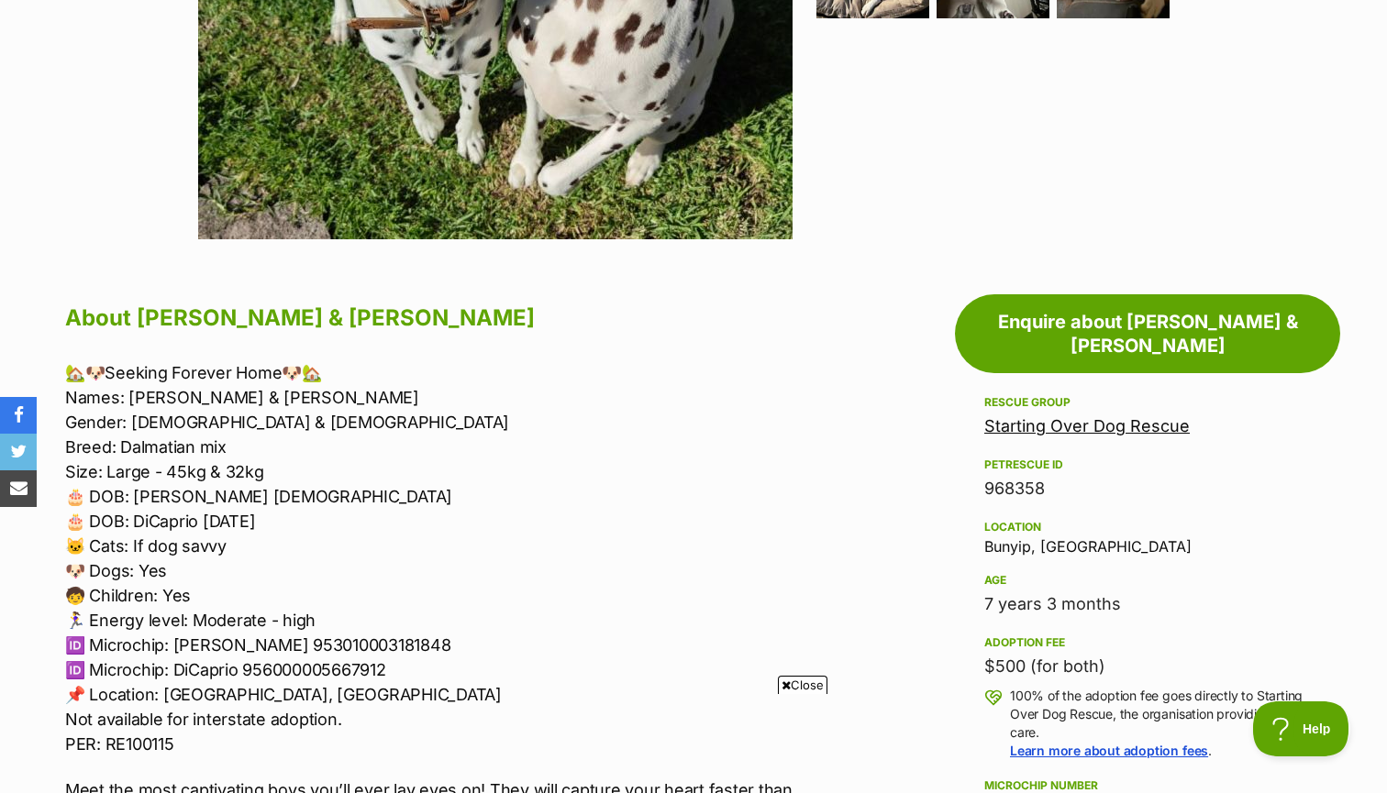
scroll to position [377, 0]
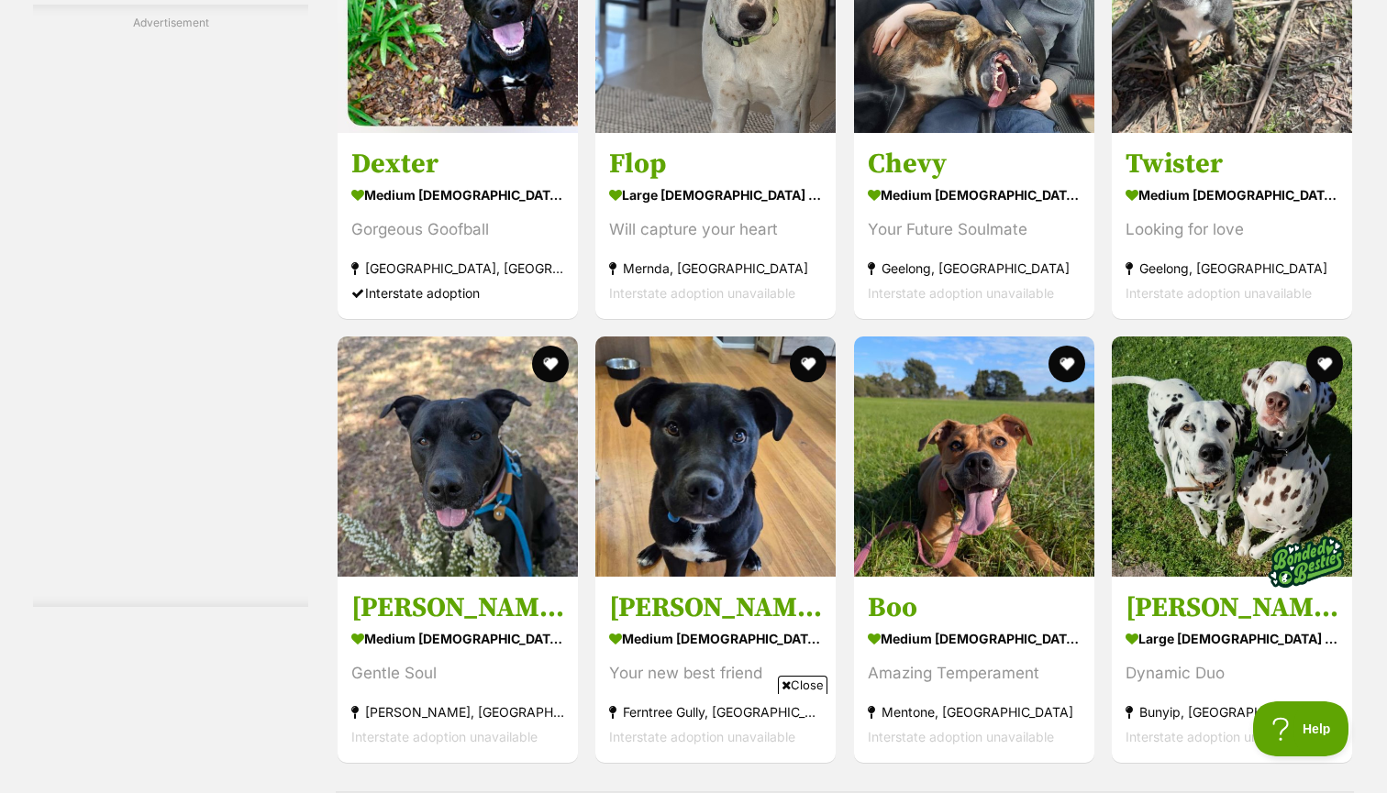
scroll to position [6531, 0]
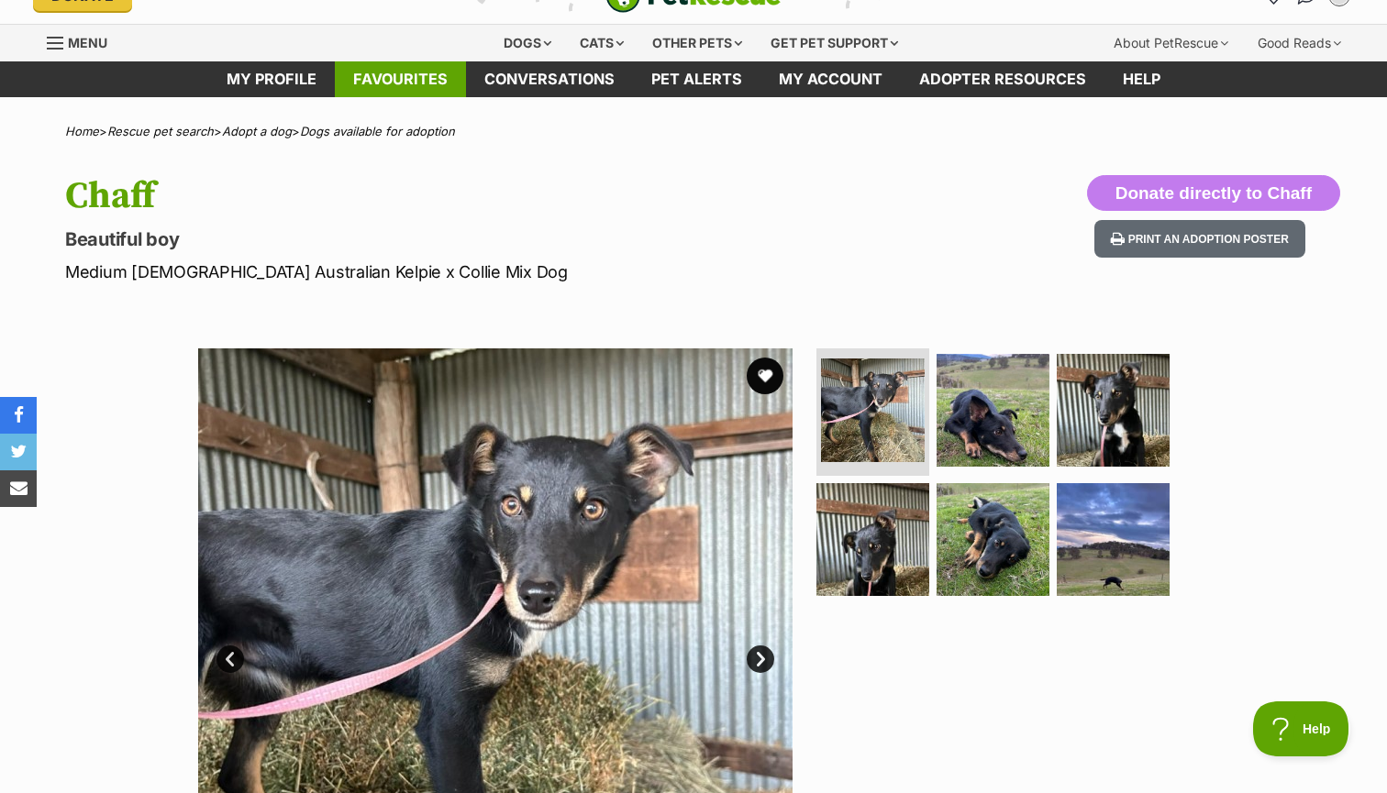
scroll to position [36, 0]
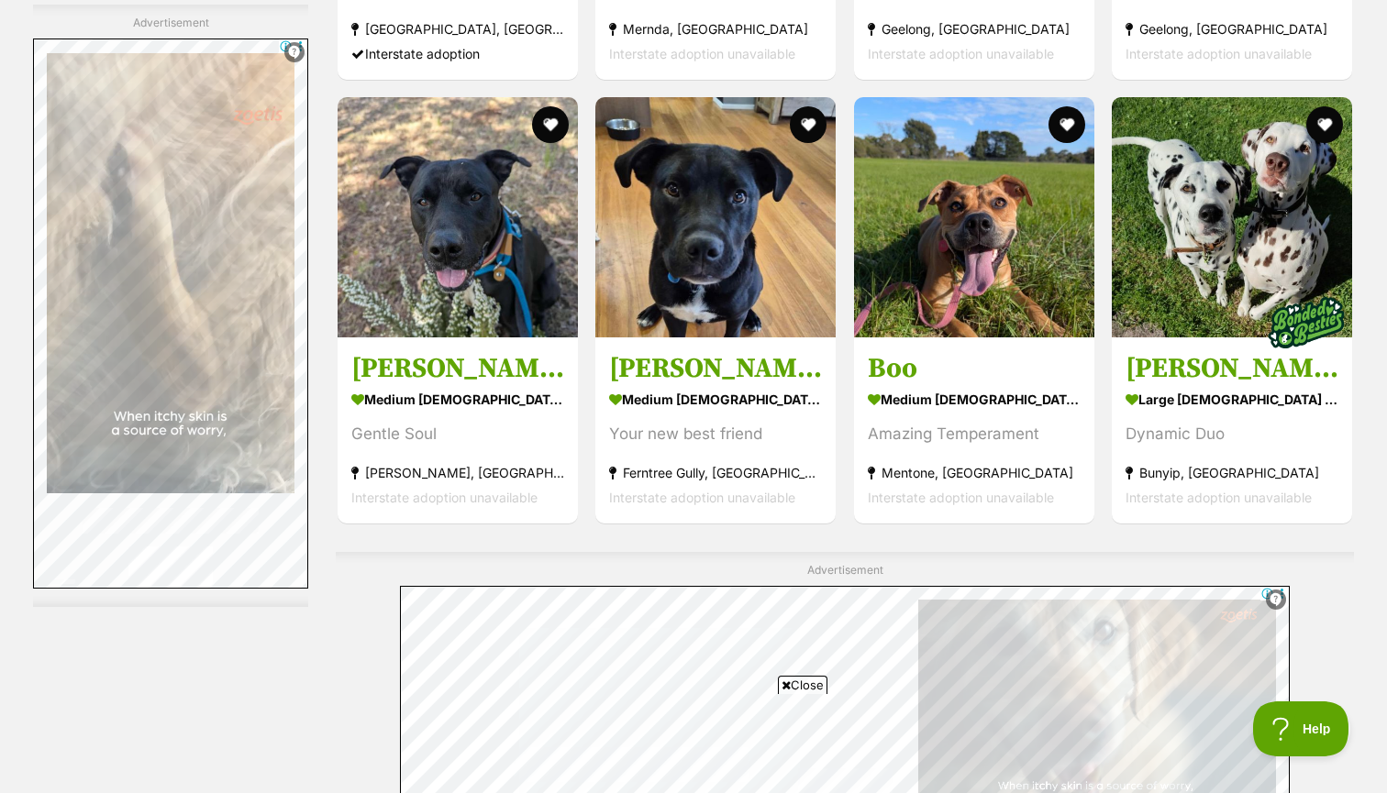
scroll to position [6759, 0]
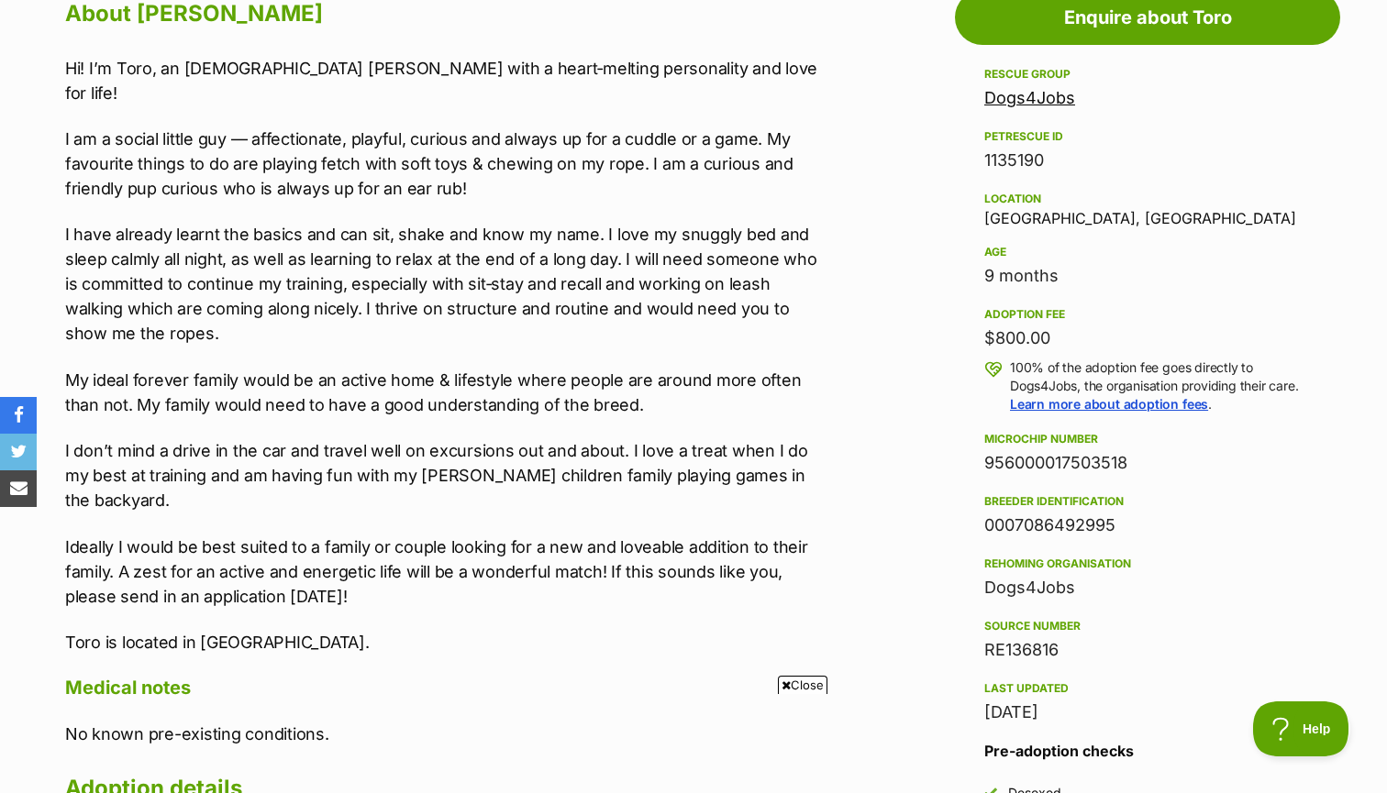
scroll to position [1037, 0]
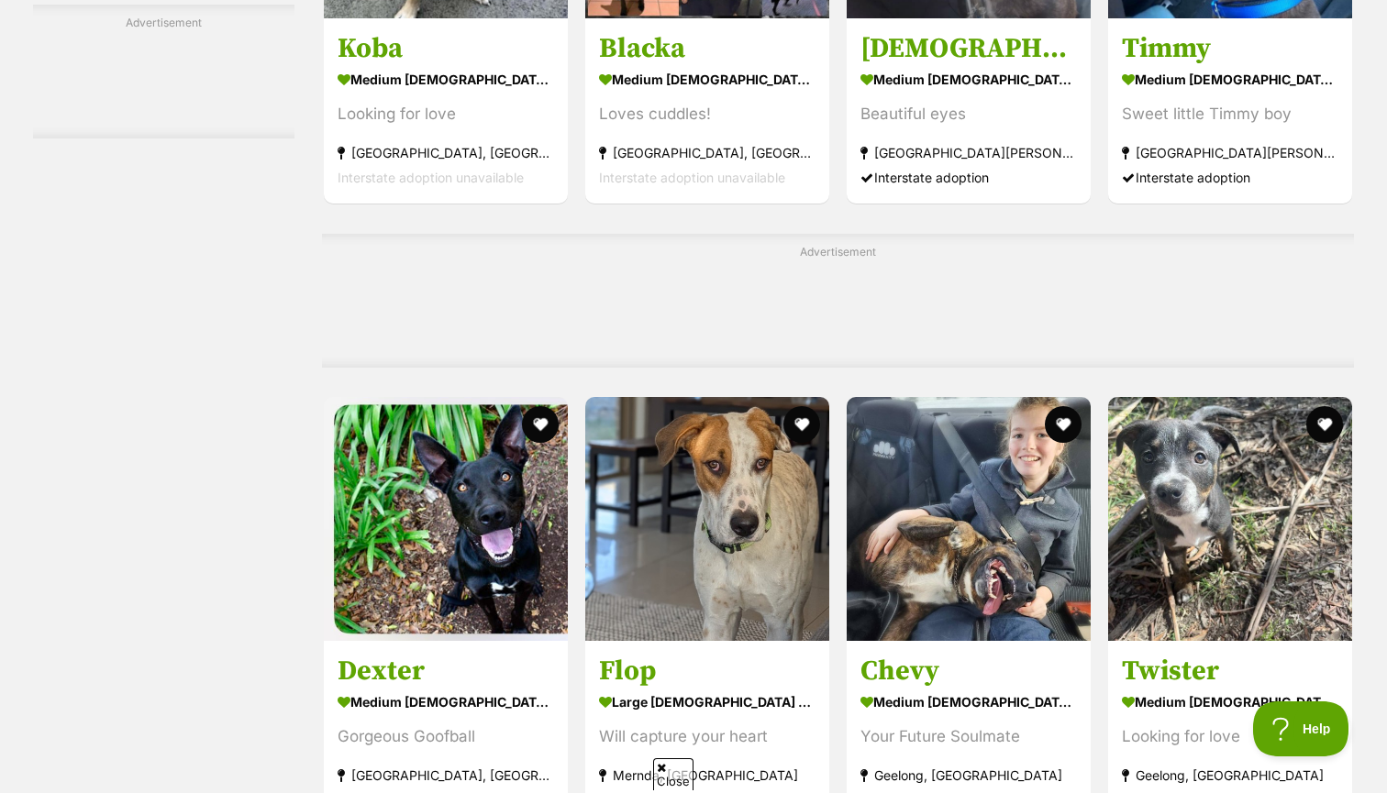
scroll to position [5288, 0]
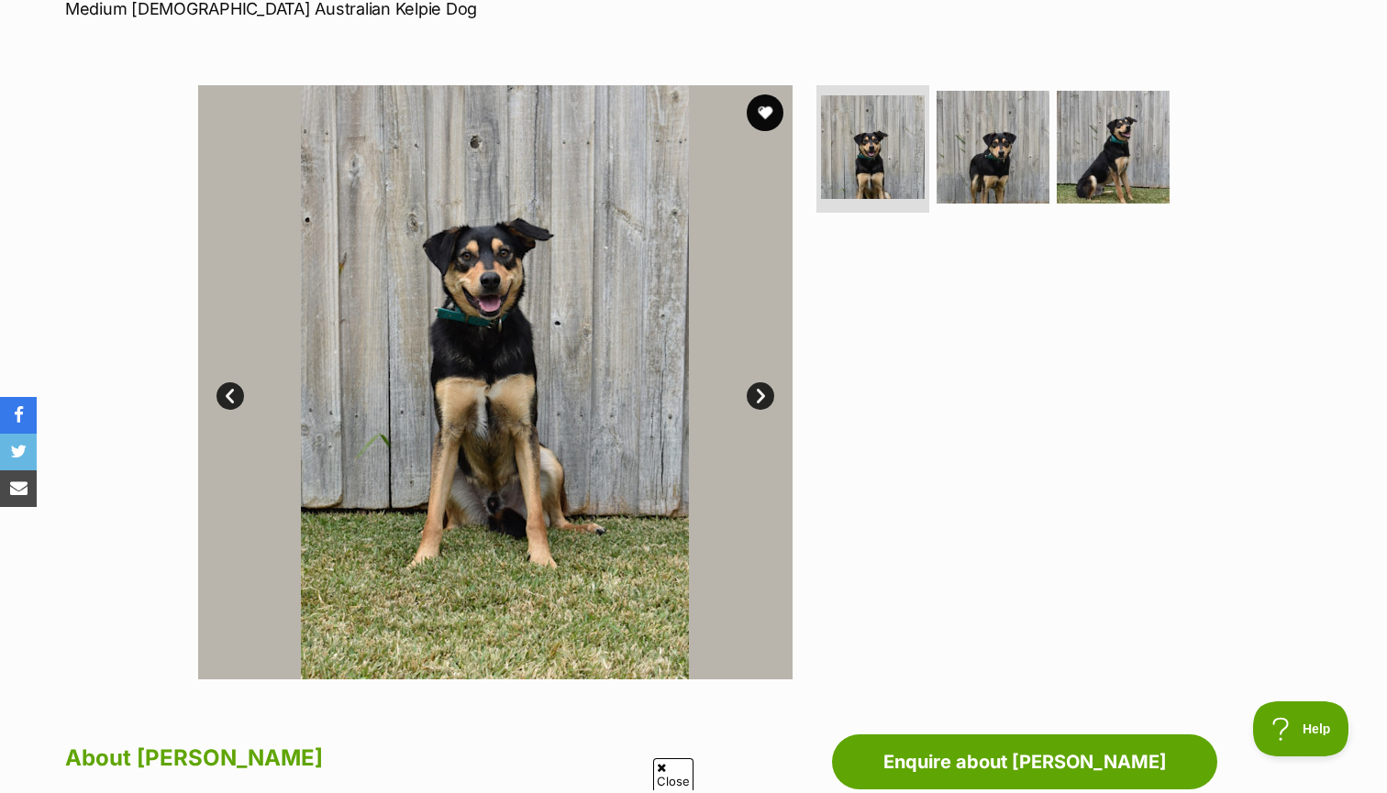
click at [763, 393] on link "Next" at bounding box center [761, 397] width 28 height 28
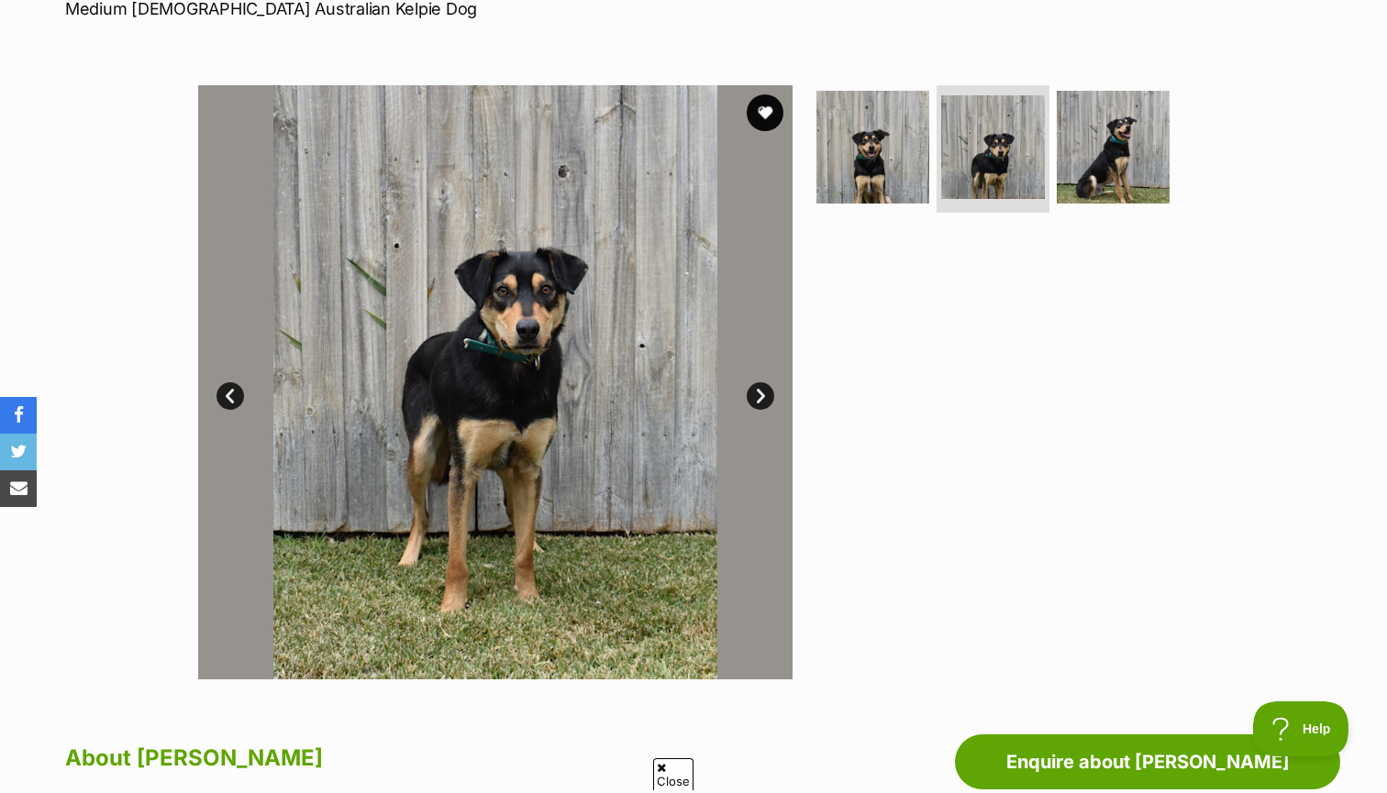
click at [761, 391] on link "Next" at bounding box center [761, 397] width 28 height 28
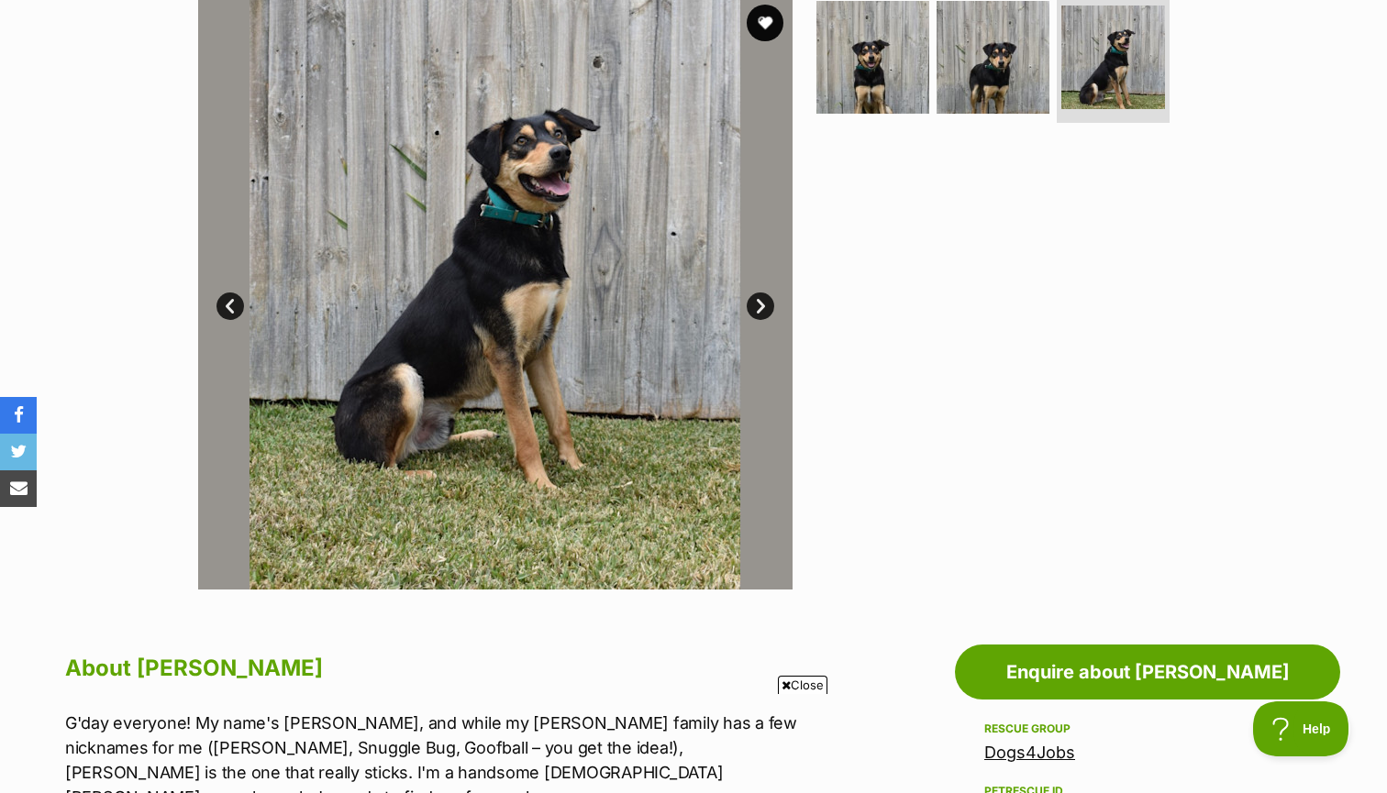
scroll to position [244, 0]
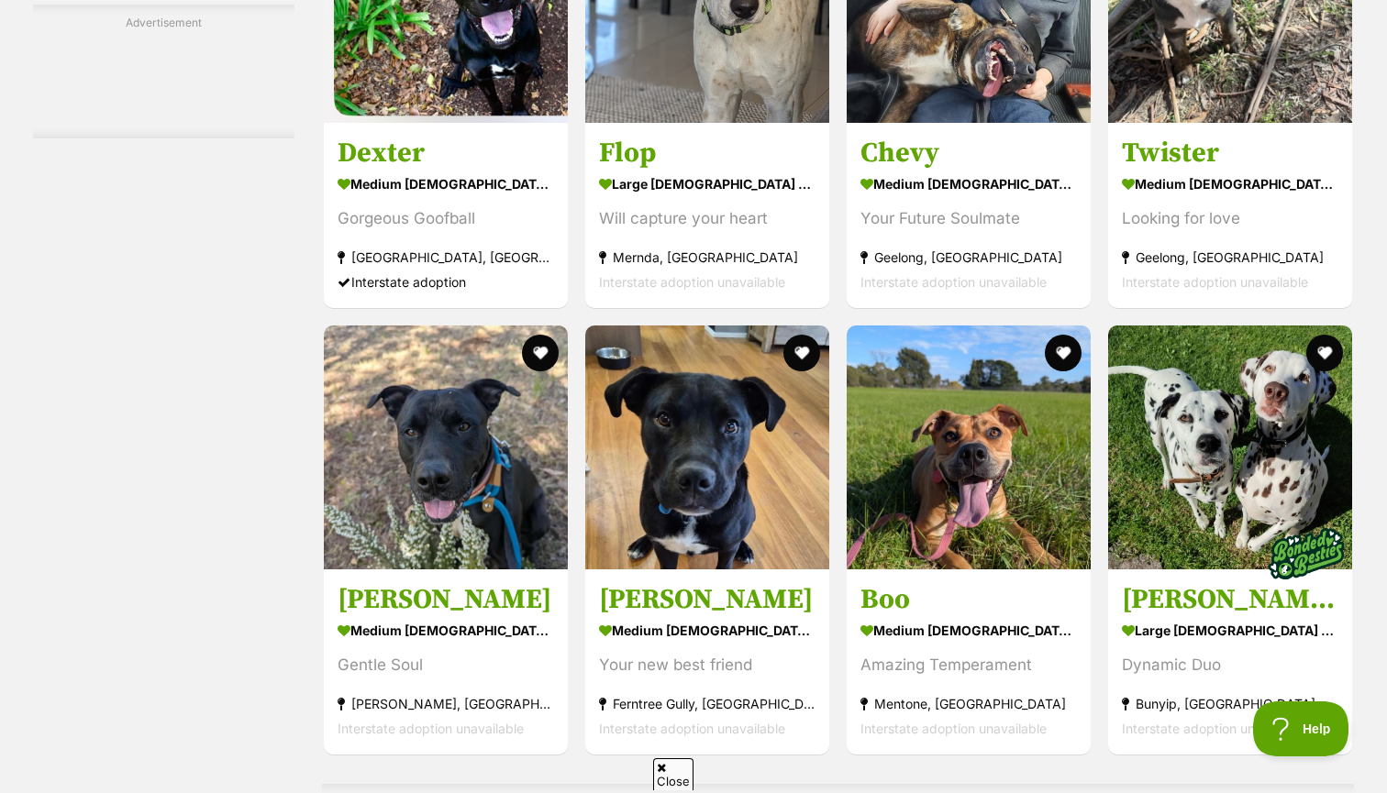
scroll to position [5814, 0]
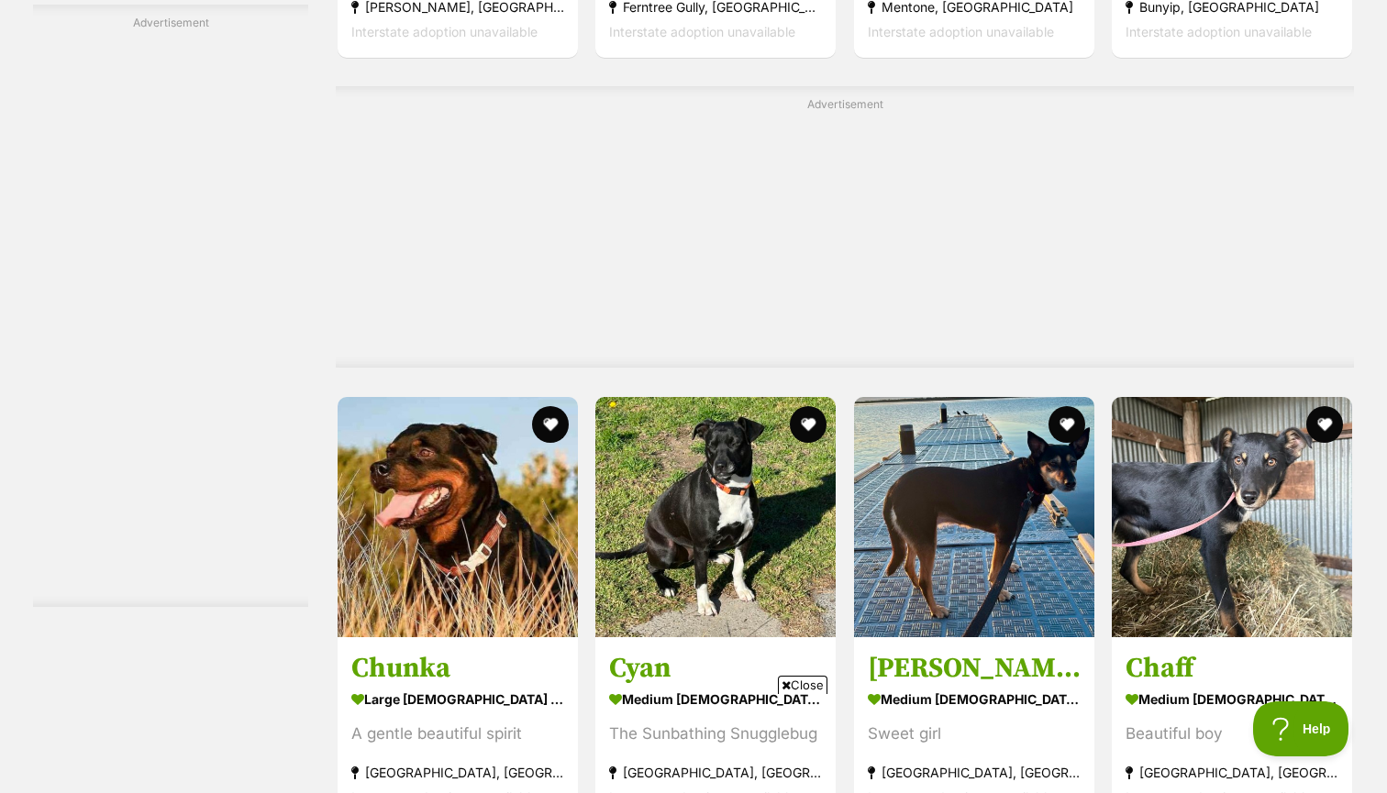
scroll to position [7227, 0]
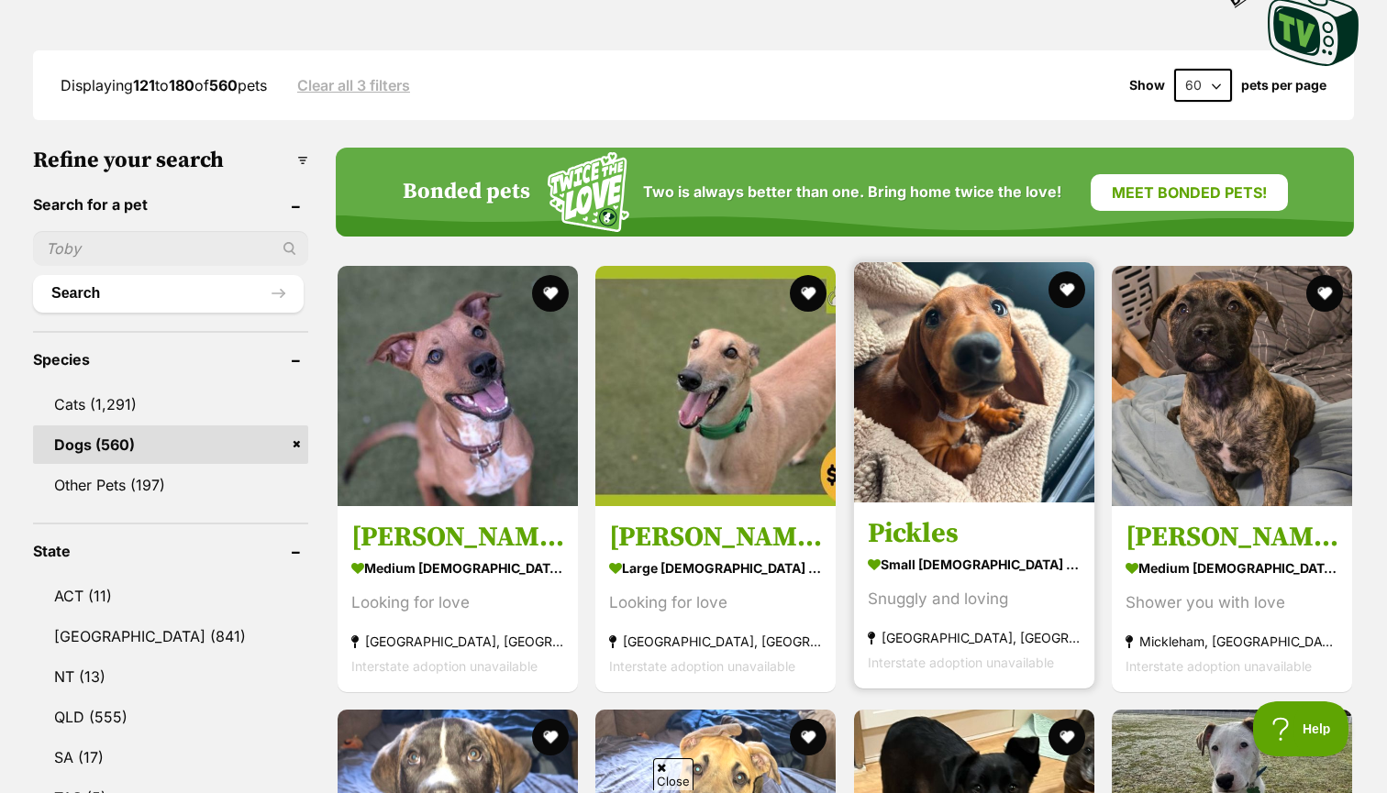
scroll to position [473, 0]
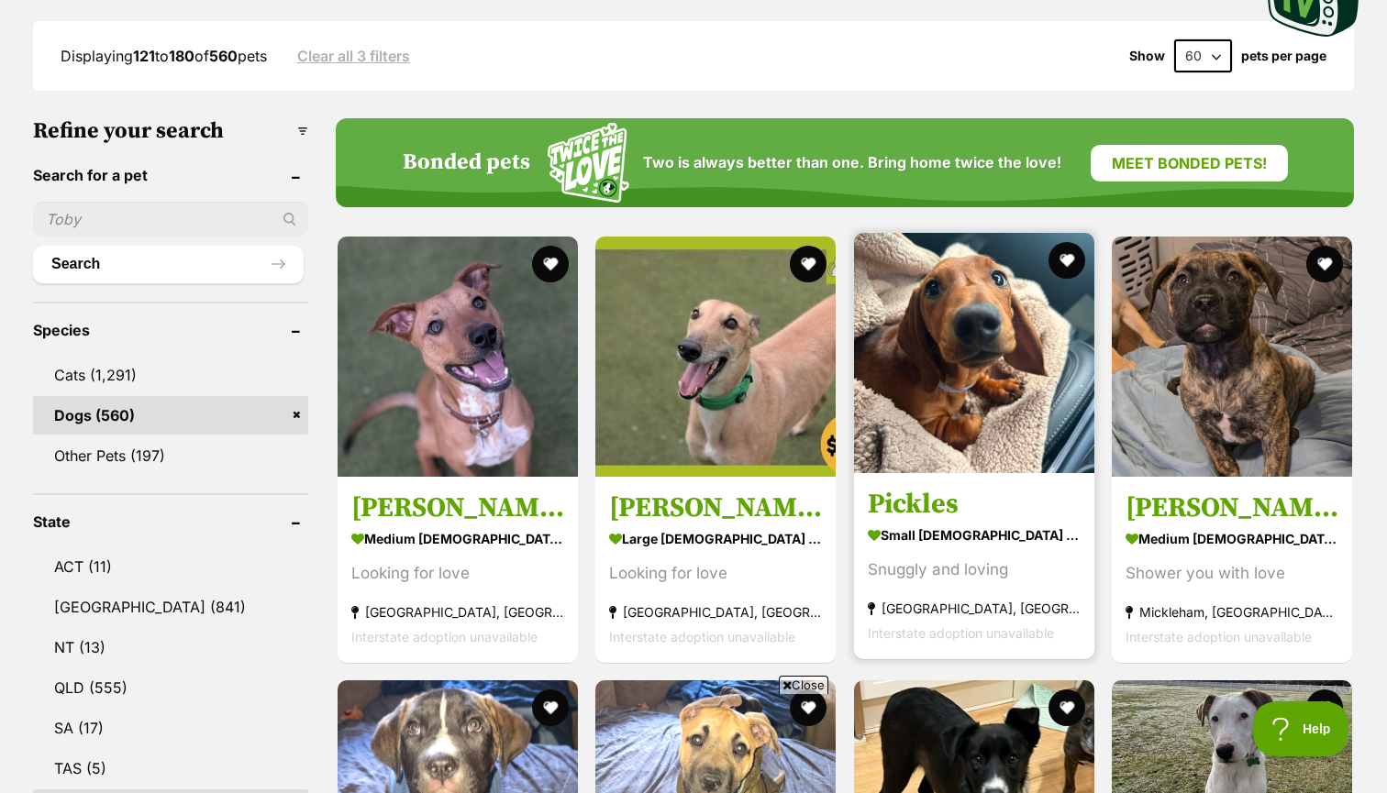
click at [916, 497] on h3 "Pickles" at bounding box center [974, 504] width 213 height 35
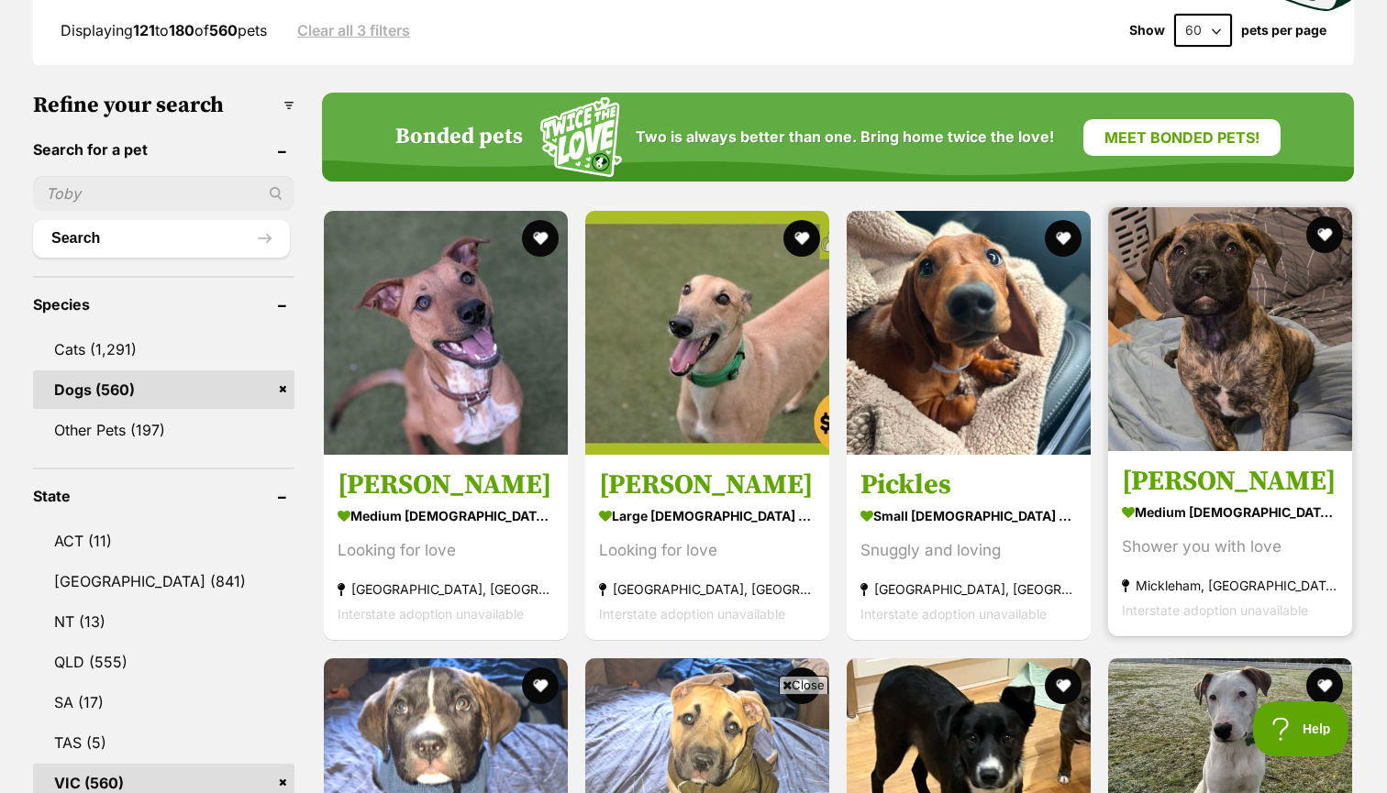
scroll to position [516, 0]
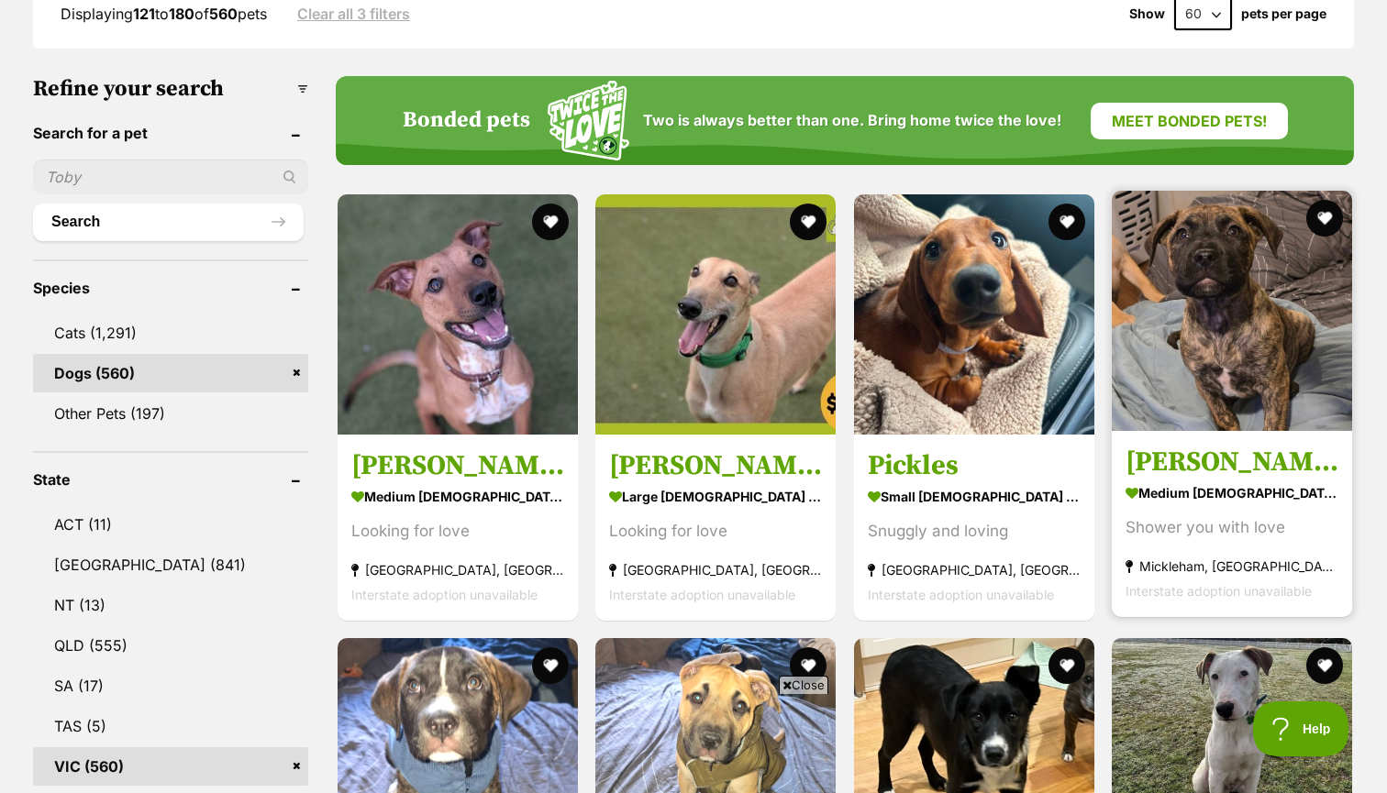
click at [1180, 473] on h3 "[PERSON_NAME]" at bounding box center [1231, 462] width 213 height 35
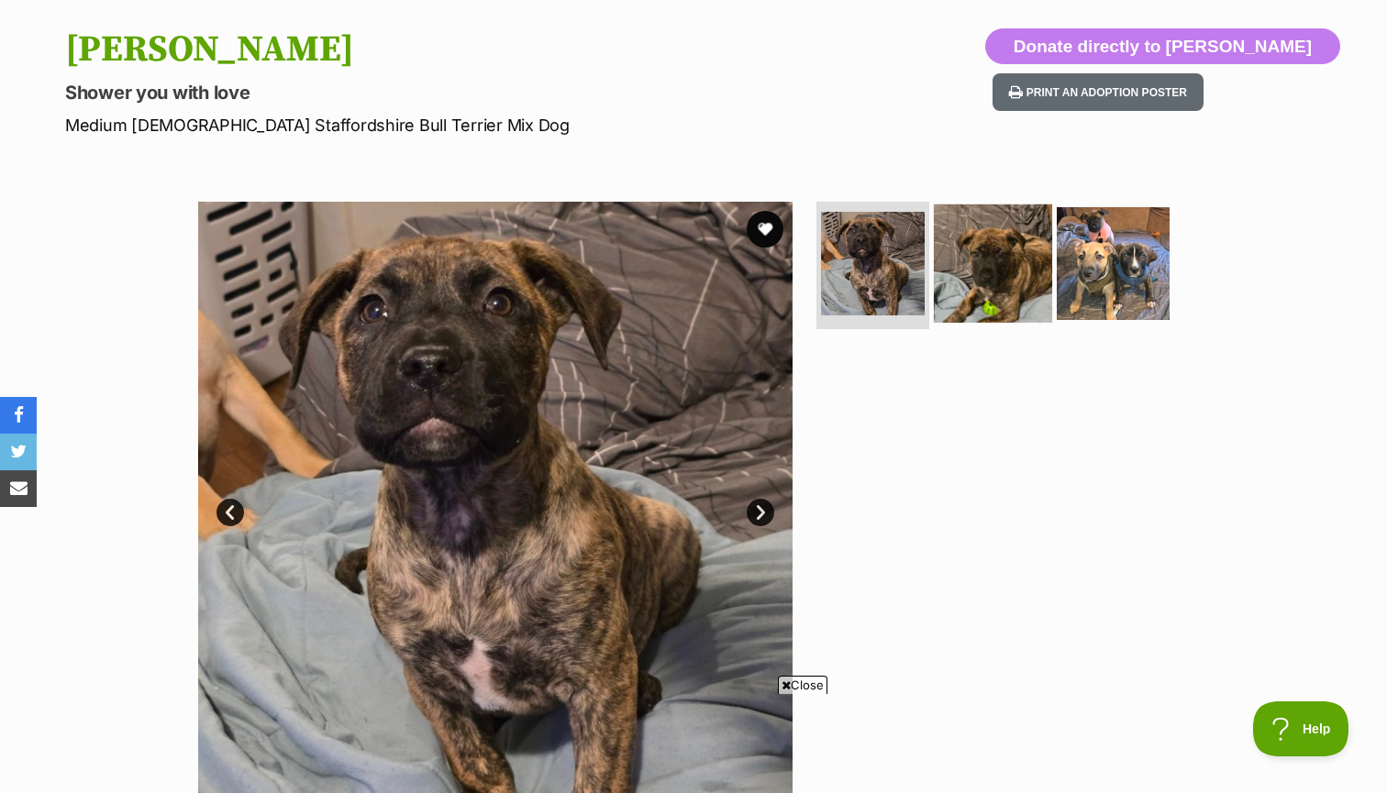
click at [976, 296] on img at bounding box center [993, 263] width 118 height 118
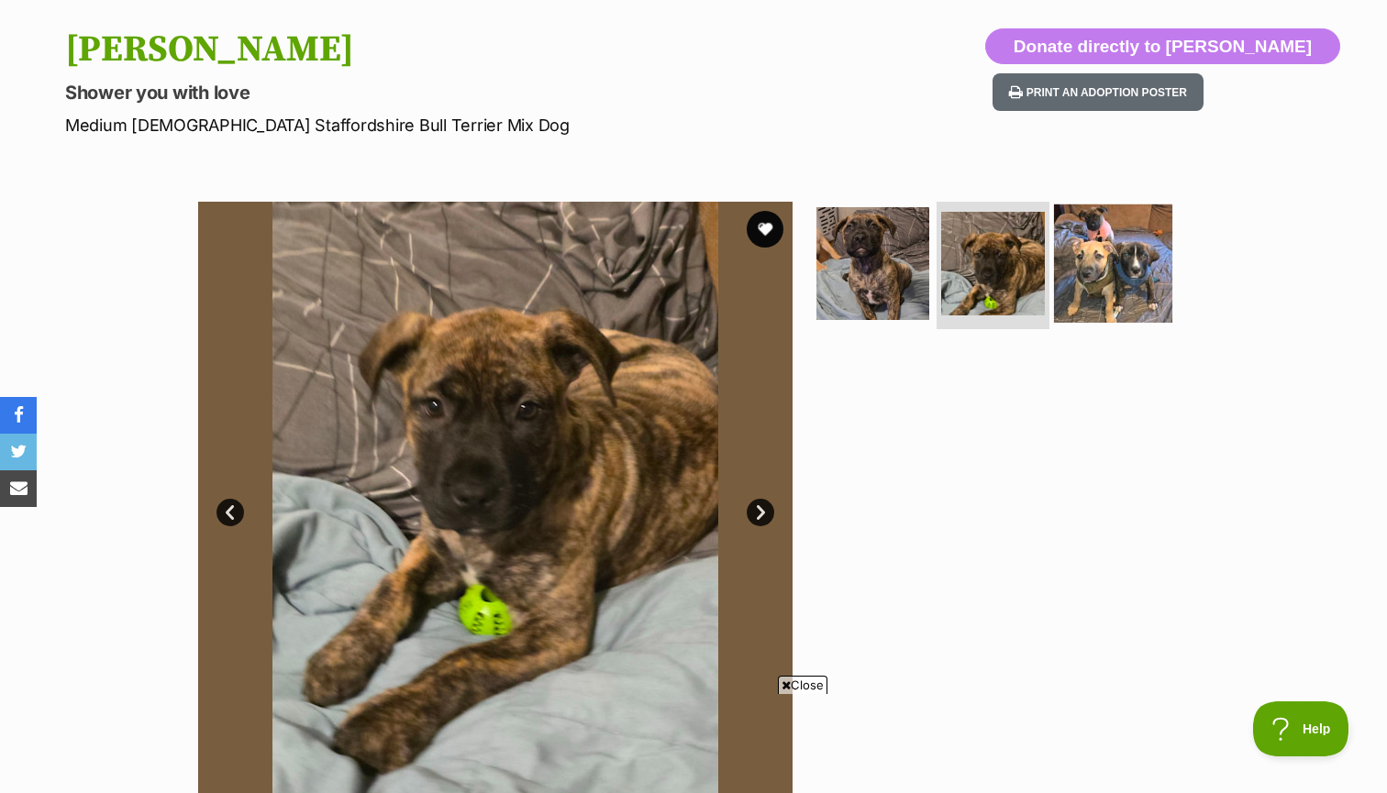
click at [1092, 278] on img at bounding box center [1113, 263] width 118 height 118
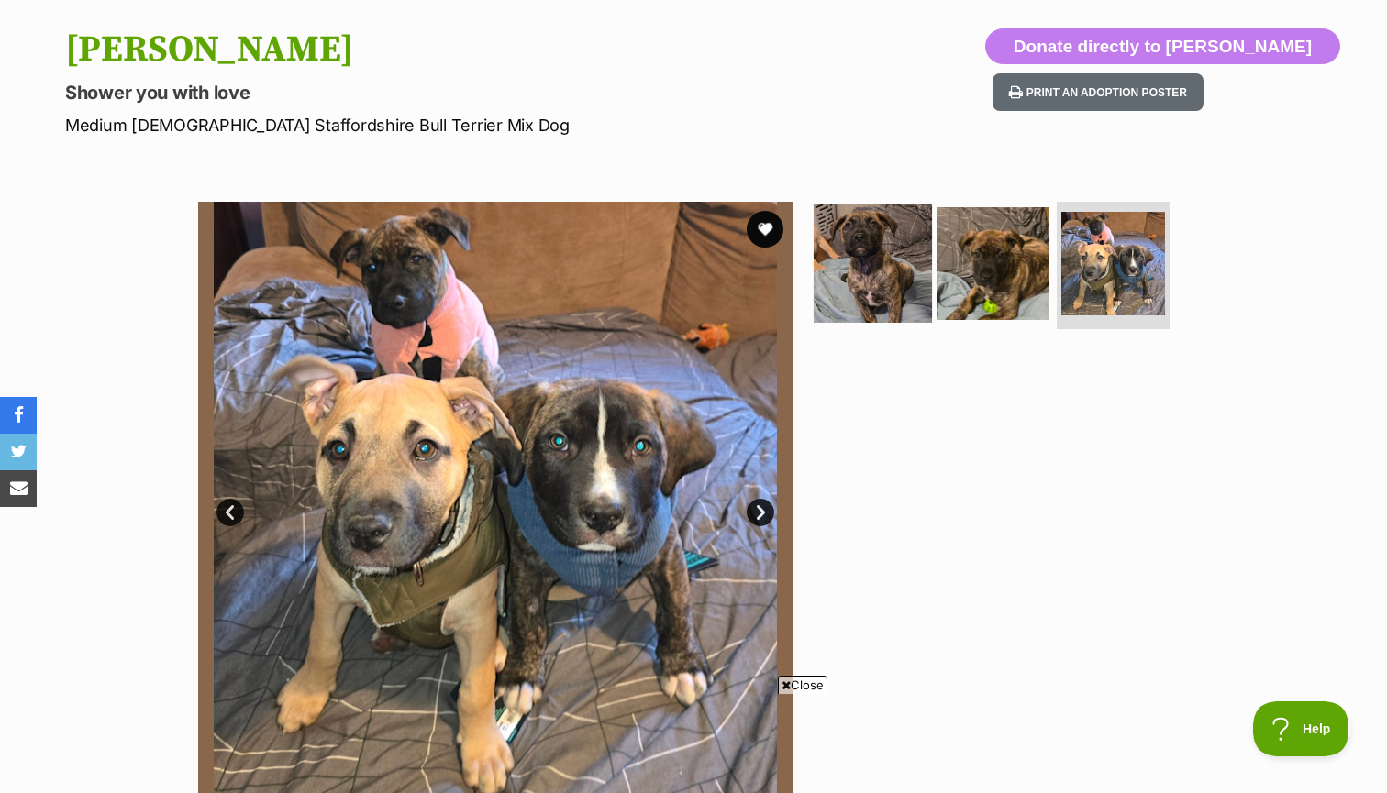
click at [920, 271] on img at bounding box center [873, 263] width 118 height 118
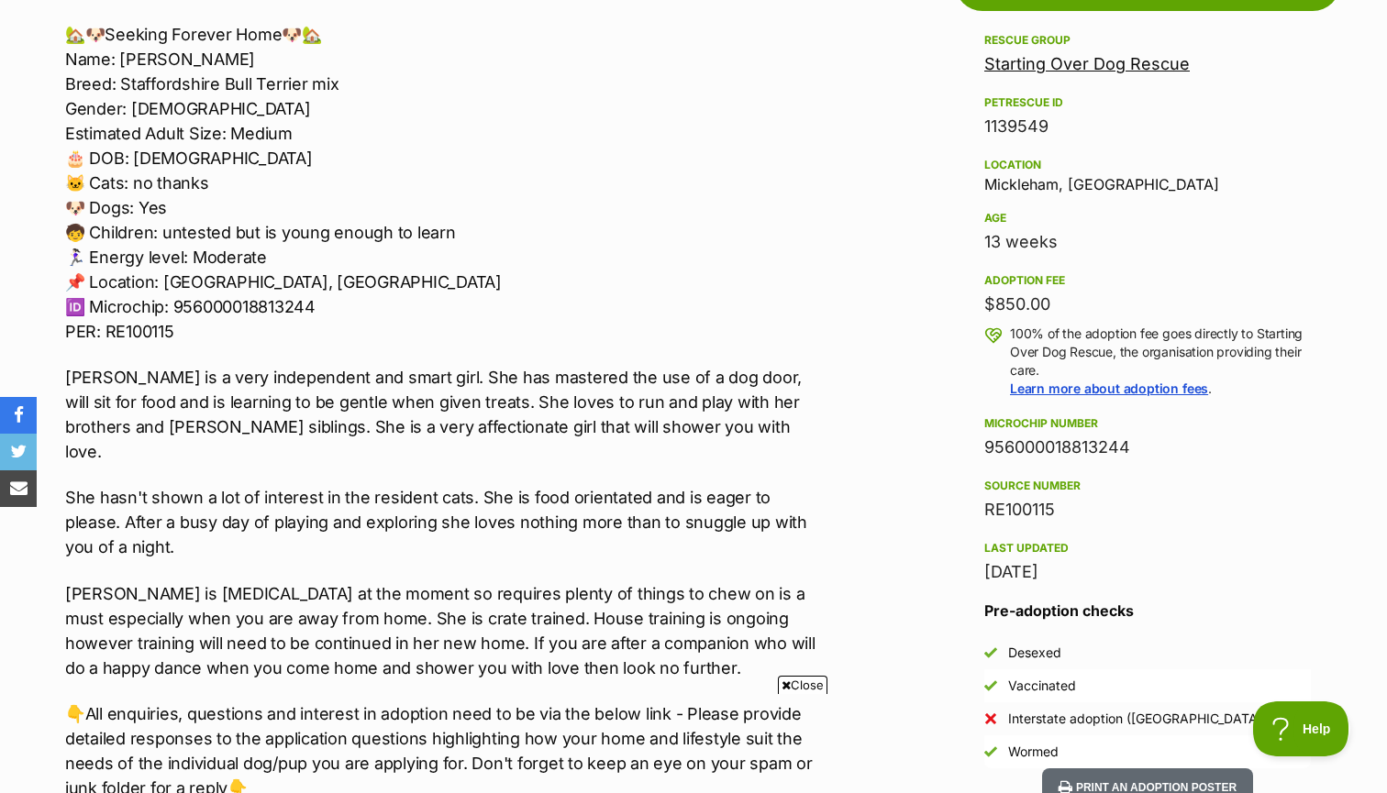
scroll to position [1052, 0]
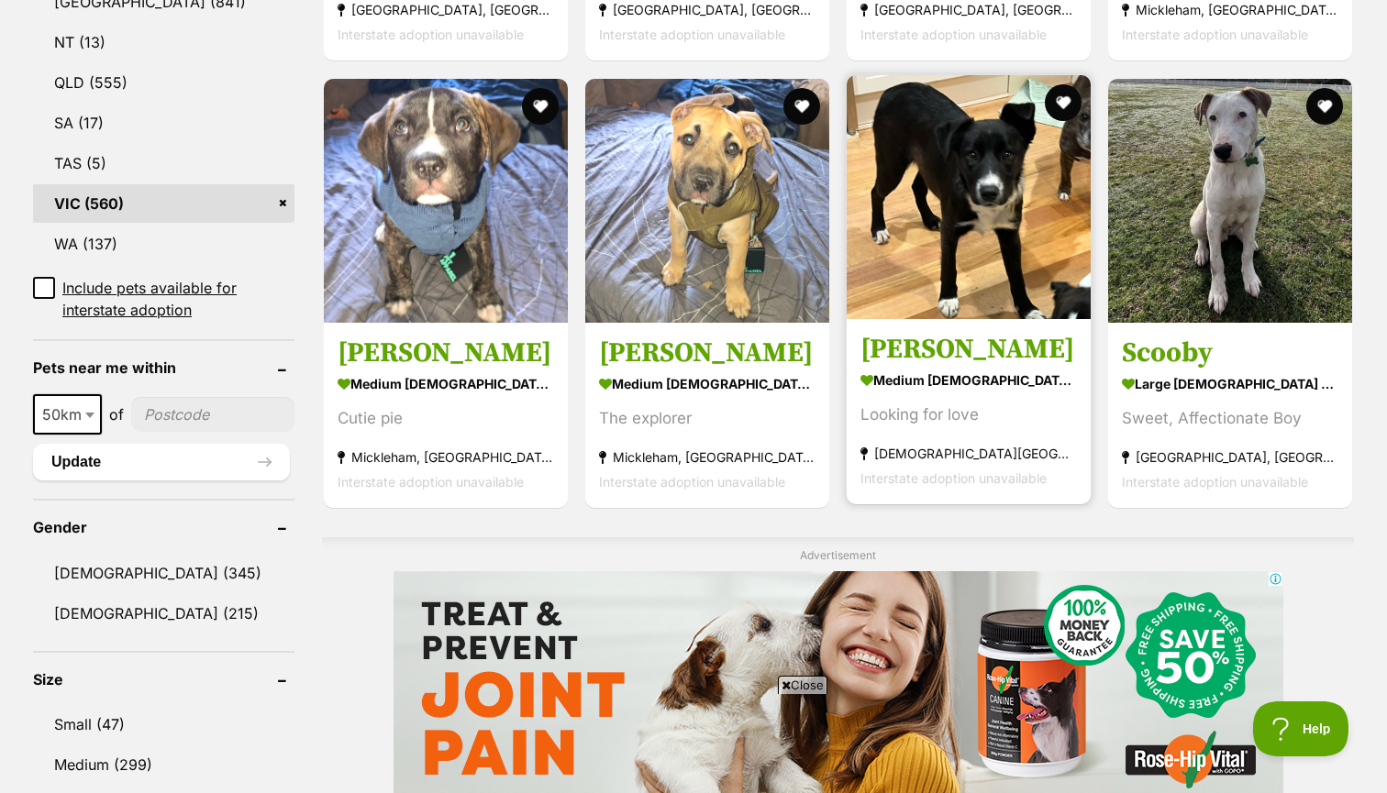
click at [932, 367] on h3 "[PERSON_NAME]" at bounding box center [968, 349] width 216 height 35
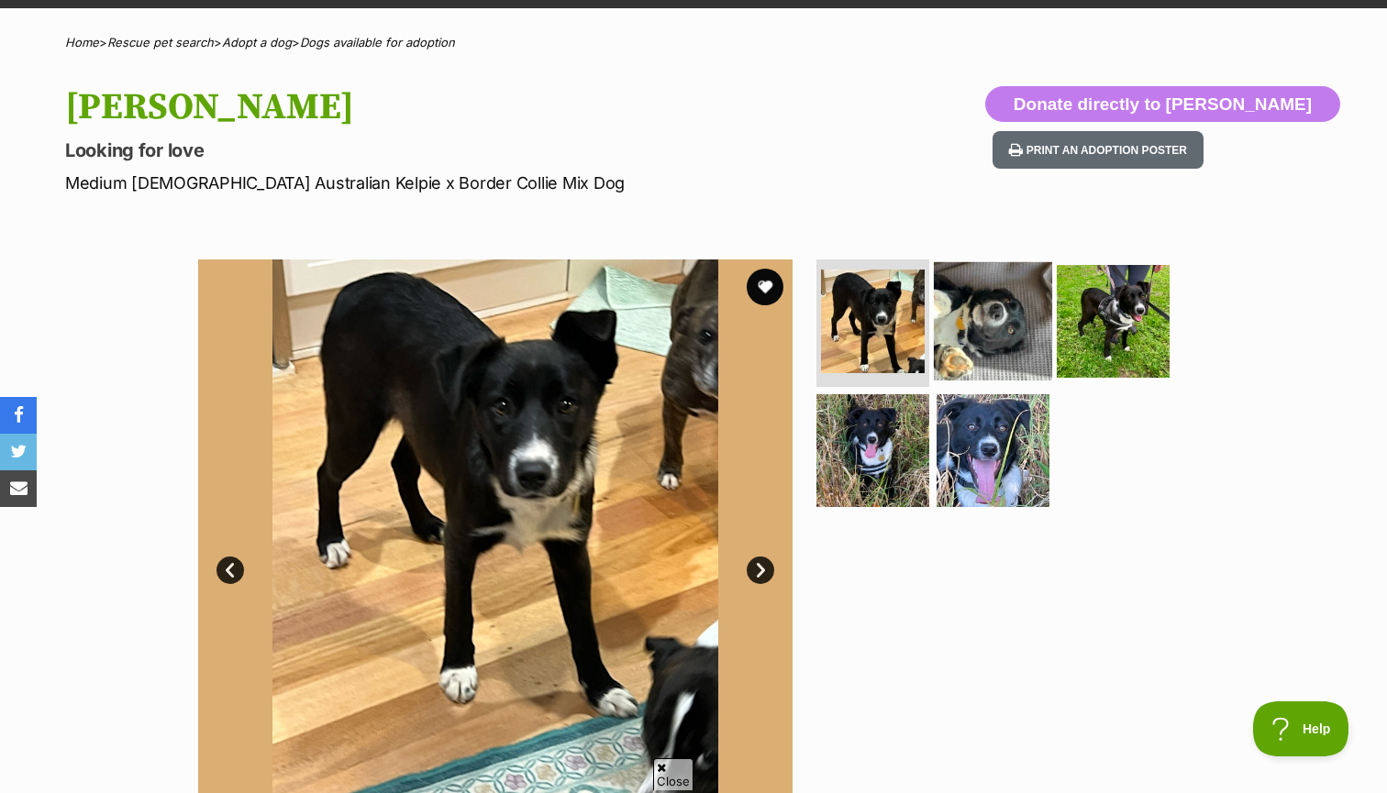
click at [969, 334] on img at bounding box center [993, 320] width 118 height 118
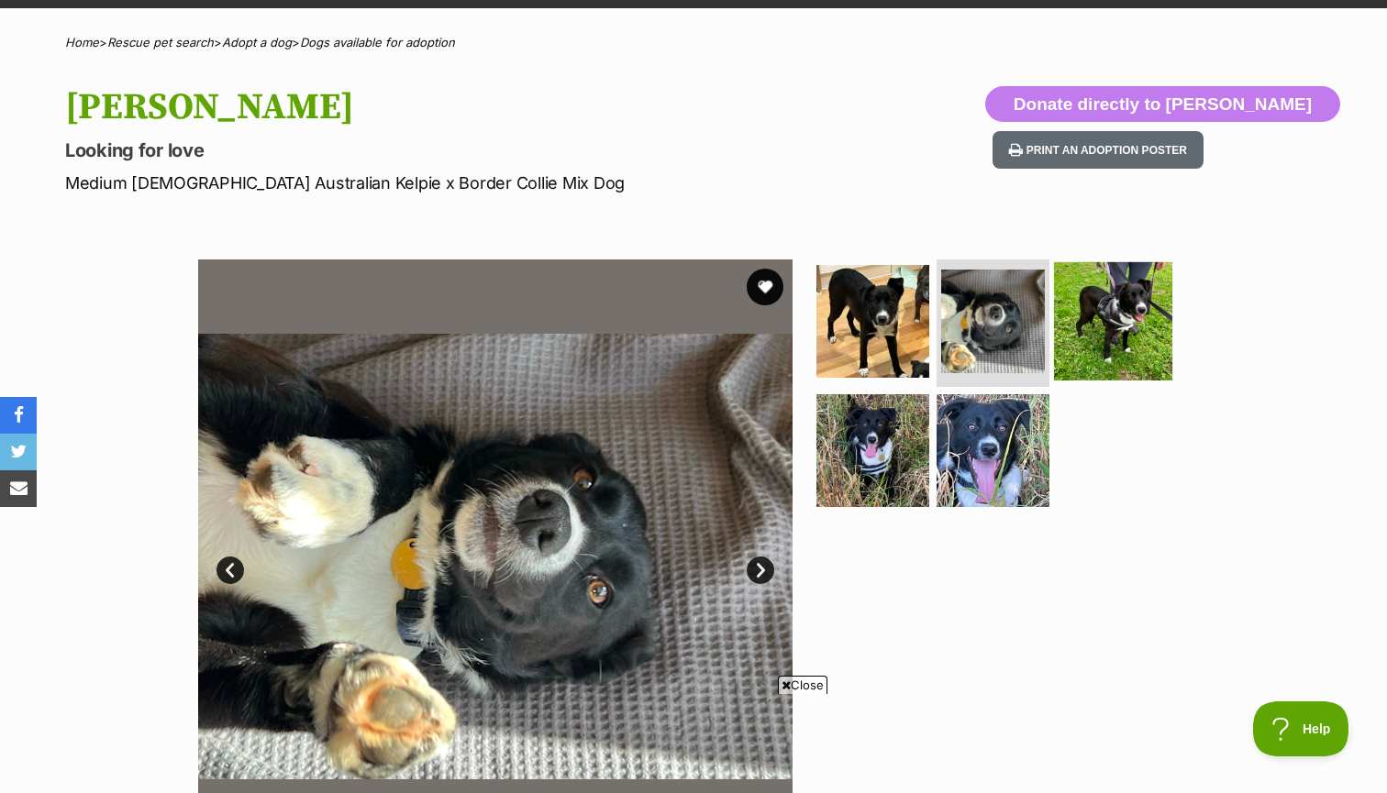
click at [1095, 326] on img at bounding box center [1113, 320] width 118 height 118
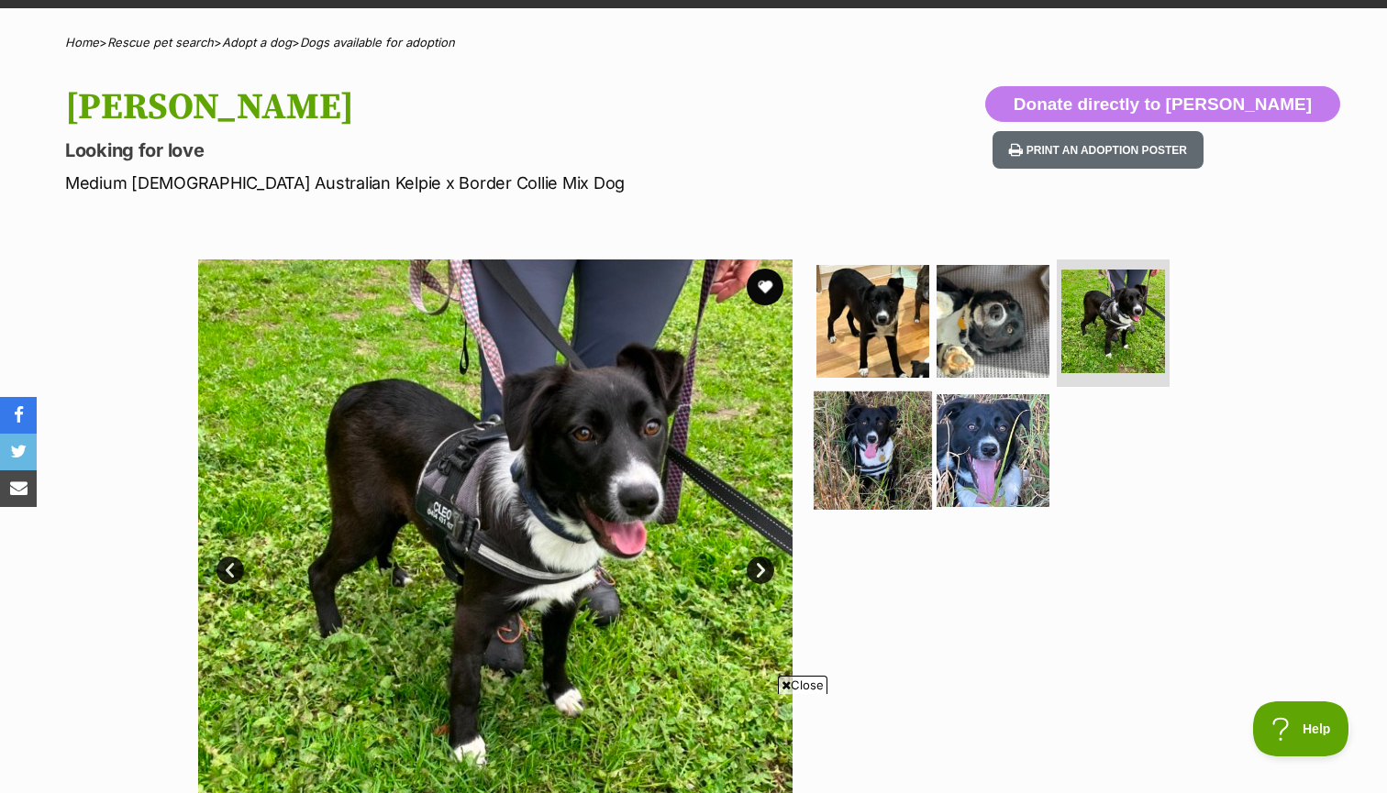
click at [882, 449] on img at bounding box center [873, 451] width 118 height 118
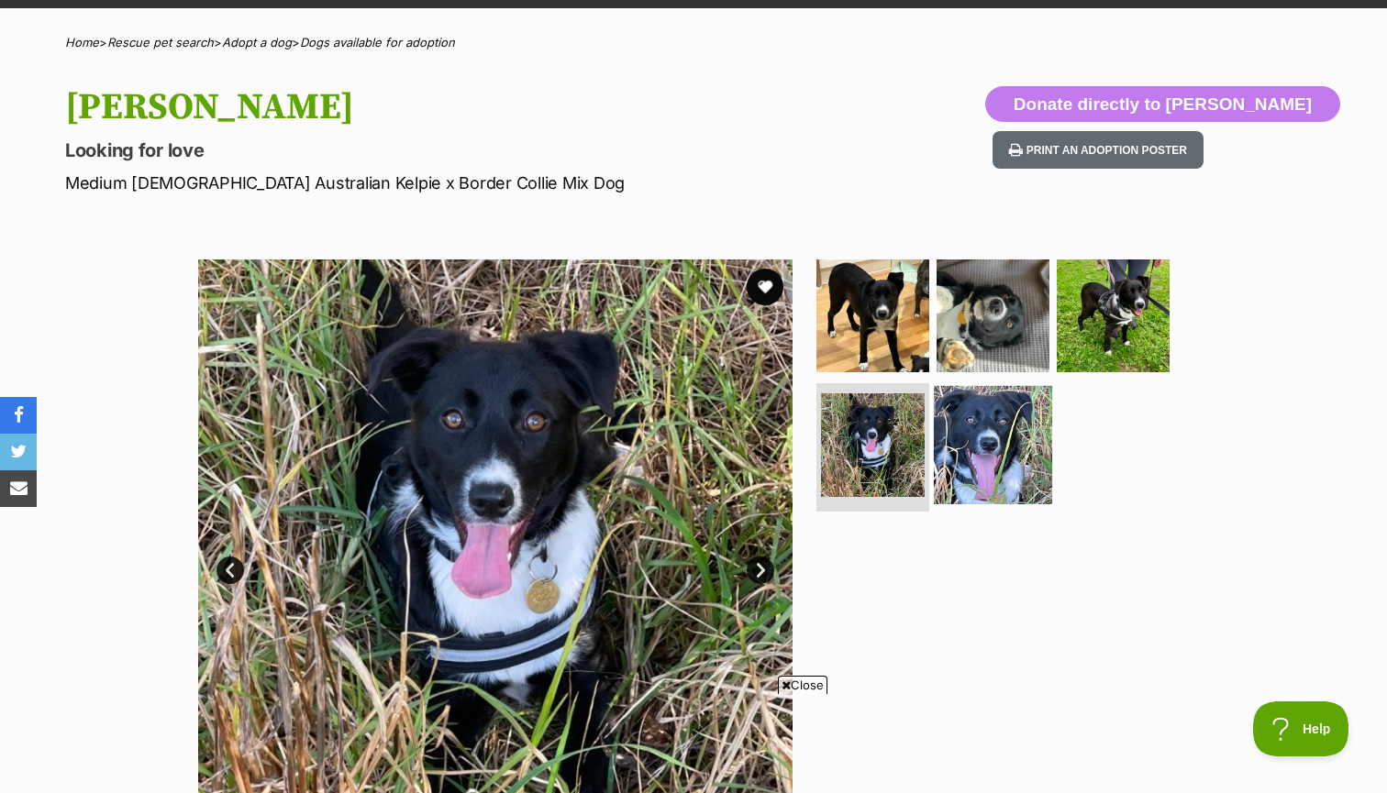
click at [968, 459] on img at bounding box center [993, 445] width 118 height 118
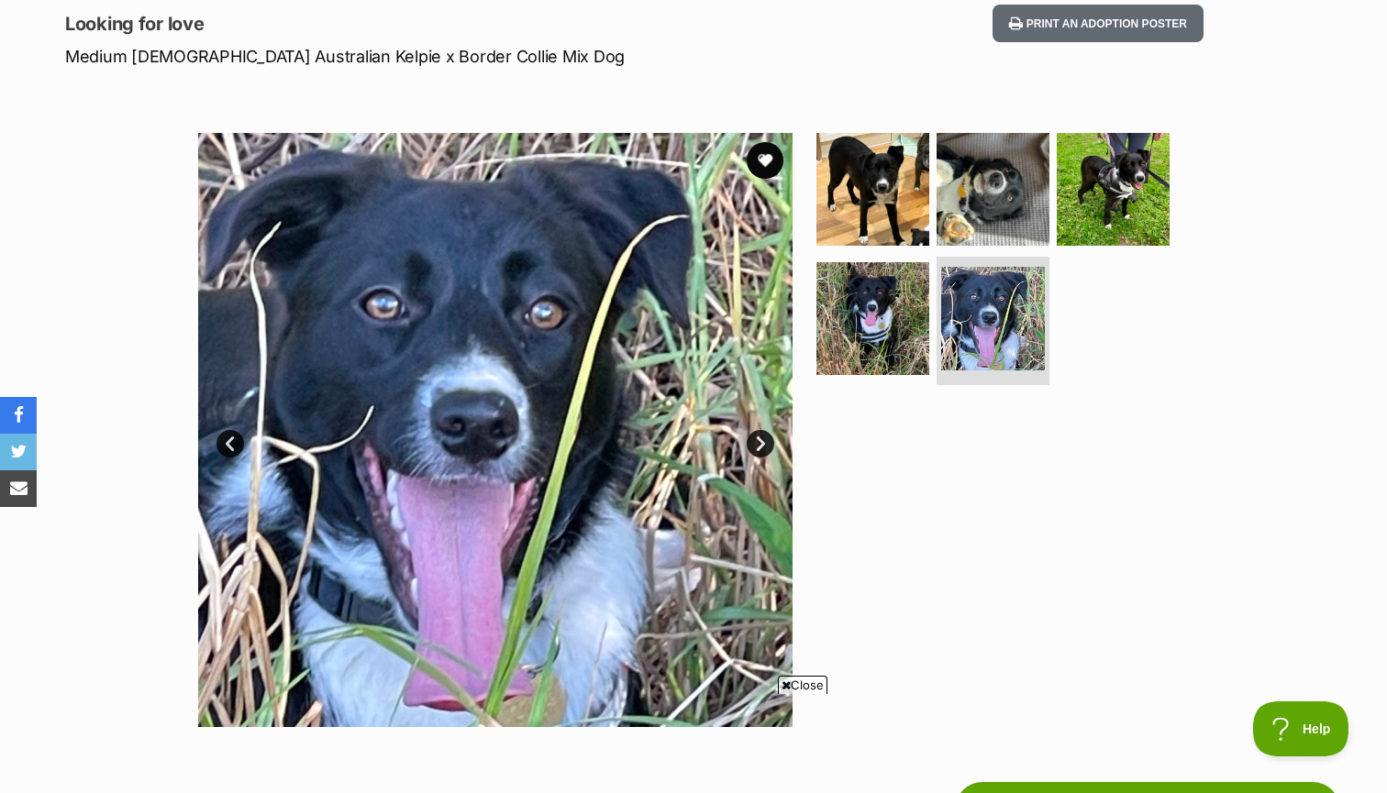
scroll to position [201, 0]
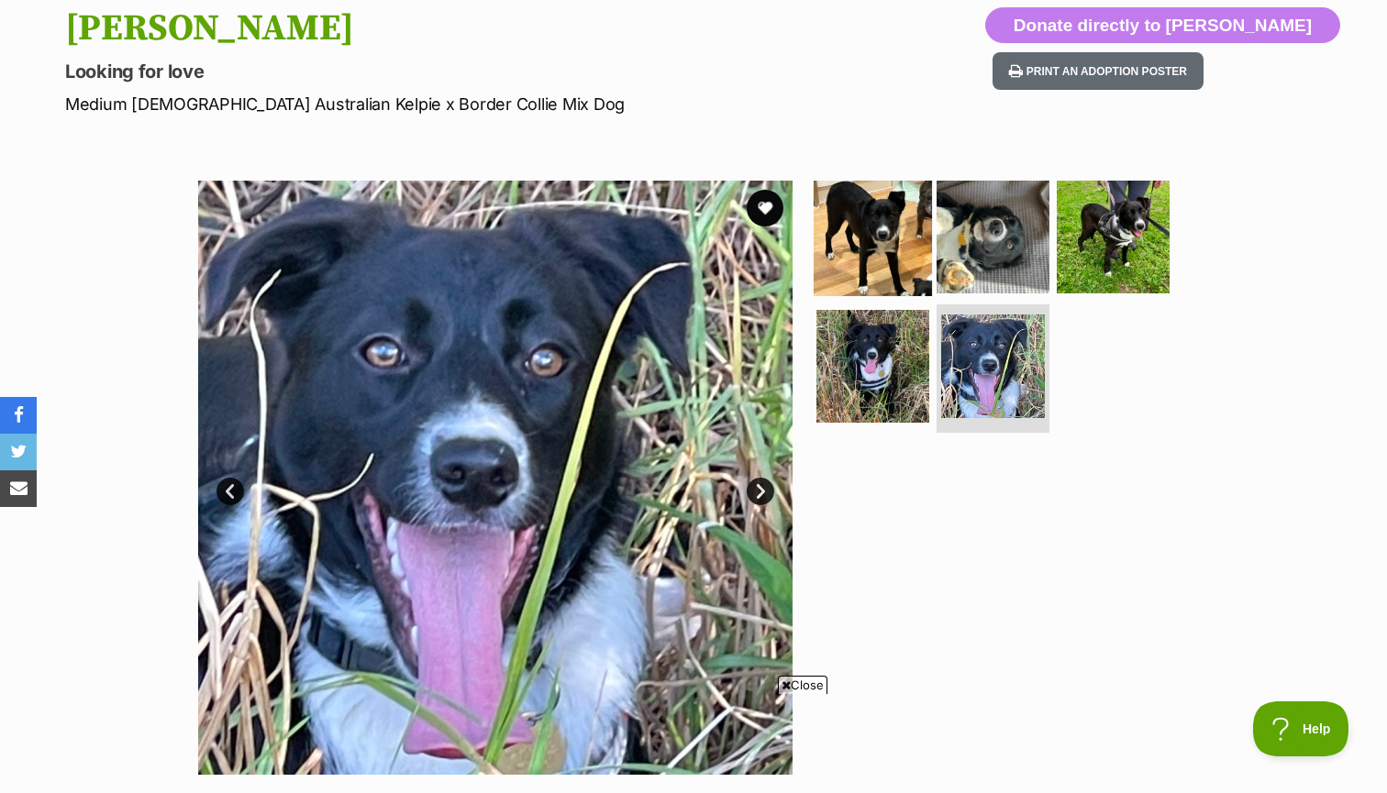
click at [881, 234] on img at bounding box center [873, 236] width 118 height 118
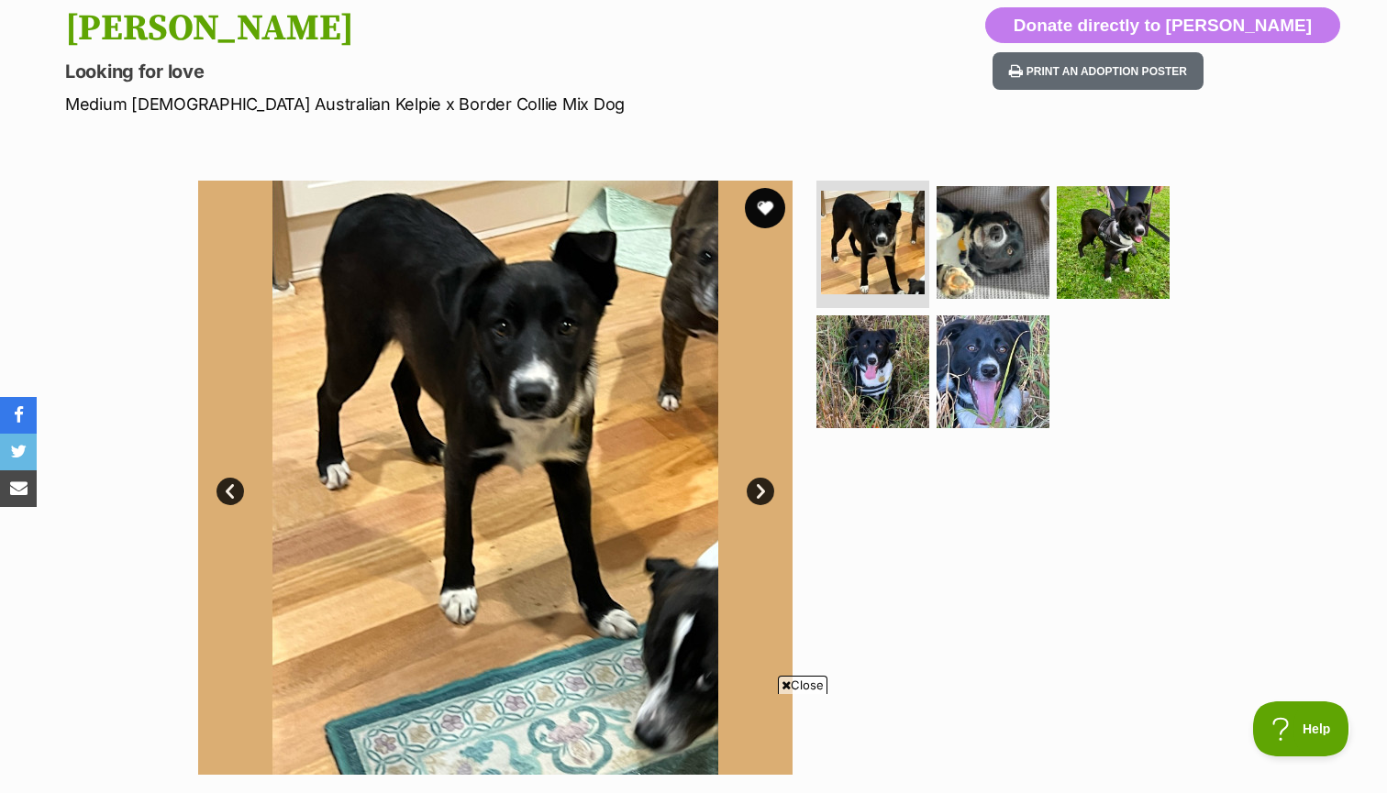
click at [766, 209] on button "favourite" at bounding box center [765, 208] width 40 height 40
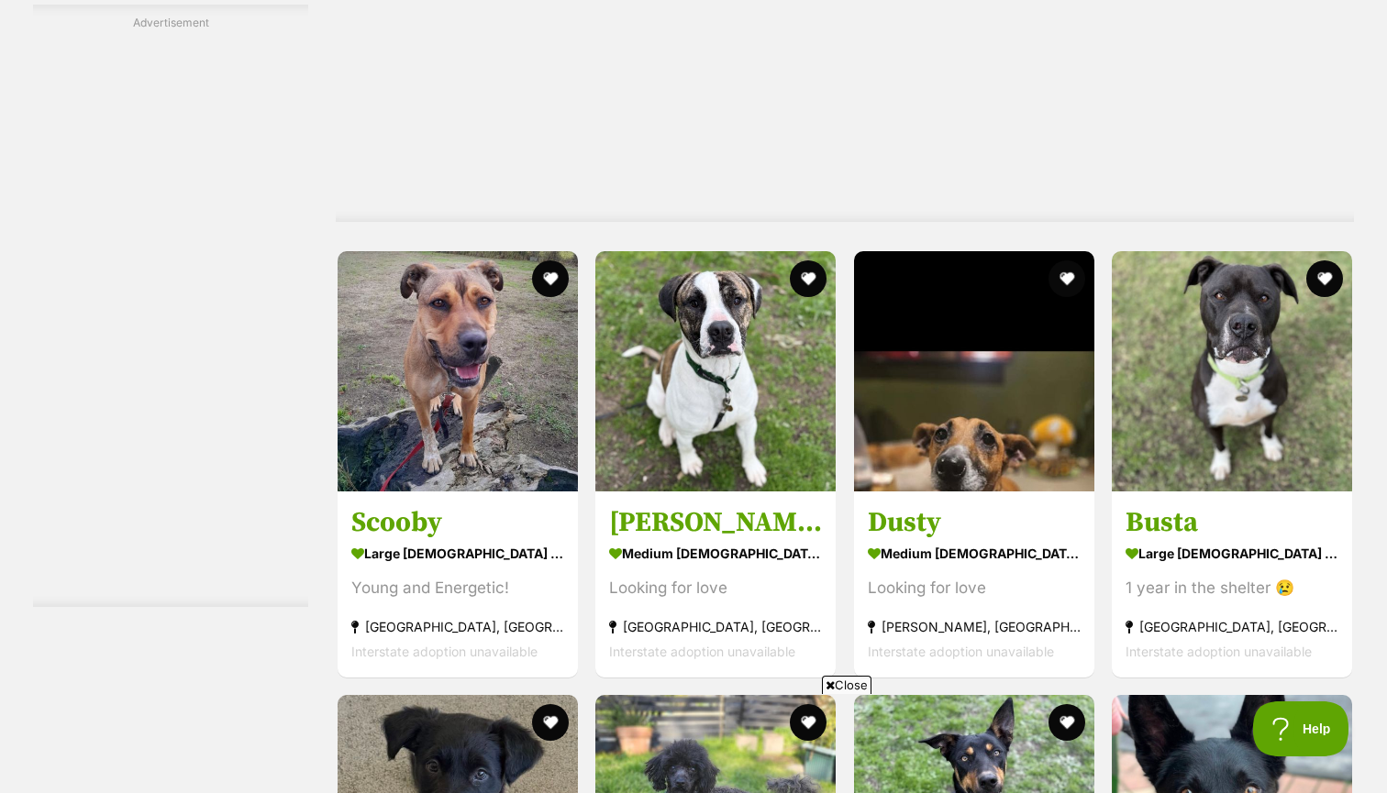
scroll to position [4756, 0]
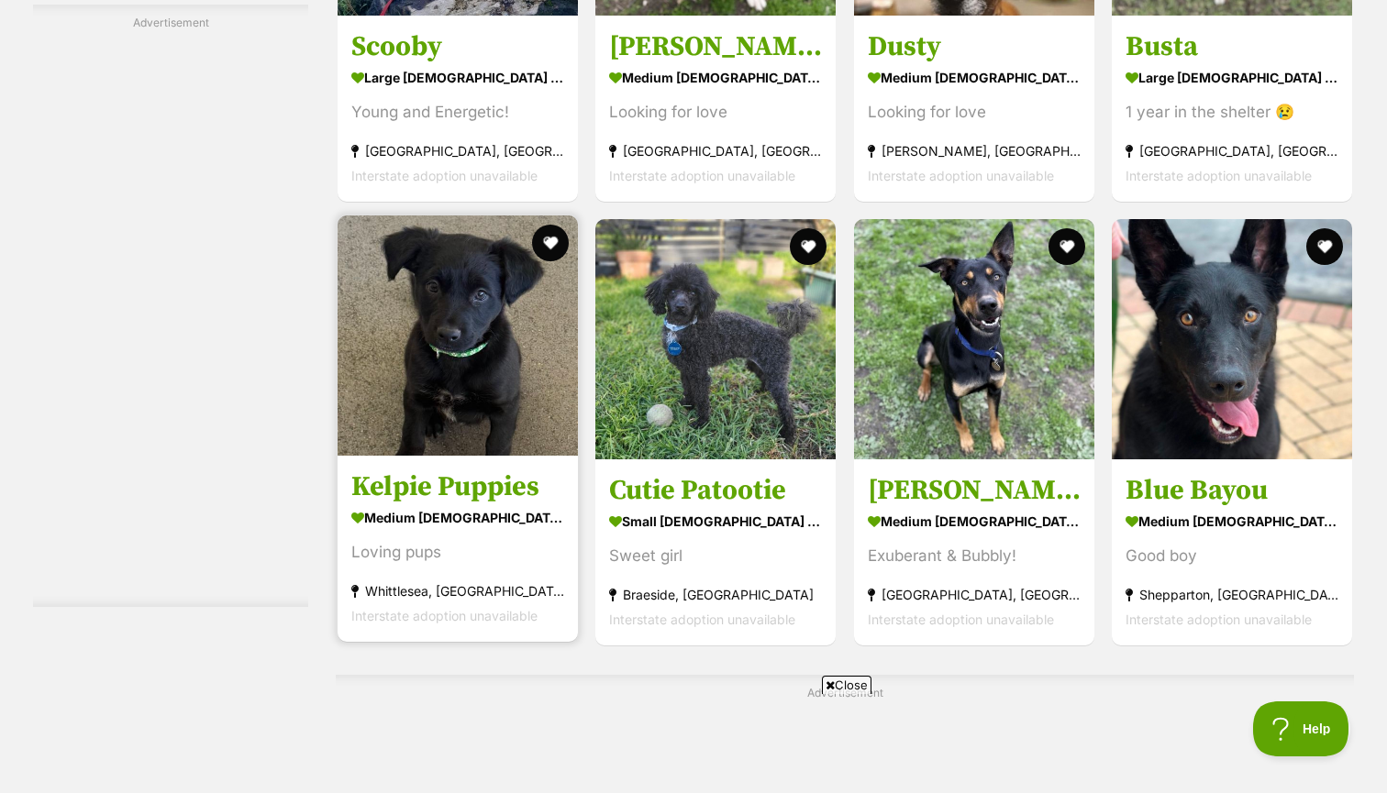
click at [491, 488] on h3 "Kelpie Puppies" at bounding box center [457, 487] width 213 height 35
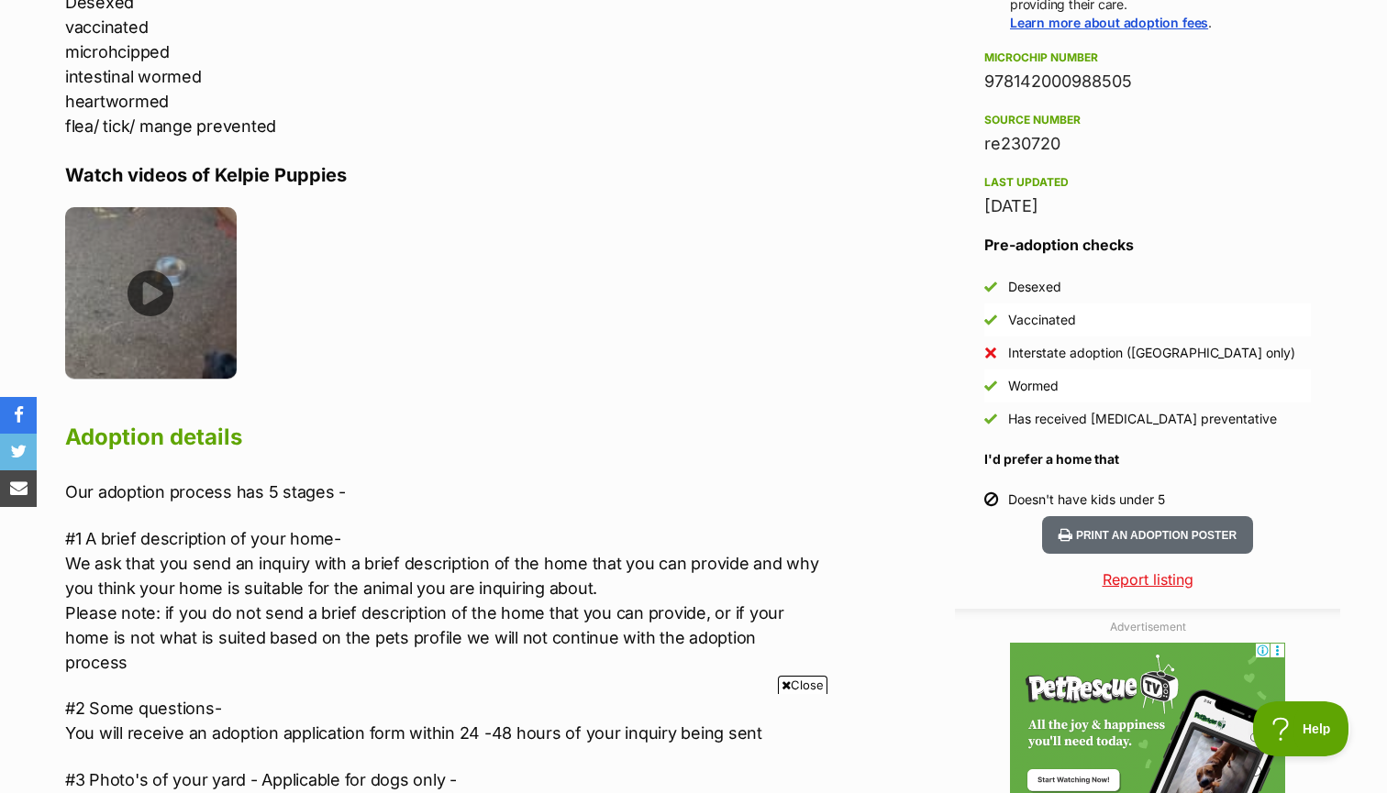
scroll to position [1474, 0]
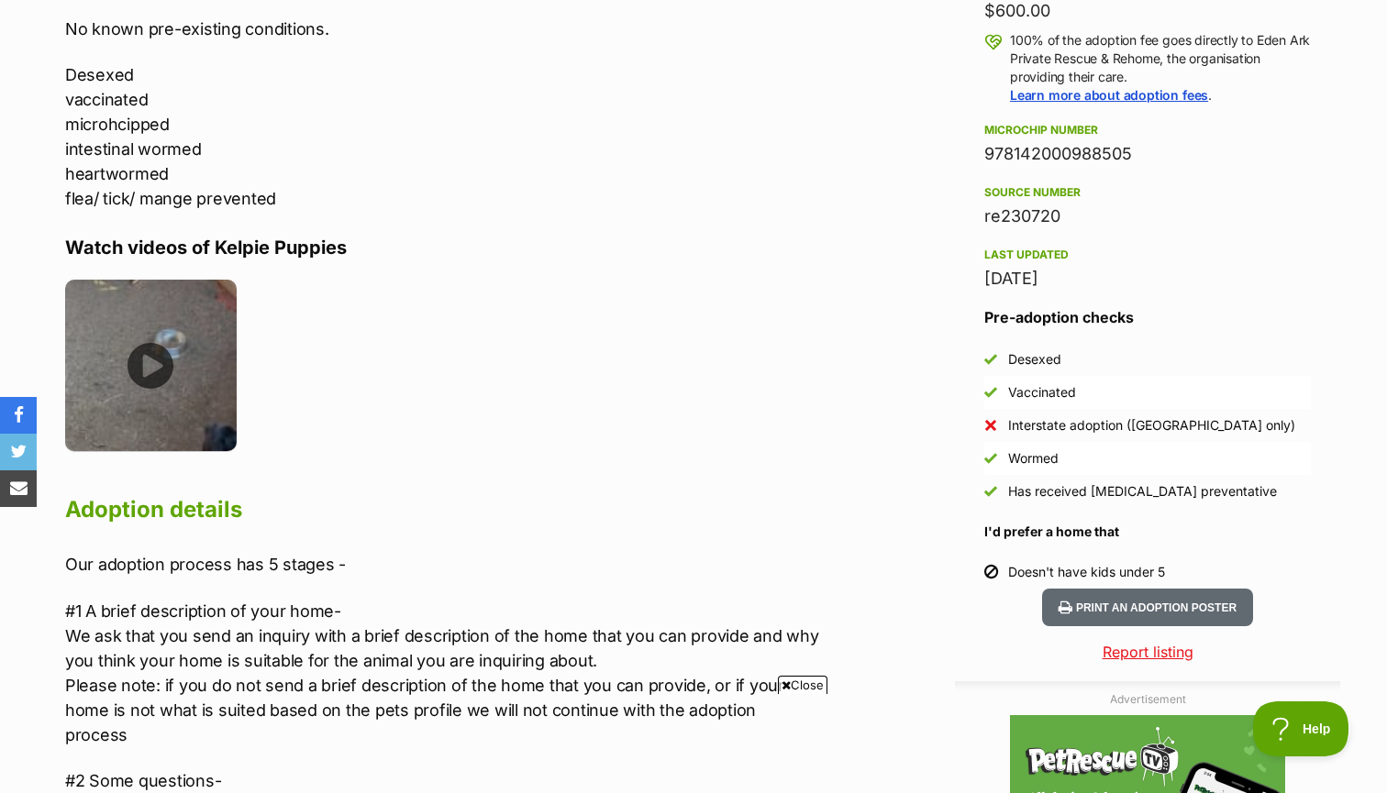
click at [162, 370] on img at bounding box center [151, 366] width 172 height 172
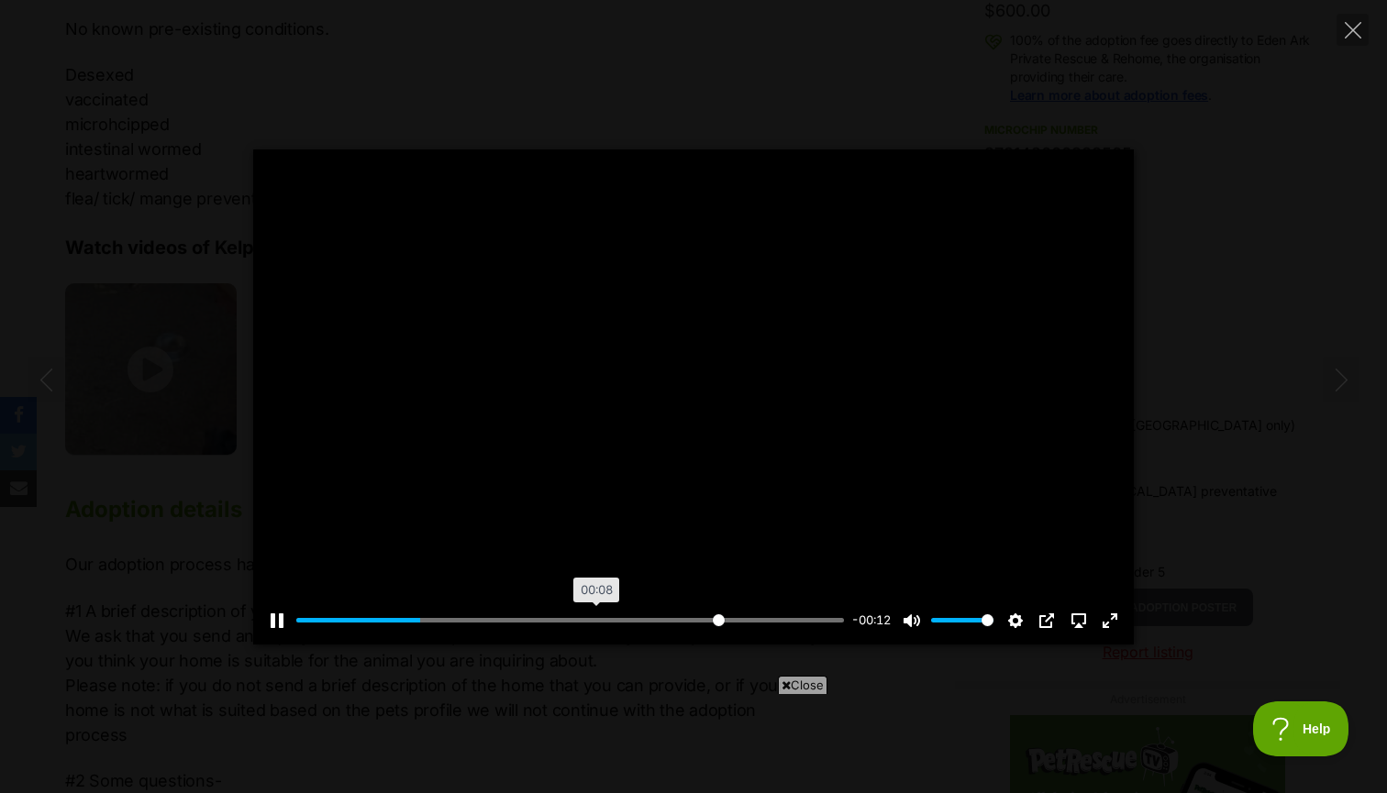
drag, startPoint x: 595, startPoint y: 619, endPoint x: 716, endPoint y: 619, distance: 121.1
click at [716, 619] on input "Seek" at bounding box center [570, 620] width 548 height 17
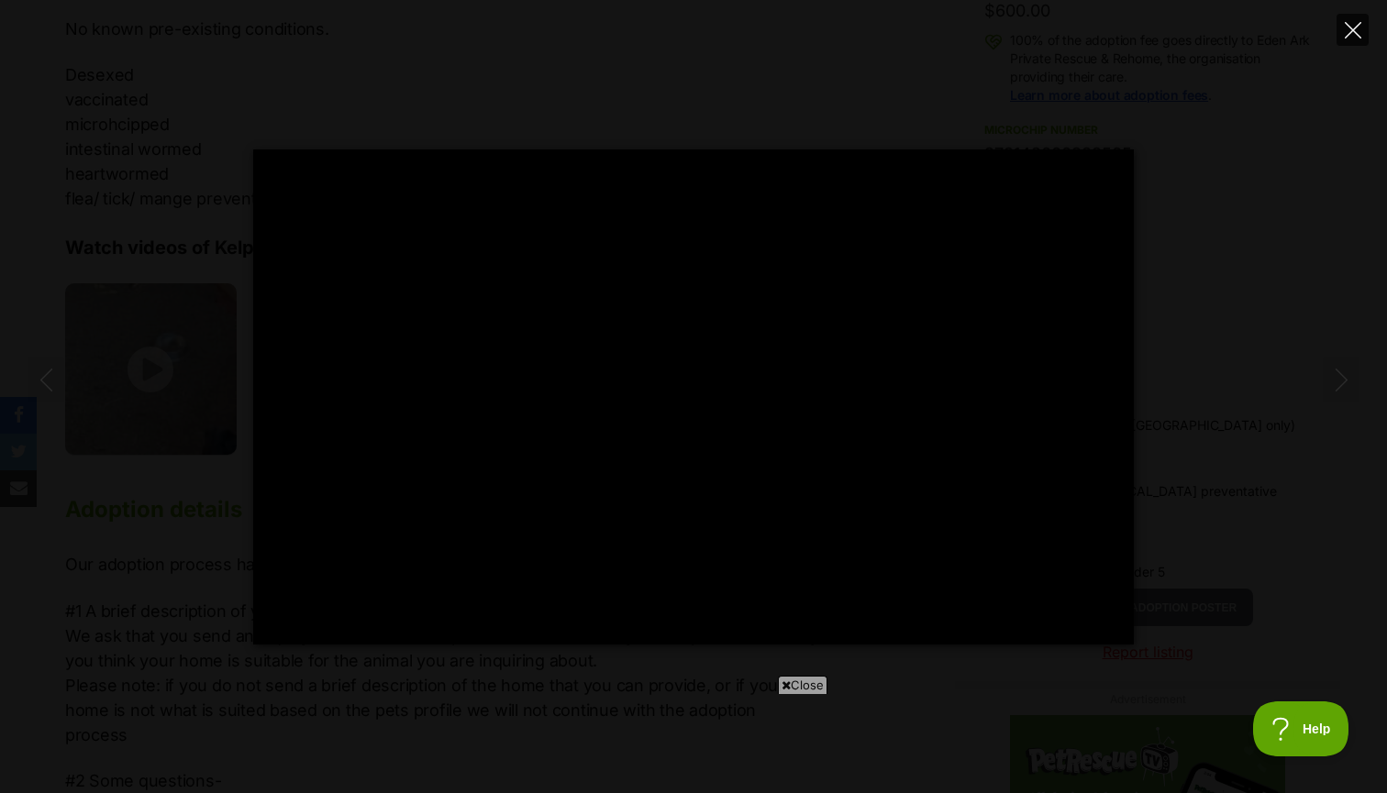
click at [1365, 19] on button "Close" at bounding box center [1352, 30] width 32 height 32
type input "90.18"
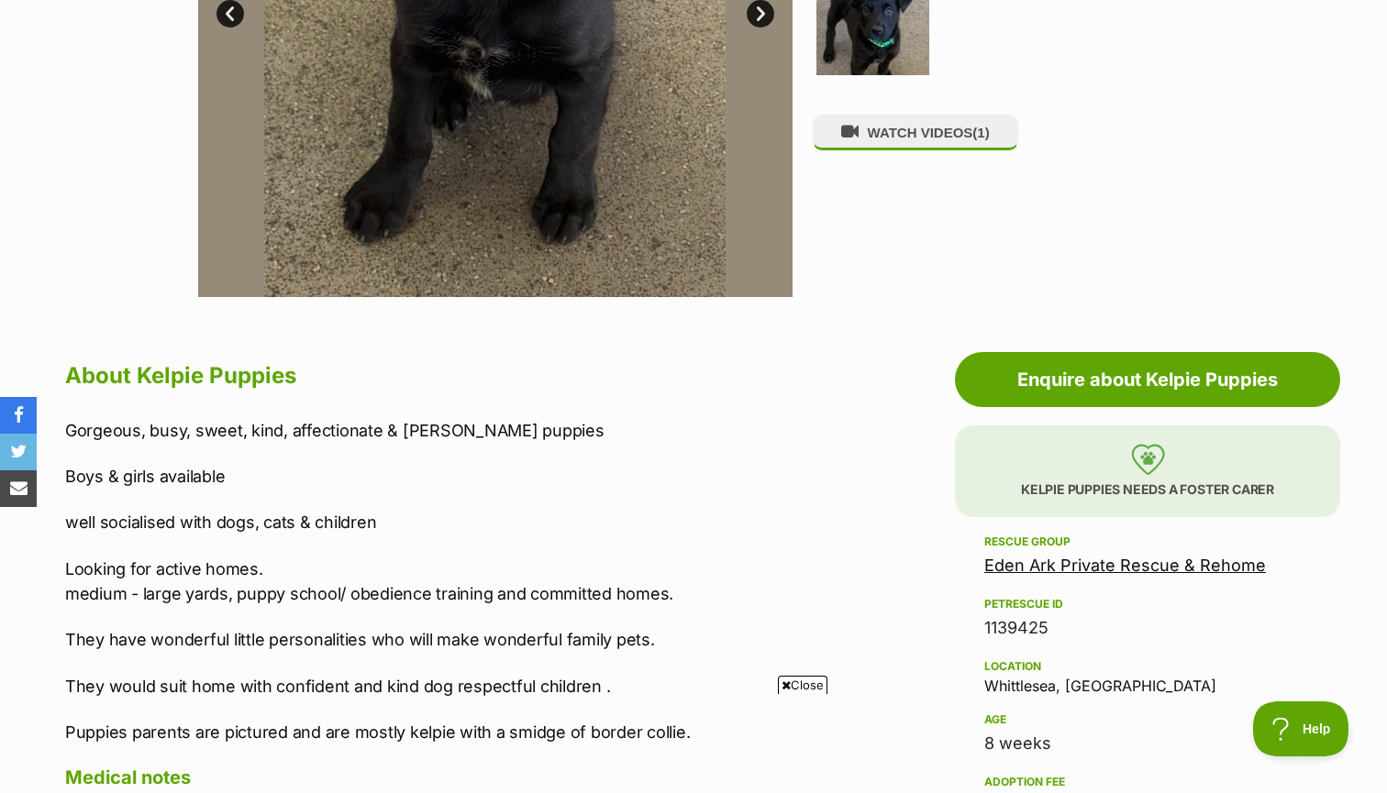
scroll to position [338, 0]
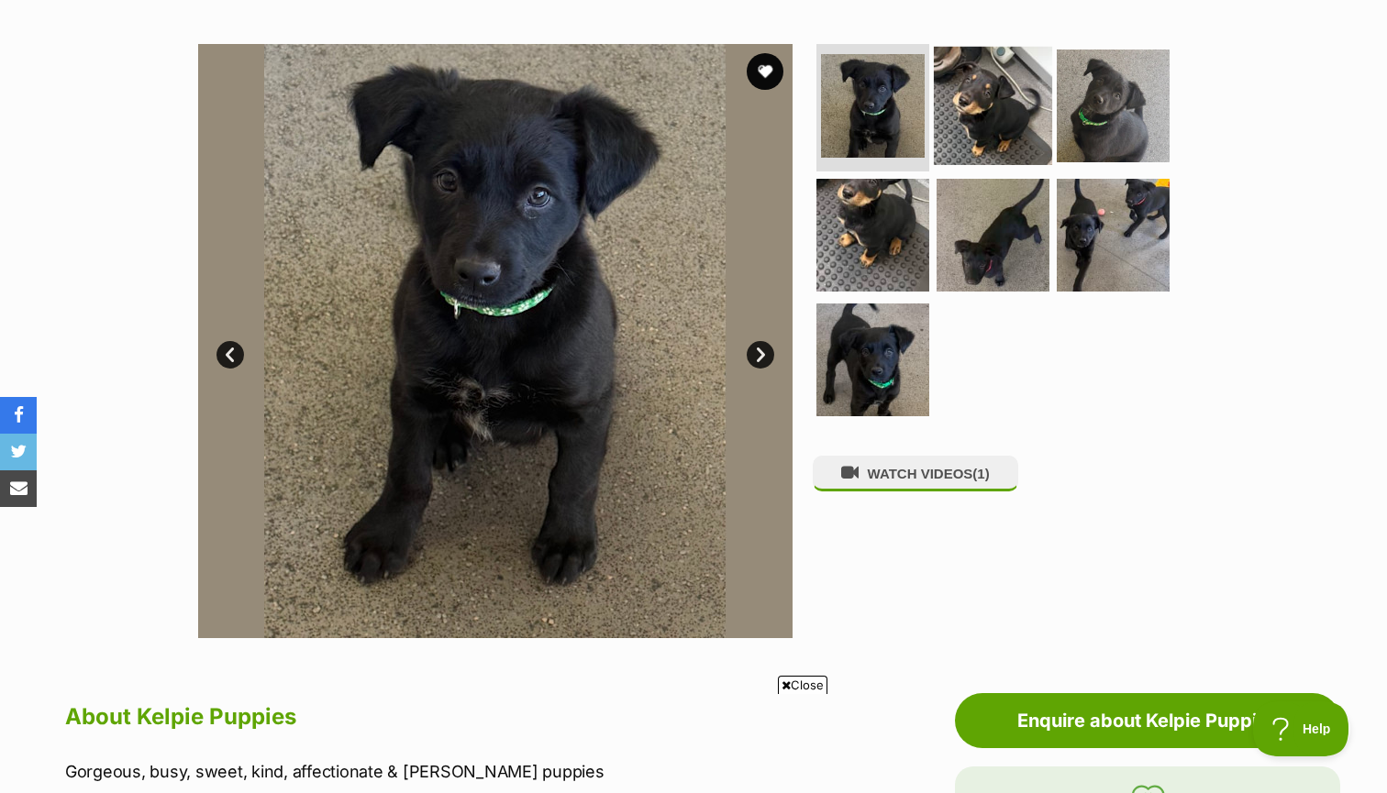
click at [1007, 88] on img at bounding box center [993, 105] width 118 height 118
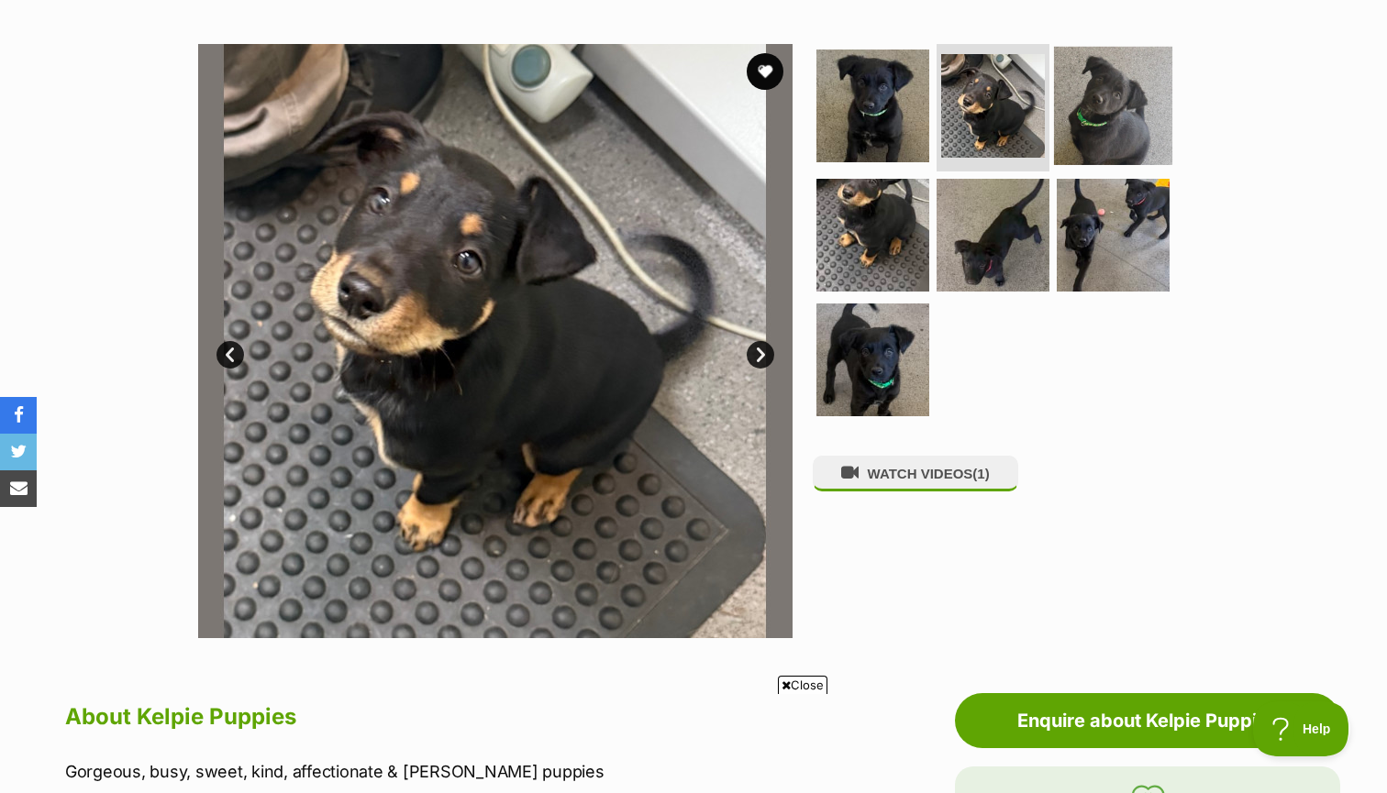
click at [1084, 105] on img at bounding box center [1113, 105] width 118 height 118
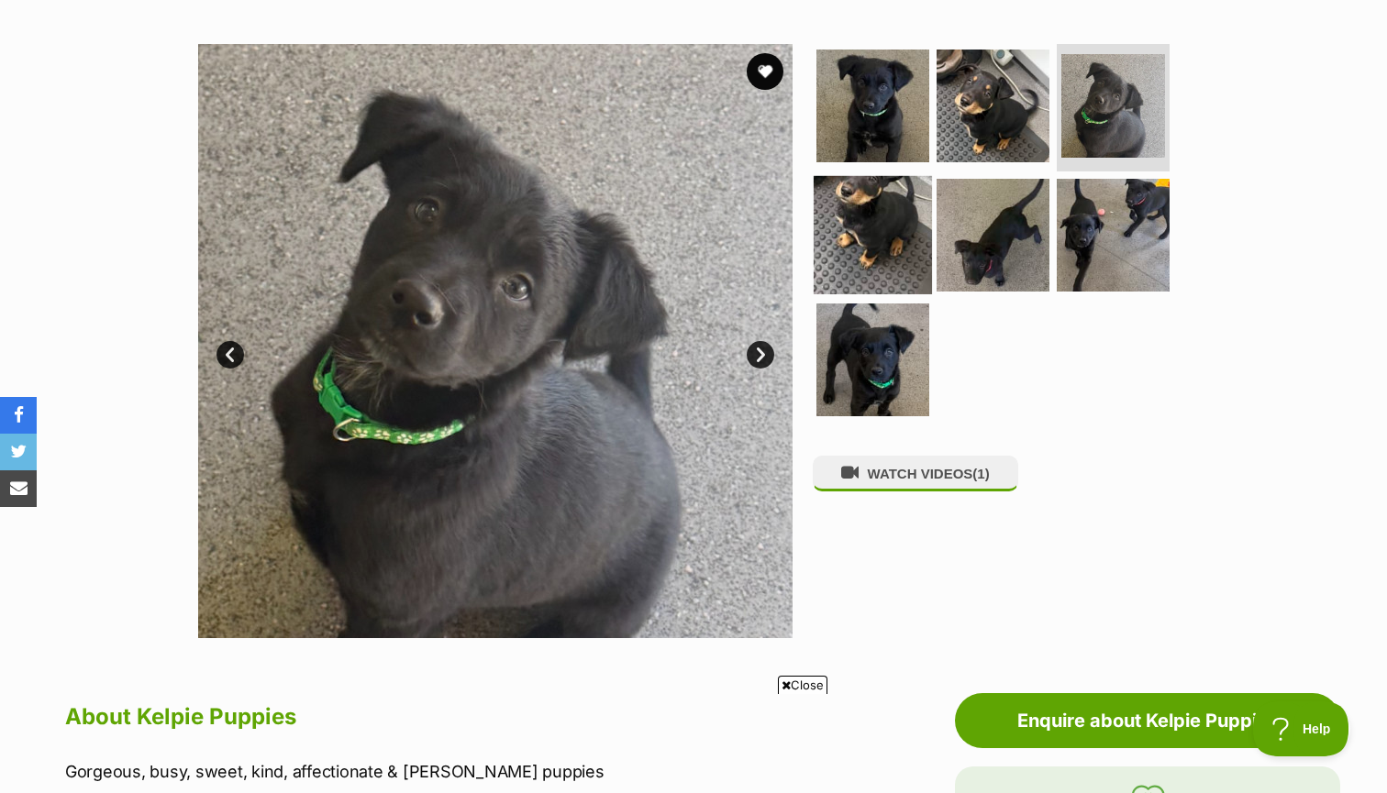
click at [875, 215] on img at bounding box center [873, 235] width 118 height 118
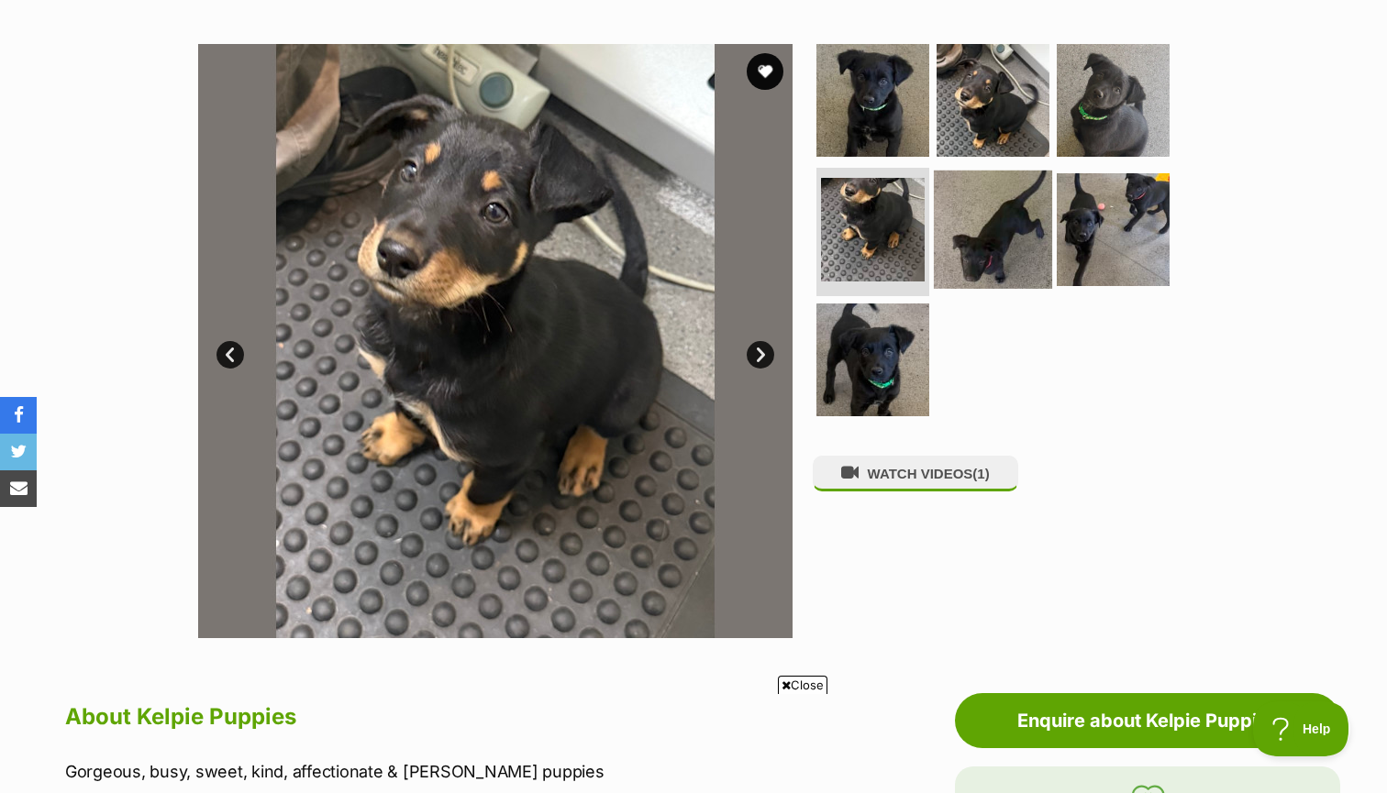
click at [985, 221] on img at bounding box center [993, 230] width 118 height 118
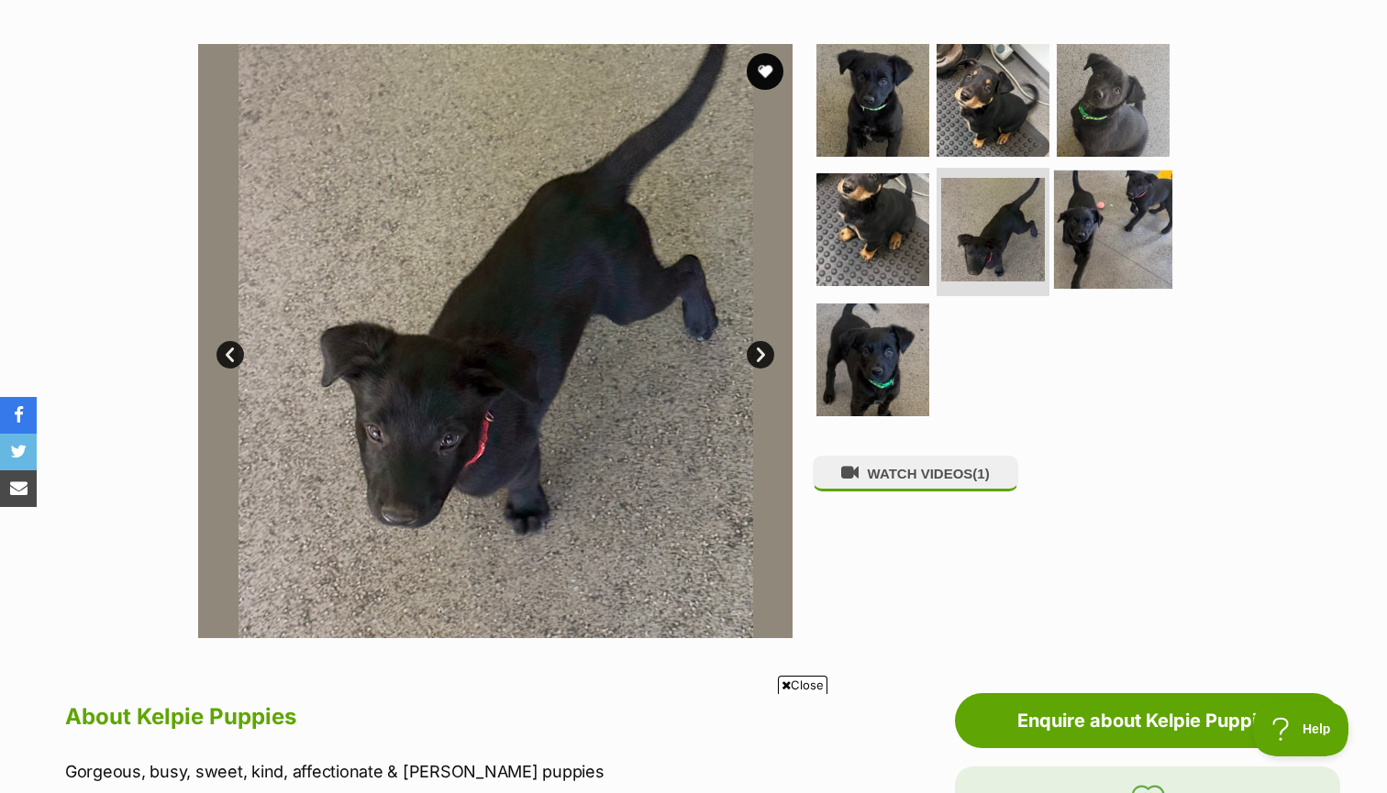
click at [1085, 229] on img at bounding box center [1113, 230] width 118 height 118
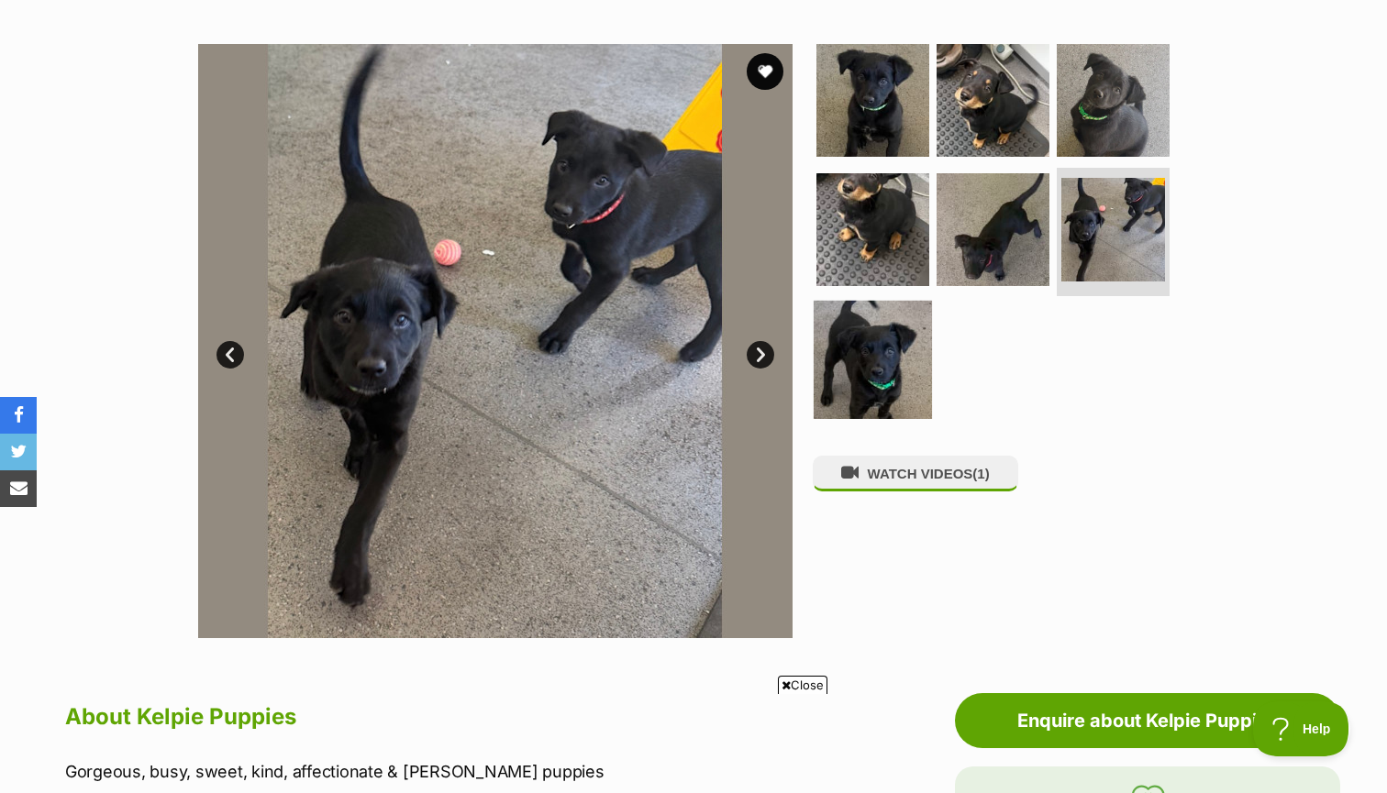
click at [858, 360] on img at bounding box center [873, 360] width 118 height 118
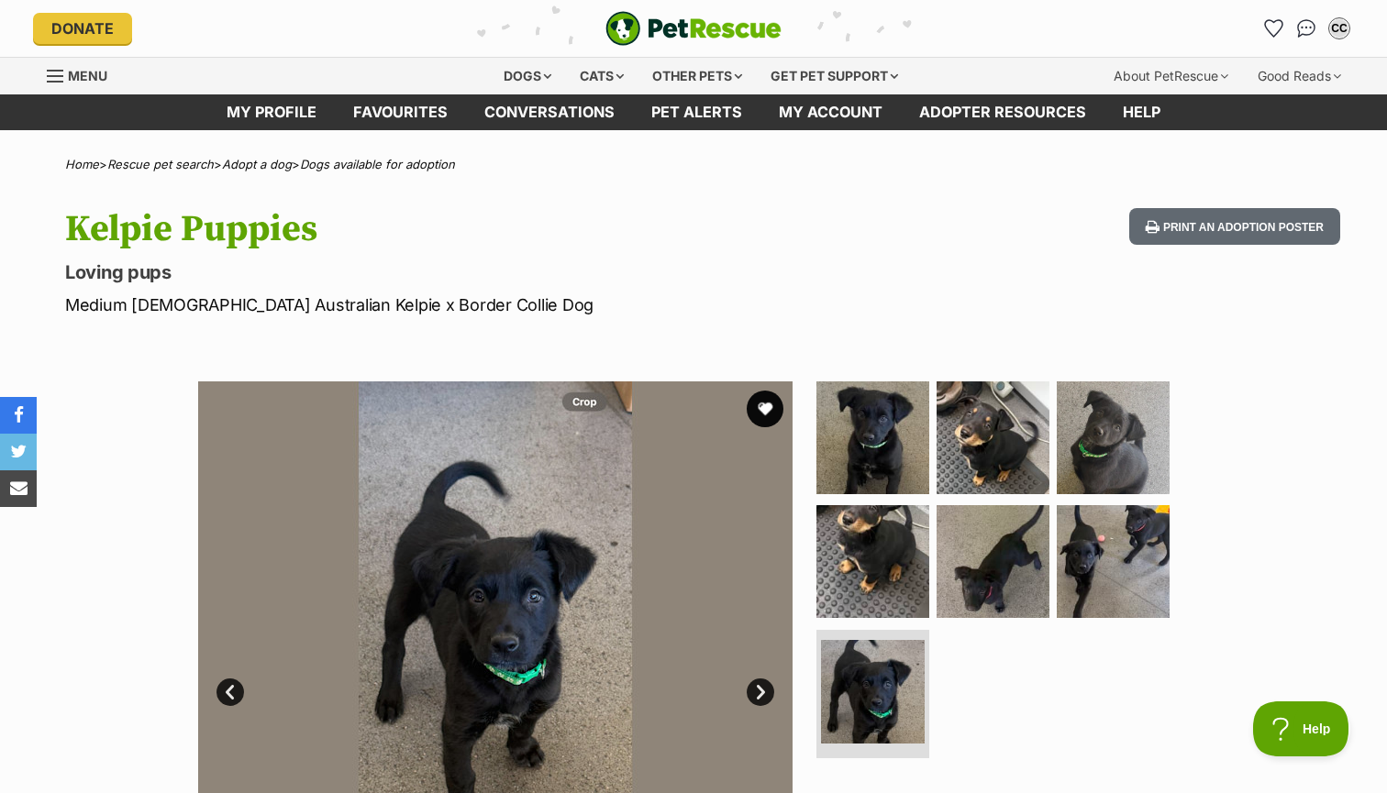
scroll to position [0, 0]
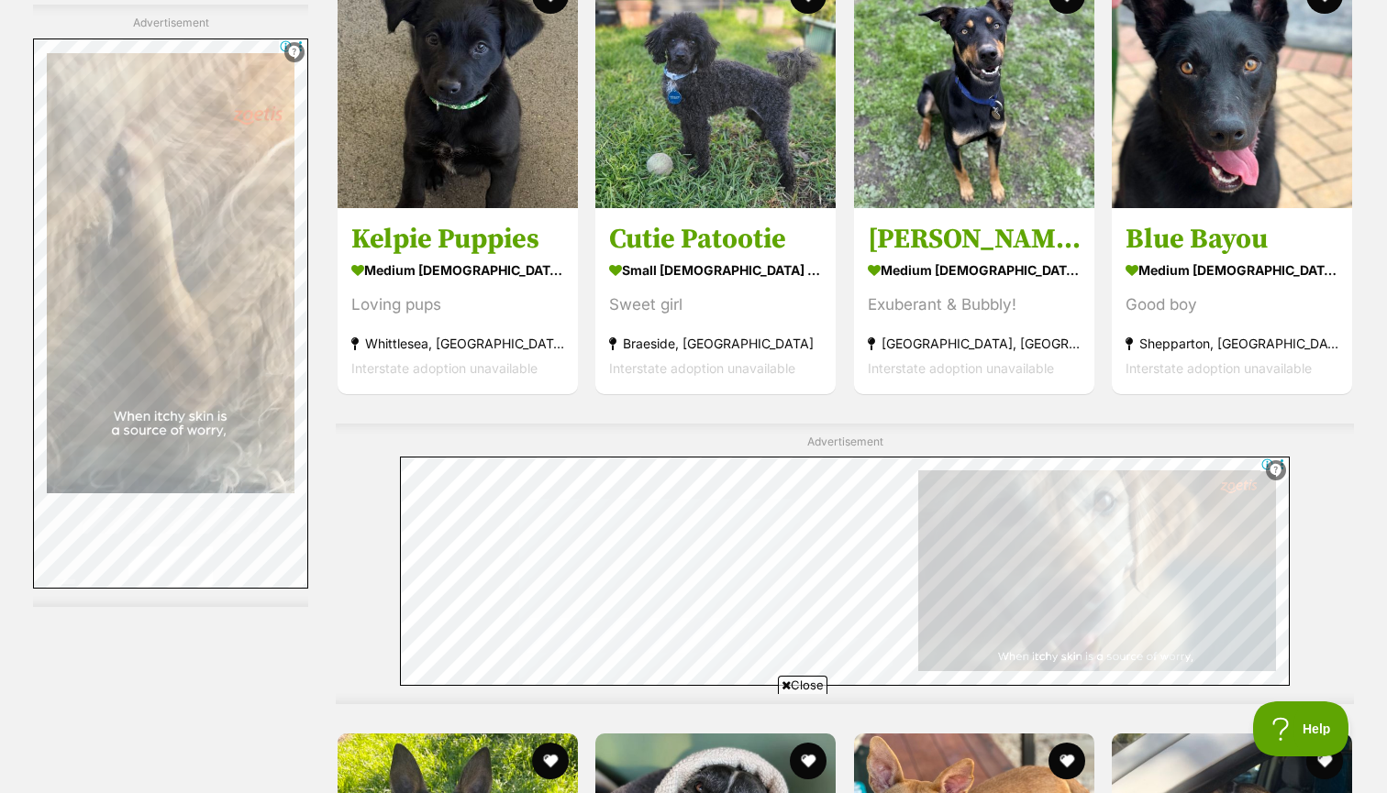
scroll to position [5026, 0]
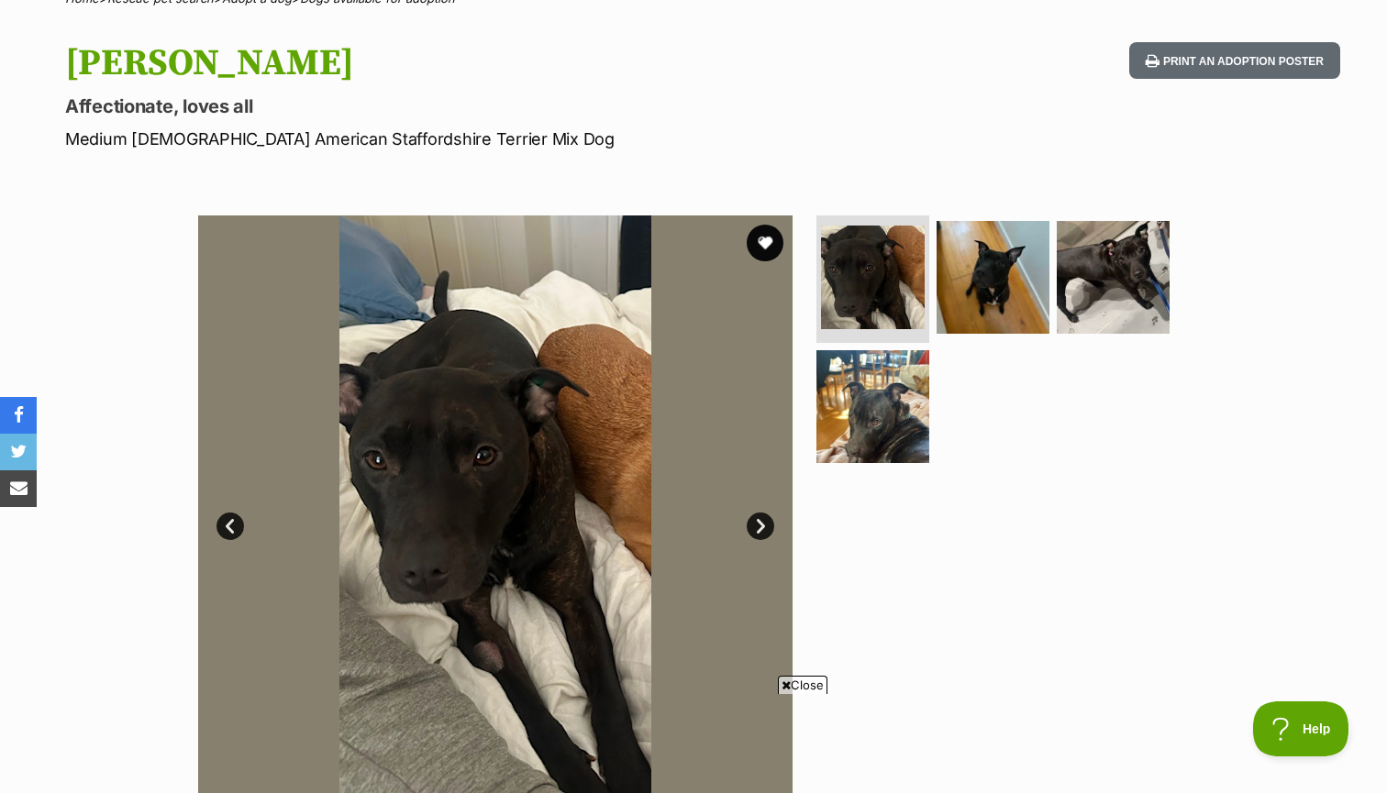
scroll to position [187, 0]
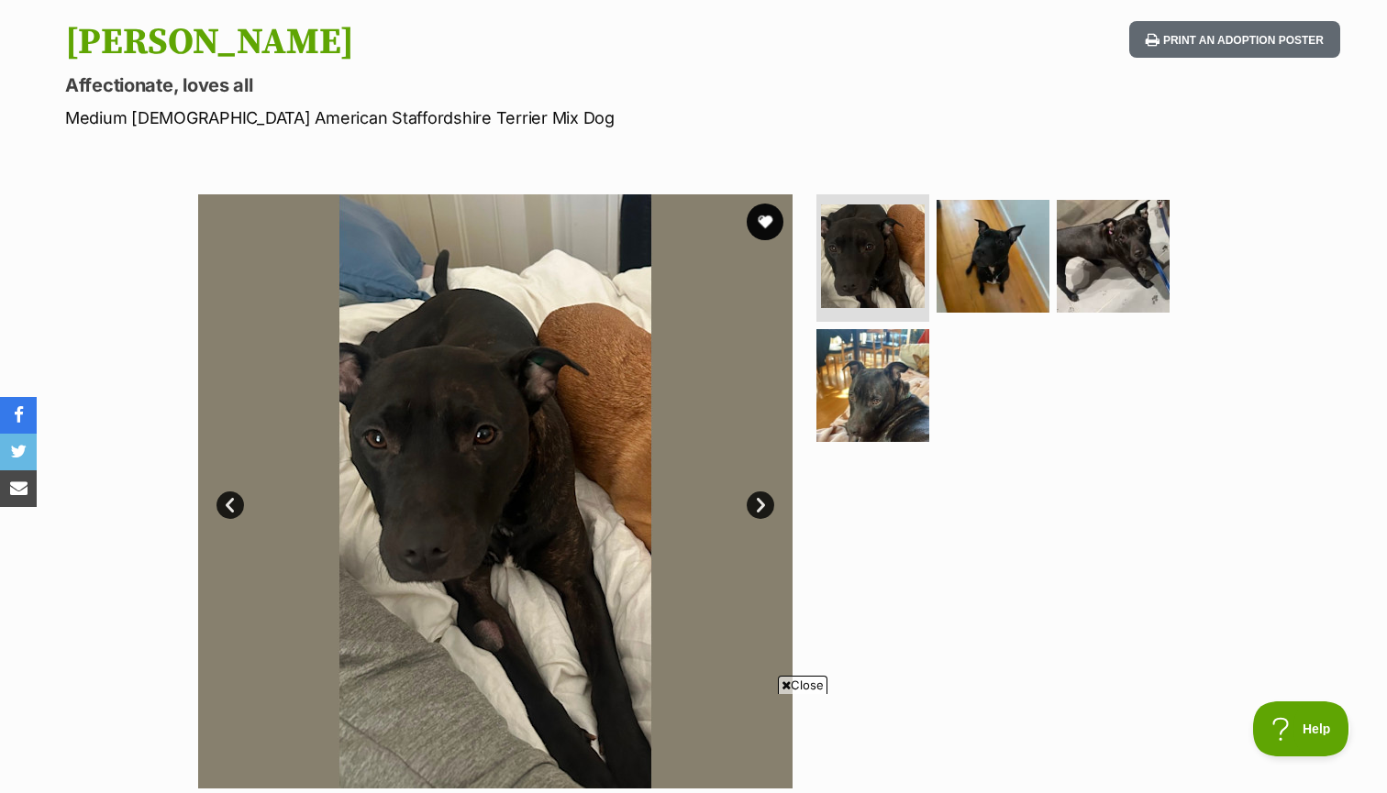
click at [769, 485] on img at bounding box center [495, 491] width 594 height 594
click at [765, 497] on link "Next" at bounding box center [761, 506] width 28 height 28
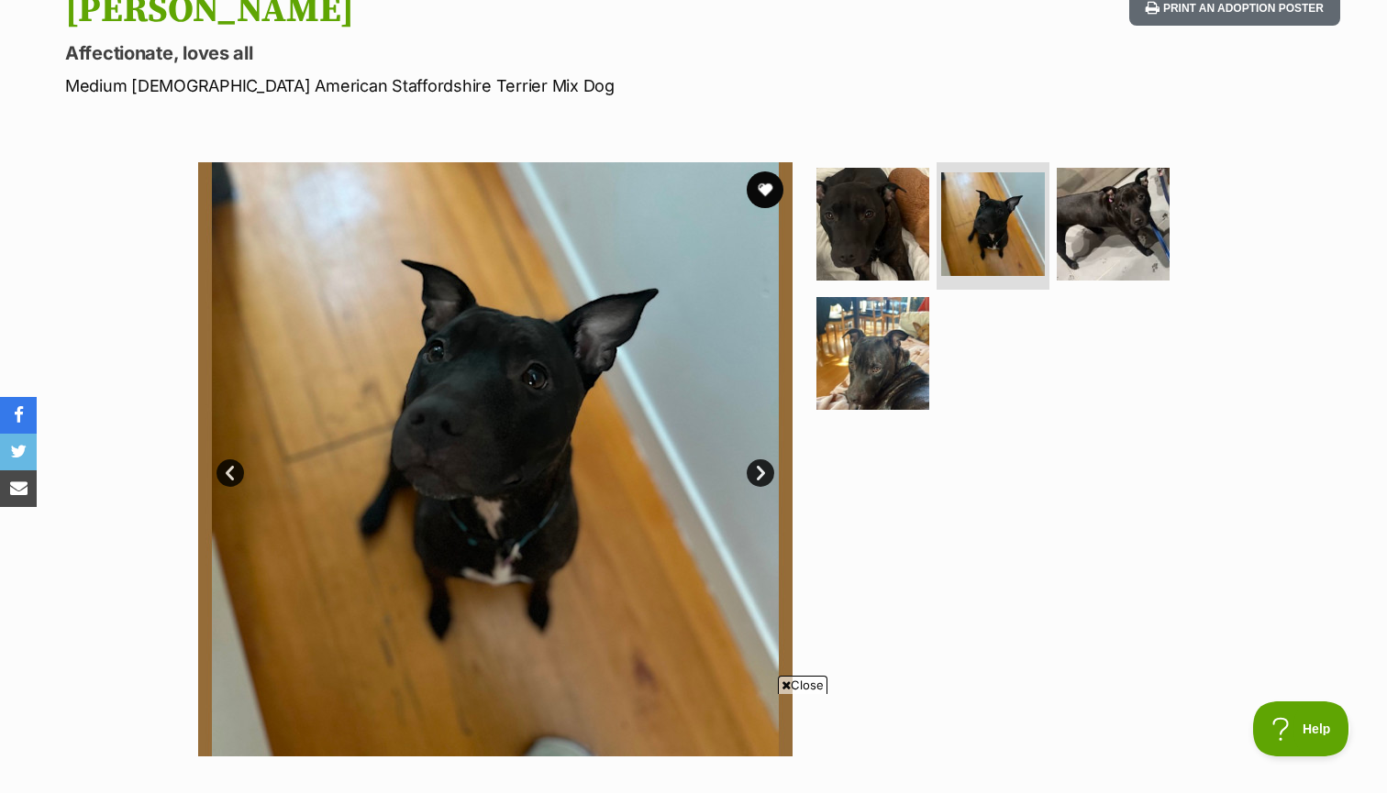
scroll to position [223, 0]
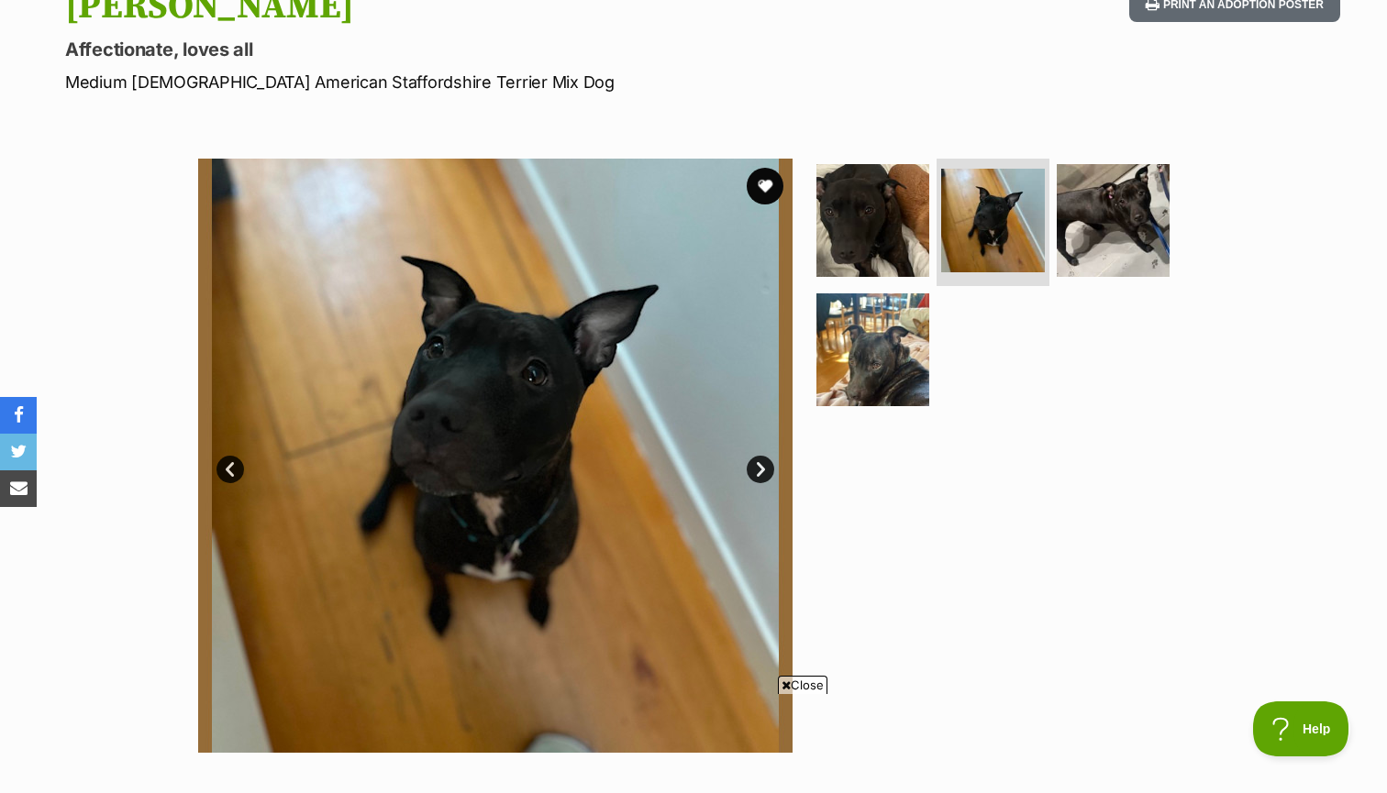
click at [767, 460] on link "Next" at bounding box center [761, 470] width 28 height 28
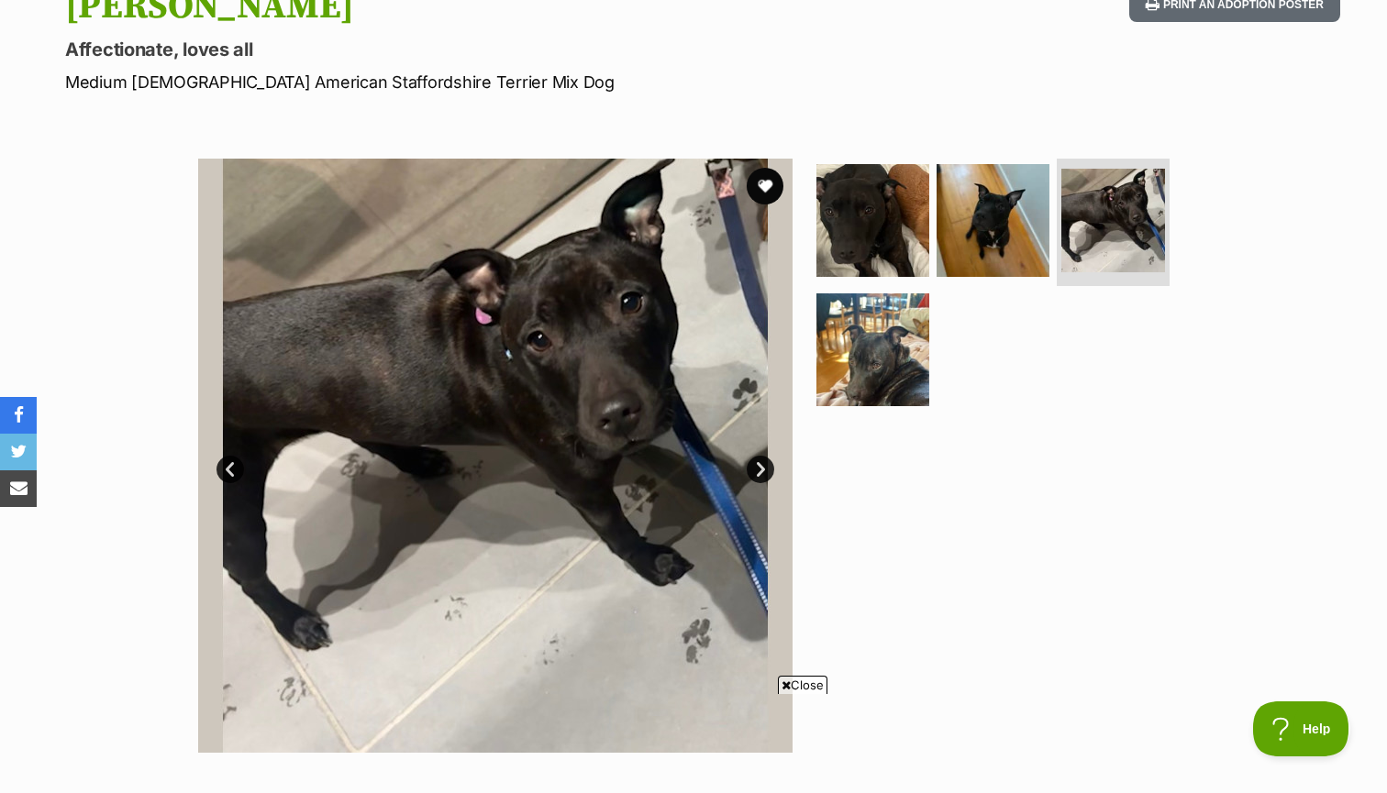
click at [767, 460] on link "Next" at bounding box center [761, 470] width 28 height 28
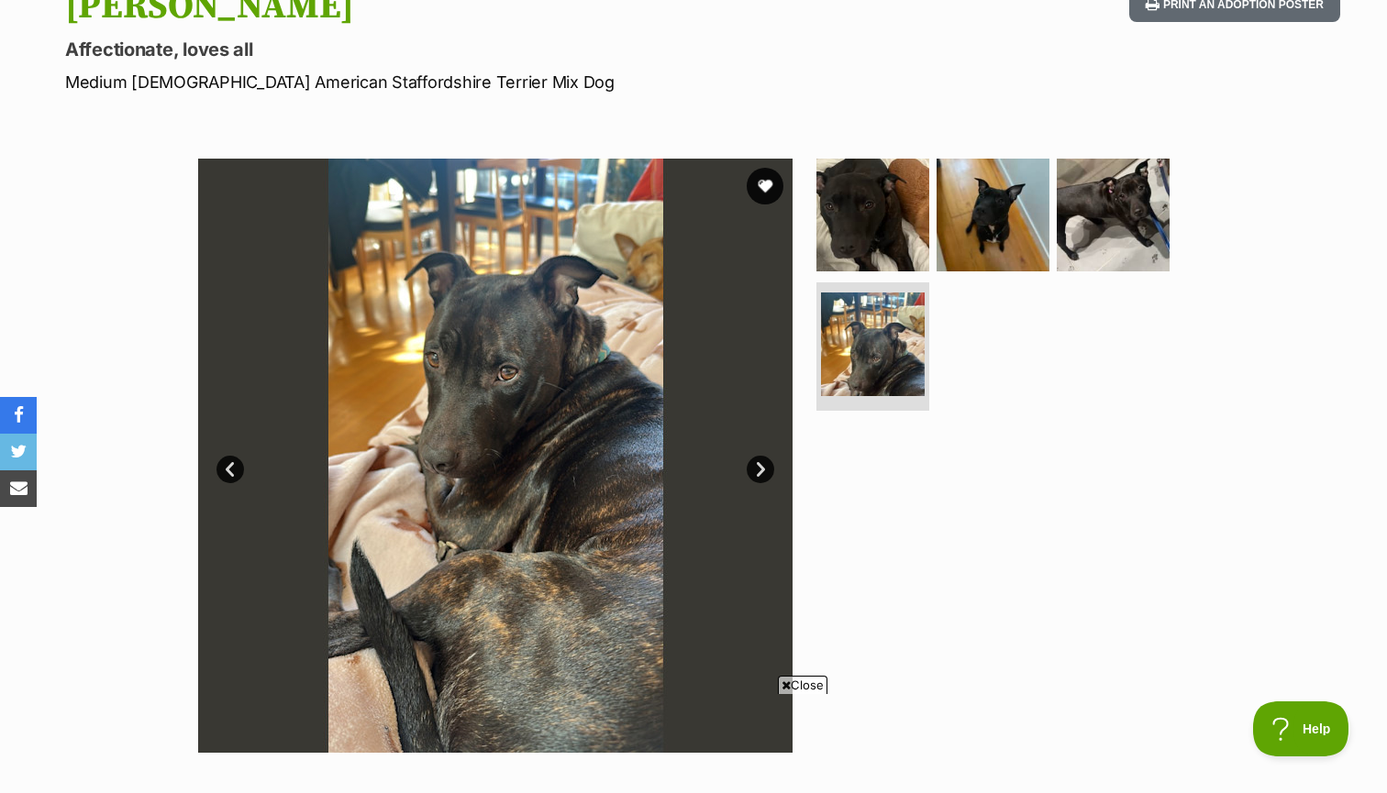
scroll to position [216, 0]
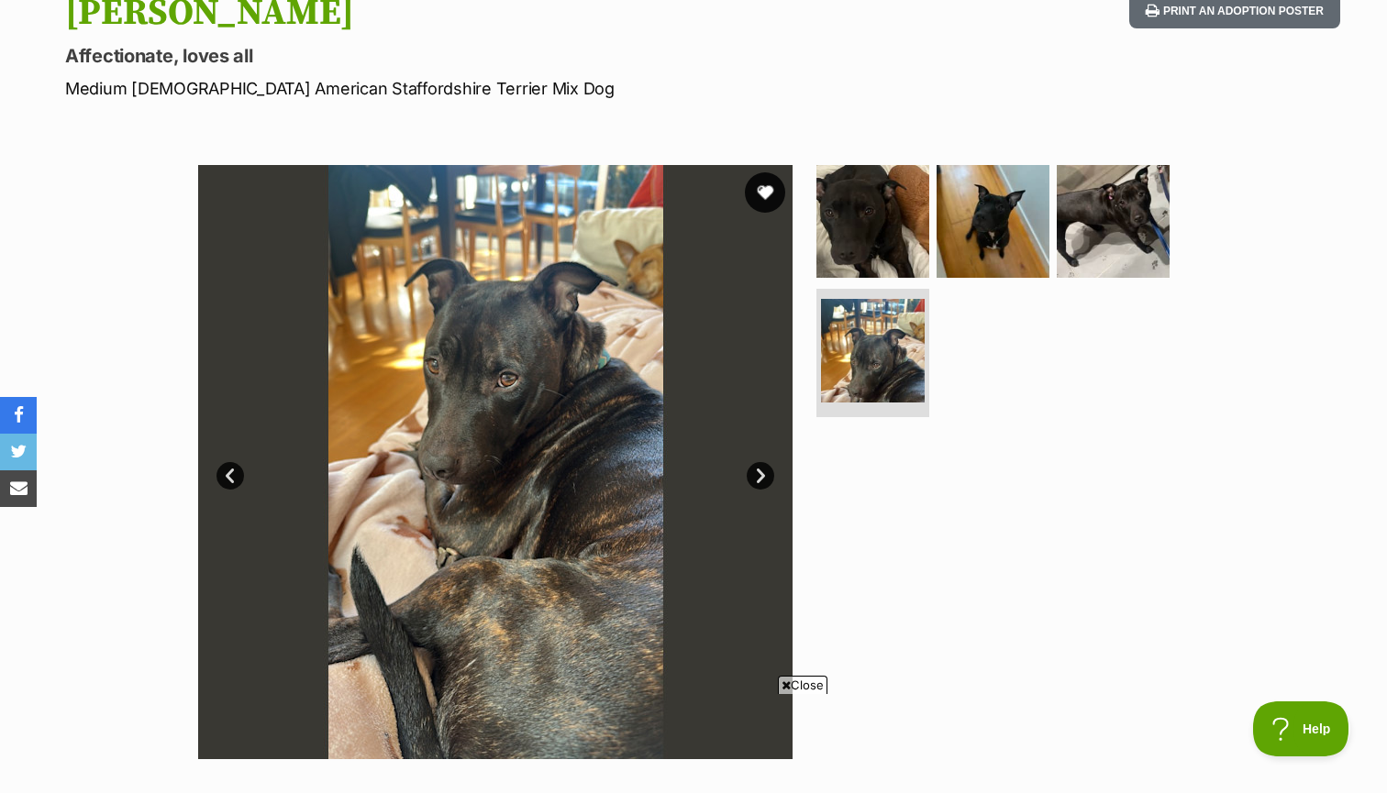
click at [760, 199] on button "favourite" at bounding box center [765, 192] width 40 height 40
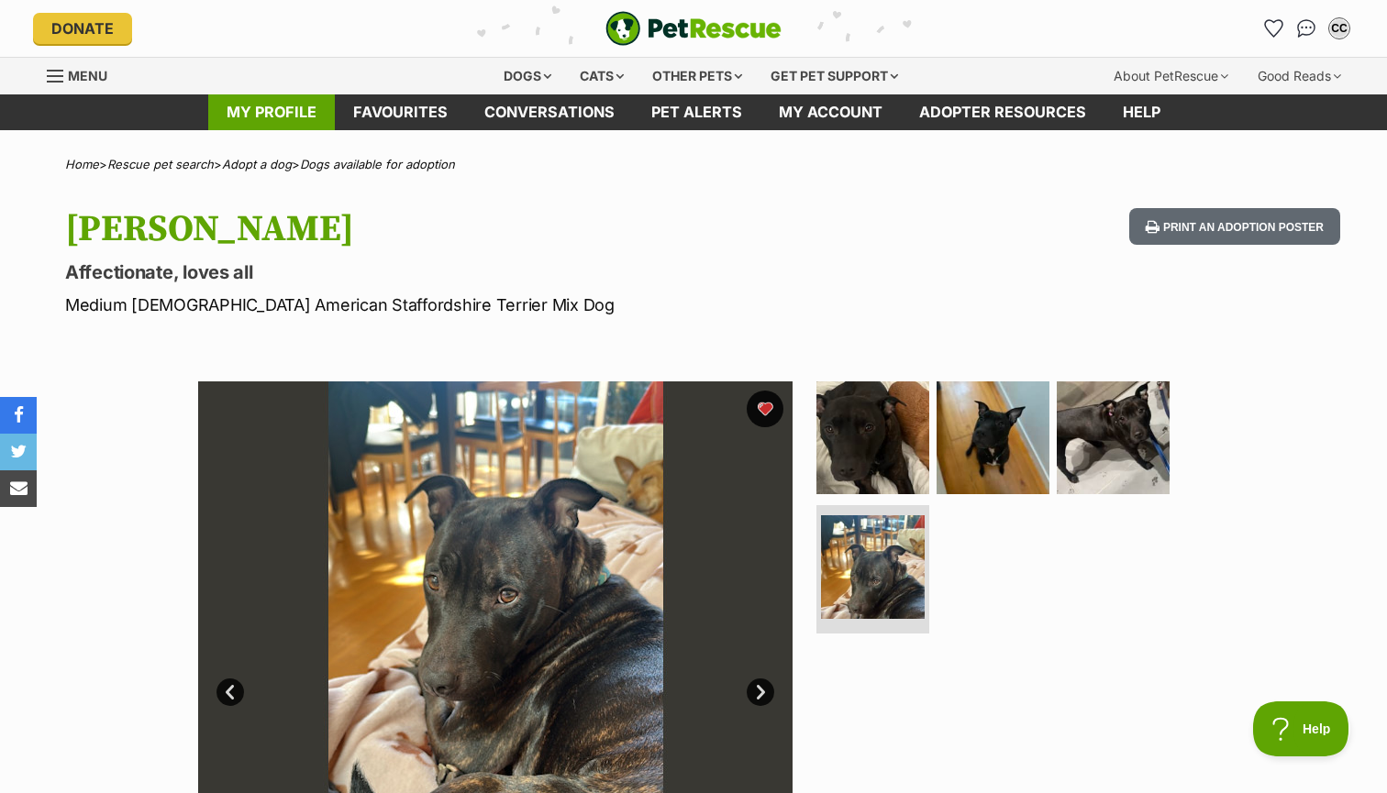
scroll to position [0, 0]
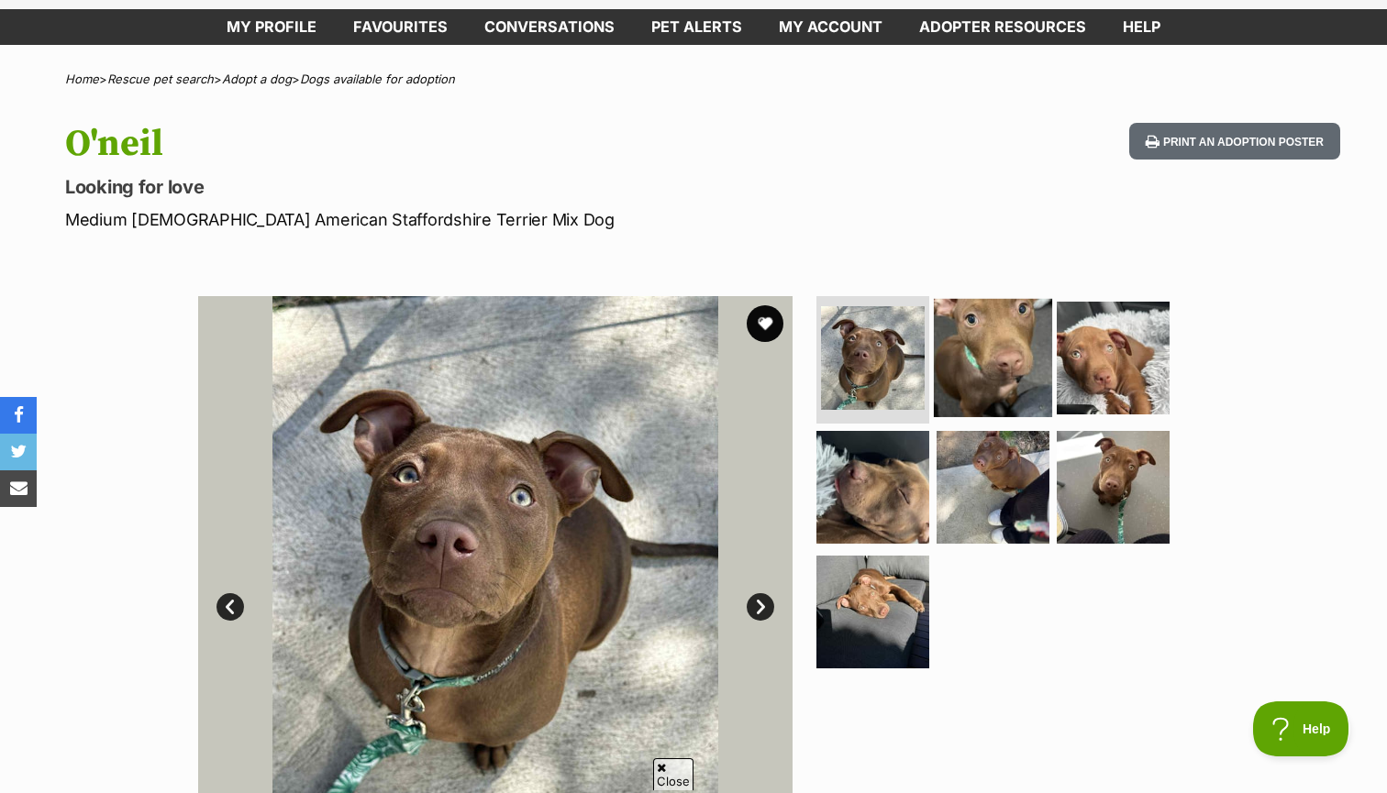
click at [955, 384] on img at bounding box center [993, 357] width 118 height 118
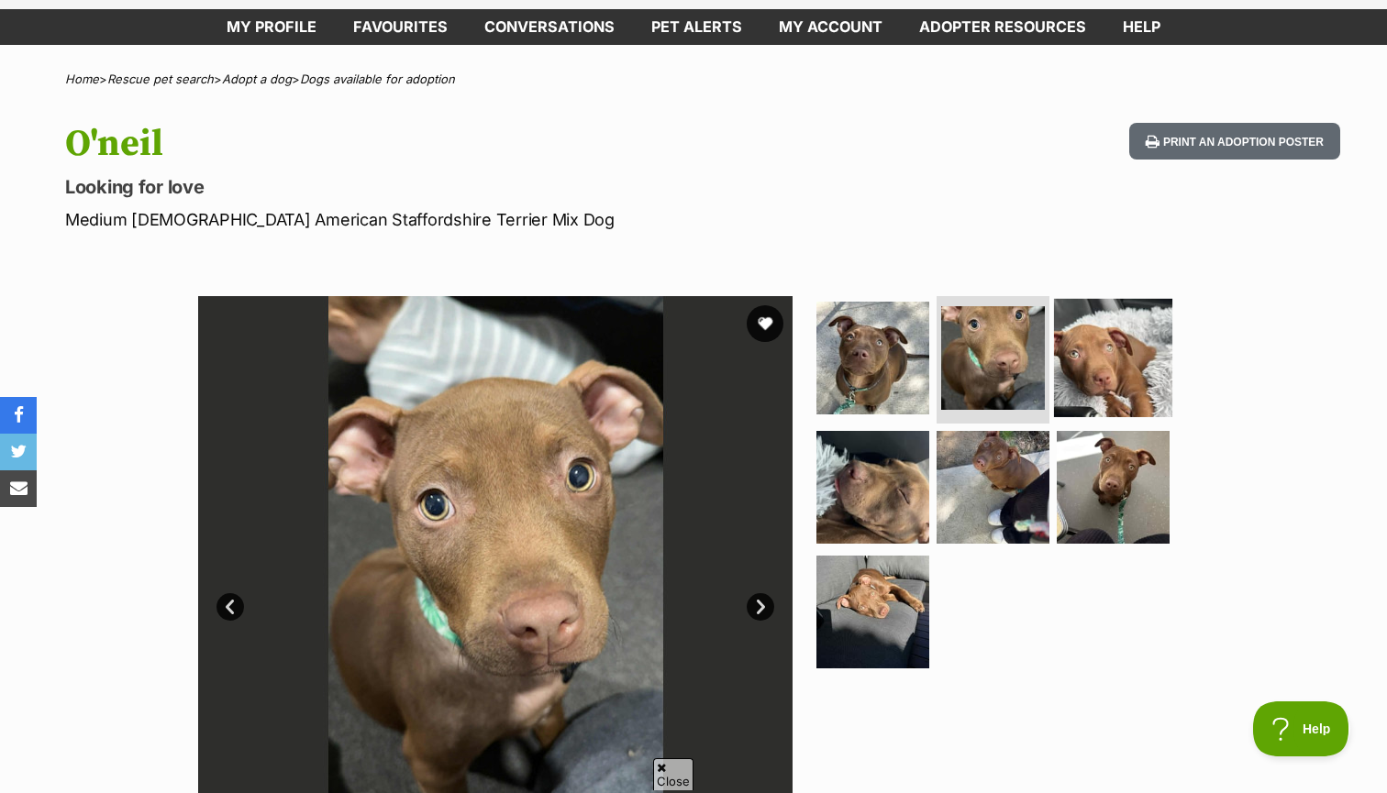
click at [1102, 367] on img at bounding box center [1113, 357] width 118 height 118
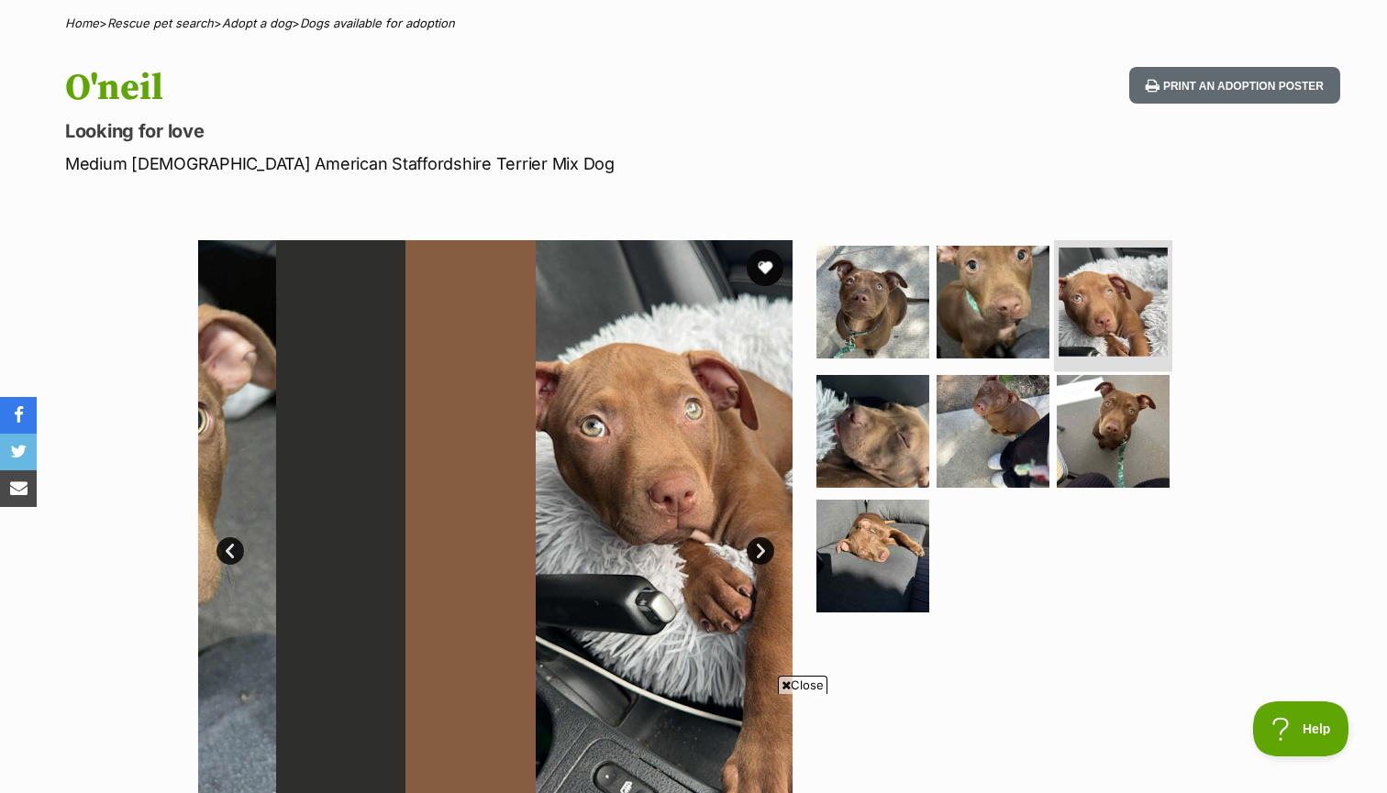
scroll to position [172, 0]
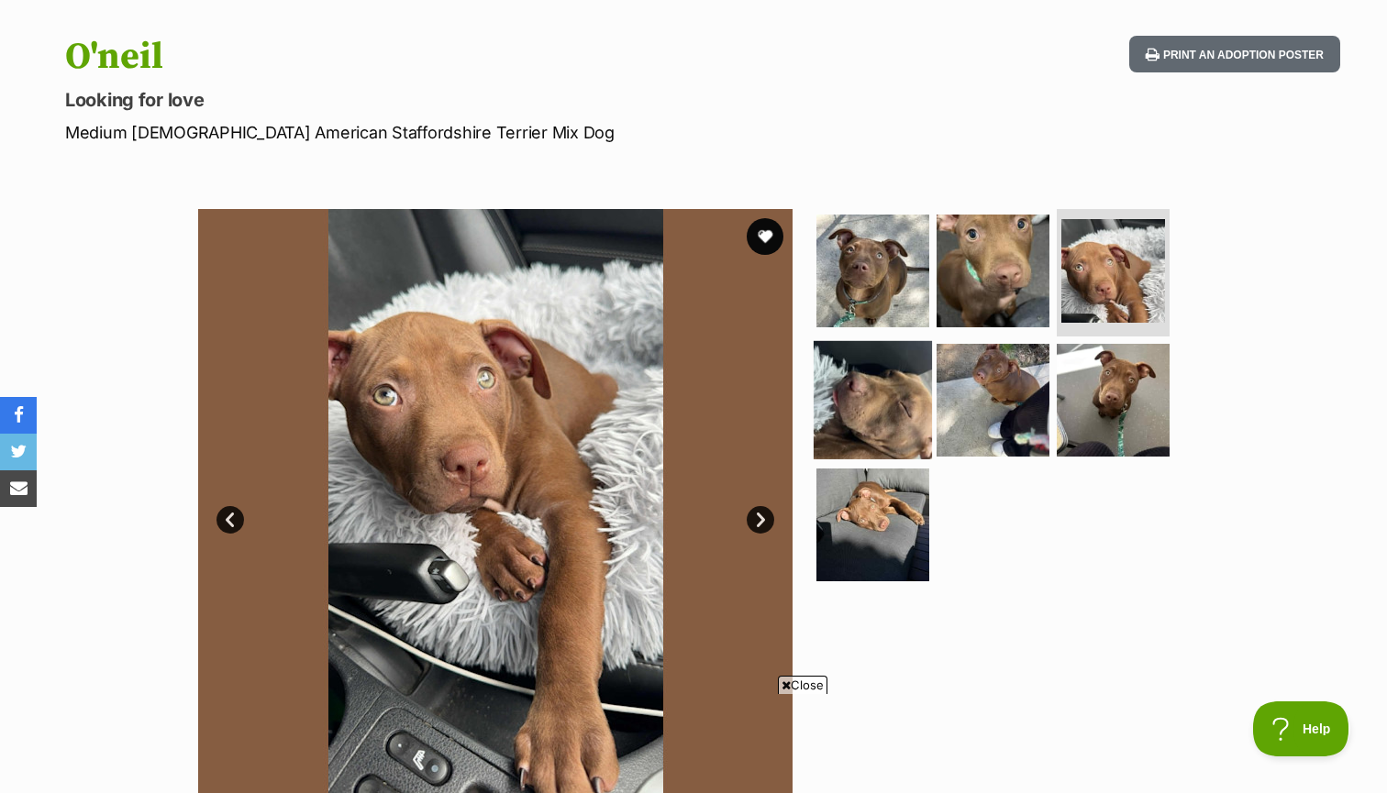
click at [878, 368] on img at bounding box center [873, 400] width 118 height 118
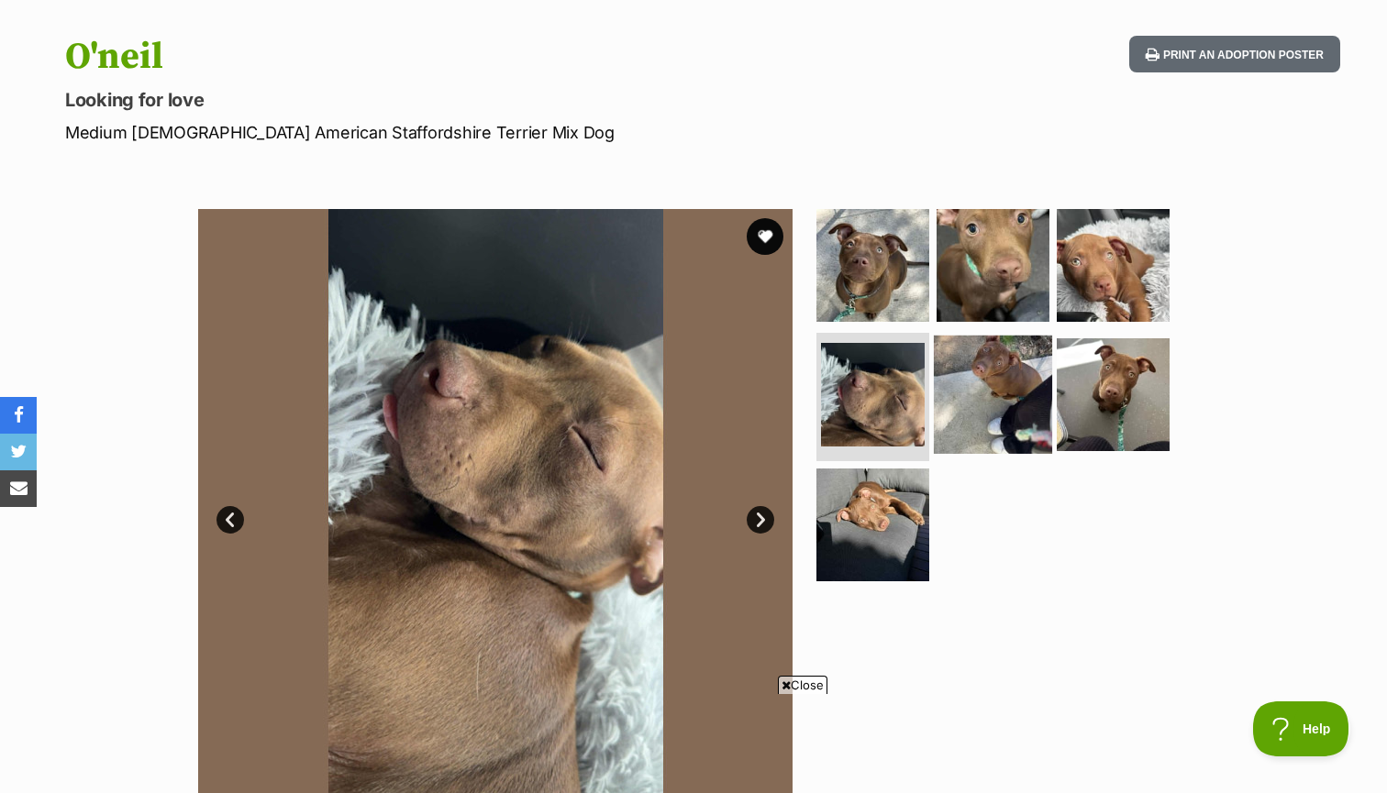
click at [975, 402] on img at bounding box center [993, 395] width 118 height 118
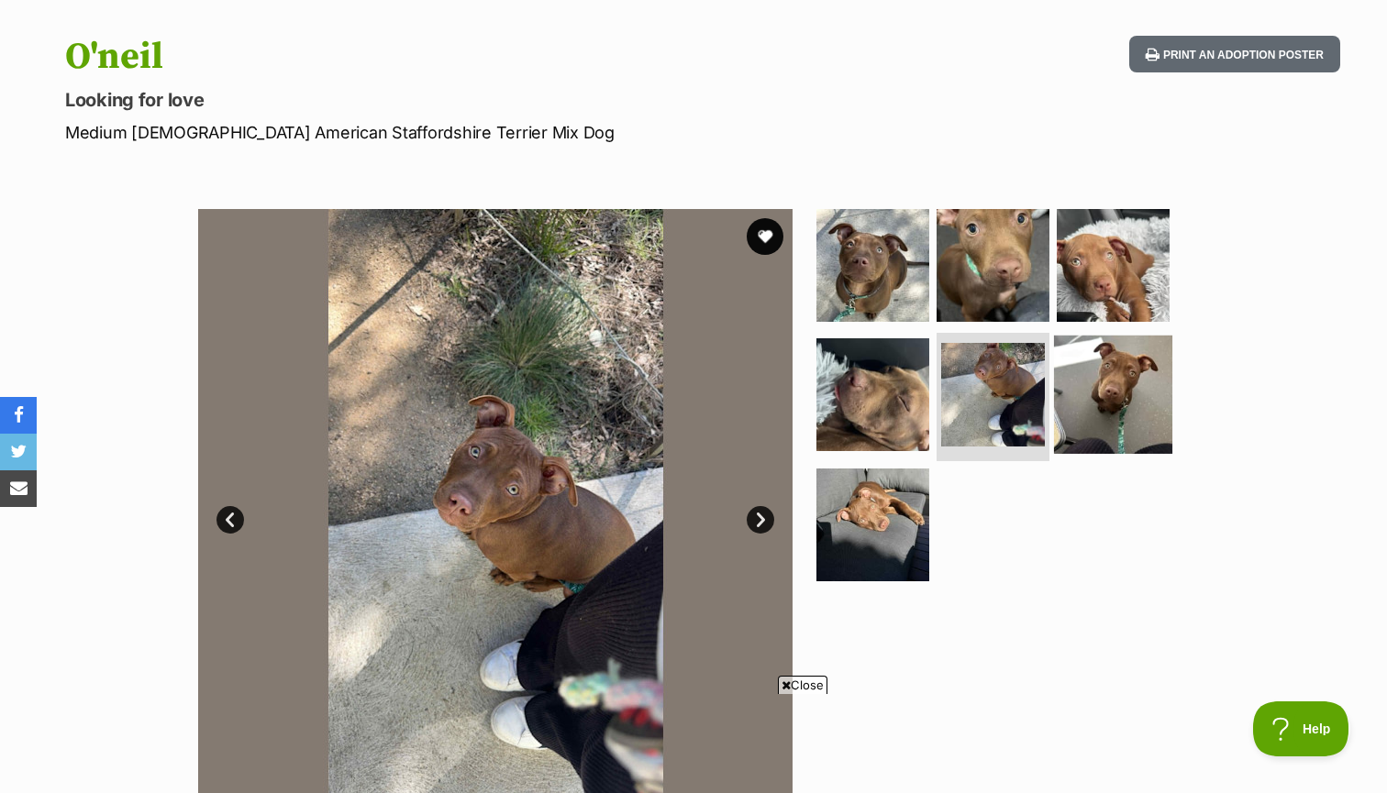
click at [1103, 396] on img at bounding box center [1113, 395] width 118 height 118
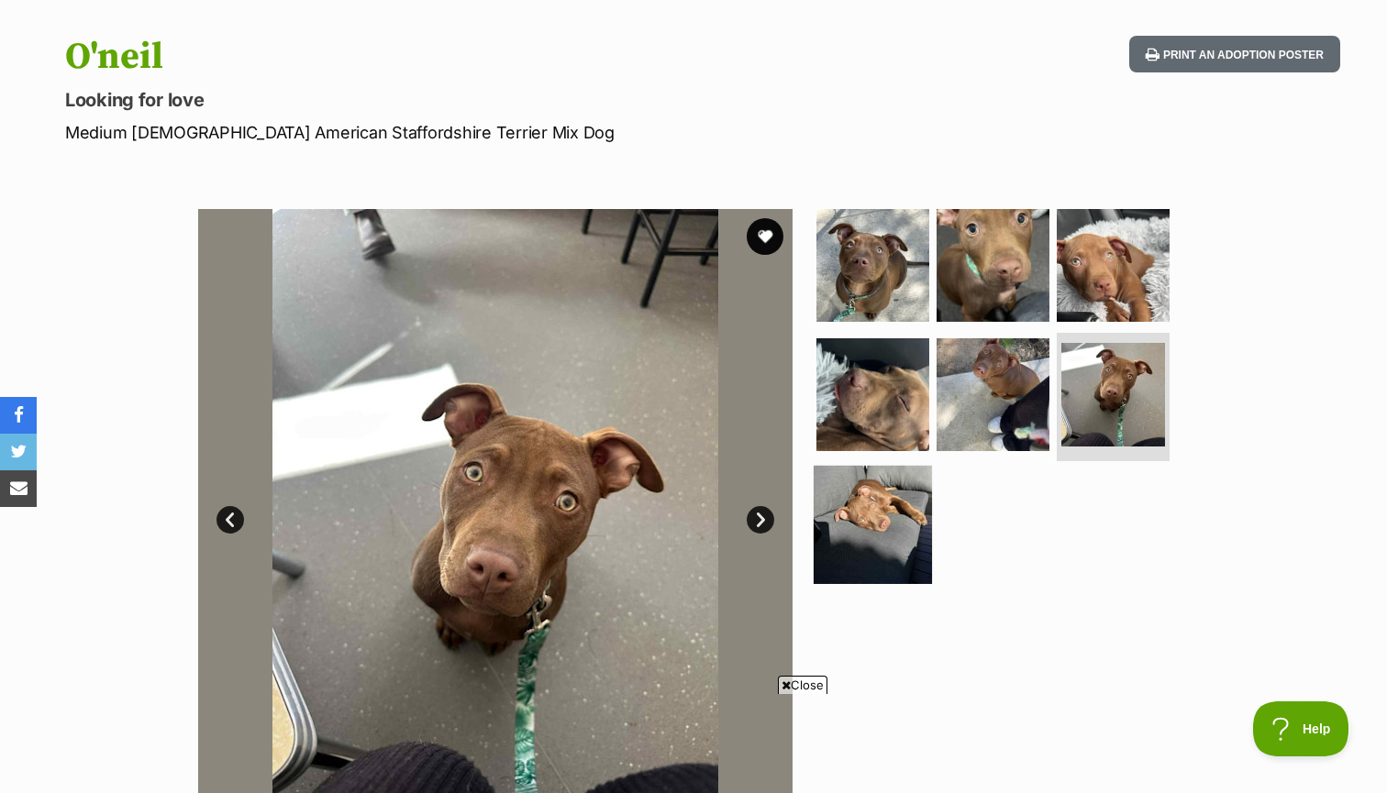
click at [892, 506] on img at bounding box center [873, 525] width 118 height 118
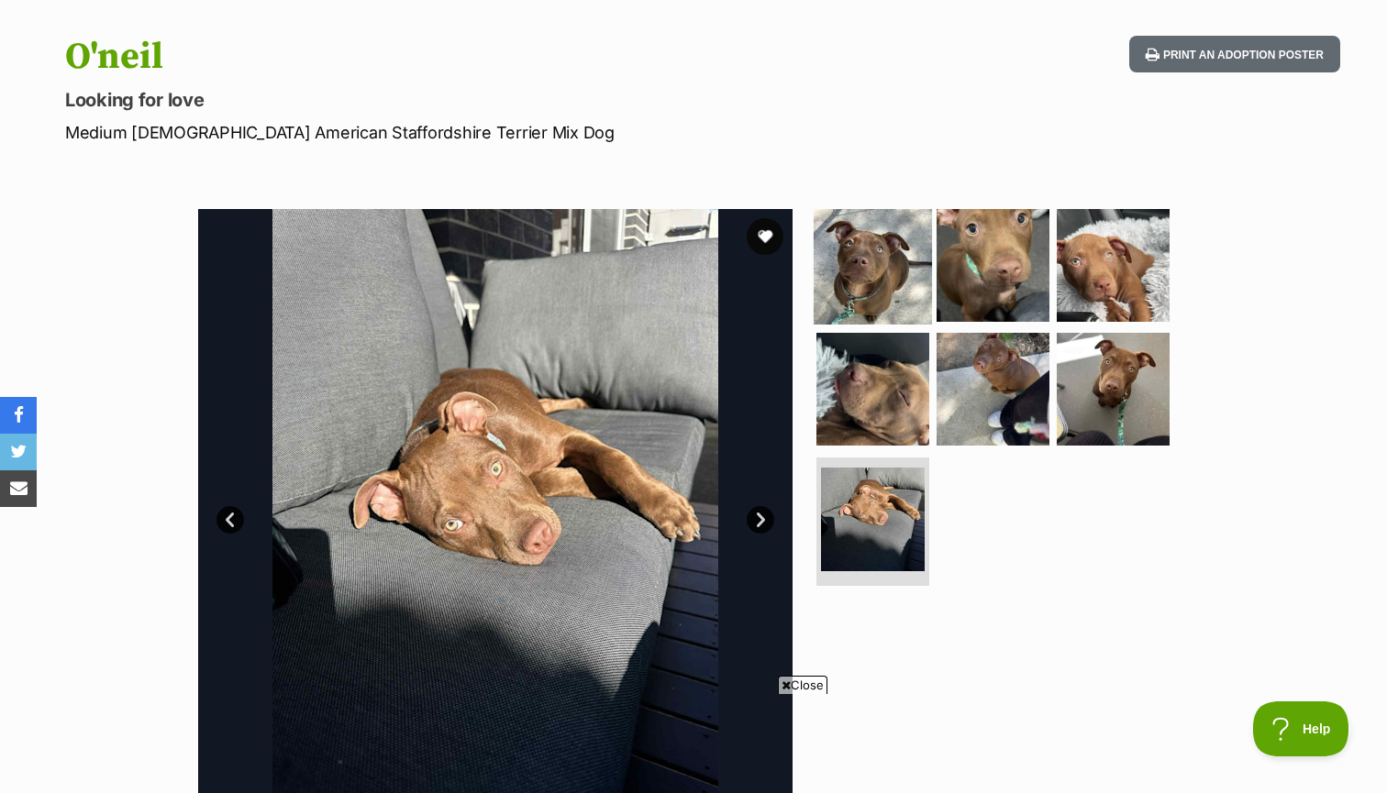
click at [860, 294] on img at bounding box center [873, 264] width 118 height 118
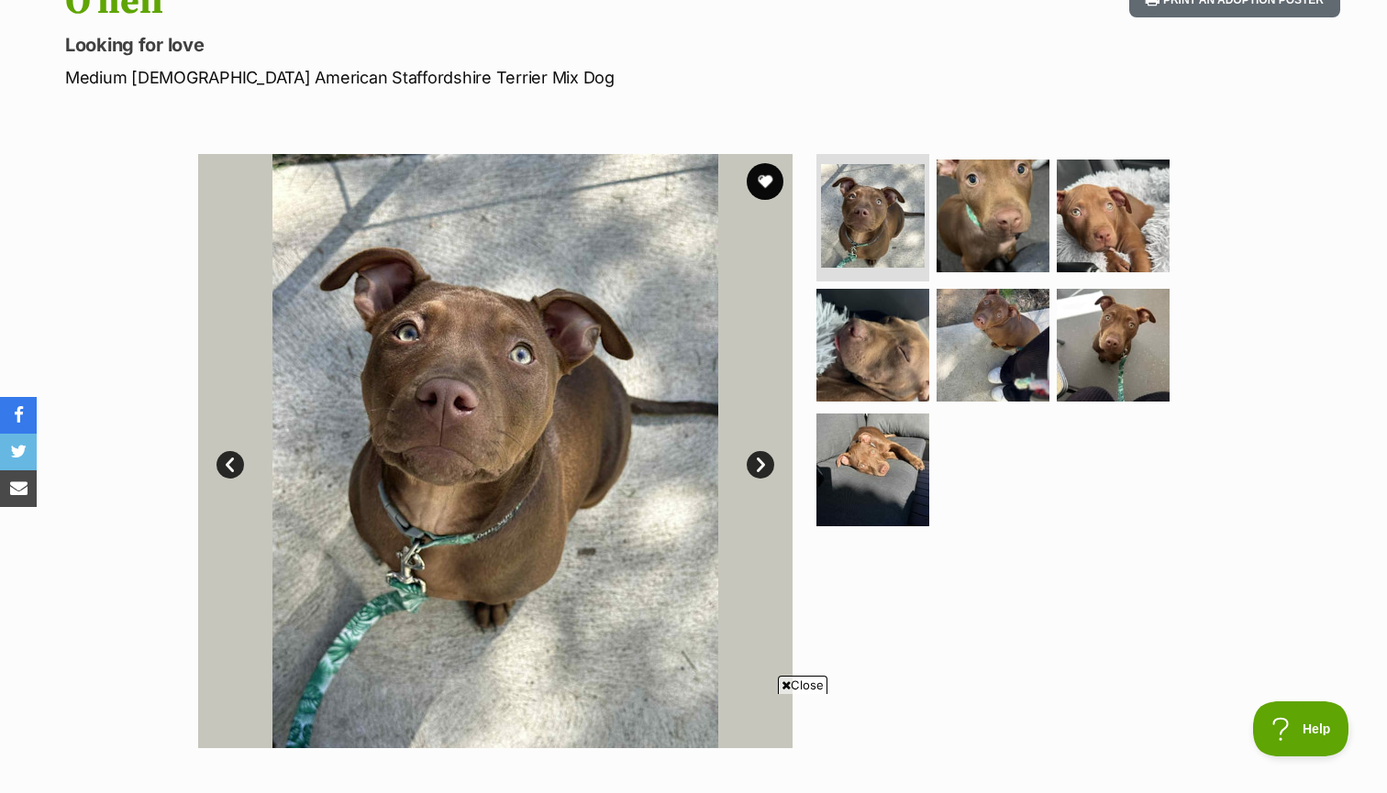
scroll to position [40, 0]
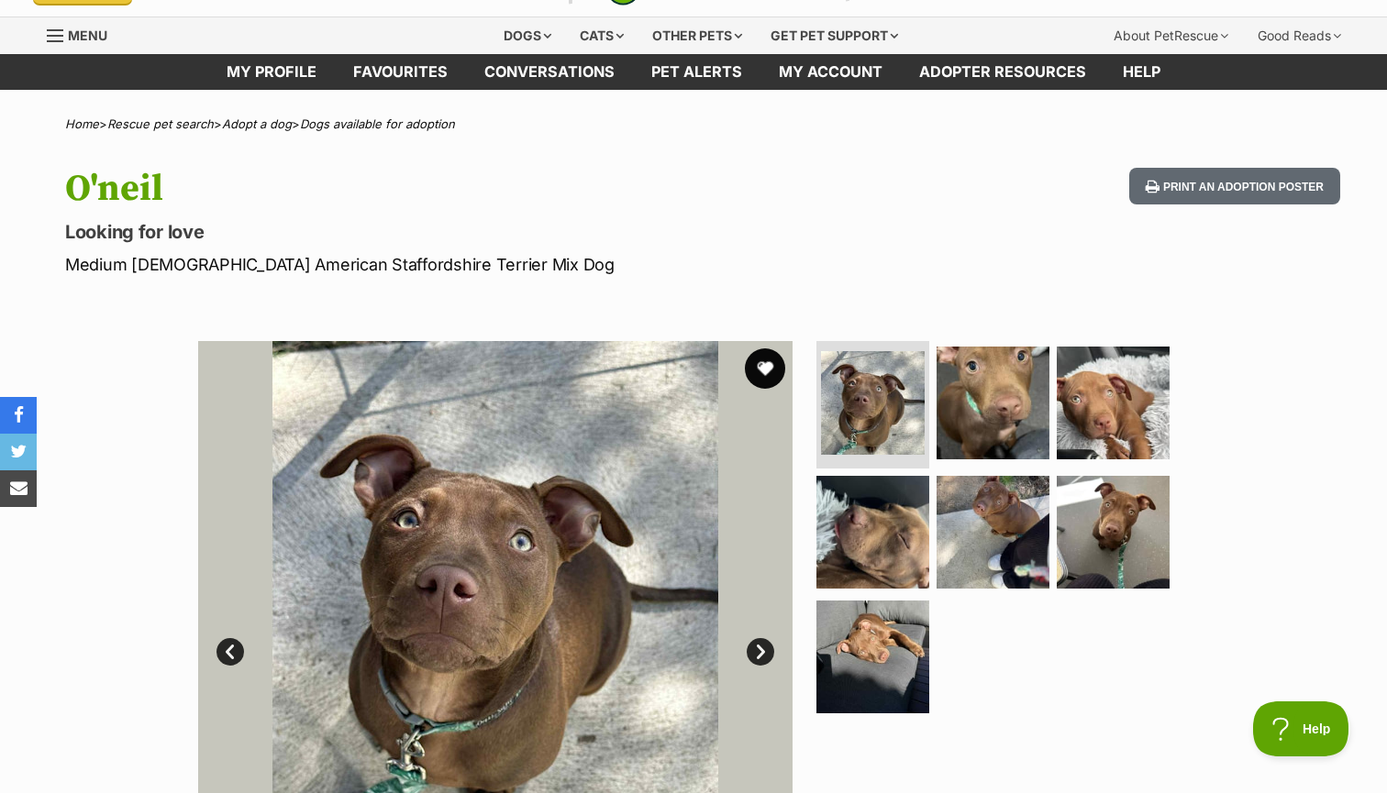
click at [776, 366] on button "favourite" at bounding box center [765, 369] width 40 height 40
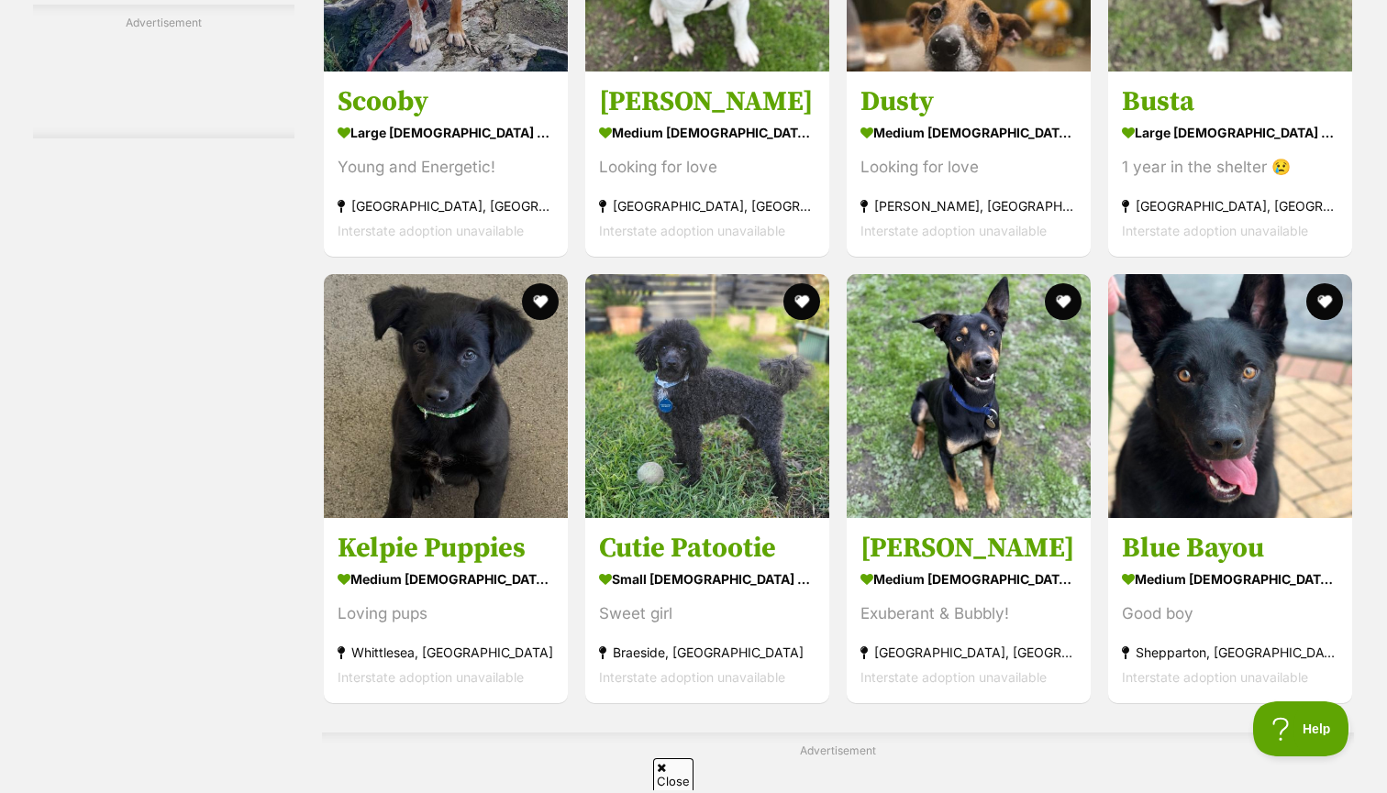
scroll to position [4289, 0]
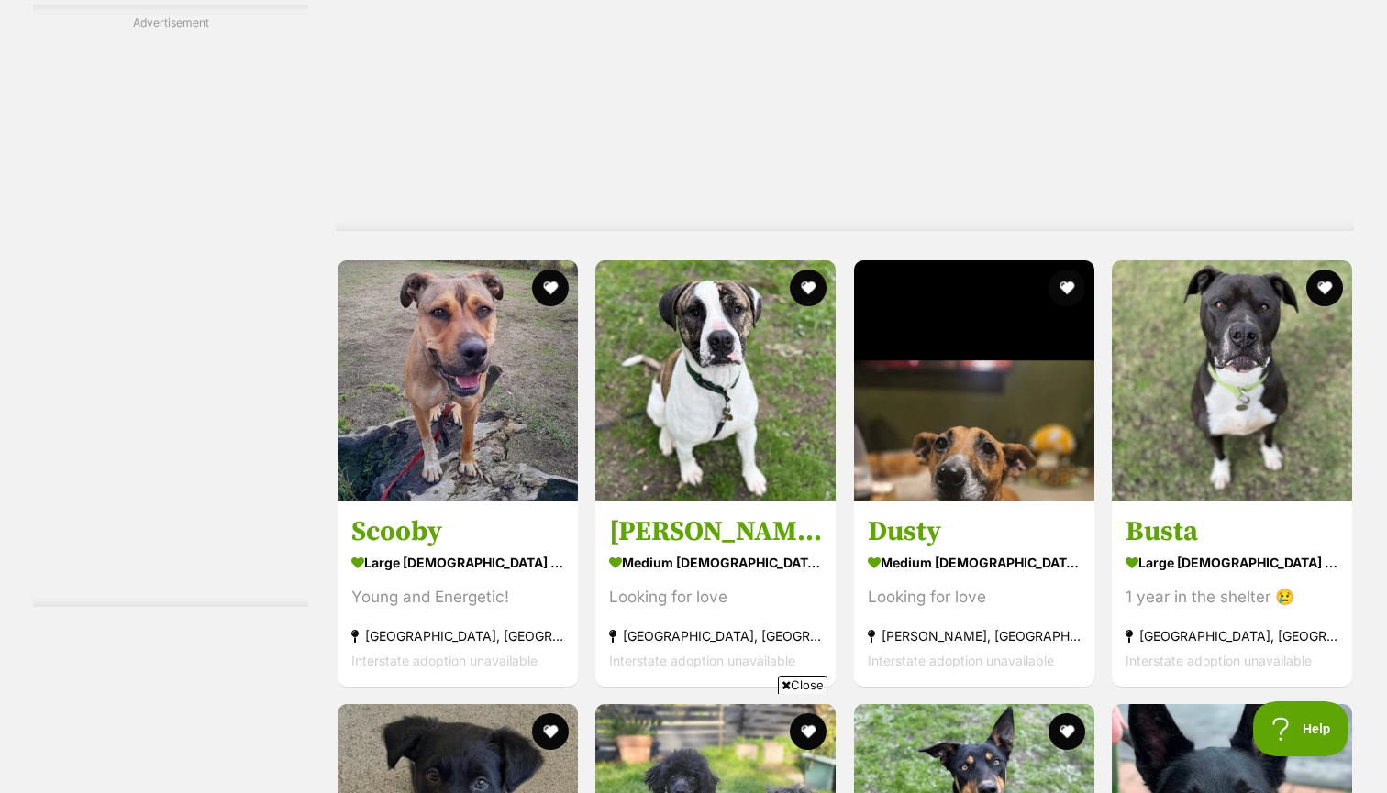
scroll to position [4976, 0]
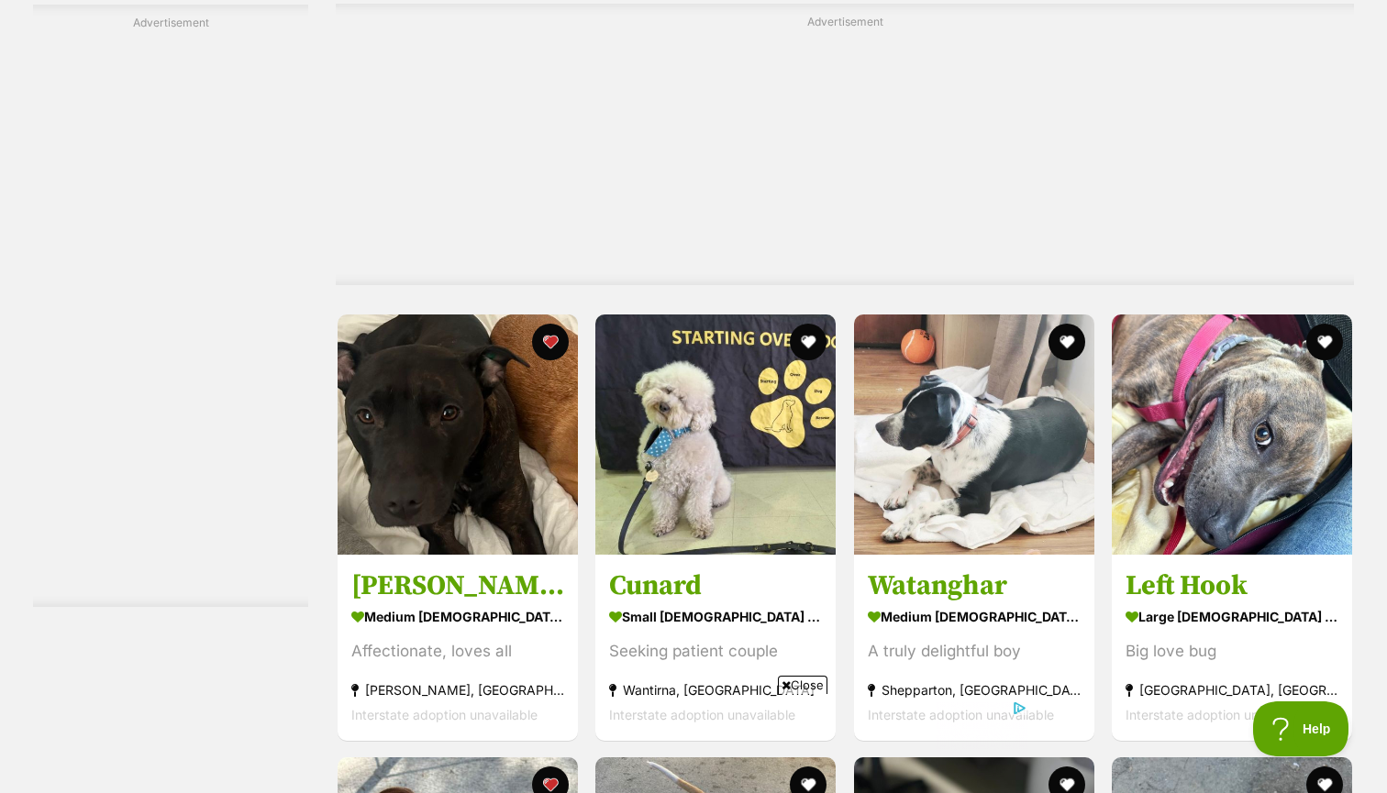
scroll to position [6196, 0]
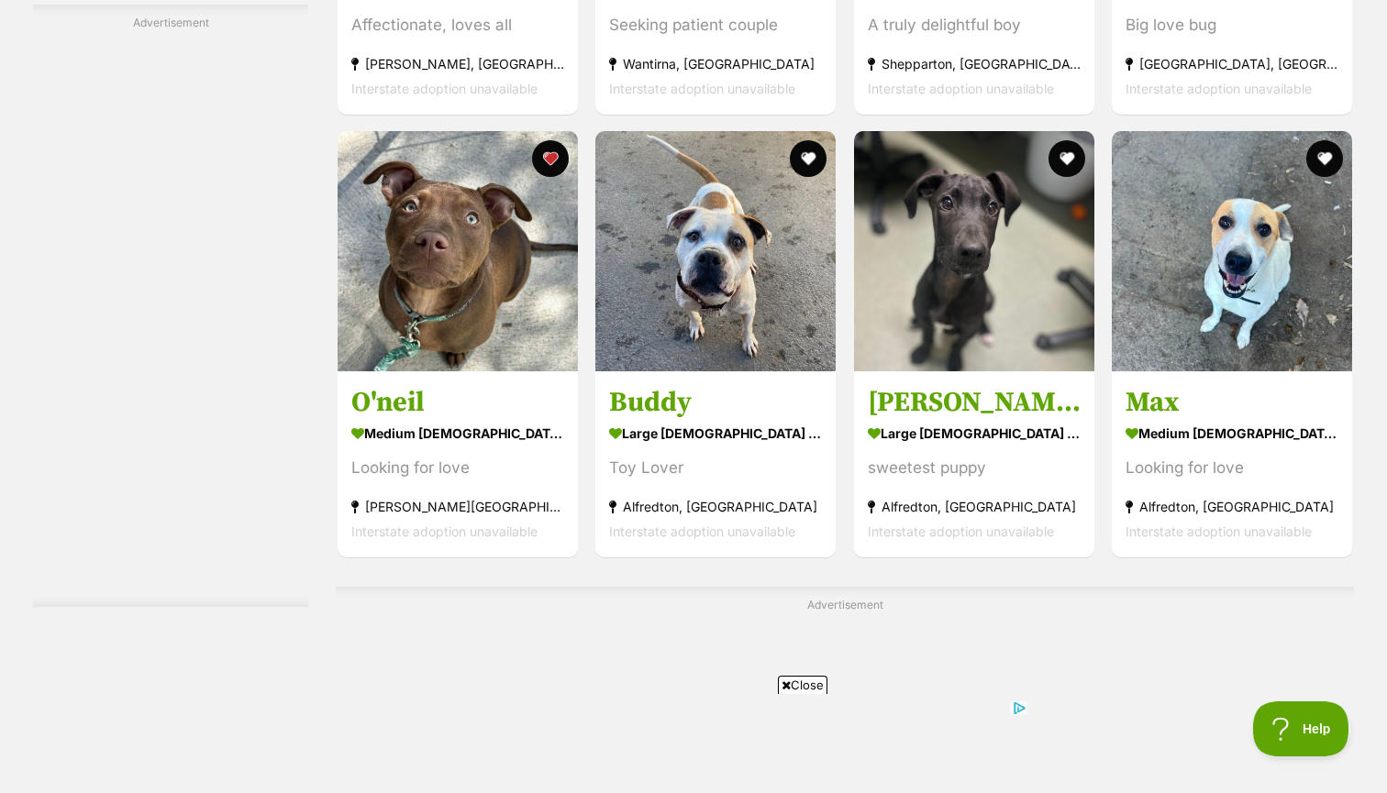
scroll to position [6825, 0]
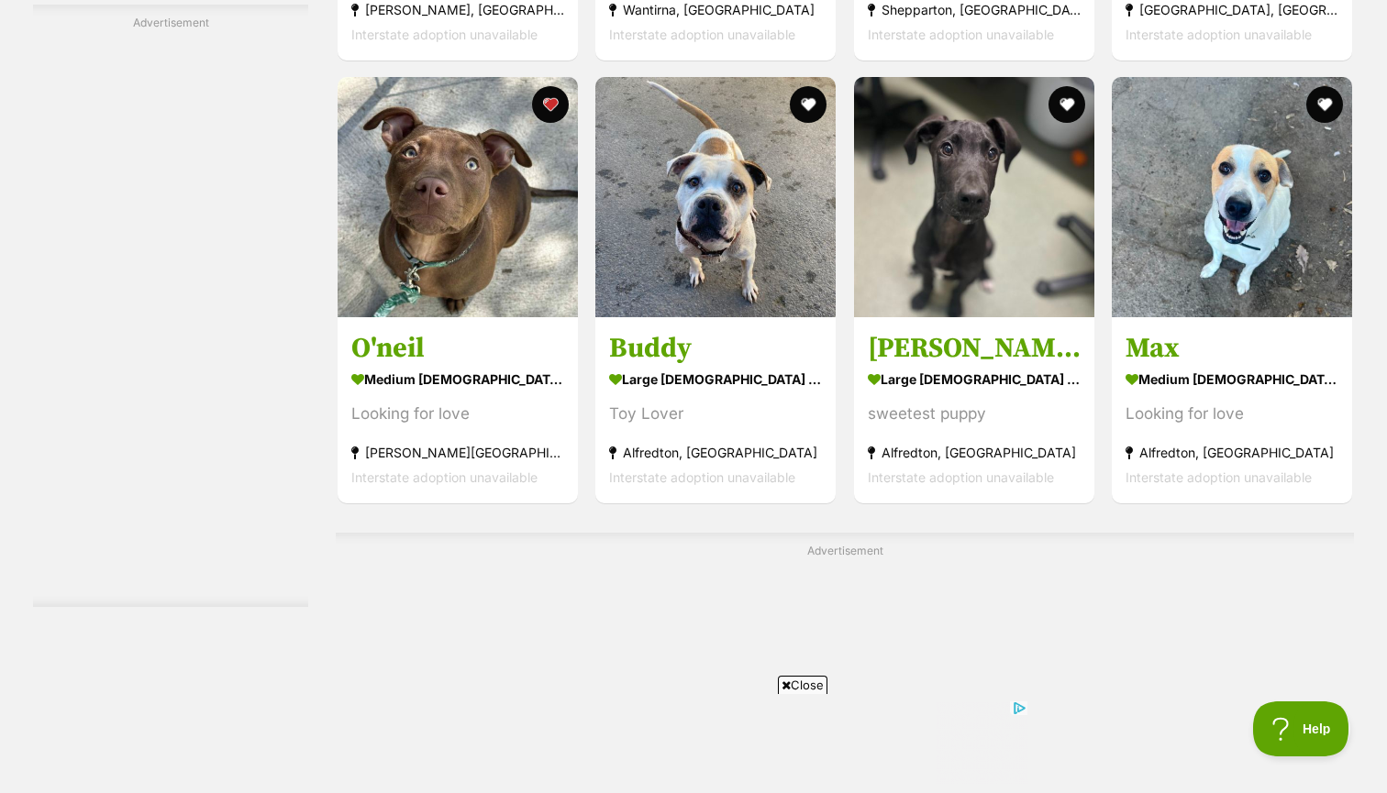
scroll to position [0, 0]
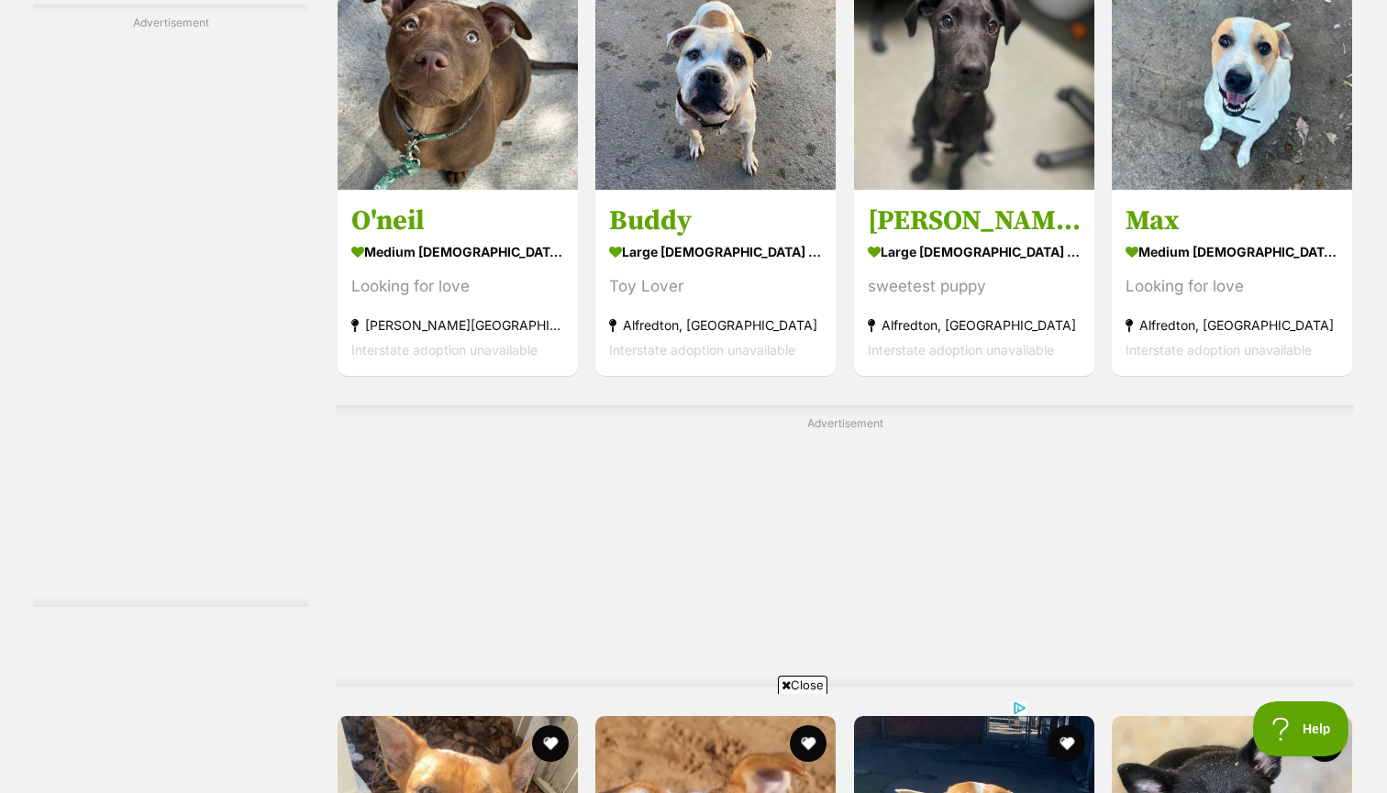
scroll to position [7346, 0]
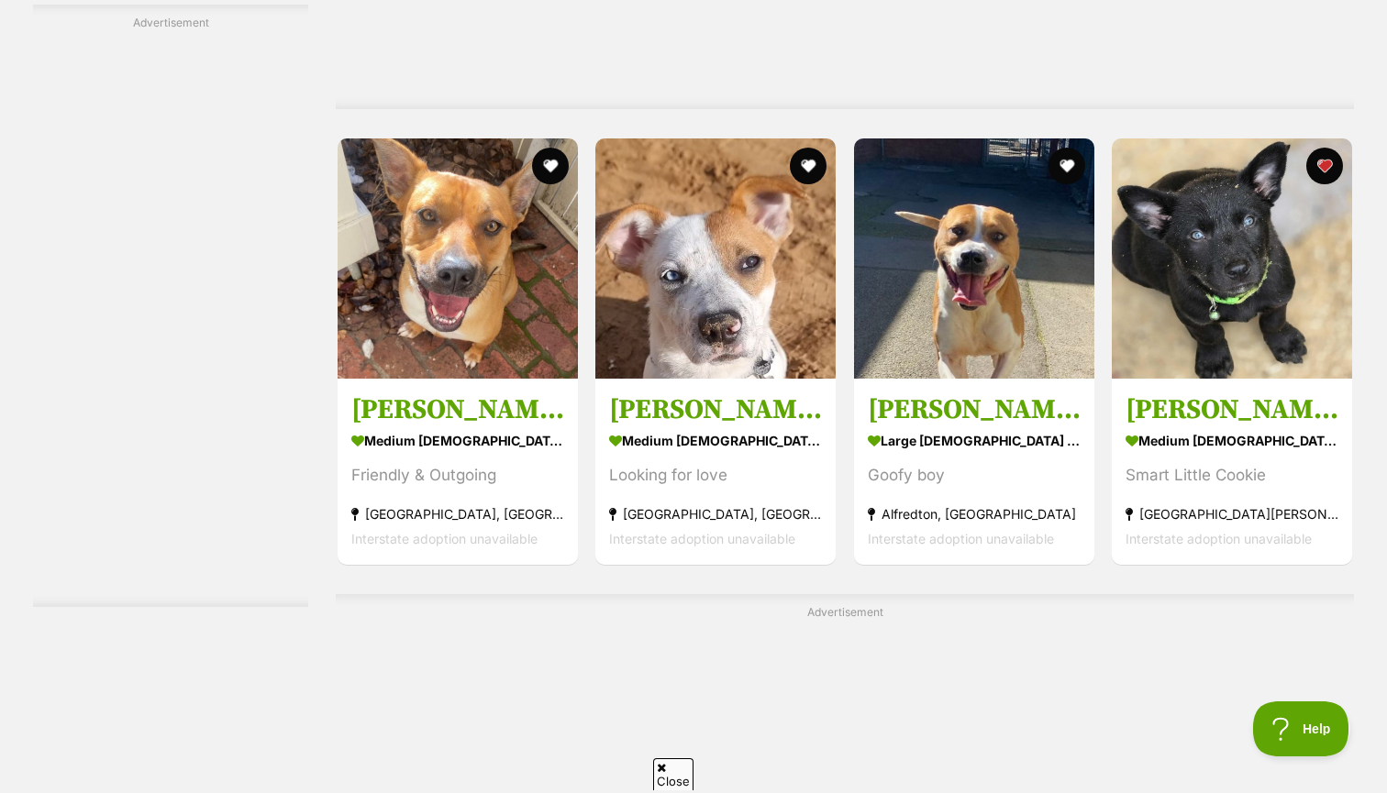
scroll to position [8143, 0]
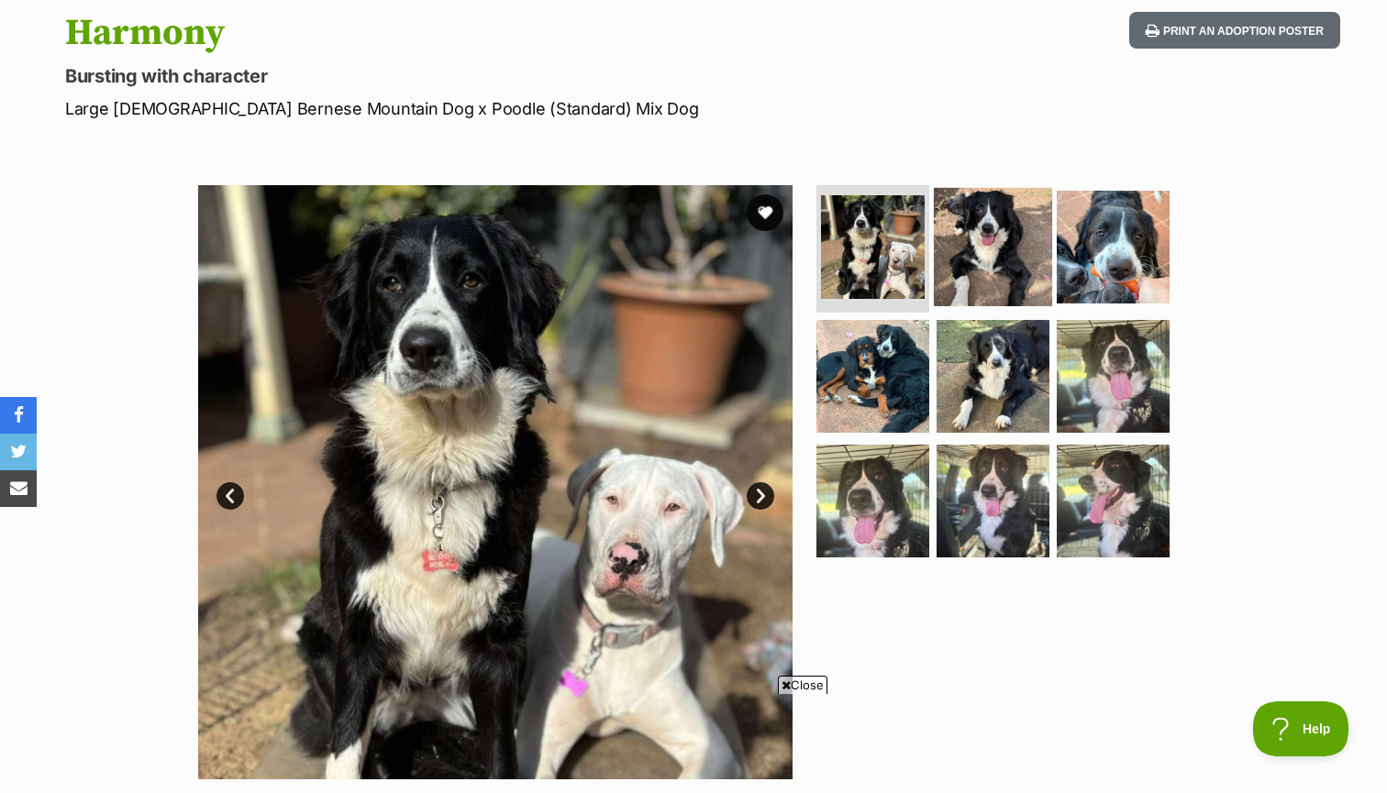
click at [963, 267] on img at bounding box center [993, 246] width 118 height 118
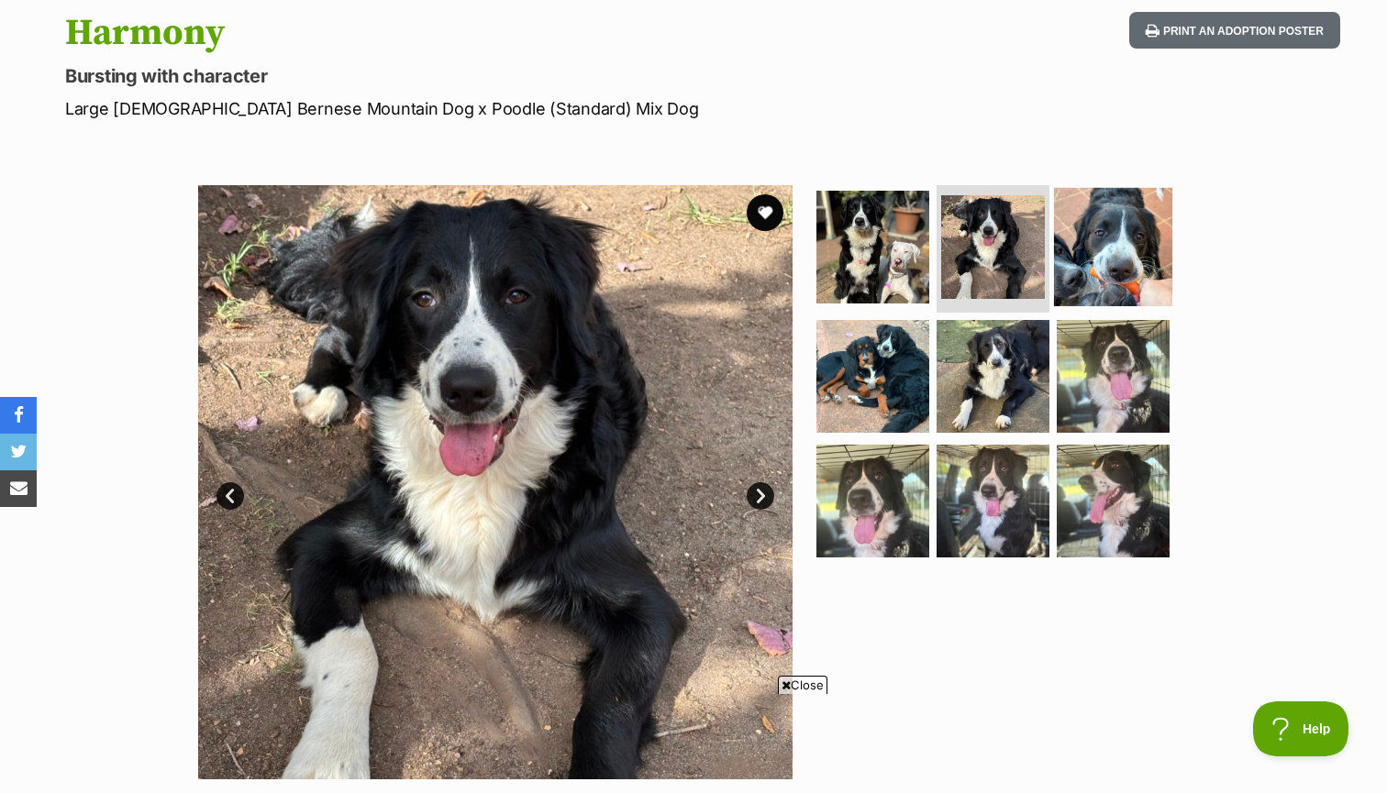
click at [1090, 263] on img at bounding box center [1113, 246] width 118 height 118
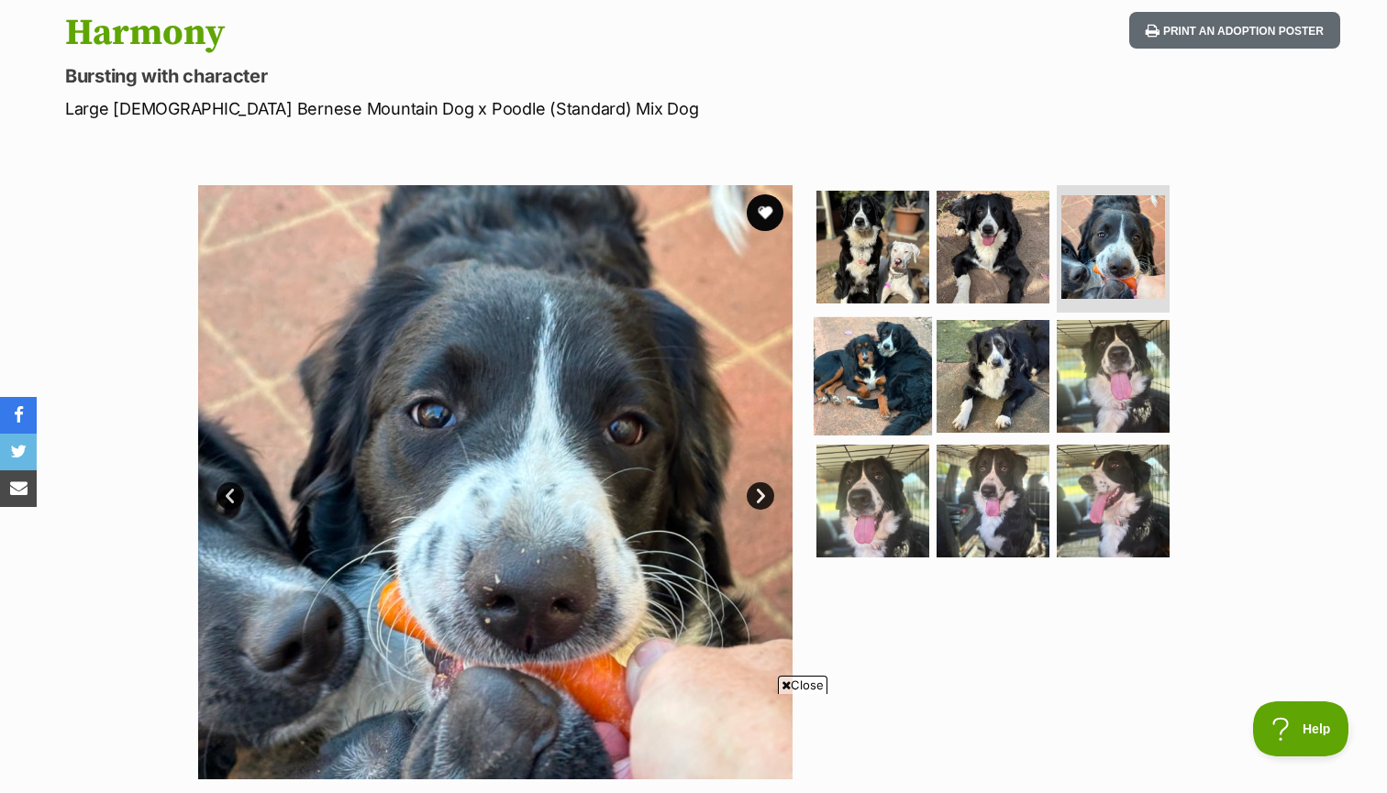
click at [859, 355] on img at bounding box center [873, 376] width 118 height 118
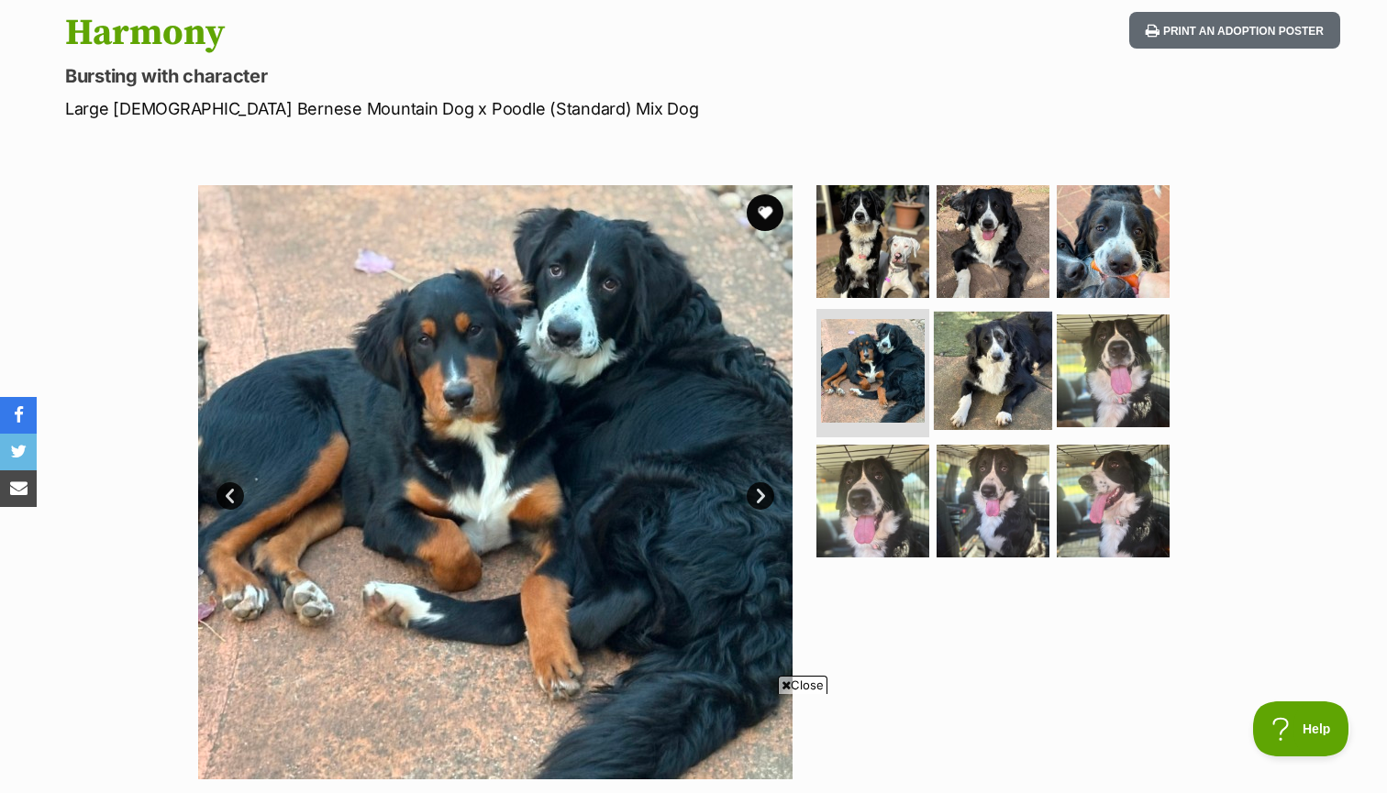
click at [963, 367] on img at bounding box center [993, 371] width 118 height 118
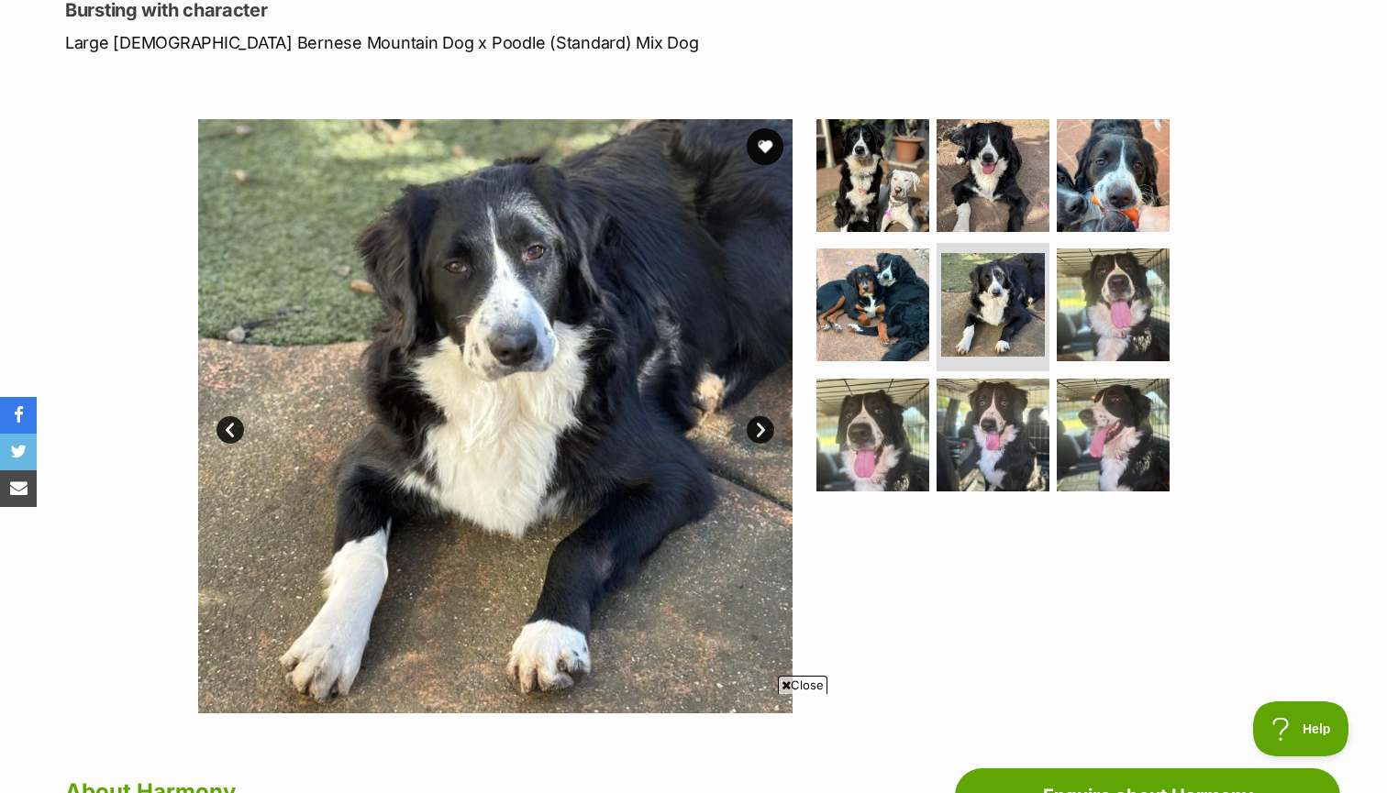
scroll to position [265, 0]
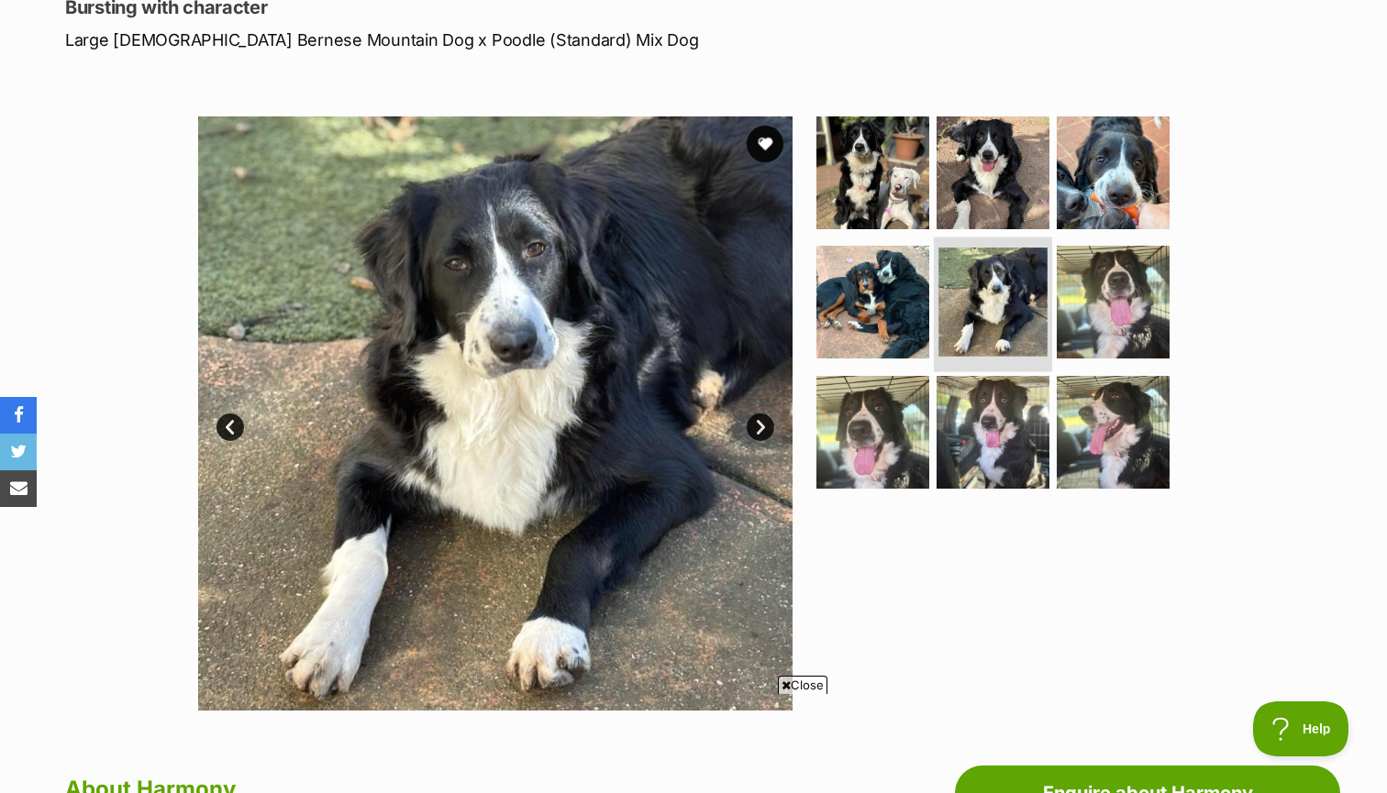
click at [1045, 314] on li at bounding box center [993, 305] width 118 height 135
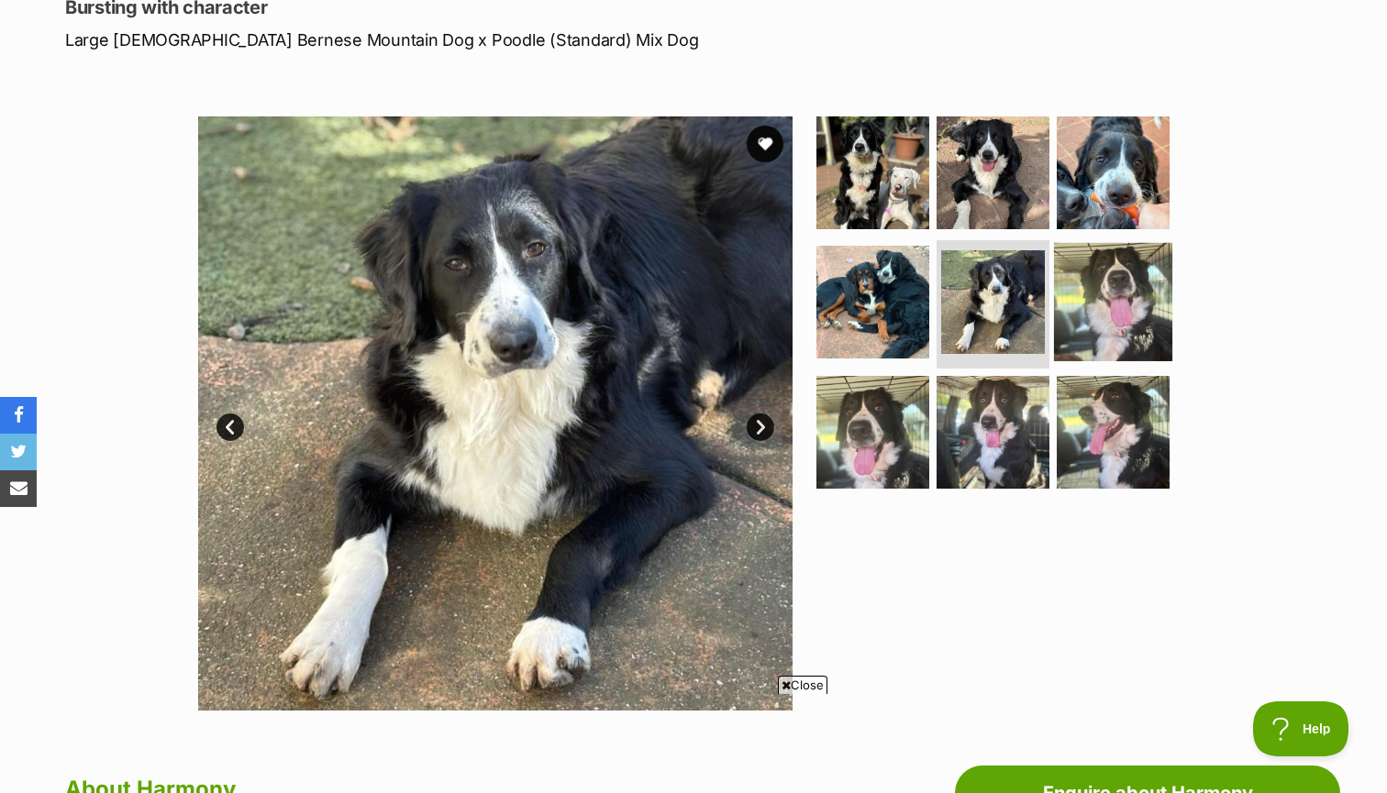
click at [1106, 313] on img at bounding box center [1113, 302] width 118 height 118
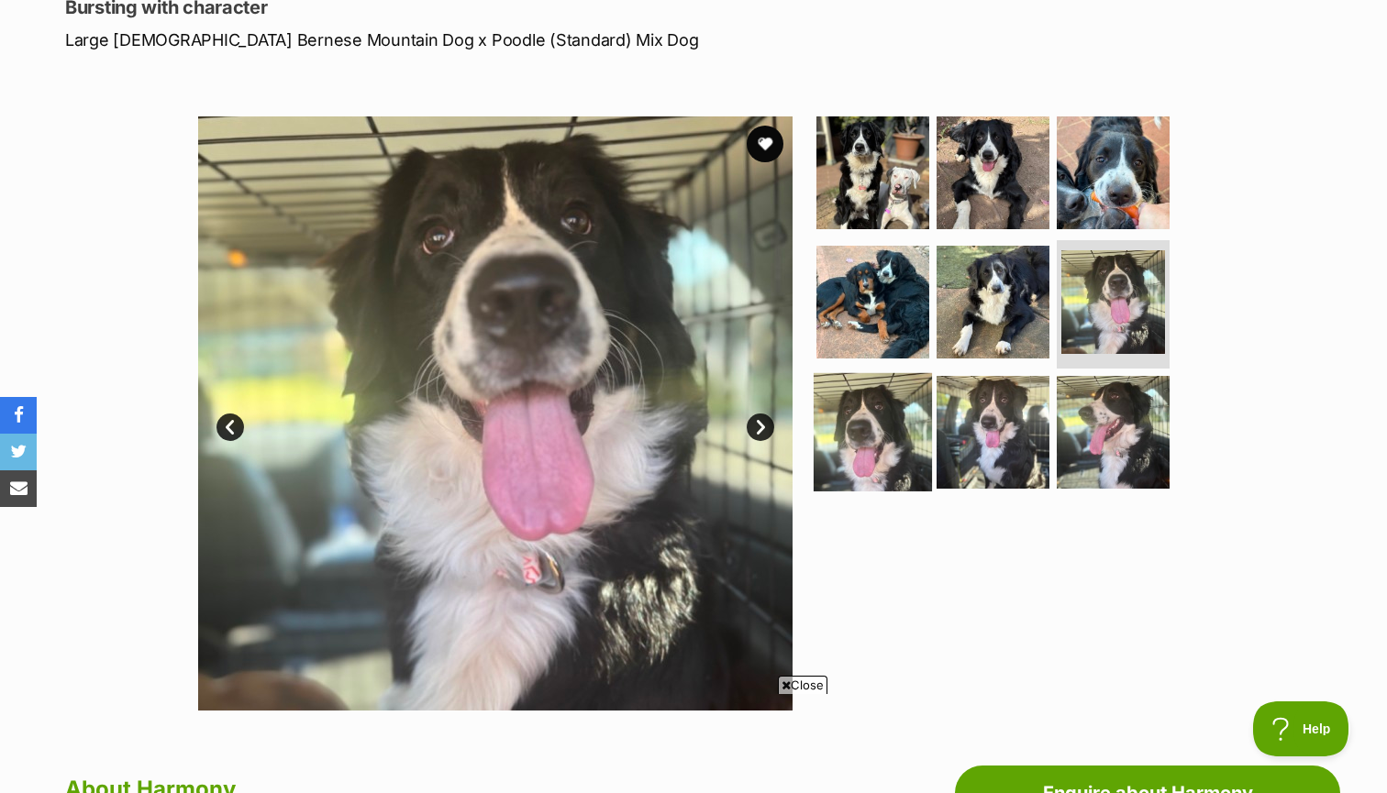
click at [859, 432] on img at bounding box center [873, 432] width 118 height 118
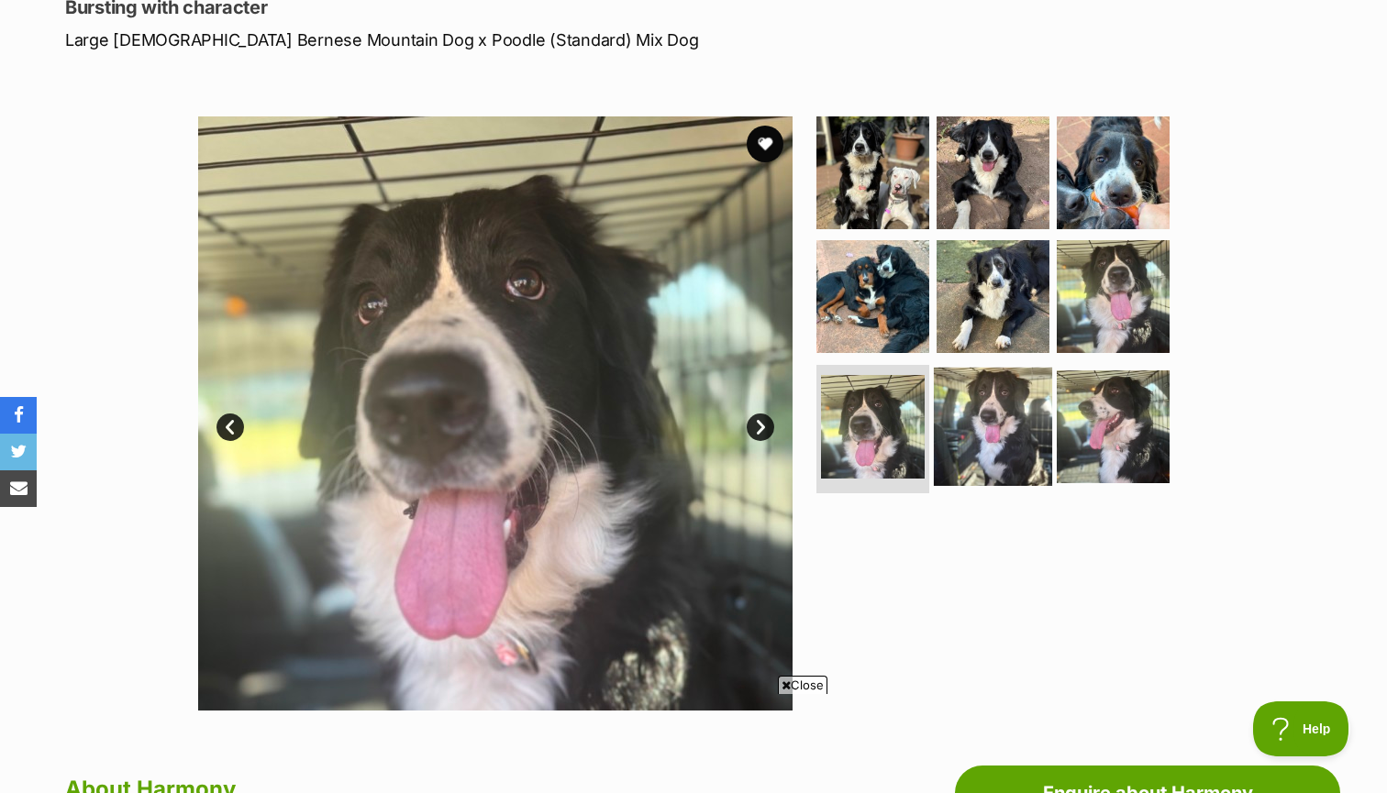
click at [957, 433] on img at bounding box center [993, 427] width 118 height 118
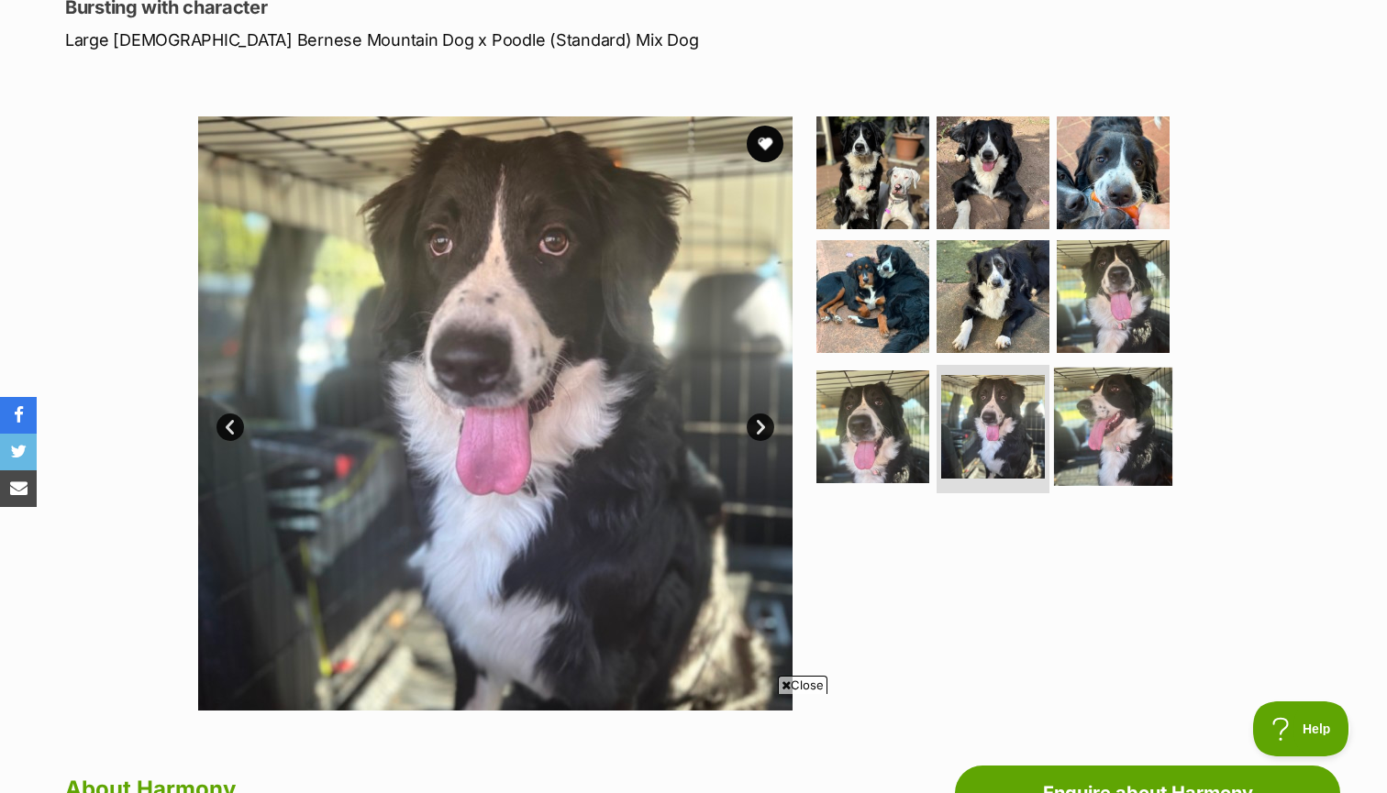
click at [1095, 438] on img at bounding box center [1113, 427] width 118 height 118
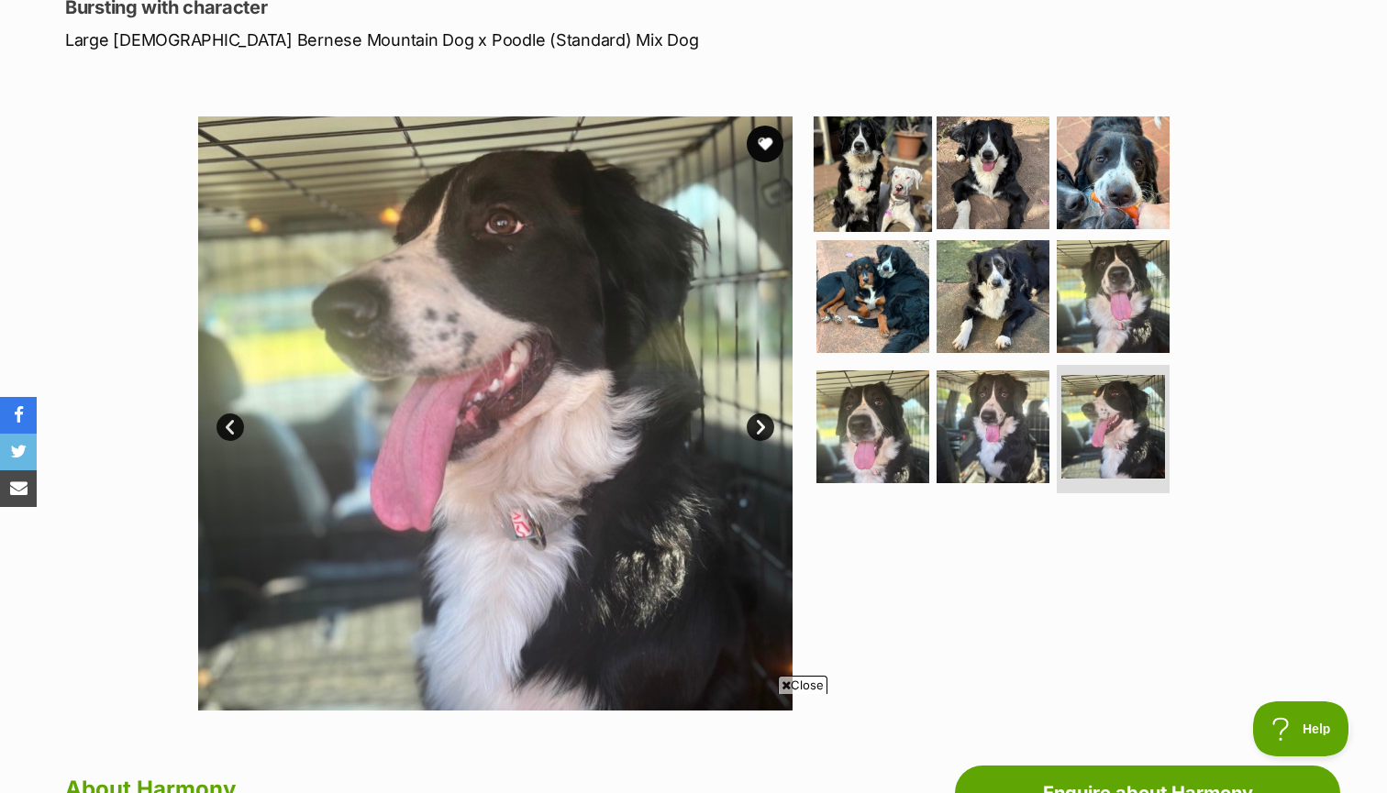
click at [859, 142] on img at bounding box center [873, 172] width 118 height 118
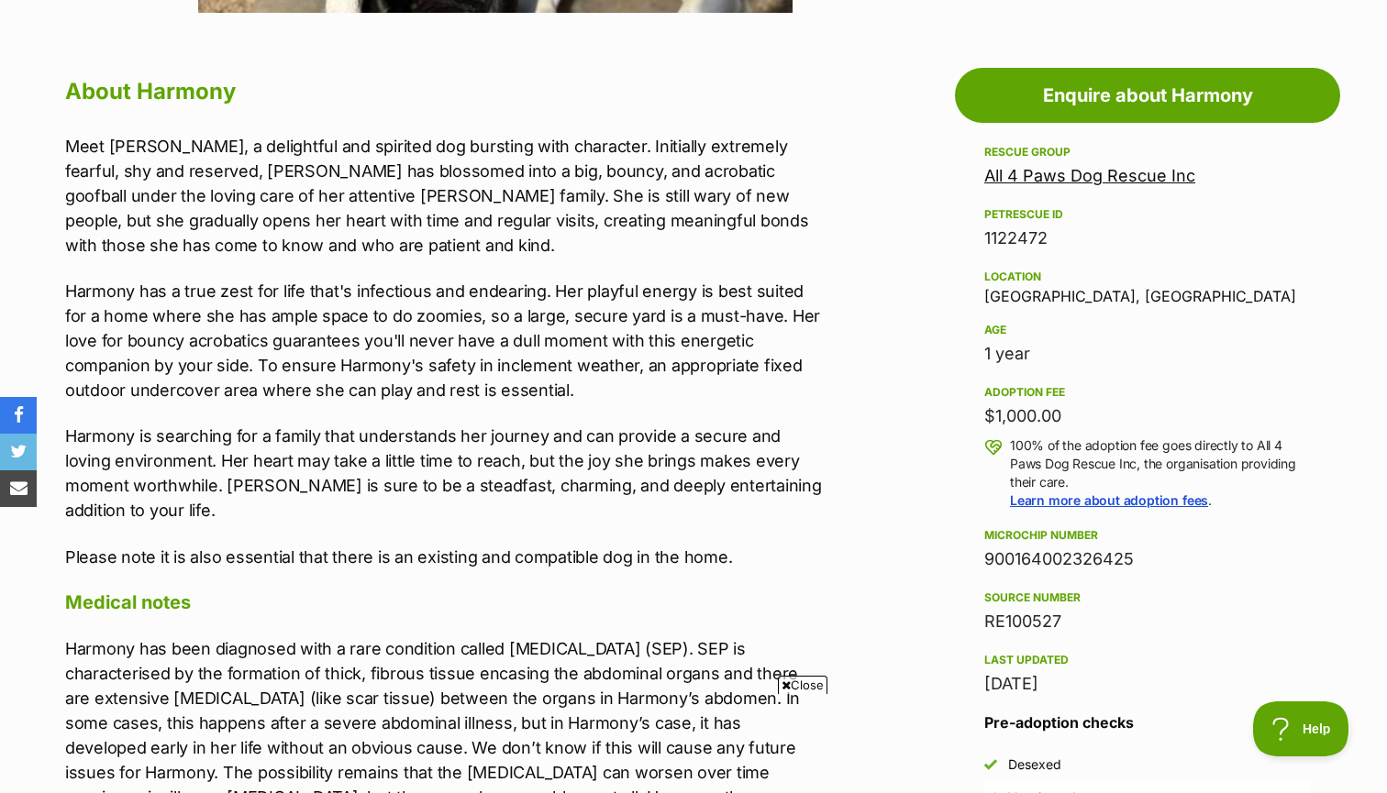
scroll to position [0, 0]
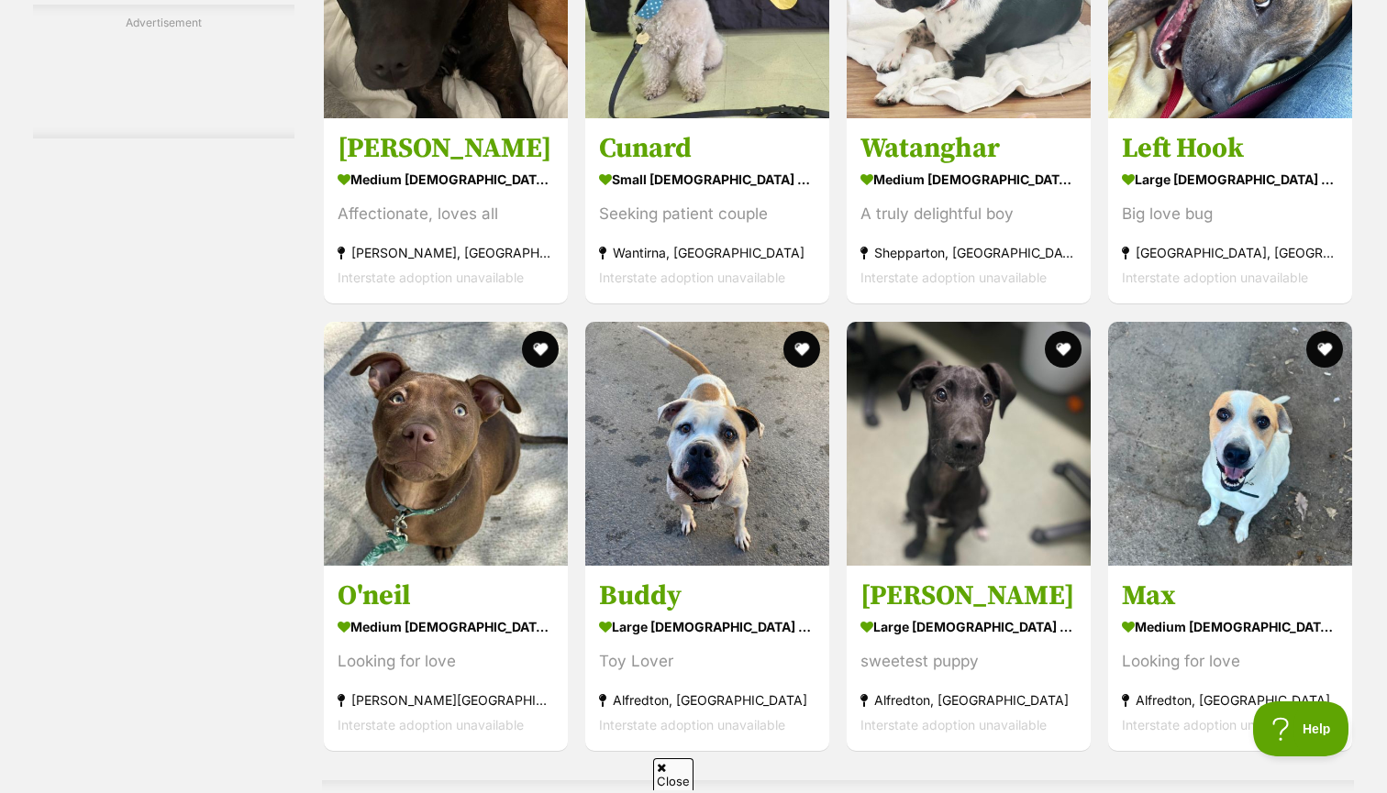
scroll to position [5917, 0]
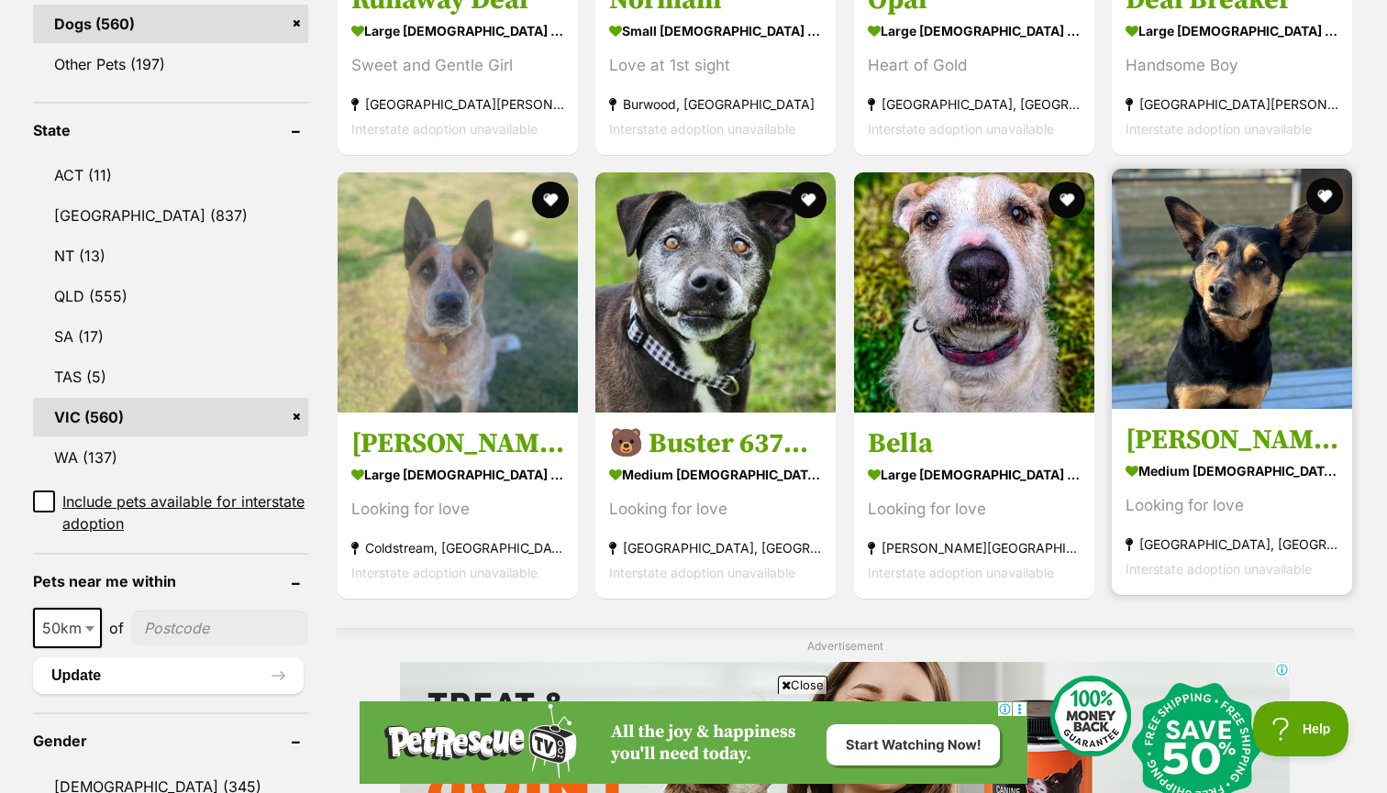
click at [1188, 441] on h3 "[PERSON_NAME]" at bounding box center [1231, 440] width 213 height 35
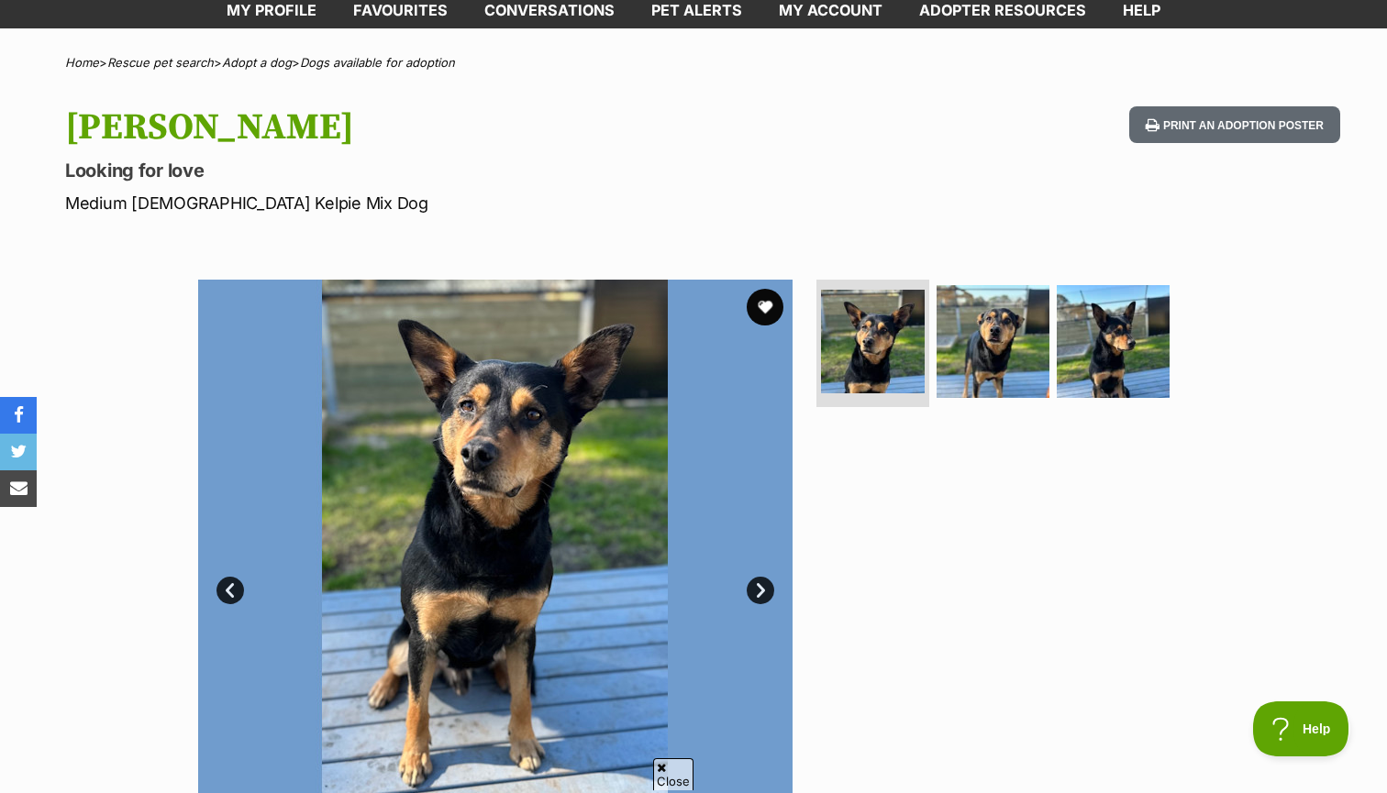
scroll to position [194, 0]
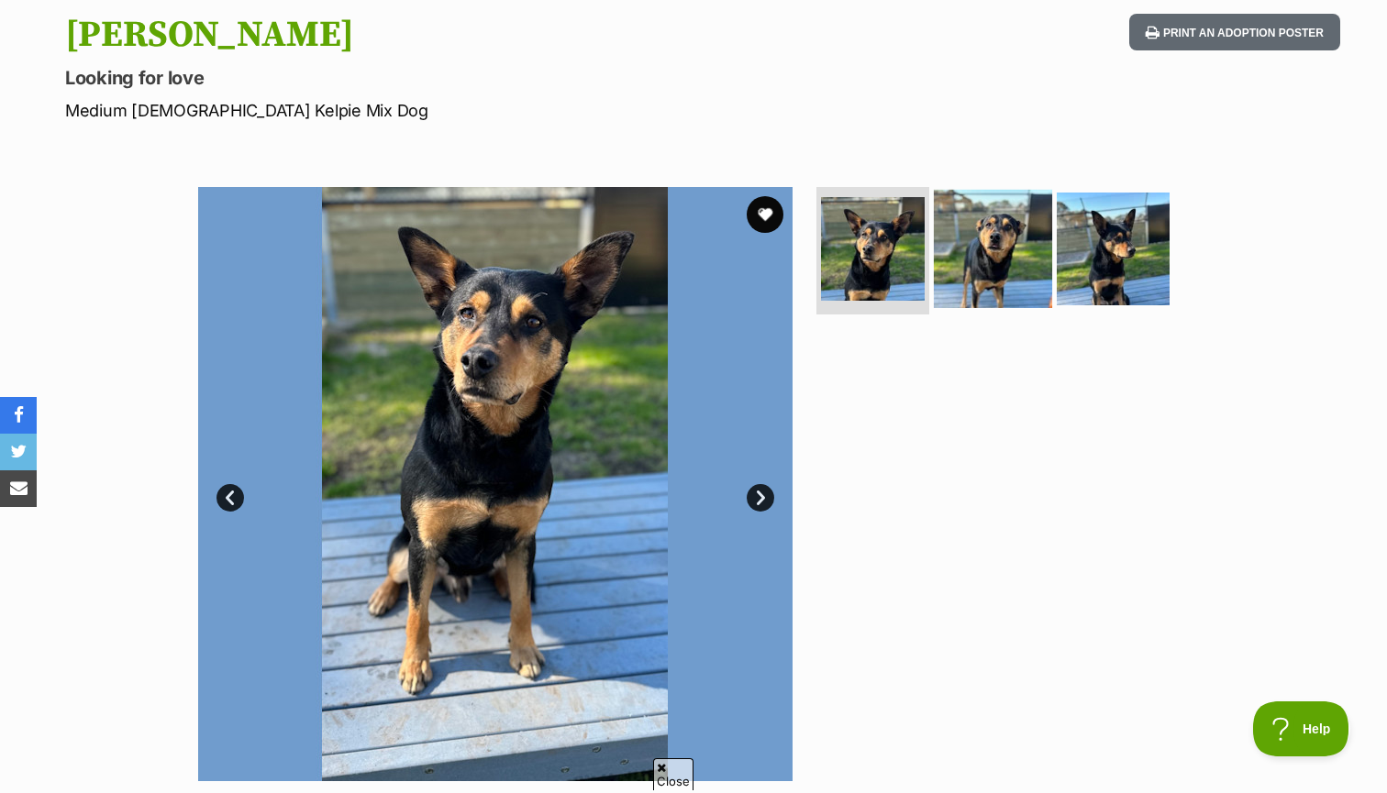
click at [1007, 256] on img at bounding box center [993, 248] width 118 height 118
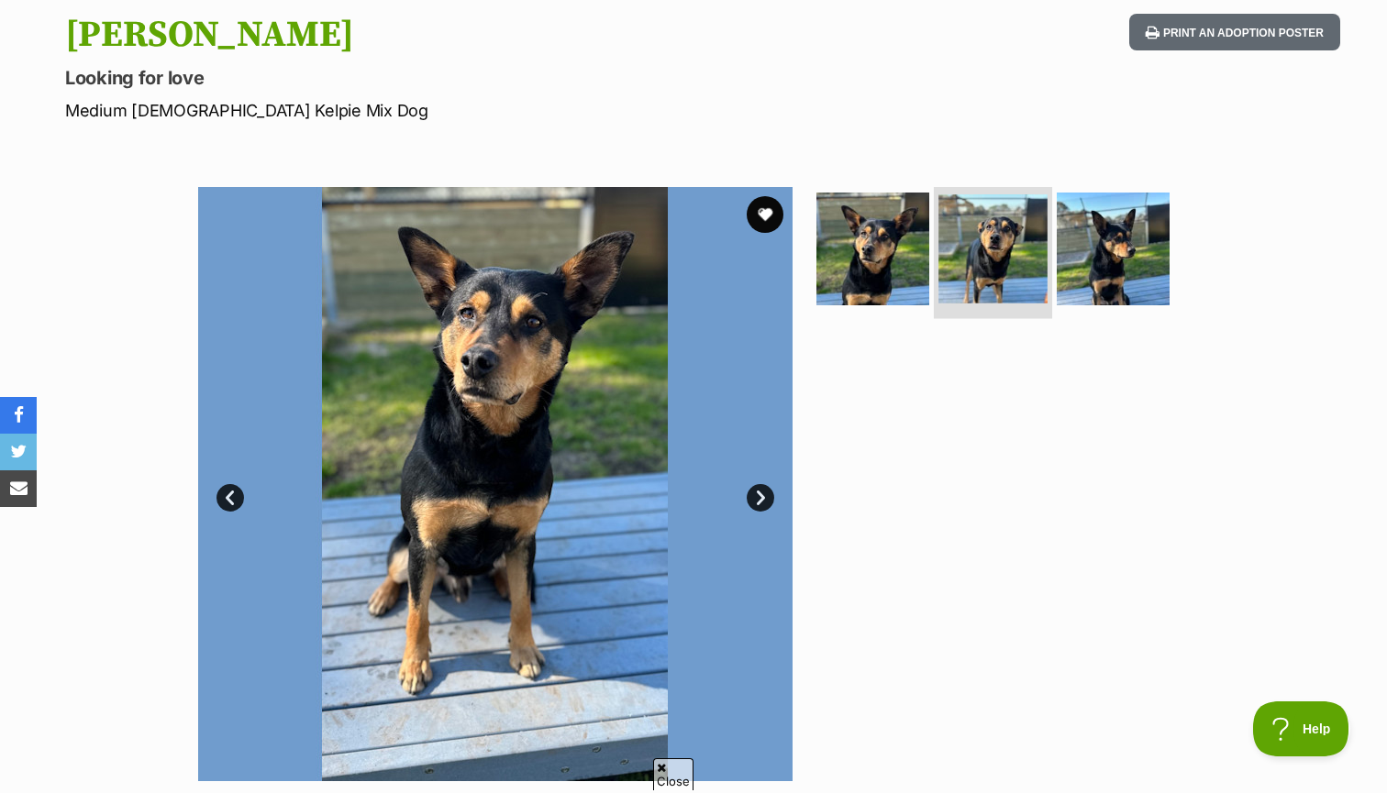
scroll to position [0, 0]
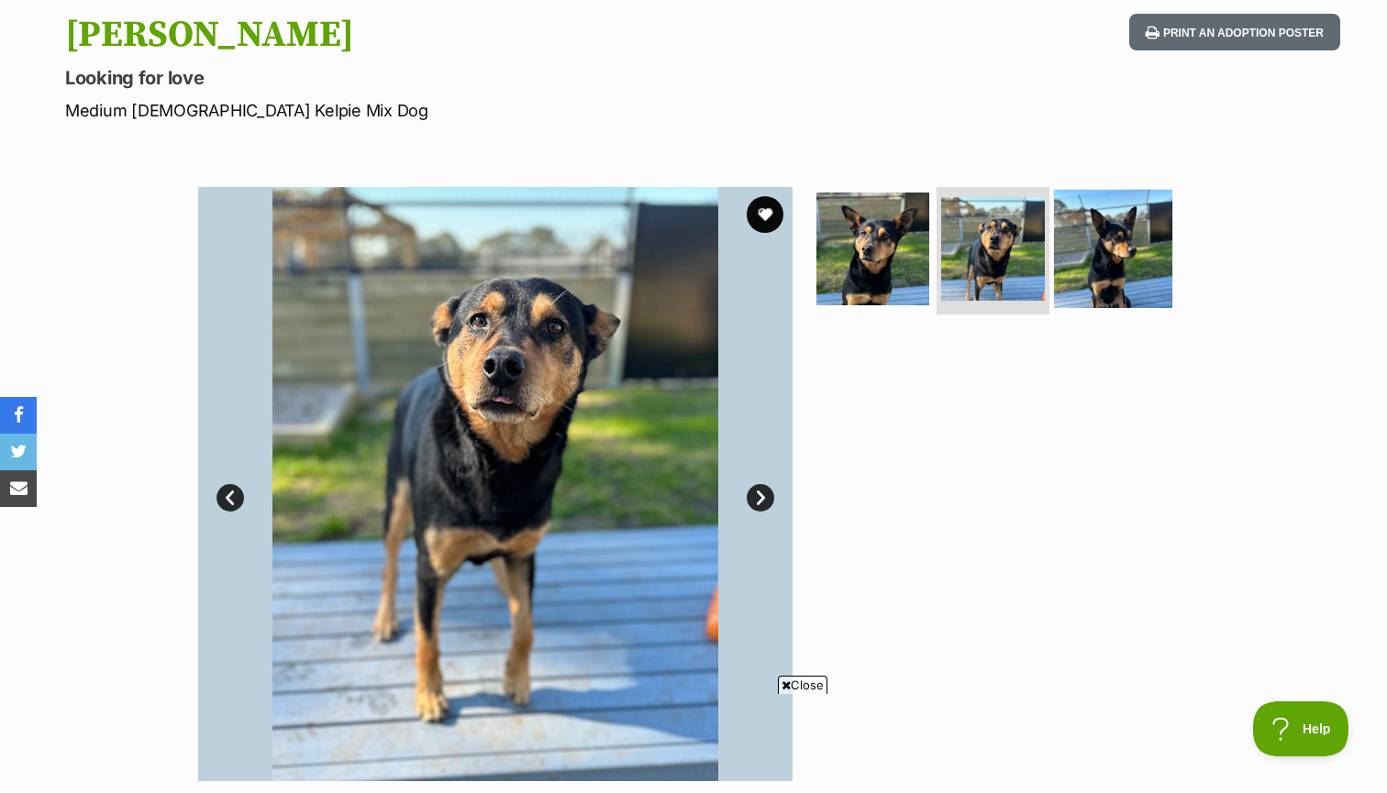
click at [1117, 269] on img at bounding box center [1113, 248] width 118 height 118
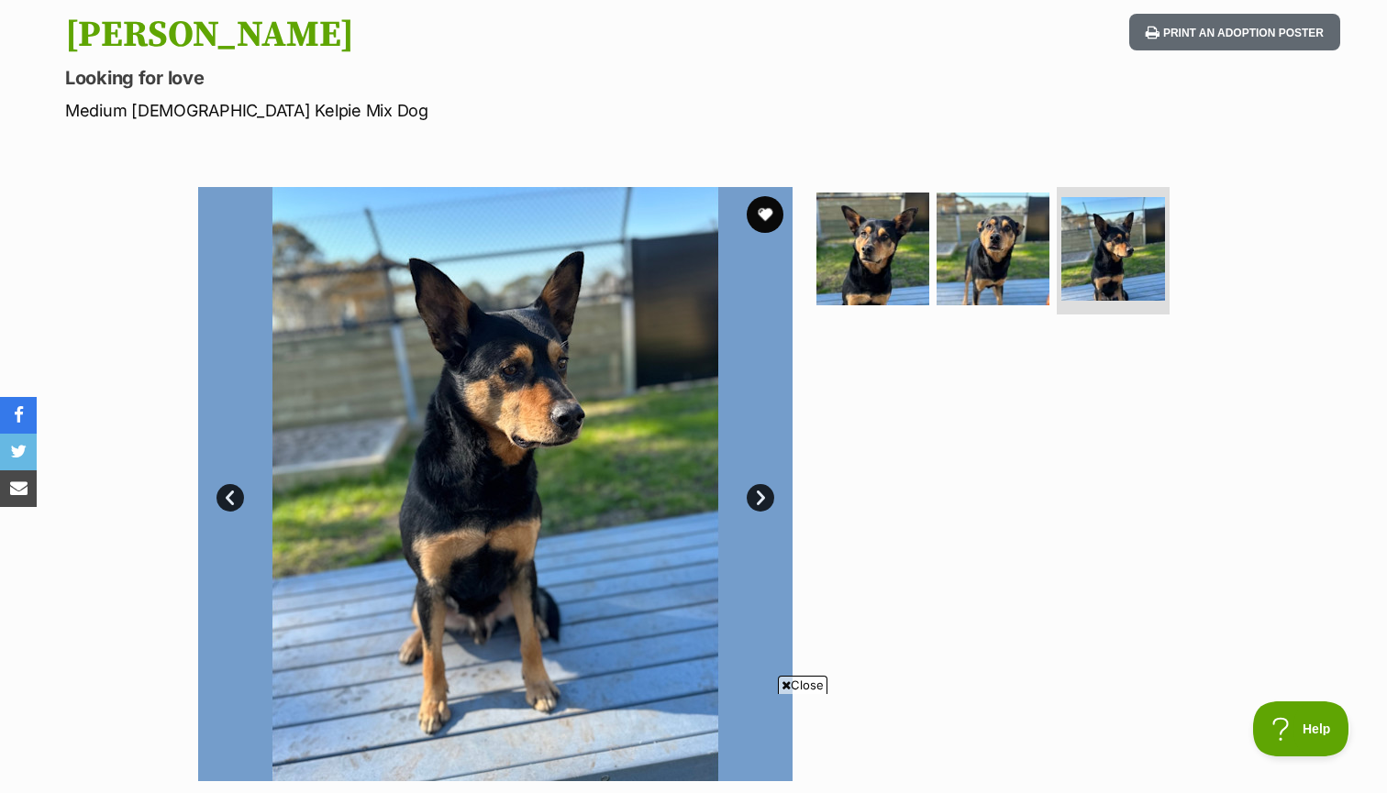
click at [783, 242] on img at bounding box center [495, 484] width 594 height 594
click at [873, 266] on img at bounding box center [873, 248] width 118 height 118
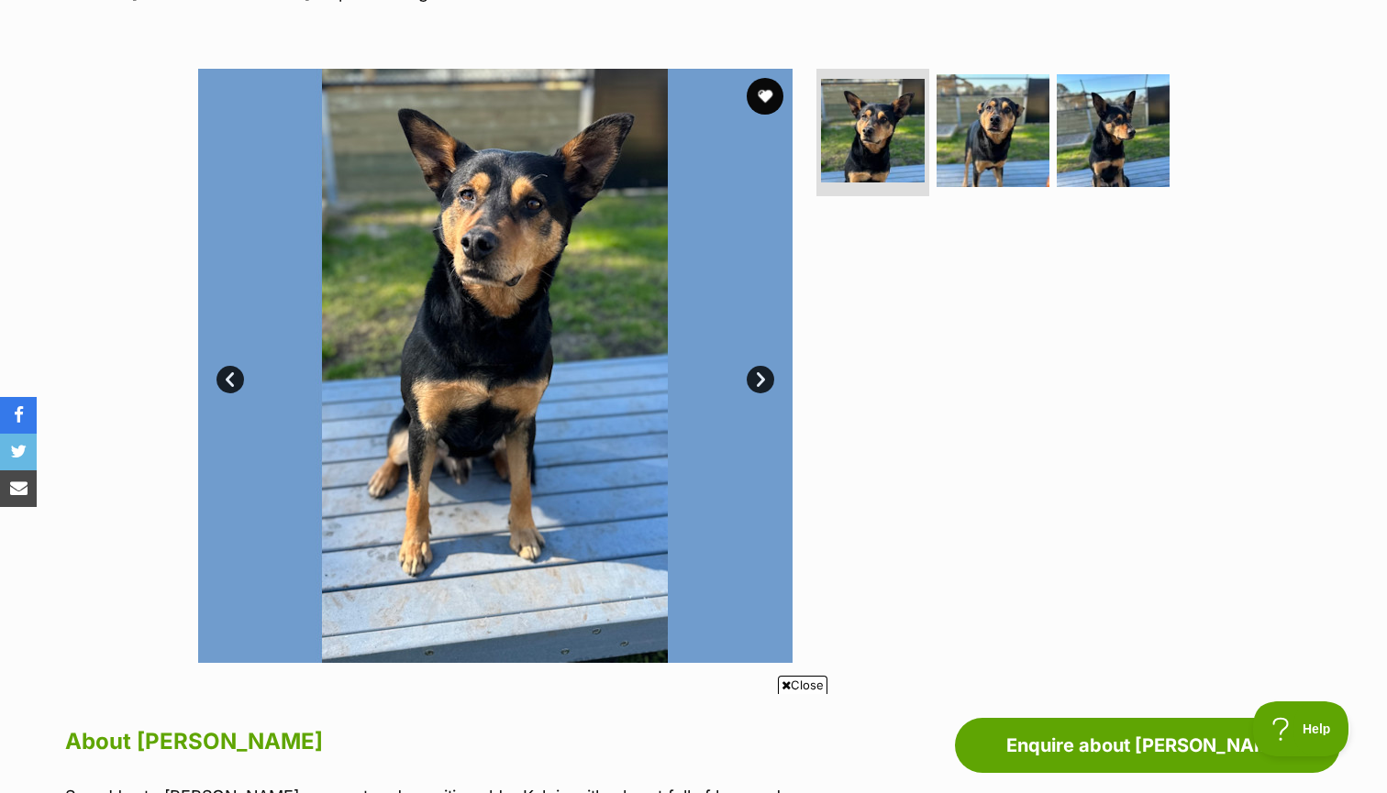
scroll to position [83, 0]
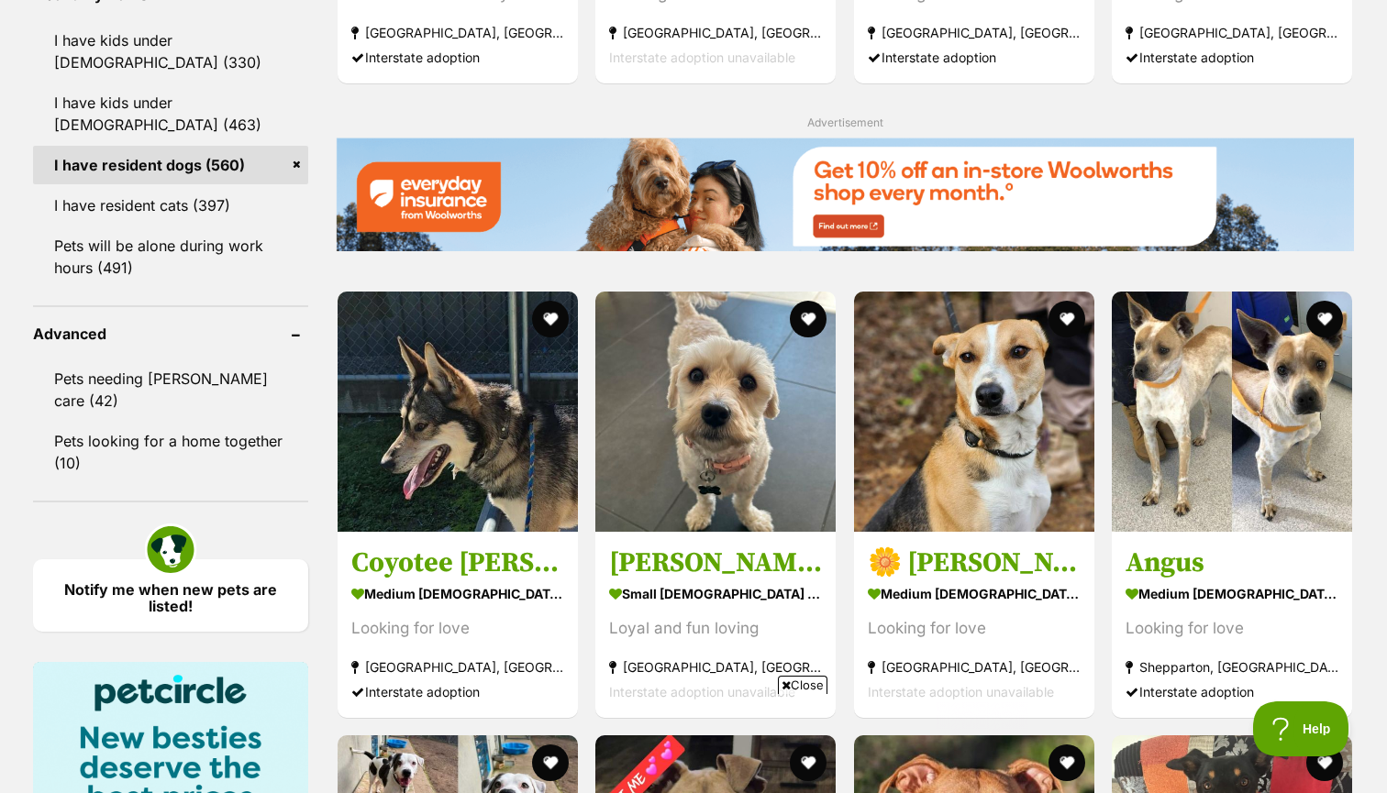
scroll to position [2192, 0]
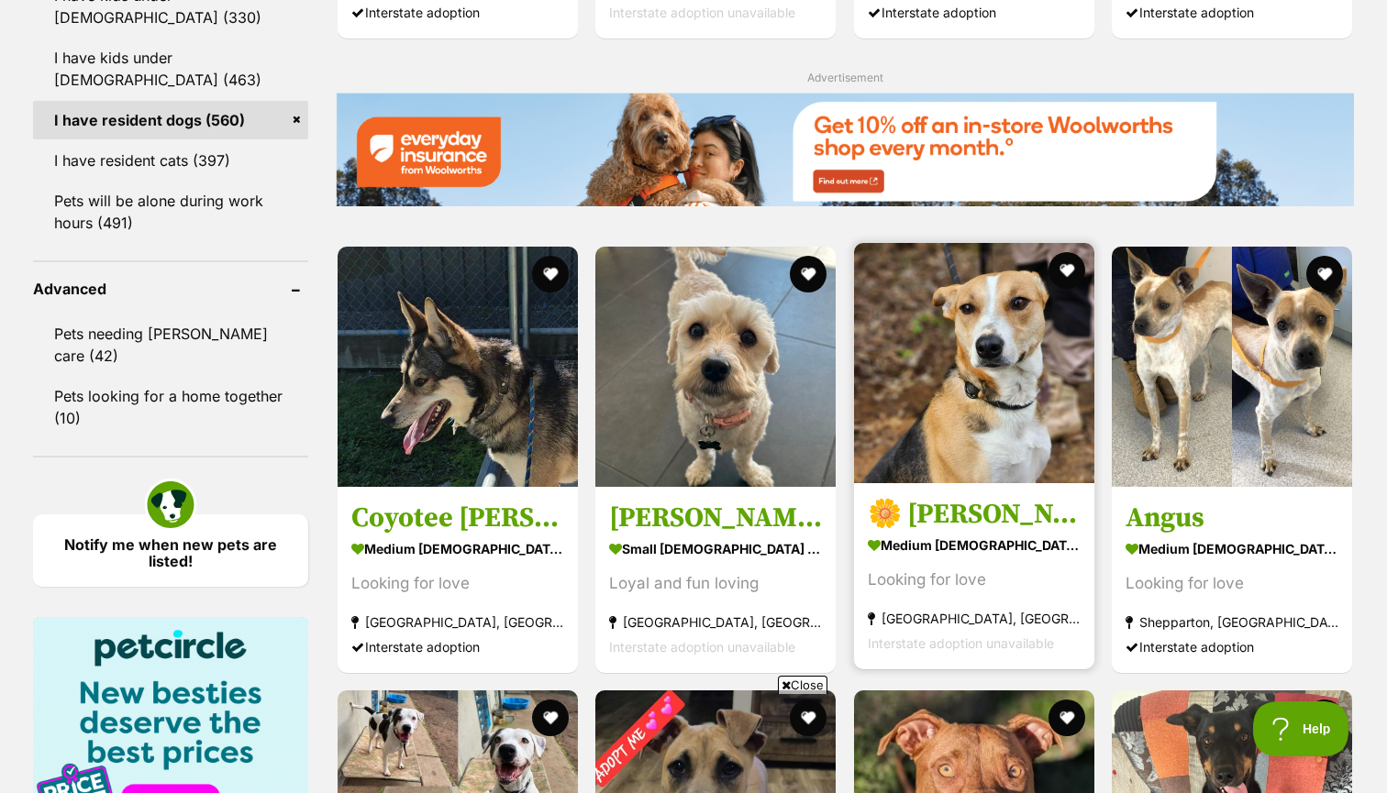
click at [975, 513] on h3 "🌼 Daisy 6367 🌼" at bounding box center [974, 514] width 213 height 35
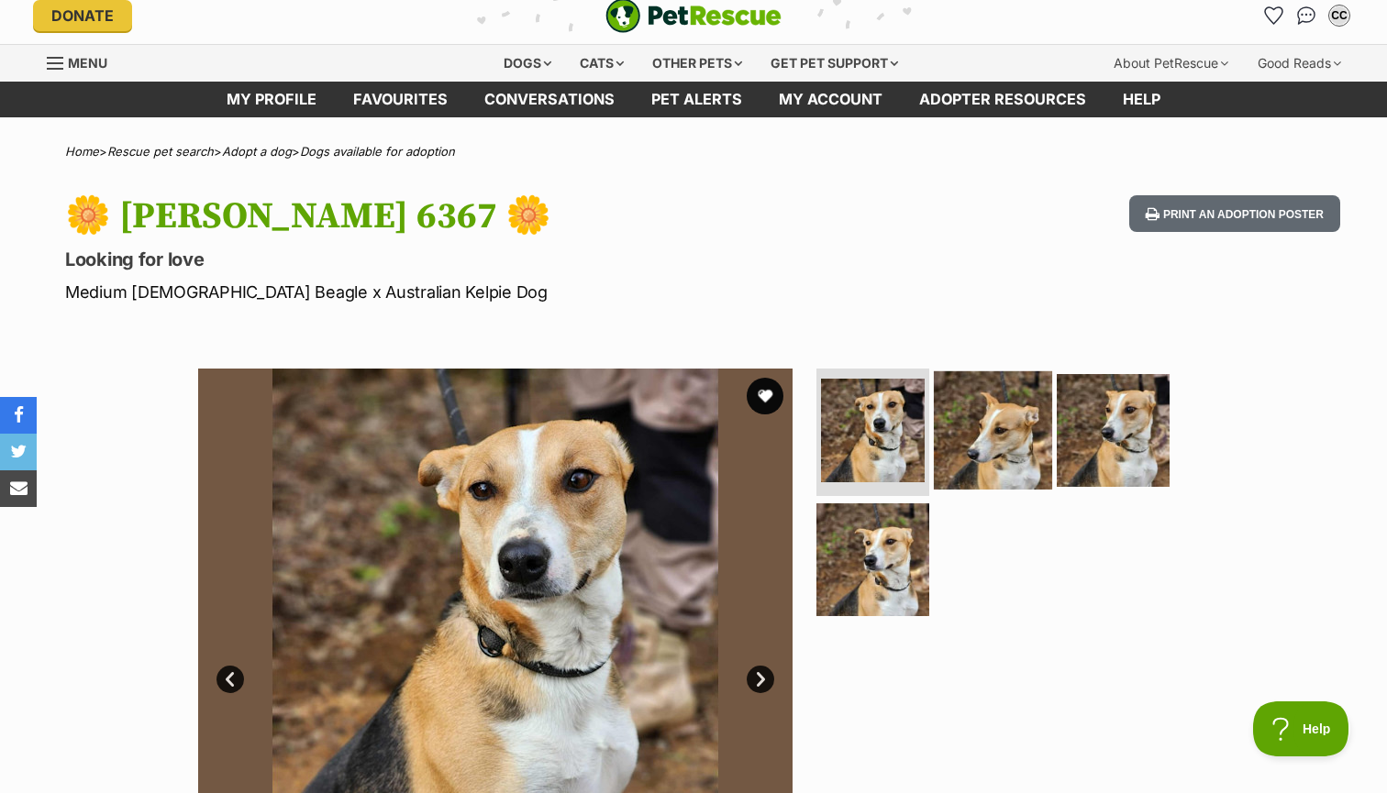
click at [975, 449] on img at bounding box center [993, 430] width 118 height 118
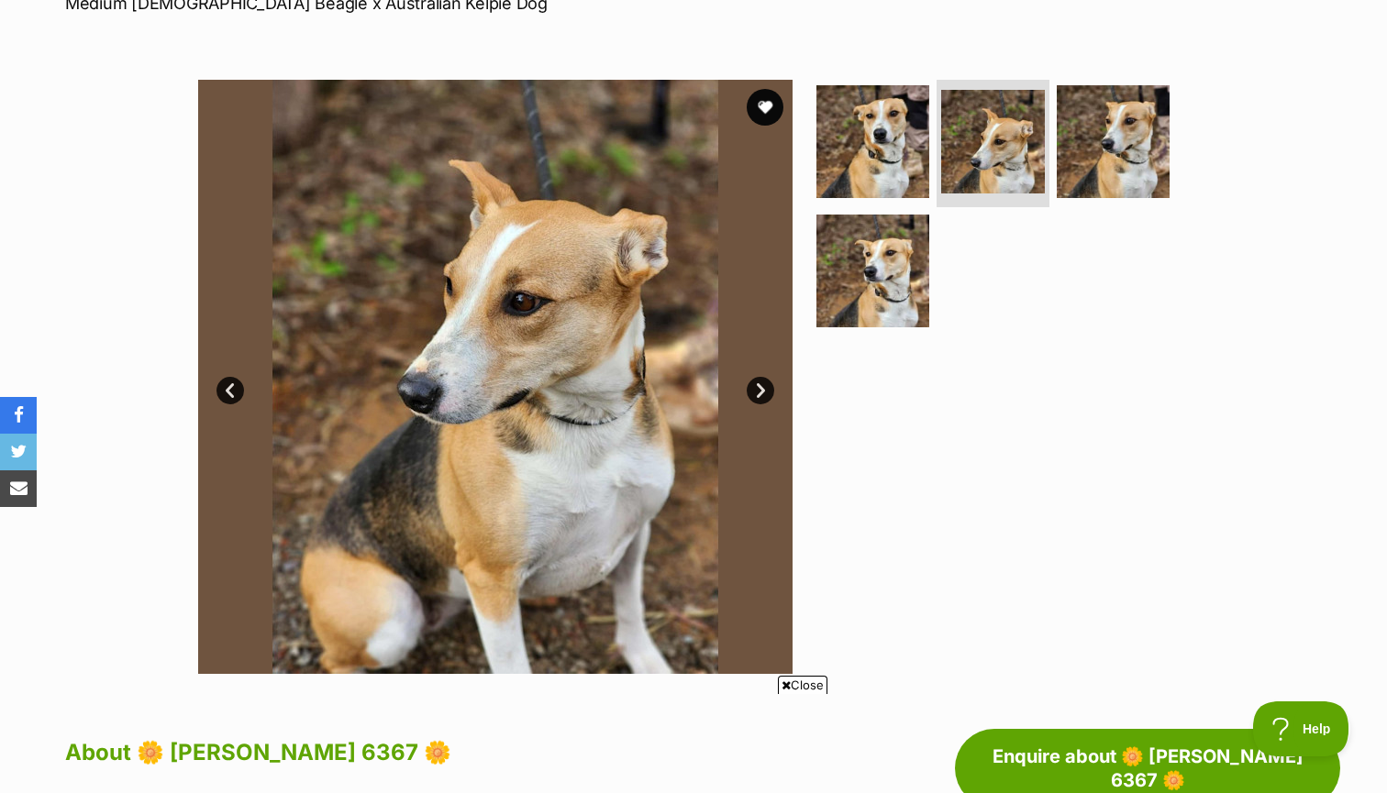
scroll to position [154, 0]
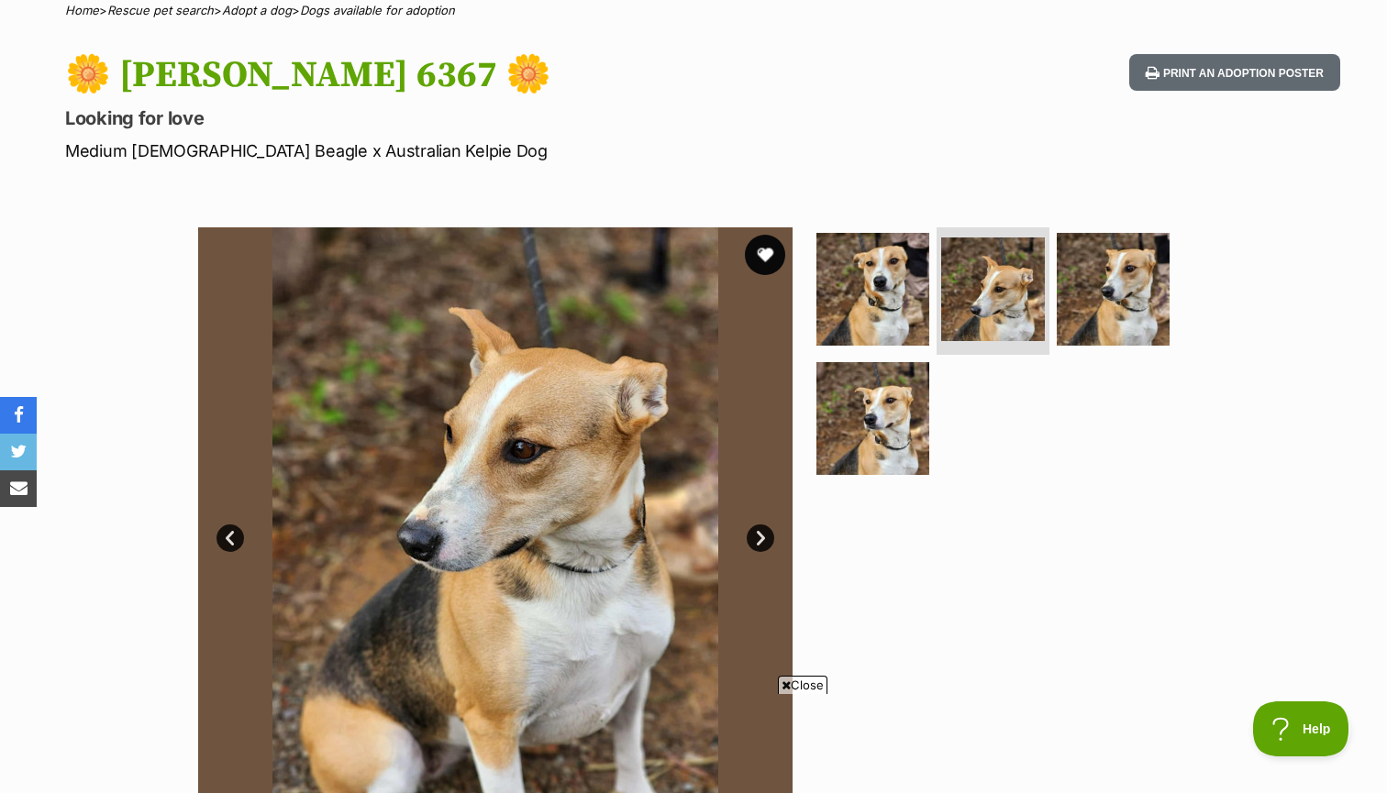
click at [765, 244] on button "favourite" at bounding box center [765, 255] width 40 height 40
click at [861, 288] on img at bounding box center [873, 288] width 118 height 118
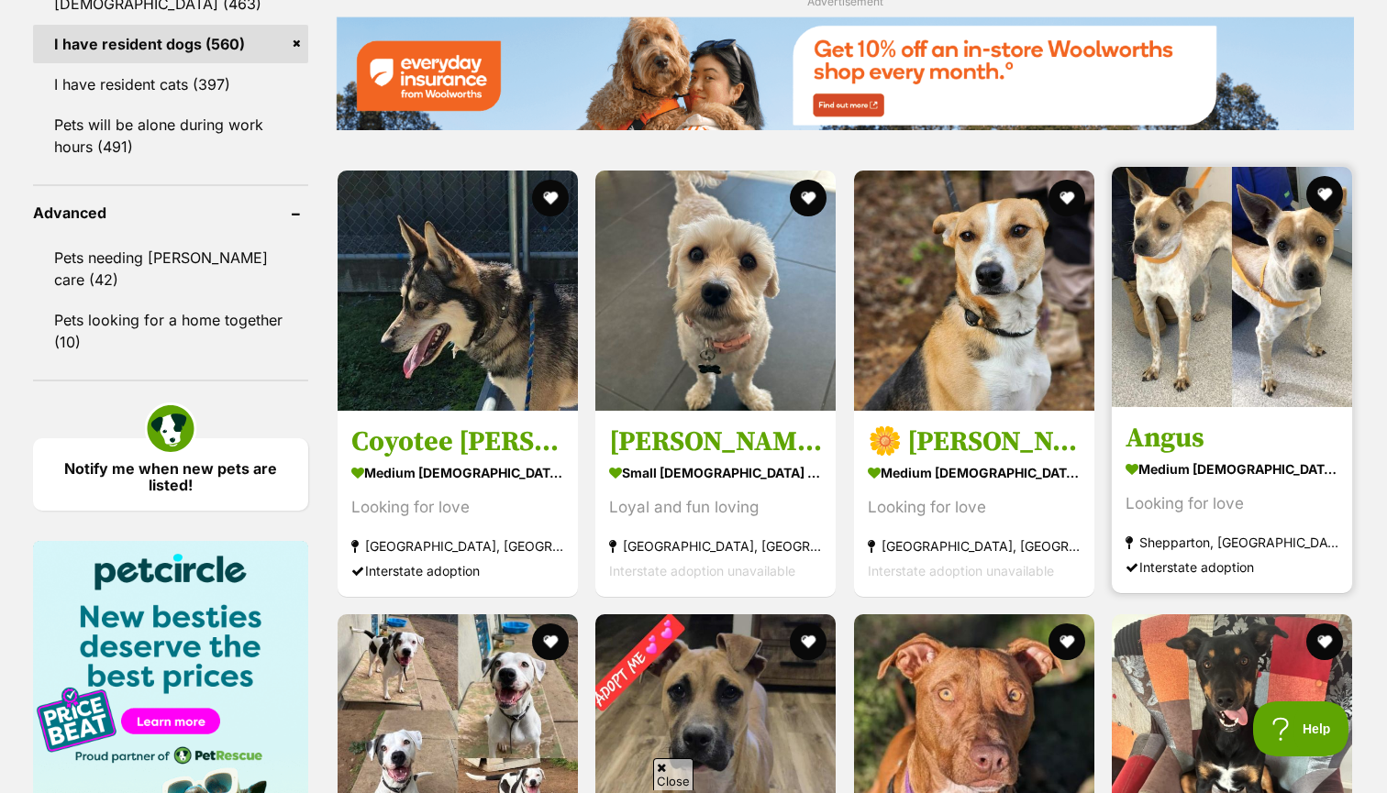
scroll to position [2278, 0]
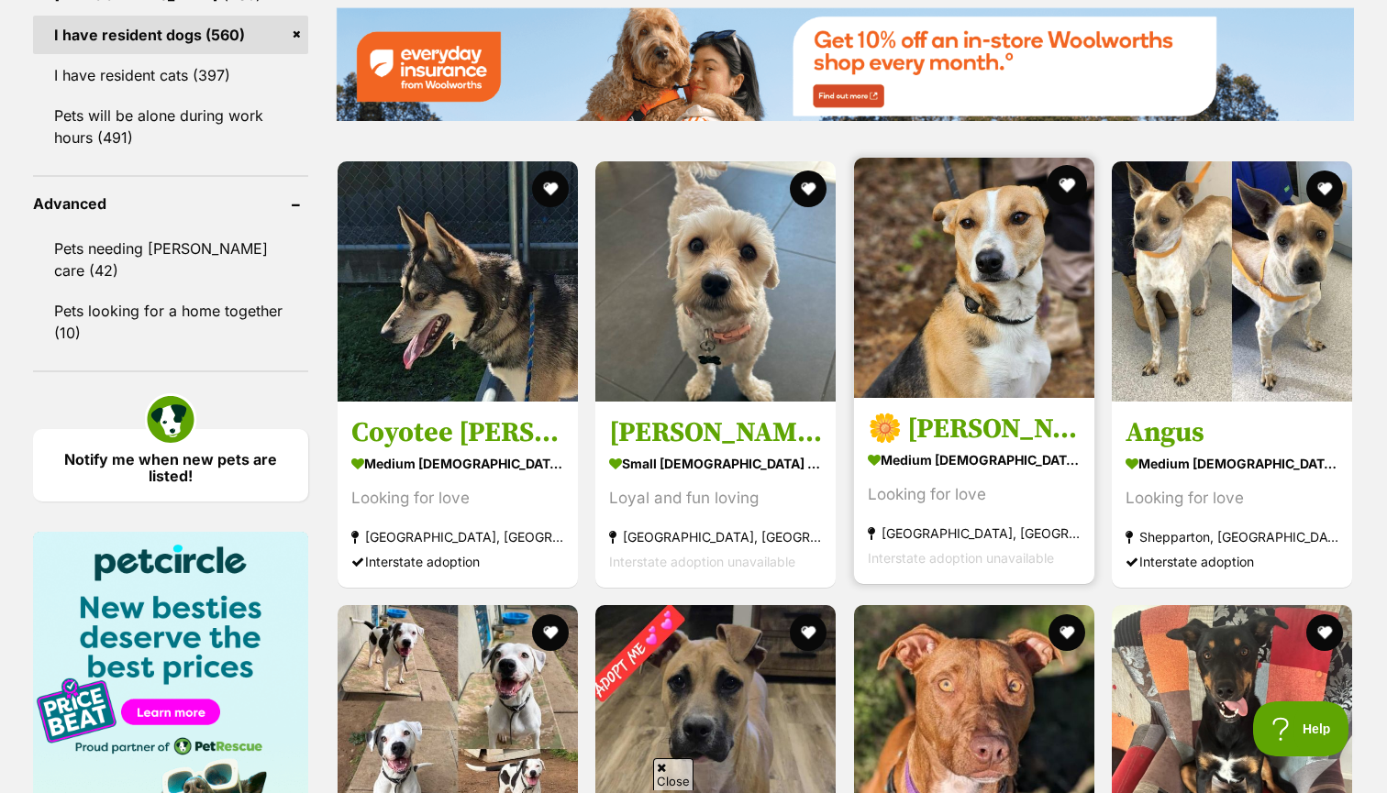
click at [1065, 188] on button "favourite" at bounding box center [1067, 185] width 40 height 40
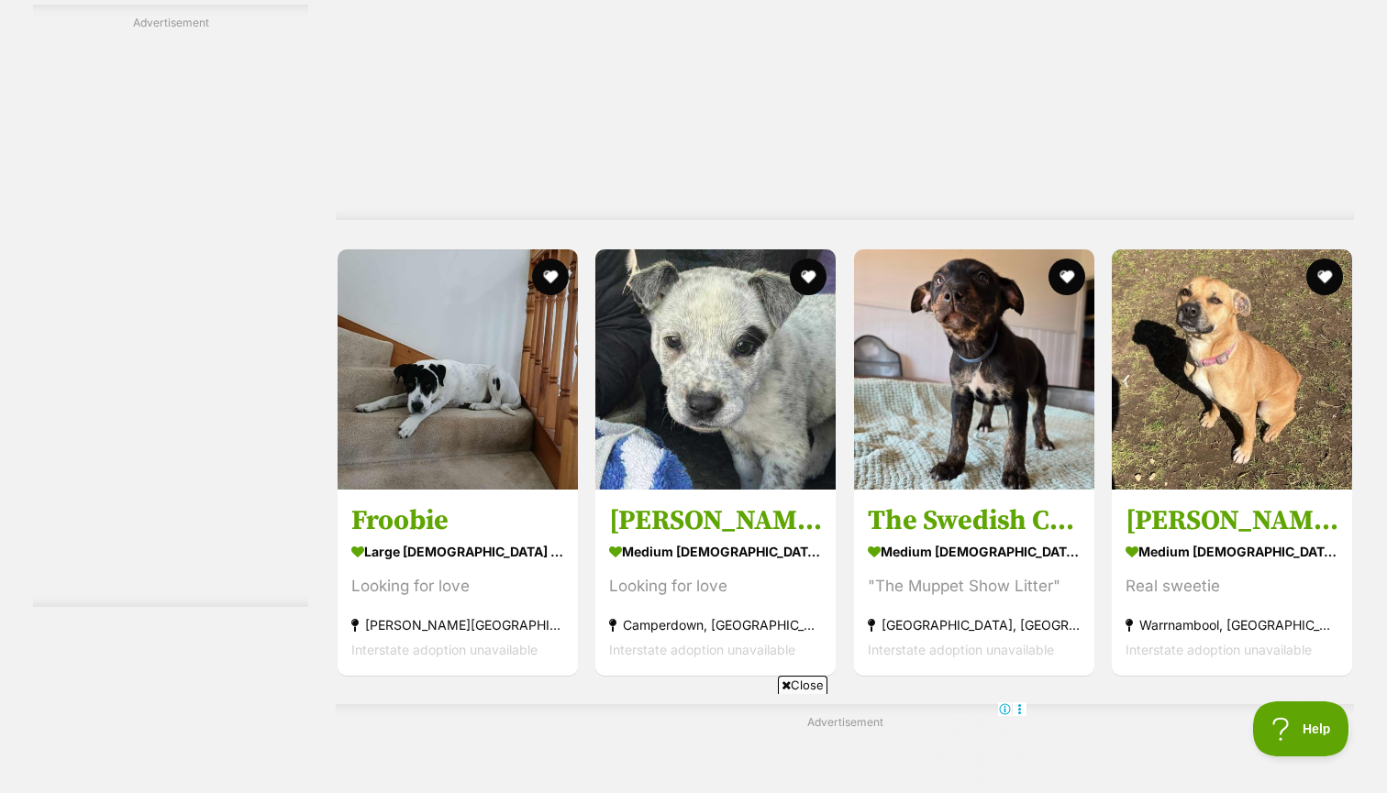
scroll to position [5471, 0]
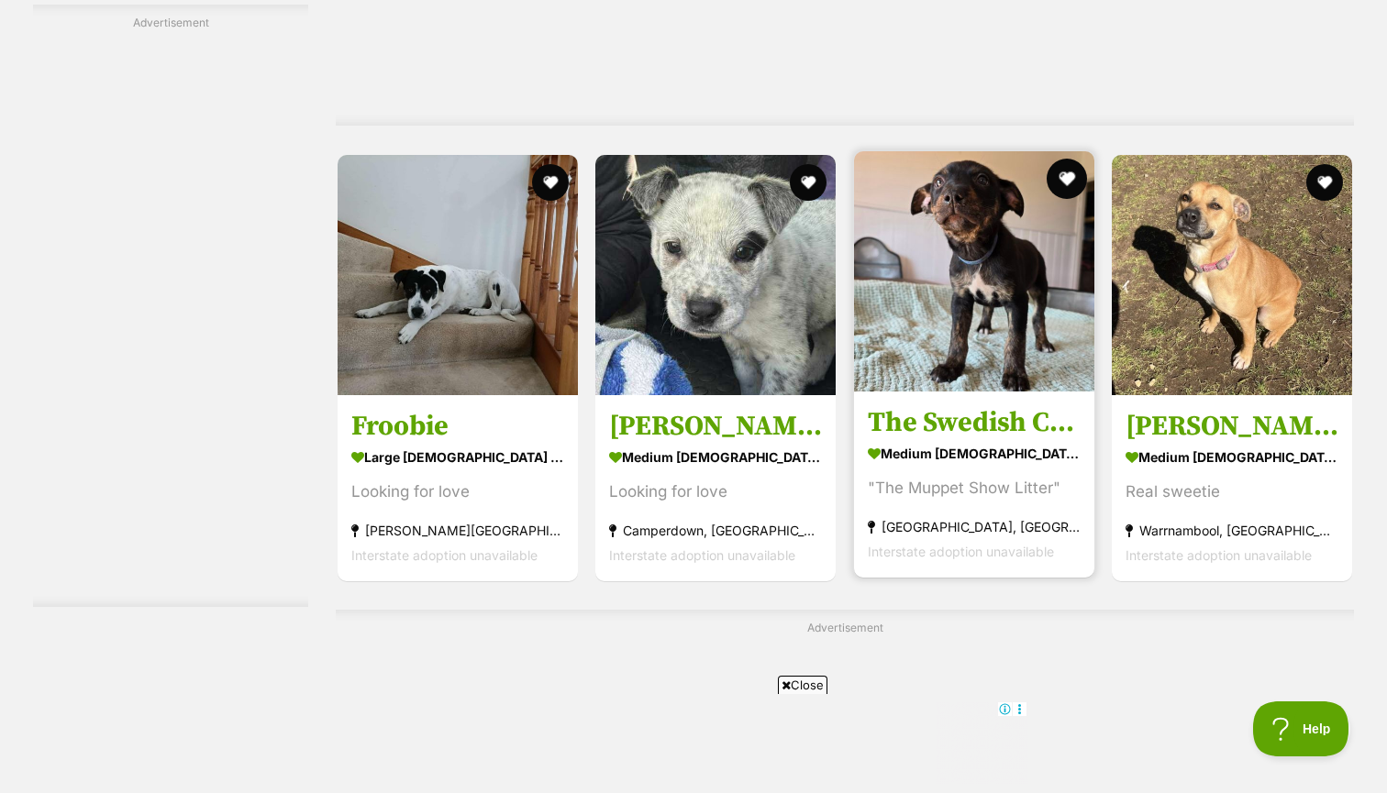
click at [1067, 169] on button "favourite" at bounding box center [1067, 179] width 40 height 40
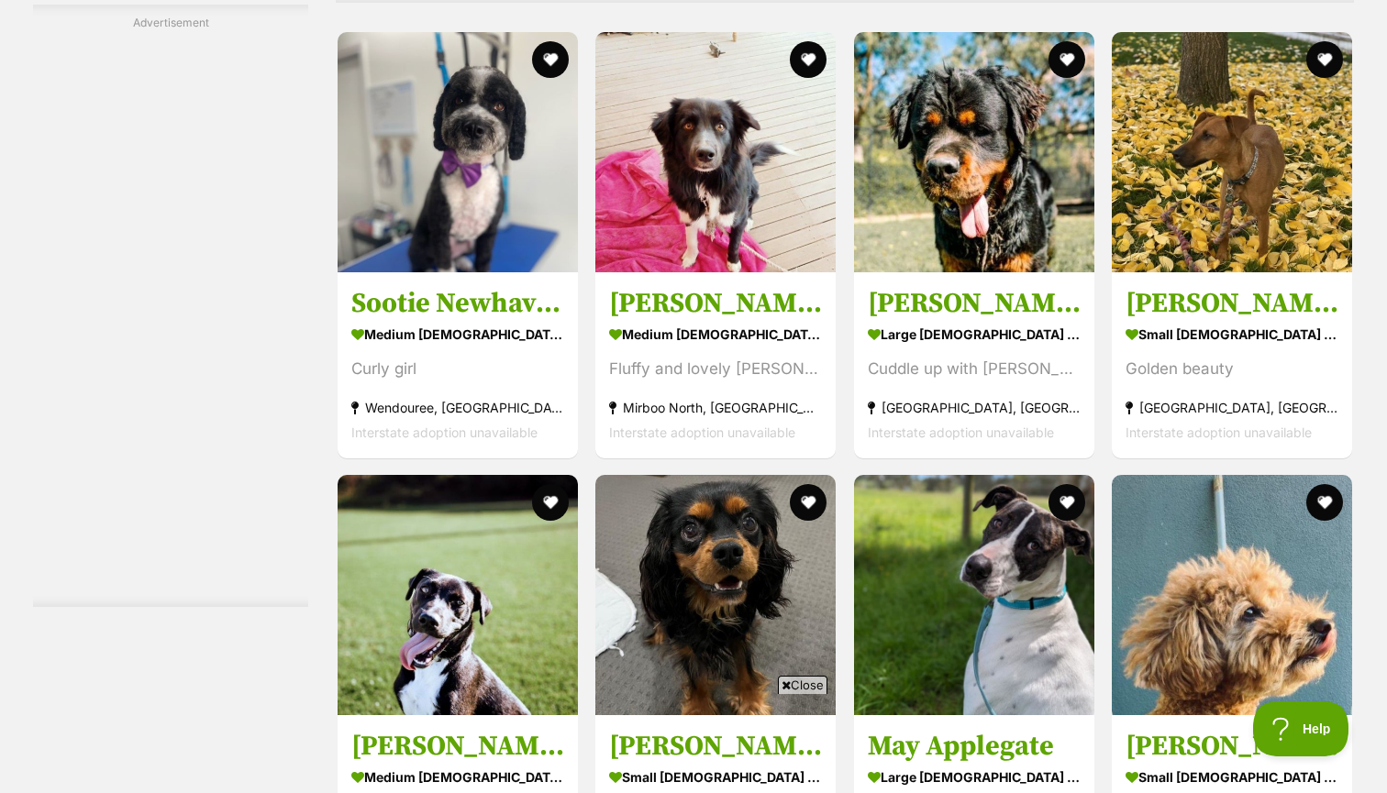
scroll to position [0, 0]
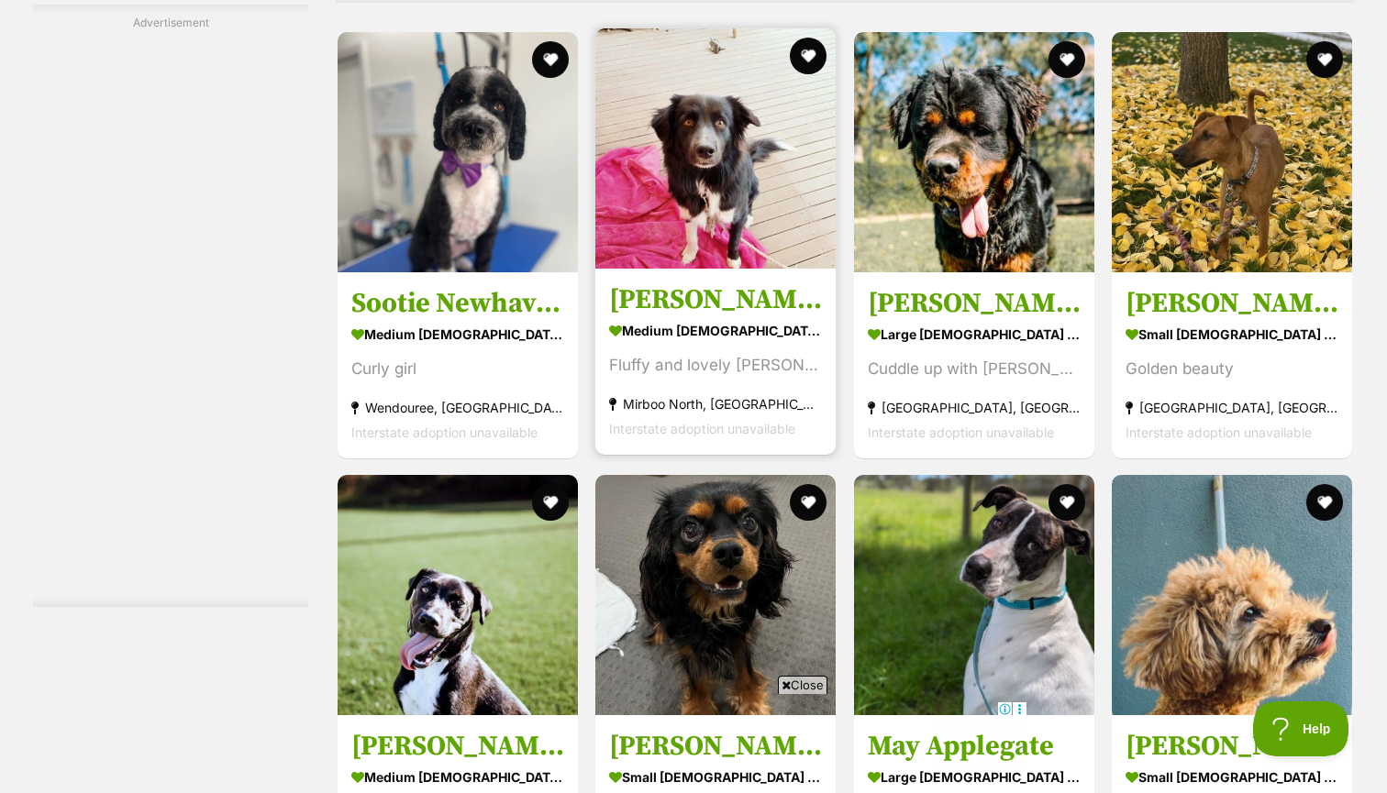
click at [715, 287] on h3 "Finn Quinell" at bounding box center [715, 299] width 213 height 35
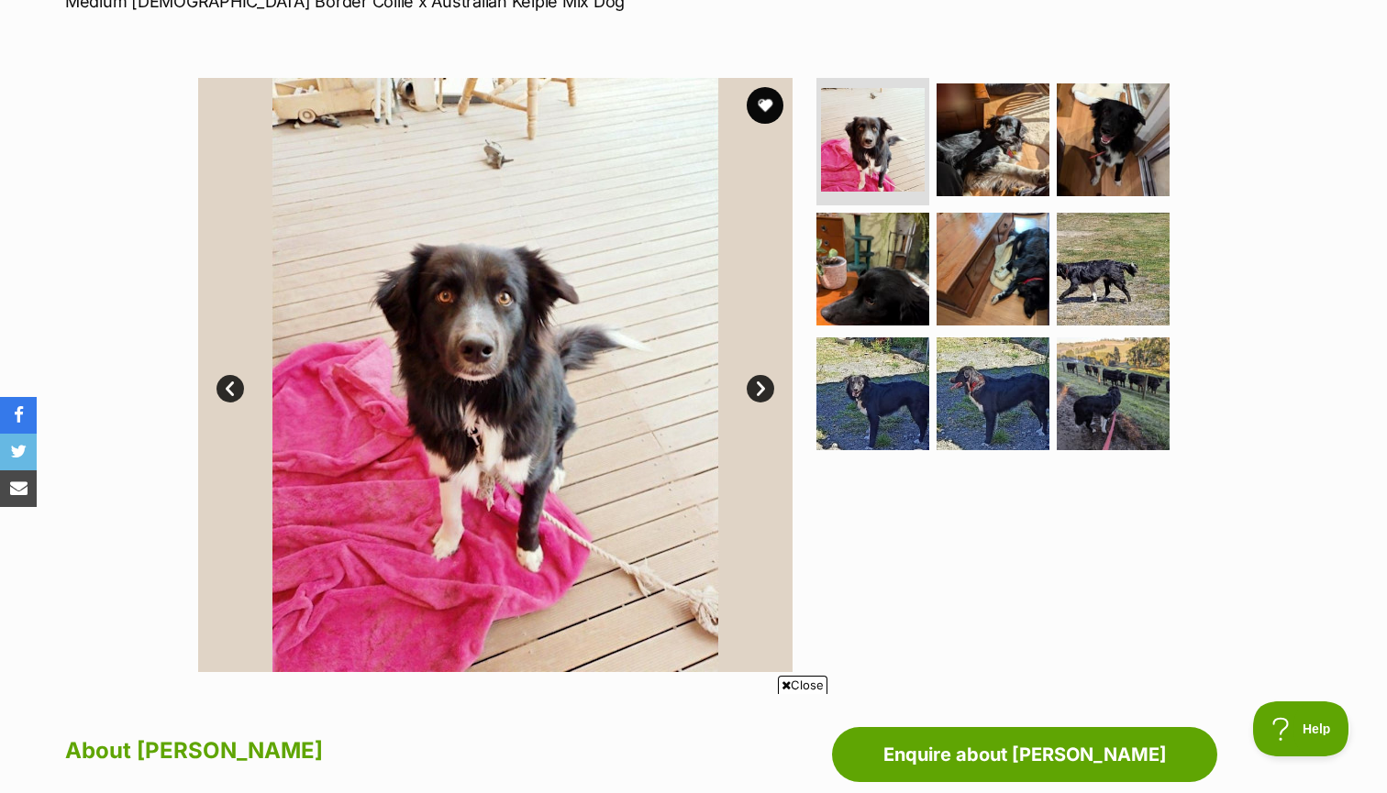
scroll to position [265, 0]
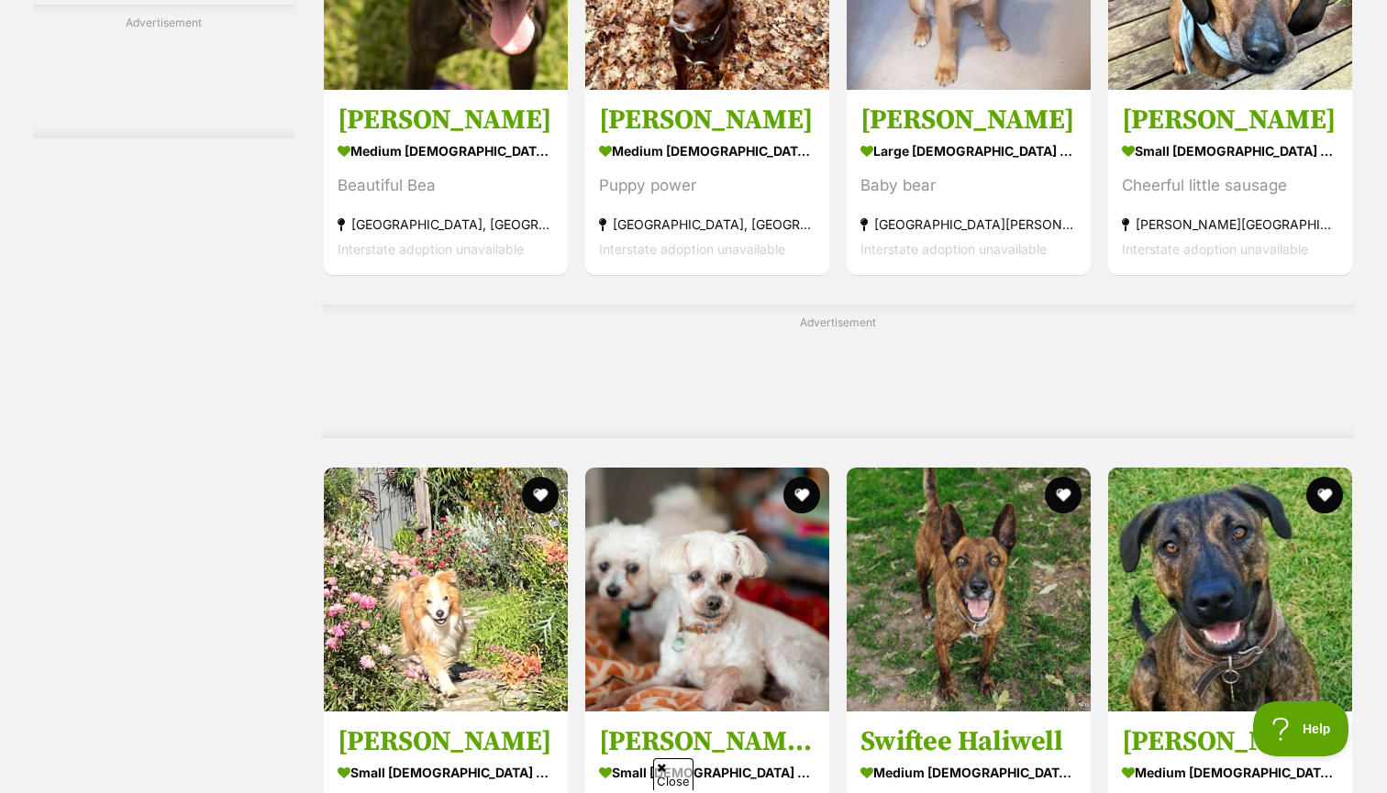
scroll to position [6624, 0]
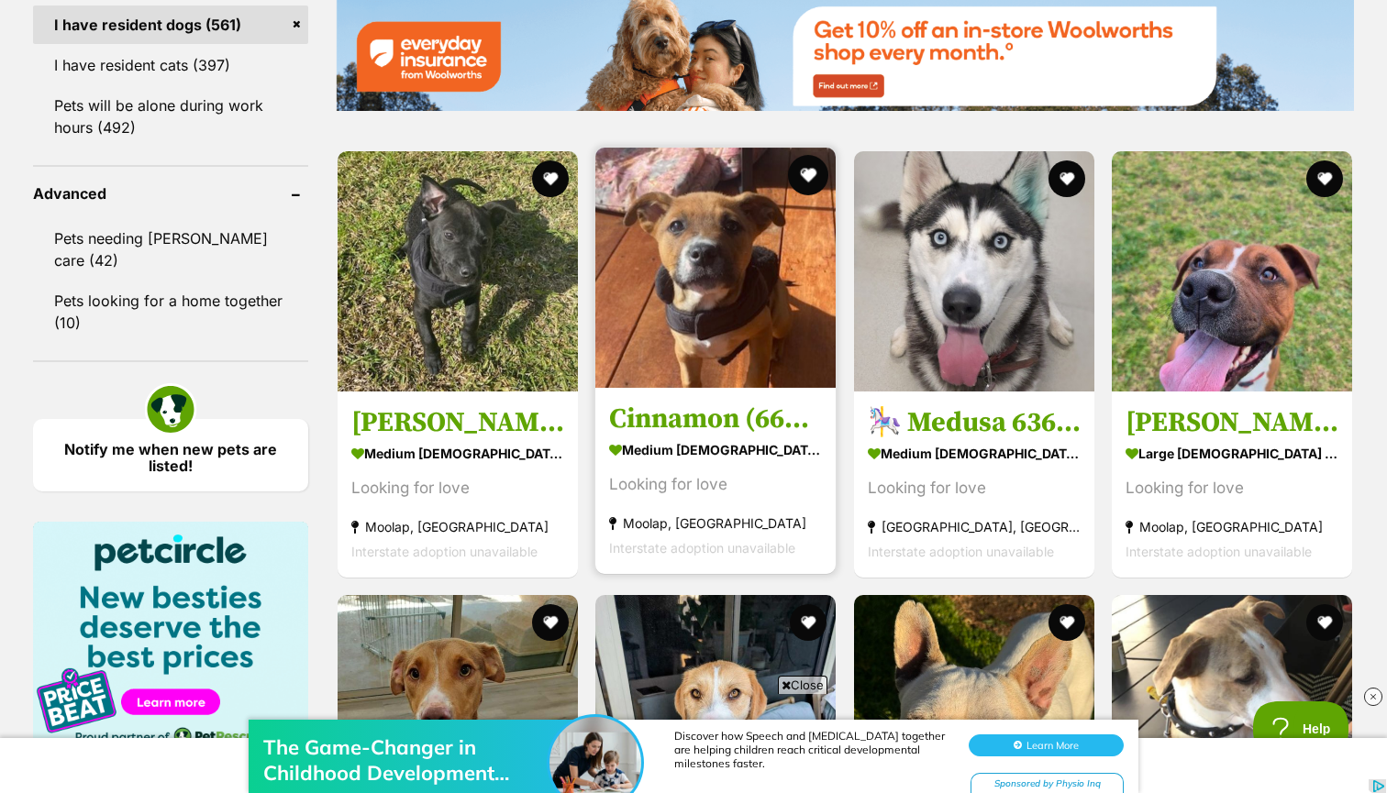
click at [810, 168] on button "favourite" at bounding box center [809, 175] width 40 height 40
